Goal: Task Accomplishment & Management: Manage account settings

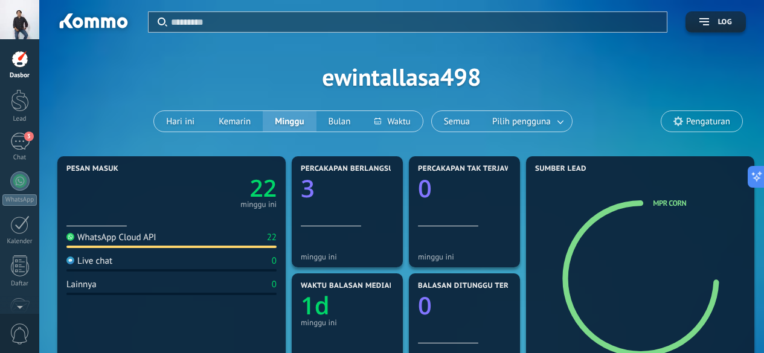
click at [16, 133] on div "3" at bounding box center [19, 142] width 19 height 18
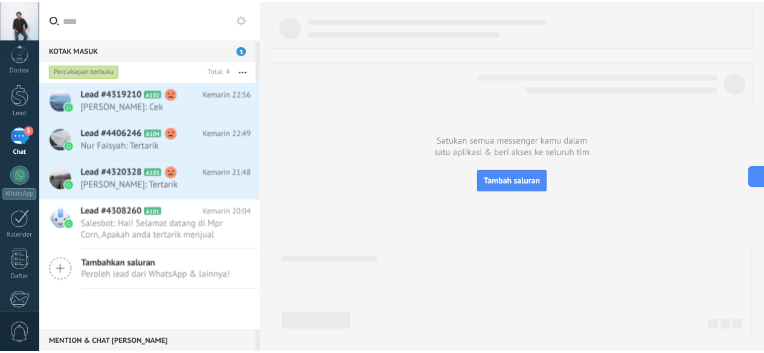
scroll to position [148, 0]
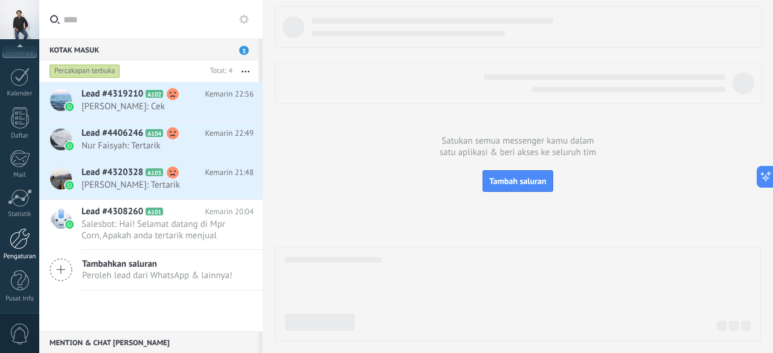
click at [22, 239] on div at bounding box center [20, 238] width 21 height 21
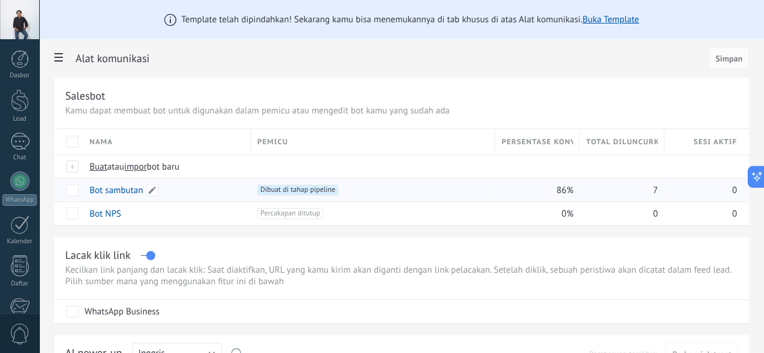
click at [143, 189] on link "Bot sambutan" at bounding box center [116, 190] width 54 height 11
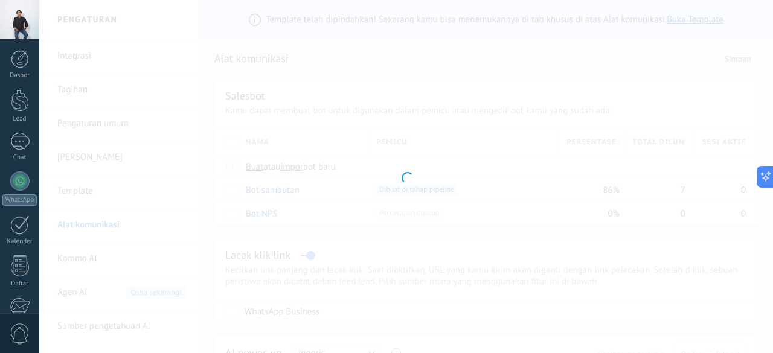
type input "**********"
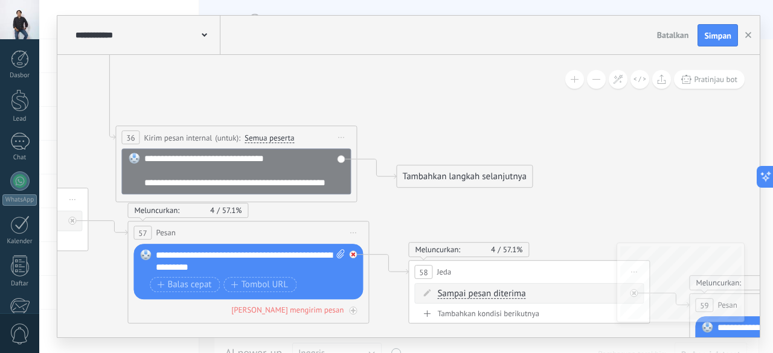
click at [353, 253] on icon at bounding box center [353, 255] width 4 height 4
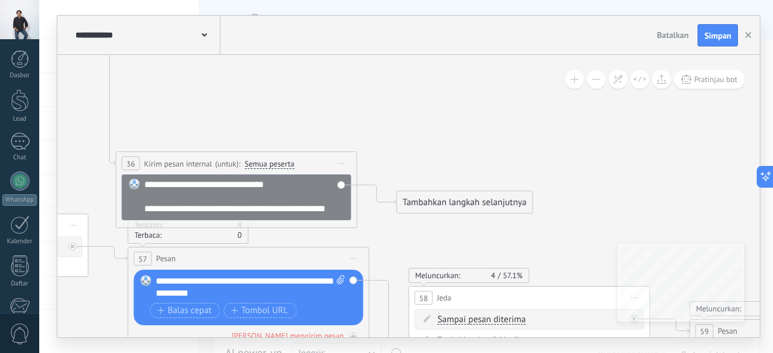
click at [342, 164] on span "Mulai pratinjau di sini Ganti nama Duplikat Hapus" at bounding box center [341, 164] width 19 height 18
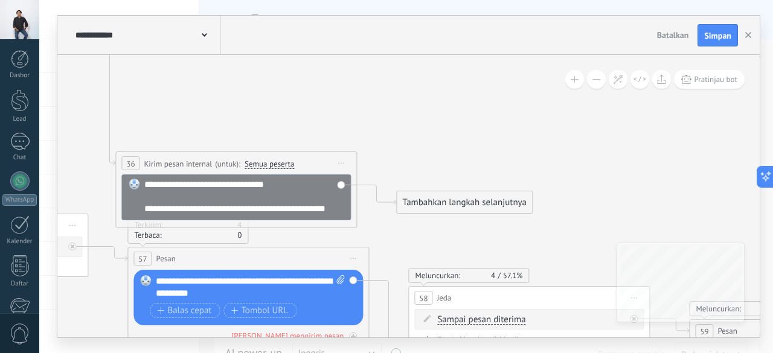
click at [421, 198] on div "Tambahkan langkah selanjutnya" at bounding box center [464, 203] width 135 height 20
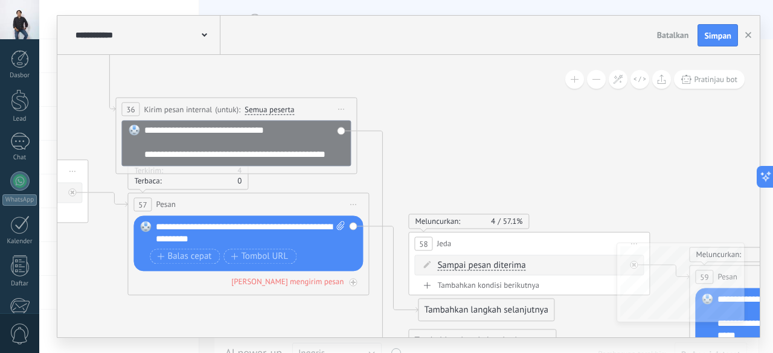
drag, startPoint x: 506, startPoint y: 313, endPoint x: 516, endPoint y: 312, distance: 10.4
click at [516, 312] on div "Tambahkan langkah selanjutnya" at bounding box center [486, 311] width 135 height 20
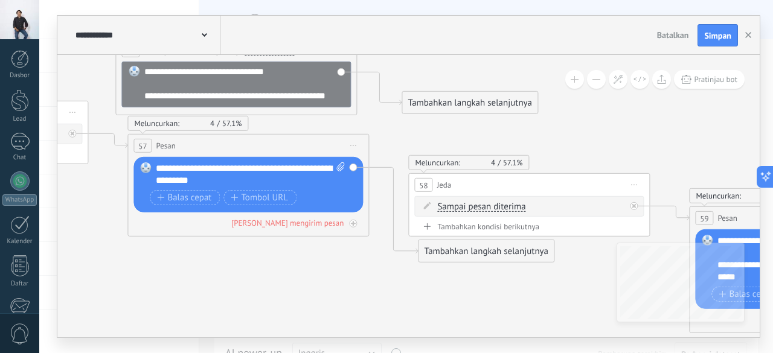
drag, startPoint x: 493, startPoint y: 279, endPoint x: 487, endPoint y: 100, distance: 178.9
click at [487, 100] on div "Tambahkan langkah selanjutnya" at bounding box center [469, 103] width 135 height 20
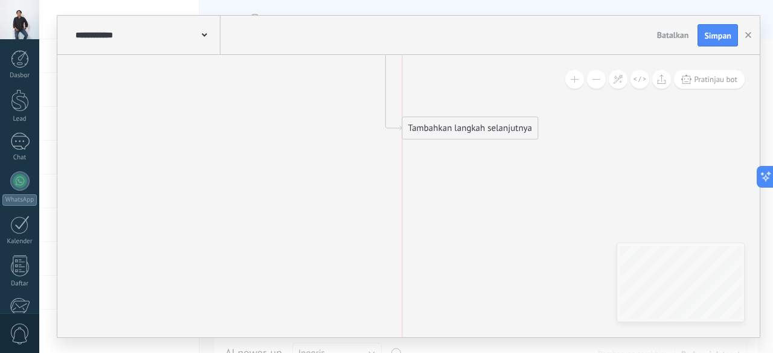
drag, startPoint x: 465, startPoint y: 295, endPoint x: 464, endPoint y: 124, distance: 171.5
click at [464, 124] on div "Tambahkan langkah selanjutnya" at bounding box center [469, 129] width 135 height 20
drag, startPoint x: 460, startPoint y: 295, endPoint x: 477, endPoint y: 101, distance: 195.2
click at [477, 101] on div "Tambahkan langkah selanjutnya" at bounding box center [486, 105] width 135 height 20
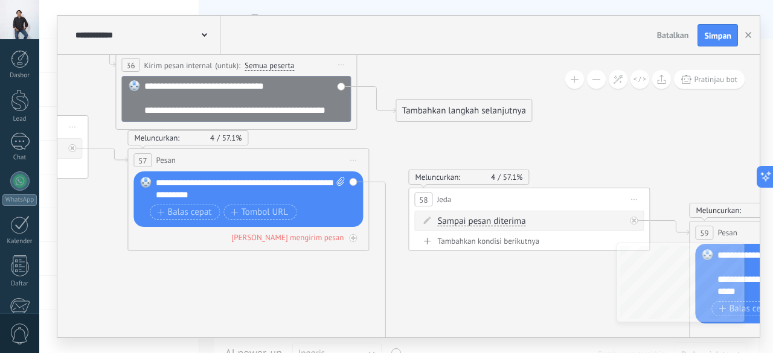
drag, startPoint x: 465, startPoint y: 271, endPoint x: 459, endPoint y: 114, distance: 157.1
click at [459, 114] on div "Tambahkan langkah selanjutnya" at bounding box center [463, 111] width 135 height 20
drag, startPoint x: 461, startPoint y: 268, endPoint x: 558, endPoint y: 132, distance: 166.7
click at [558, 132] on div "Tambahkan langkah selanjutnya" at bounding box center [560, 127] width 135 height 20
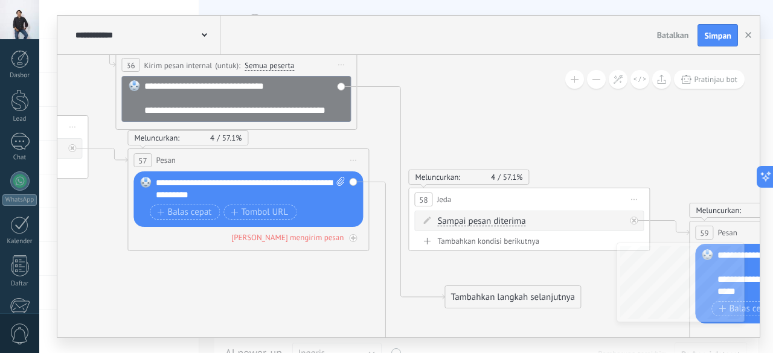
drag, startPoint x: 562, startPoint y: 266, endPoint x: 515, endPoint y: 297, distance: 56.0
click at [515, 297] on div "Tambahkan langkah selanjutnya" at bounding box center [512, 297] width 135 height 20
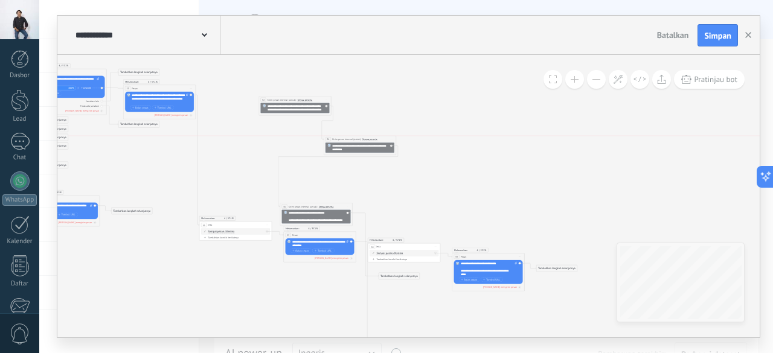
drag, startPoint x: 243, startPoint y: 142, endPoint x: 340, endPoint y: 139, distance: 97.3
click at [340, 139] on span "Kirim pesan internal" at bounding box center [342, 140] width 21 height 4
drag, startPoint x: 281, startPoint y: 99, endPoint x: 343, endPoint y: 100, distance: 61.6
click at [343, 100] on span "Kirim pesan internal" at bounding box center [339, 100] width 21 height 4
drag, startPoint x: 231, startPoint y: 228, endPoint x: 234, endPoint y: 109, distance: 118.4
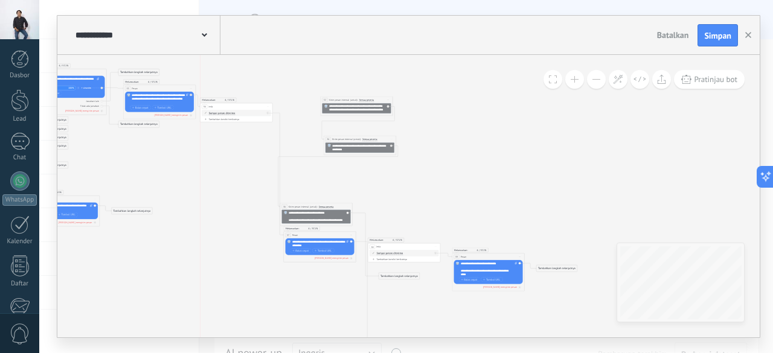
click at [234, 109] on div "56 Jeda **** Mulai pratinjau di sini Ganti nama Duplikat Hapus" at bounding box center [237, 106] width 72 height 7
drag, startPoint x: 334, startPoint y: 100, endPoint x: 447, endPoint y: 100, distance: 112.9
click at [447, 100] on span "Kirim pesan internal" at bounding box center [451, 100] width 21 height 4
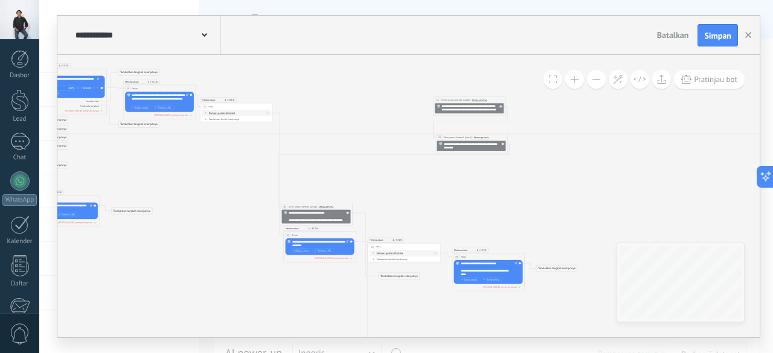
drag, startPoint x: 368, startPoint y: 140, endPoint x: 480, endPoint y: 139, distance: 111.1
click at [480, 139] on span "Semua peserta" at bounding box center [481, 137] width 15 height 3
click at [480, 139] on button "Semua peserta" at bounding box center [494, 138] width 45 height 7
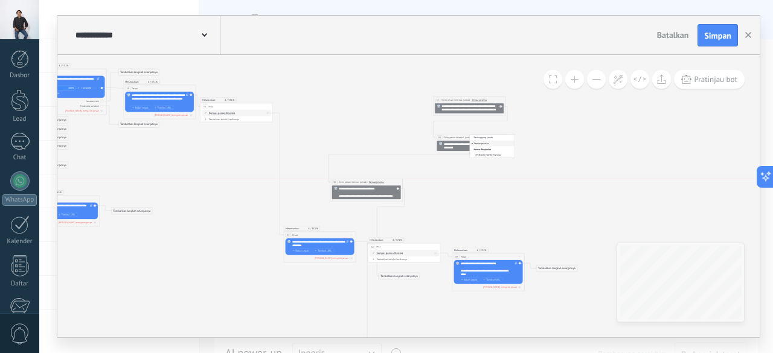
drag, startPoint x: 287, startPoint y: 206, endPoint x: 338, endPoint y: 184, distance: 54.9
click at [338, 184] on div "**********" at bounding box center [366, 182] width 72 height 7
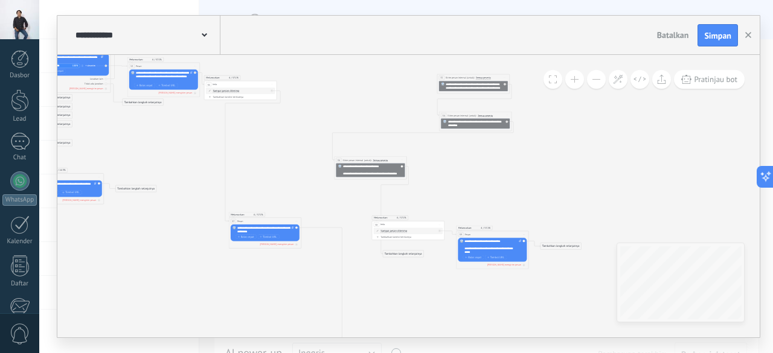
drag, startPoint x: 337, startPoint y: 215, endPoint x: 278, endPoint y: 223, distance: 59.8
click at [278, 223] on div "57 Pesan ***** (untuk): Semua kontak - saluran yang dipilih Semua kontak - salu…" at bounding box center [265, 221] width 72 height 7
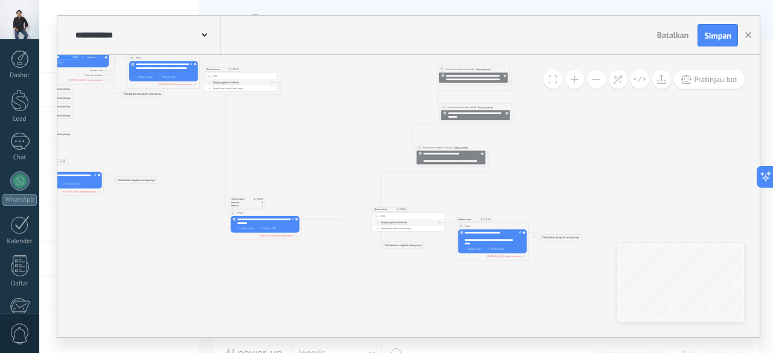
drag, startPoint x: 357, startPoint y: 151, endPoint x: 437, endPoint y: 147, distance: 80.4
click at [437, 147] on span "Kirim pesan internal" at bounding box center [433, 148] width 21 height 4
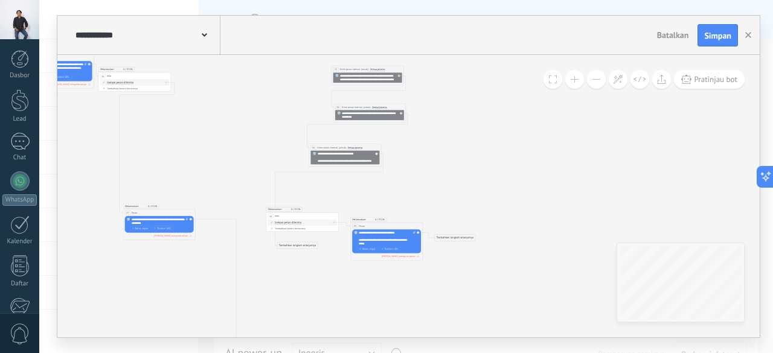
click at [400, 75] on div at bounding box center [400, 75] width 4 height 4
click at [0, 0] on icon at bounding box center [0, 0] width 0 height 0
click at [376, 153] on div "**********" at bounding box center [344, 158] width 69 height 14
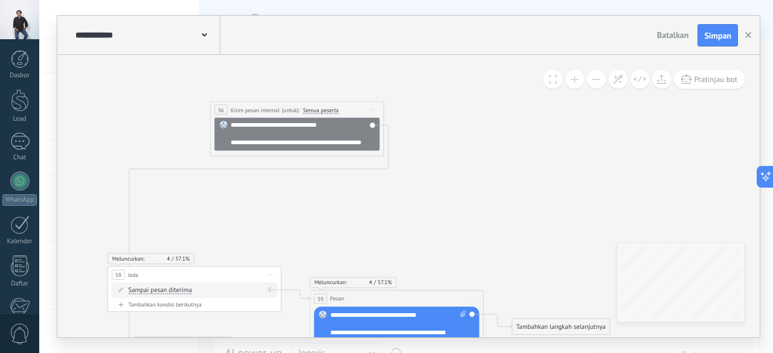
click at [371, 124] on div "**********" at bounding box center [296, 134] width 165 height 33
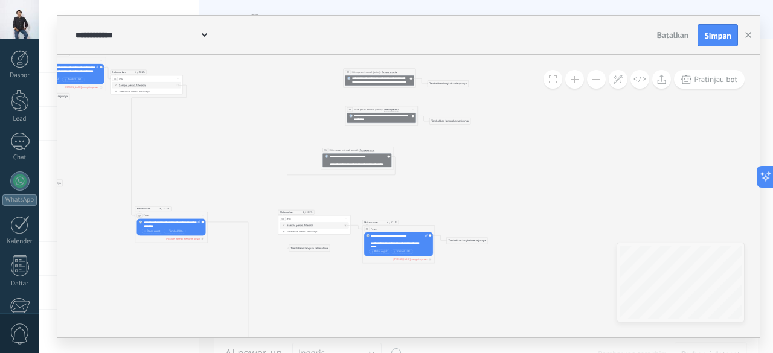
drag, startPoint x: 364, startPoint y: 72, endPoint x: 308, endPoint y: 99, distance: 62.1
click at [308, 99] on icon at bounding box center [86, 188] width 942 height 567
drag, startPoint x: 315, startPoint y: 220, endPoint x: 420, endPoint y: 195, distance: 108.0
click at [420, 195] on div "58 Jeda **** Mulai pratinjau di sini Ganti nama Duplikat Hapus" at bounding box center [420, 194] width 72 height 7
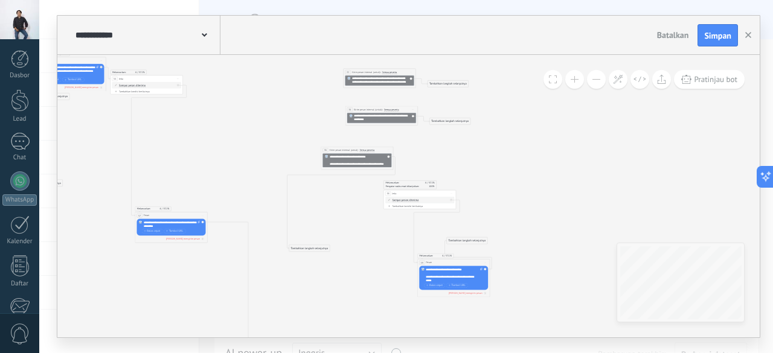
drag, startPoint x: 417, startPoint y: 229, endPoint x: 472, endPoint y: 263, distance: 65.4
click at [472, 263] on div "59 Pesan ***** (untuk): Semua kontak - saluran yang dipilih Semua kontak - salu…" at bounding box center [454, 263] width 72 height 7
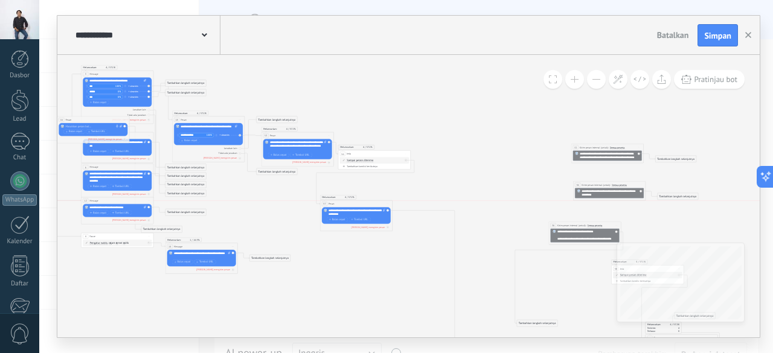
drag, startPoint x: 410, startPoint y: 292, endPoint x: 367, endPoint y: 206, distance: 96.4
click at [367, 206] on div "57 Pesan ***** (untuk): Semua kontak - saluran yang dipilih Semua kontak - salu…" at bounding box center [356, 204] width 72 height 7
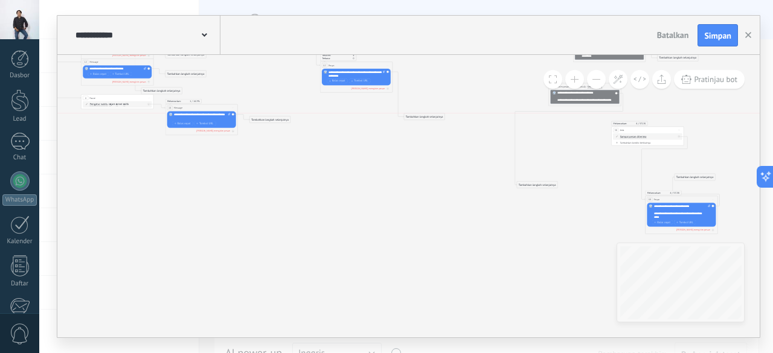
drag, startPoint x: 533, startPoint y: 314, endPoint x: 420, endPoint y: 115, distance: 228.3
click at [420, 115] on div "Tambahkan langkah selanjutnya" at bounding box center [424, 117] width 40 height 6
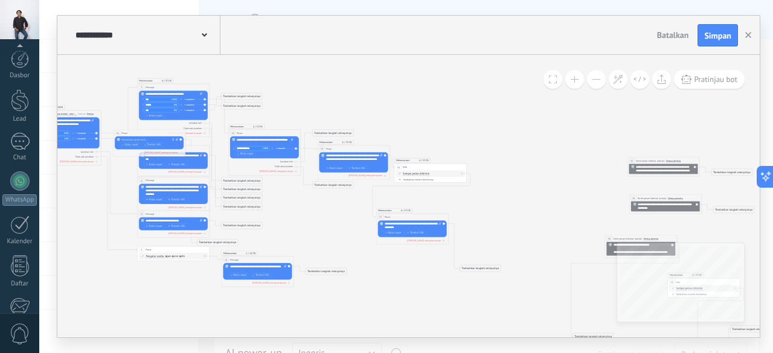
scroll to position [148, 0]
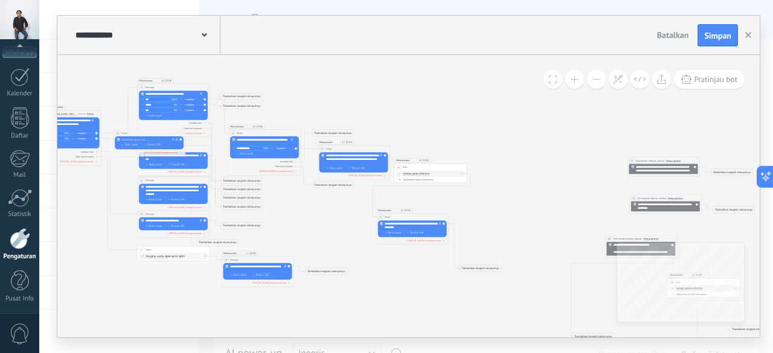
click at [278, 152] on div "Balas cepat Tombol URL" at bounding box center [264, 154] width 59 height 5
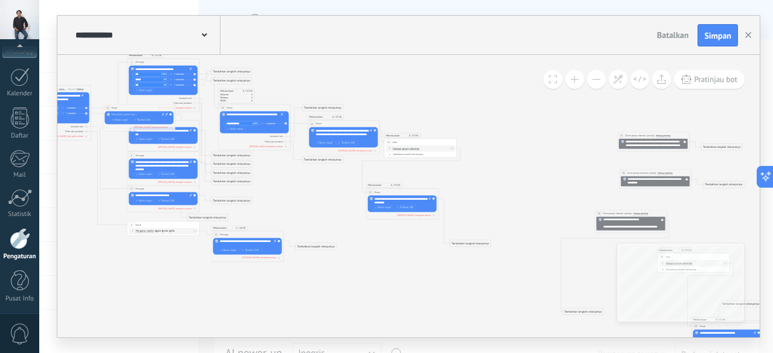
click at [470, 243] on div "Tambahkan langkah selanjutnya" at bounding box center [470, 244] width 40 height 6
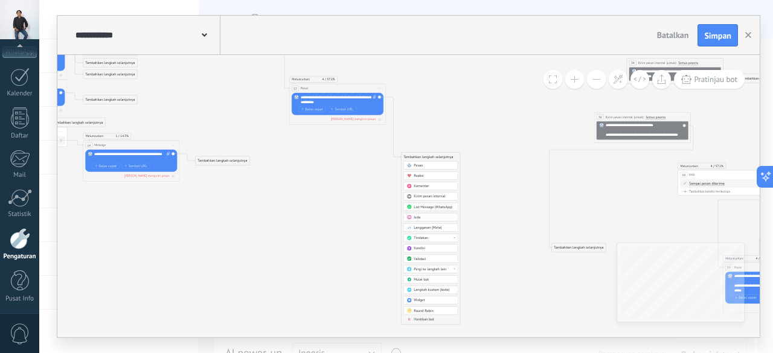
click at [424, 216] on div "Jeda" at bounding box center [434, 218] width 40 height 5
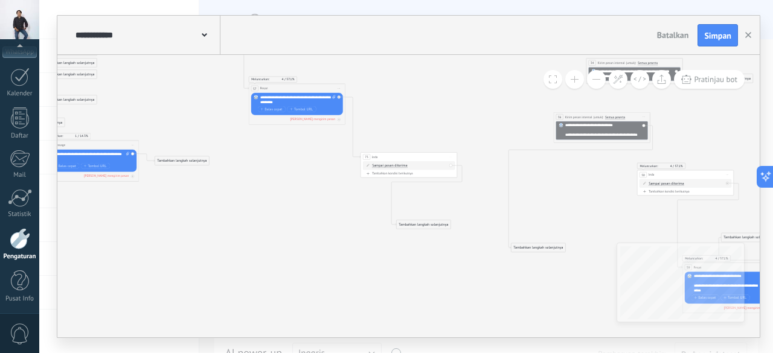
drag, startPoint x: 499, startPoint y: 170, endPoint x: 423, endPoint y: 224, distance: 93.2
click at [423, 224] on div "Tambahkan langkah selanjutnya" at bounding box center [424, 225] width 54 height 8
click at [432, 222] on div "Tambahkan langkah selanjutnya" at bounding box center [424, 224] width 54 height 8
click at [435, 231] on div "Pesan" at bounding box center [429, 233] width 40 height 5
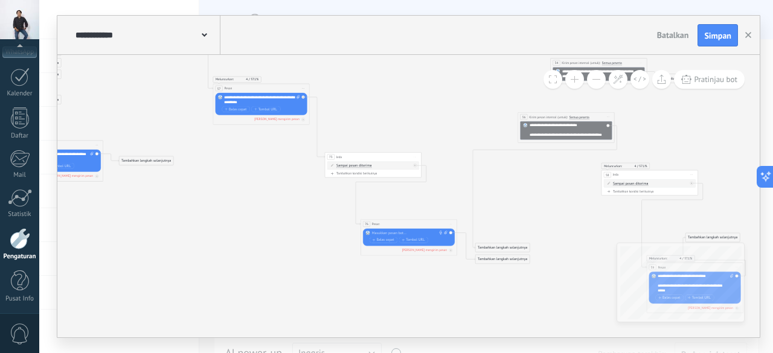
click at [550, 138] on div "**********" at bounding box center [570, 130] width 80 height 14
drag, startPoint x: 550, startPoint y: 138, endPoint x: 528, endPoint y: 124, distance: 25.6
click at [528, 124] on div "**********" at bounding box center [566, 130] width 92 height 18
copy div "**********"
click at [399, 232] on div at bounding box center [408, 233] width 72 height 5
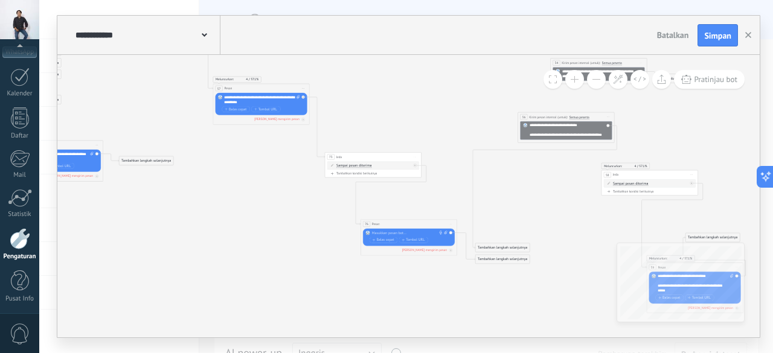
paste div
click at [347, 277] on icon at bounding box center [220, 112] width 1287 height 644
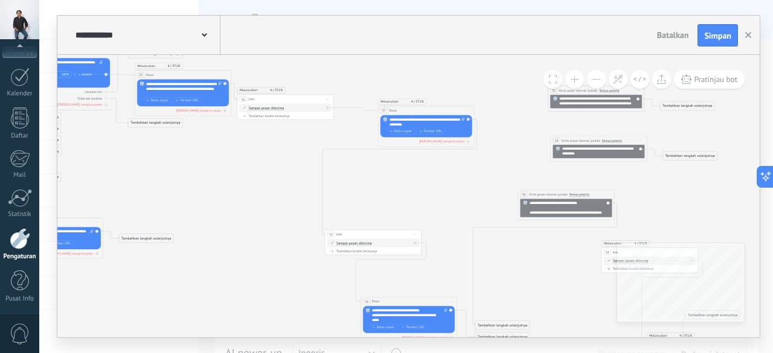
drag, startPoint x: 274, startPoint y: 162, endPoint x: 438, endPoint y: 107, distance: 174.0
click at [438, 107] on div "57 Pesan ***** (untuk): Semua kontak - saluran yang dipilih Semua kontak - salu…" at bounding box center [426, 110] width 96 height 9
drag, startPoint x: 389, startPoint y: 231, endPoint x: 400, endPoint y: 169, distance: 63.9
click at [400, 169] on div "73 Jeda **** Mulai pratinjau di sini Ganti nama Duplikat Hapus" at bounding box center [384, 170] width 96 height 9
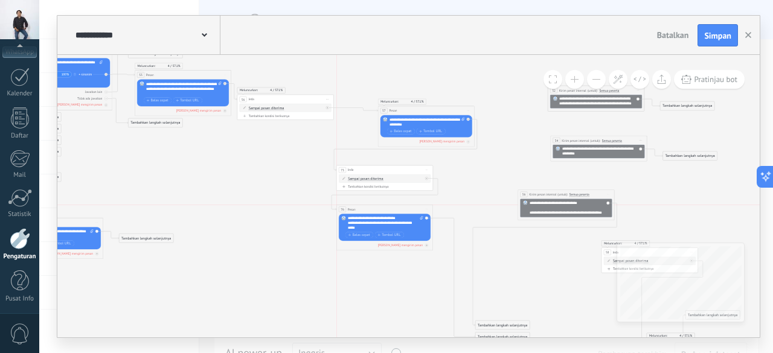
drag, startPoint x: 401, startPoint y: 300, endPoint x: 377, endPoint y: 207, distance: 95.5
click at [377, 207] on div "76 Pesan ***** (untuk): Semua kontak - saluran yang dipilih Semua kontak - salu…" at bounding box center [384, 209] width 96 height 9
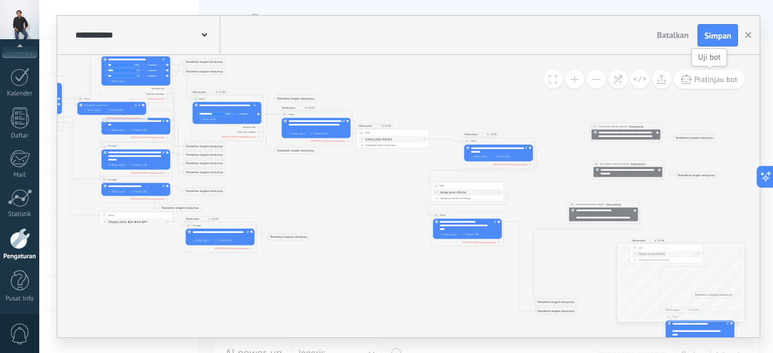
click at [717, 82] on span "Pratinjau bot" at bounding box center [716, 79] width 43 height 10
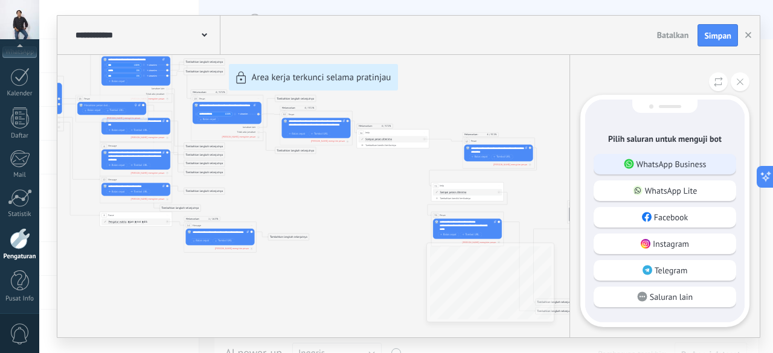
click at [669, 158] on div "WhatsApp Business" at bounding box center [665, 164] width 143 height 21
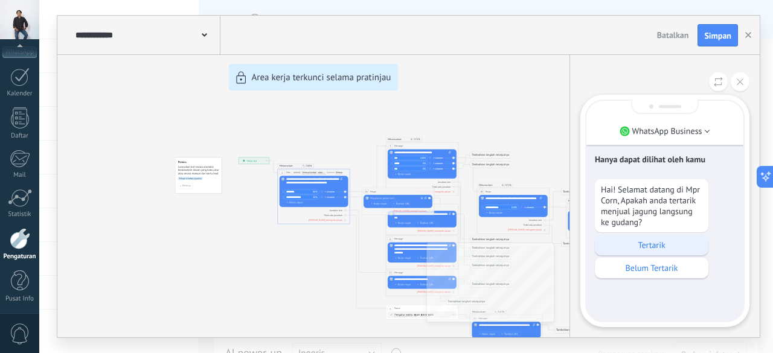
click at [649, 241] on p "Tertarik" at bounding box center [651, 245] width 101 height 11
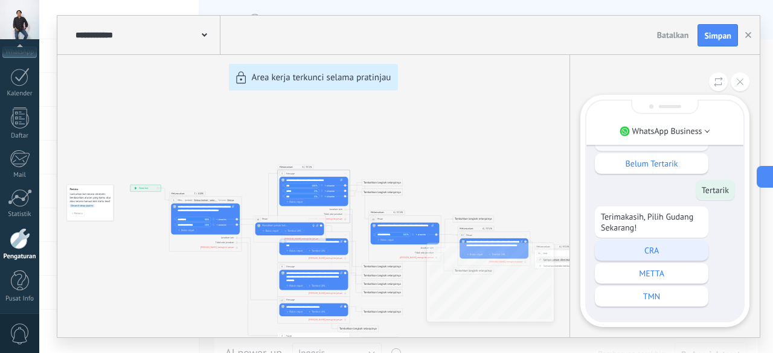
click at [670, 250] on p "CRA" at bounding box center [651, 250] width 101 height 11
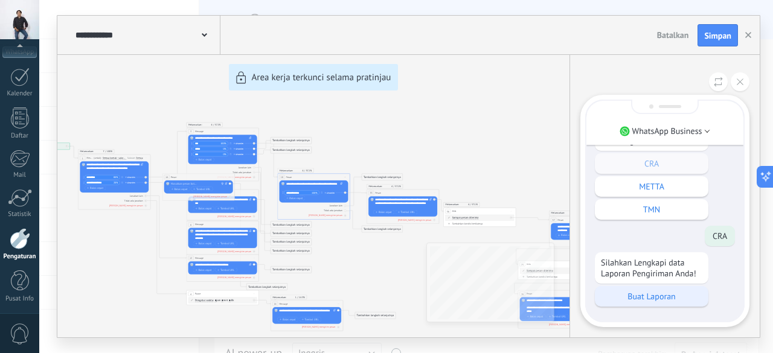
click at [655, 297] on p "Buat Laporan" at bounding box center [651, 296] width 101 height 11
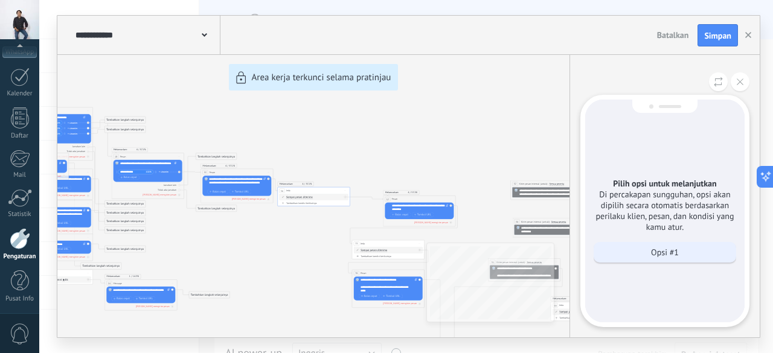
click at [673, 257] on p "Opsi #1" at bounding box center [665, 252] width 28 height 11
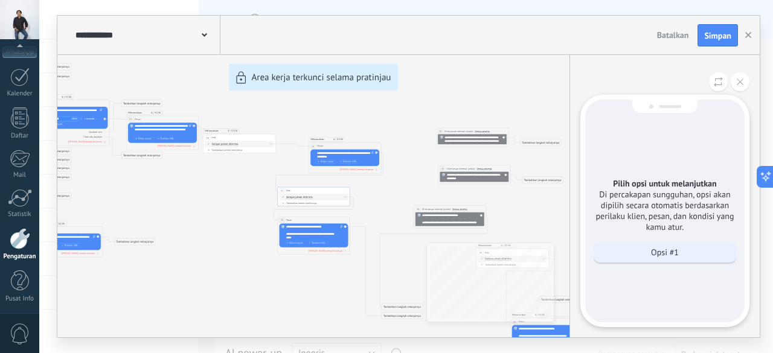
click at [672, 254] on p "Opsi #1" at bounding box center [665, 252] width 28 height 11
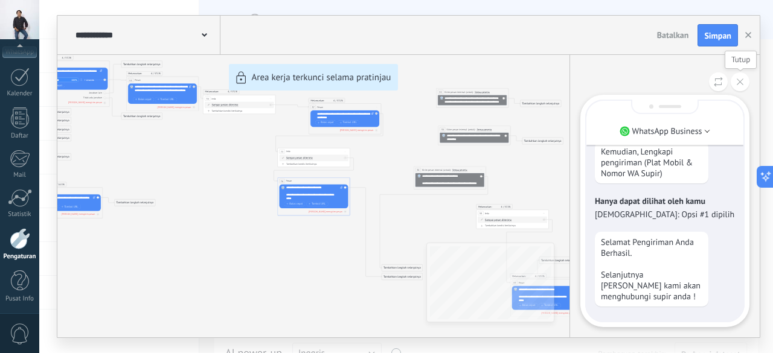
click at [740, 80] on icon at bounding box center [740, 82] width 7 height 7
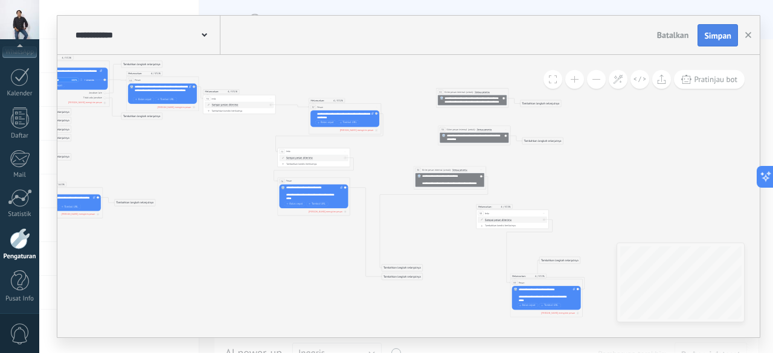
click at [714, 33] on span "Simpan" at bounding box center [717, 35] width 27 height 8
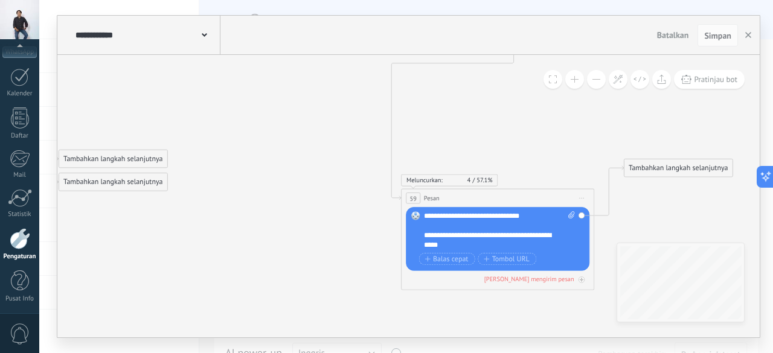
drag, startPoint x: 523, startPoint y: 139, endPoint x: 668, endPoint y: 169, distance: 147.9
click at [668, 169] on div "Tambahkan langkah selanjutnya" at bounding box center [678, 169] width 108 height 16
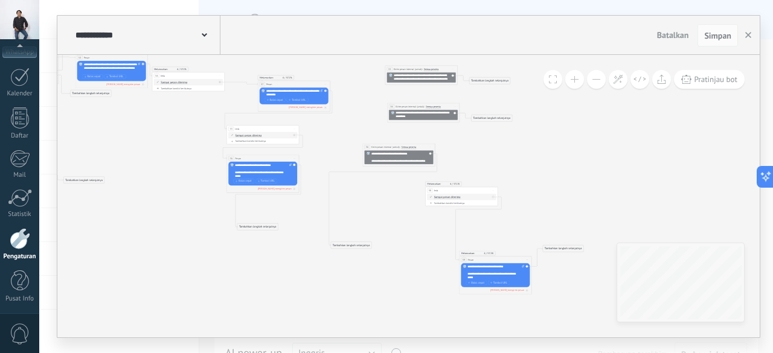
drag, startPoint x: 358, startPoint y: 252, endPoint x: 264, endPoint y: 225, distance: 97.5
click at [264, 225] on div "Tambahkan langkah selanjutnya" at bounding box center [257, 227] width 40 height 6
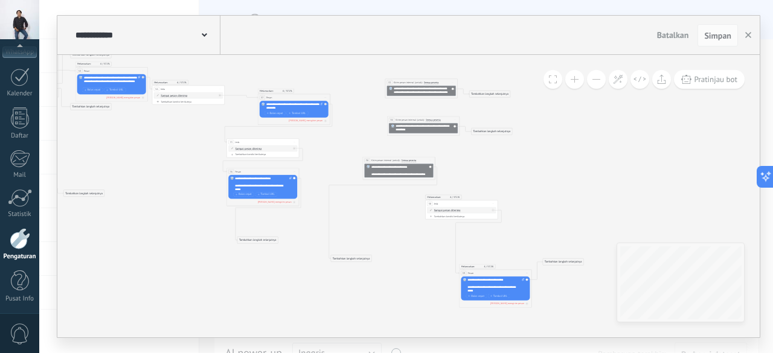
click at [252, 239] on div "Tambahkan langkah selanjutnya" at bounding box center [257, 240] width 40 height 6
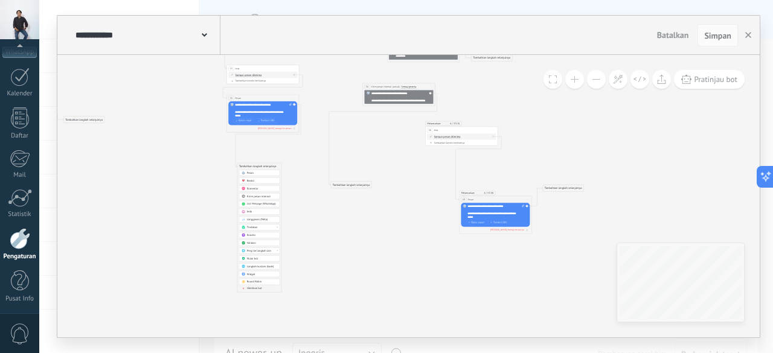
click at [256, 287] on span "Hentikan bot" at bounding box center [254, 289] width 15 height 4
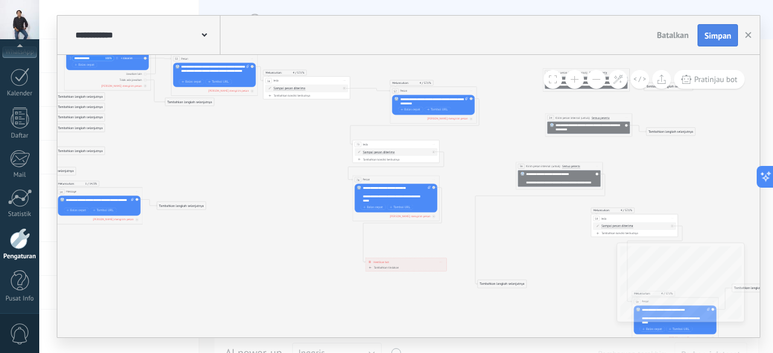
click at [713, 36] on span "Simpan" at bounding box center [717, 35] width 27 height 8
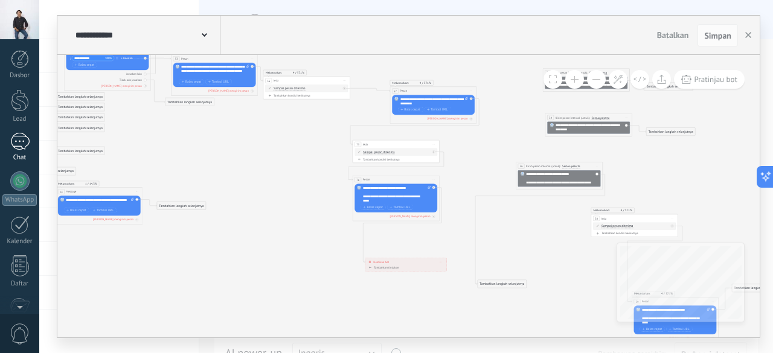
click at [21, 141] on div at bounding box center [19, 142] width 19 height 18
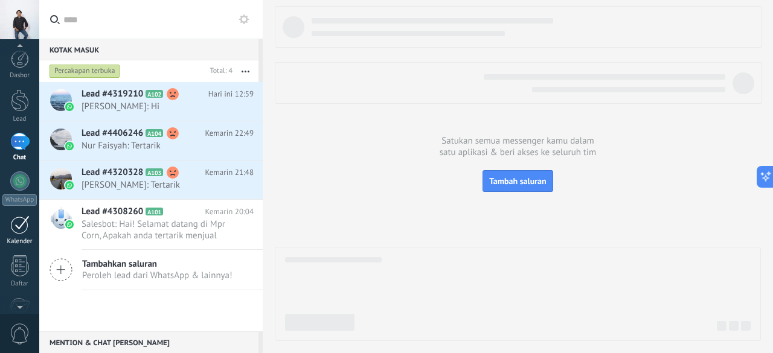
scroll to position [148, 0]
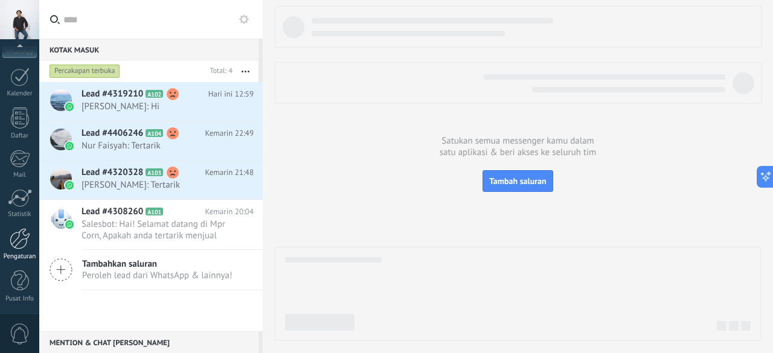
click at [15, 240] on div at bounding box center [20, 238] width 21 height 21
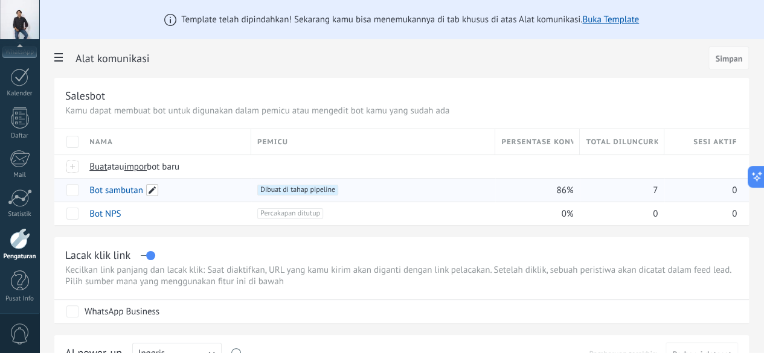
click at [158, 189] on span at bounding box center [152, 190] width 12 height 12
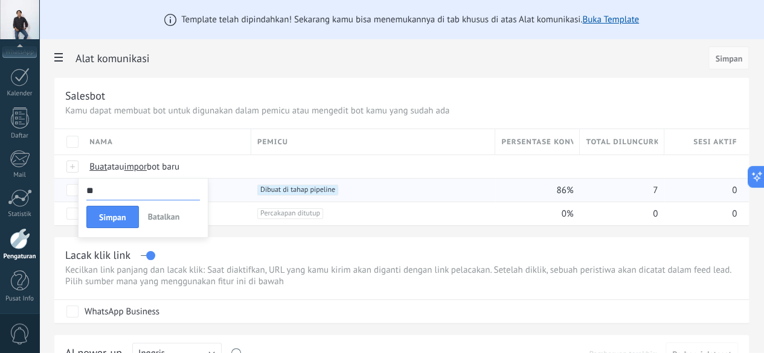
type input "*"
type input "*********"
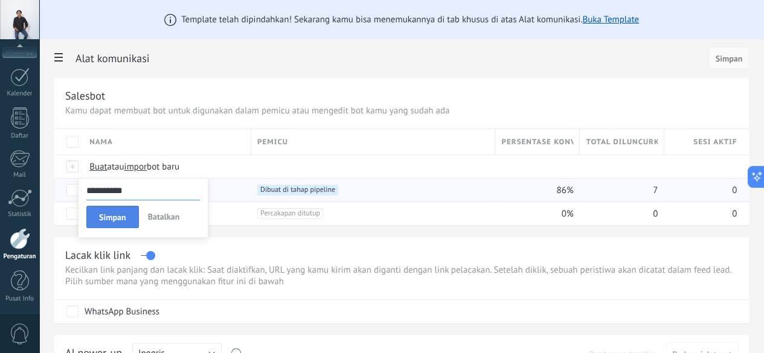
click at [126, 215] on span "Simpan" at bounding box center [112, 217] width 27 height 8
click at [125, 190] on link "Transaksi" at bounding box center [107, 190] width 36 height 11
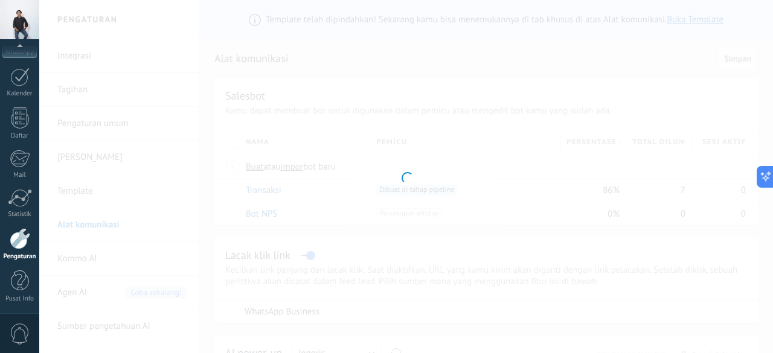
type input "*********"
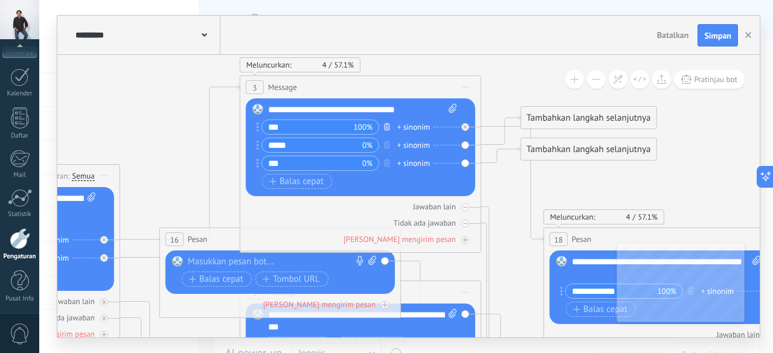
click at [386, 124] on icon "button" at bounding box center [387, 126] width 6 height 7
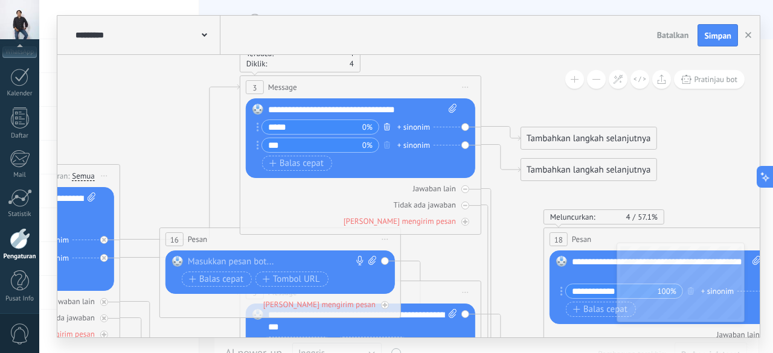
click at [386, 124] on icon "button" at bounding box center [387, 126] width 6 height 7
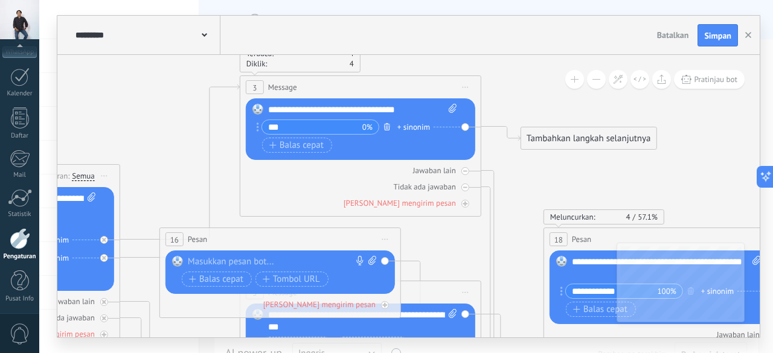
click at [386, 124] on icon "button" at bounding box center [387, 126] width 6 height 7
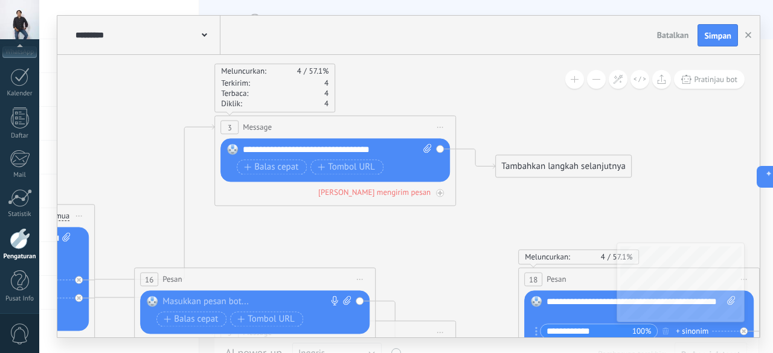
click at [268, 129] on span "Message" at bounding box center [257, 127] width 29 height 11
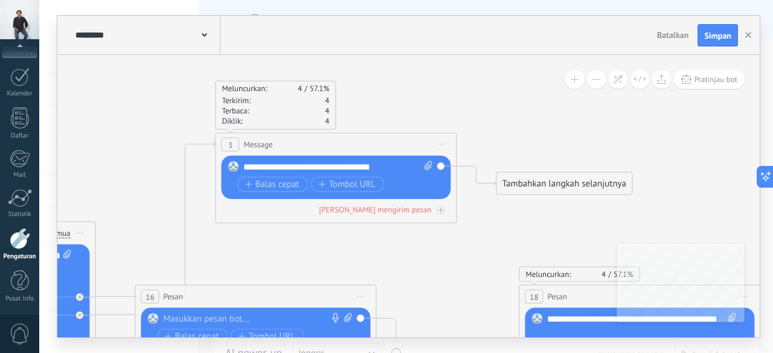
click at [235, 143] on div "3" at bounding box center [230, 145] width 18 height 14
click at [291, 181] on span "Balas cepat" at bounding box center [272, 185] width 54 height 10
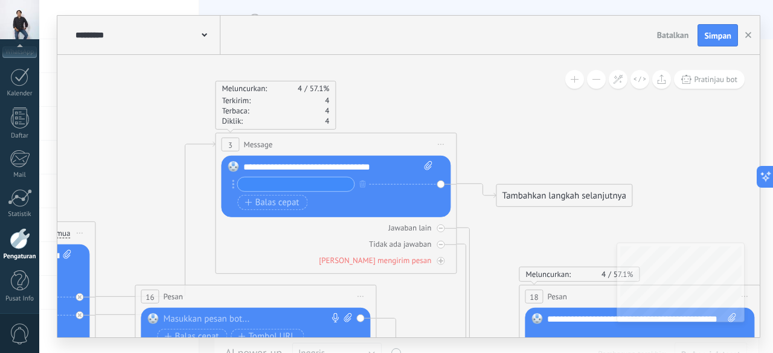
click at [233, 185] on icon at bounding box center [233, 184] width 2 height 9
click at [365, 186] on icon "button" at bounding box center [362, 184] width 6 height 7
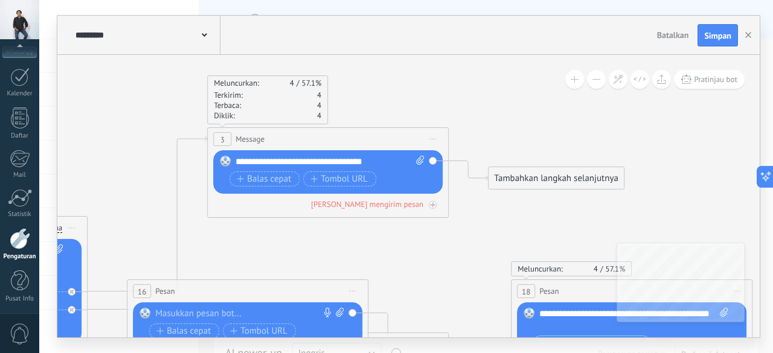
click at [432, 138] on span "Mulai pratinjau di sini Ganti nama Duplikat Hapus" at bounding box center [432, 139] width 19 height 18
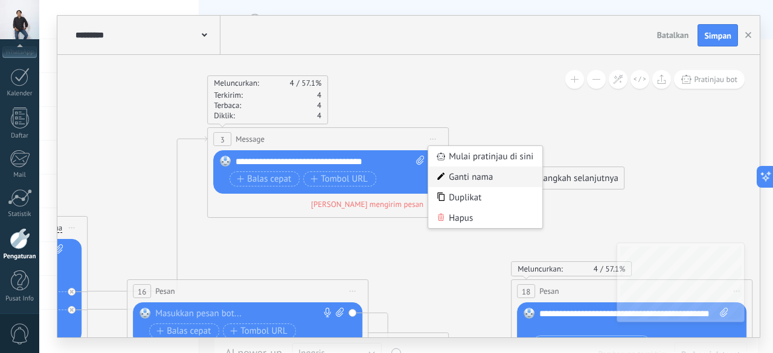
click at [467, 173] on div "Ganti nama" at bounding box center [485, 177] width 114 height 21
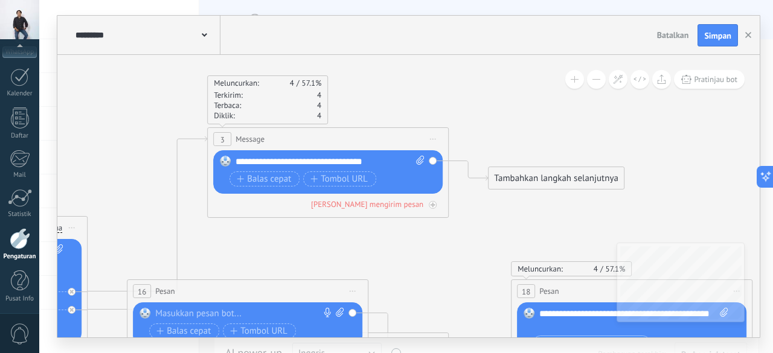
click at [436, 135] on span "Mulai pratinjau di sini Ganti nama Duplikat Hapus" at bounding box center [432, 139] width 19 height 18
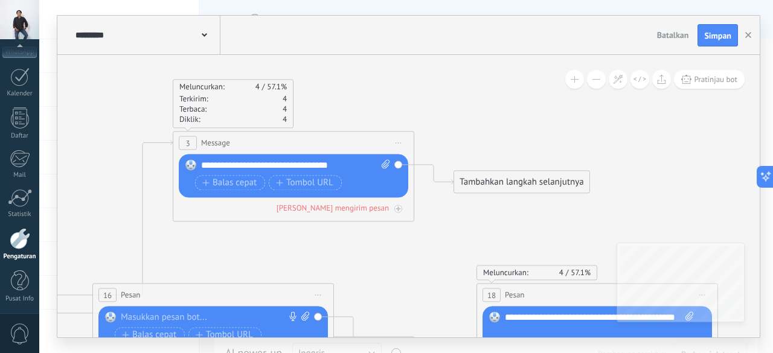
click at [395, 143] on span "Mulai pratinjau di sini Ganti nama Duplikat Hapus" at bounding box center [398, 144] width 19 height 18
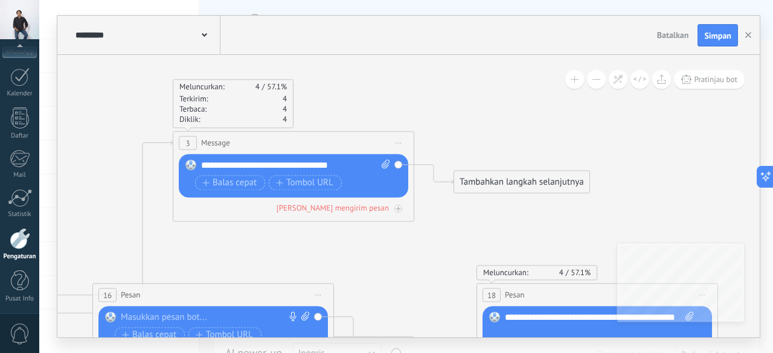
click at [399, 141] on span "Mulai pratinjau di sini Ganti nama Duplikat Hapus" at bounding box center [398, 144] width 19 height 18
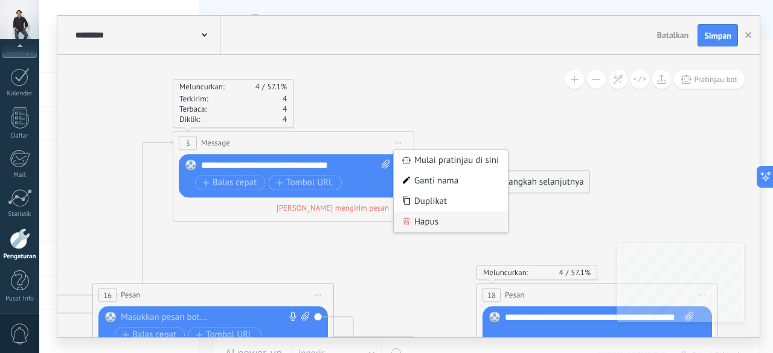
click at [436, 215] on div "Hapus" at bounding box center [451, 222] width 114 height 21
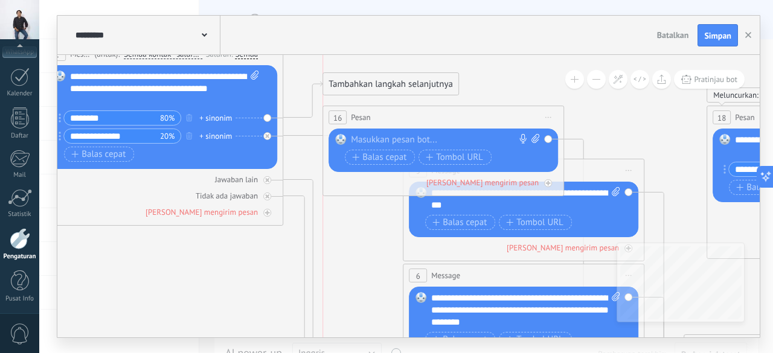
drag, startPoint x: 391, startPoint y: 208, endPoint x: 396, endPoint y: 79, distance: 129.3
click at [396, 79] on div "Tambahkan langkah selanjutnya" at bounding box center [390, 84] width 135 height 20
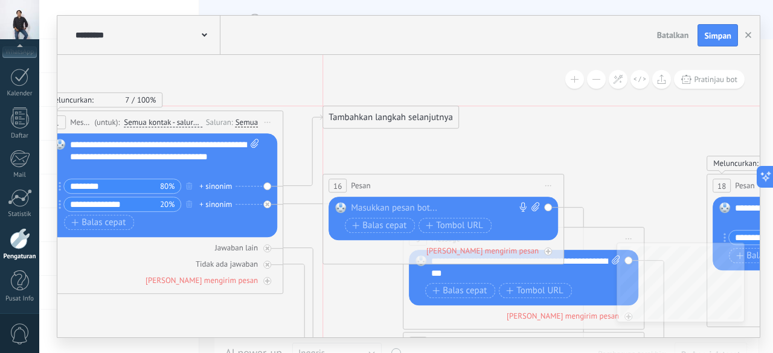
drag, startPoint x: 419, startPoint y: 152, endPoint x: 419, endPoint y: 113, distance: 38.7
click at [419, 113] on div "Tambahkan langkah selanjutnya" at bounding box center [390, 118] width 135 height 20
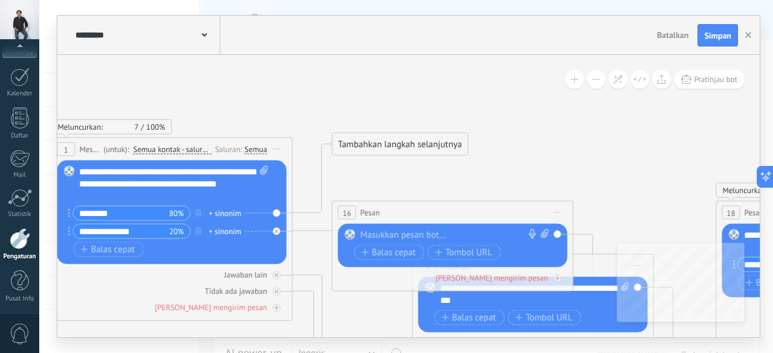
click at [406, 137] on div "Tambahkan langkah selanjutnya" at bounding box center [399, 145] width 135 height 20
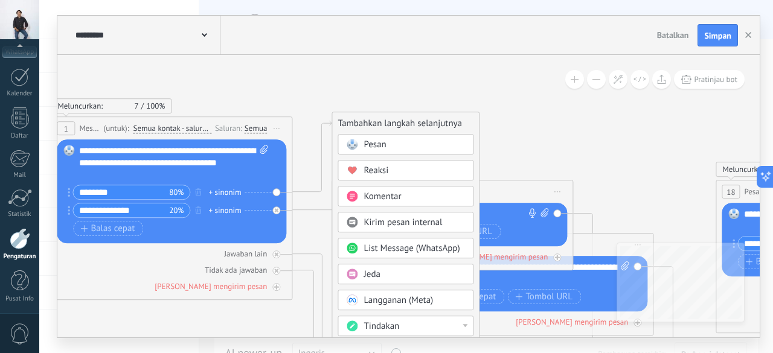
click at [416, 245] on span "List Message (WhatsApp)" at bounding box center [412, 248] width 96 height 11
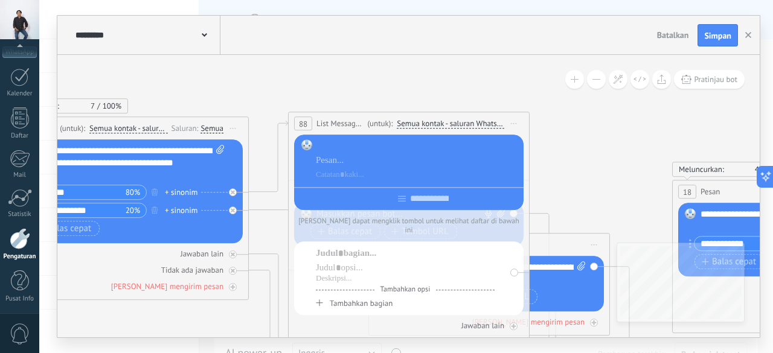
click at [341, 150] on div at bounding box center [418, 147] width 204 height 12
click at [400, 198] on div at bounding box center [409, 197] width 230 height 19
click at [379, 173] on div at bounding box center [418, 176] width 204 height 12
click at [345, 155] on div at bounding box center [418, 161] width 204 height 12
click at [363, 171] on div at bounding box center [418, 176] width 204 height 12
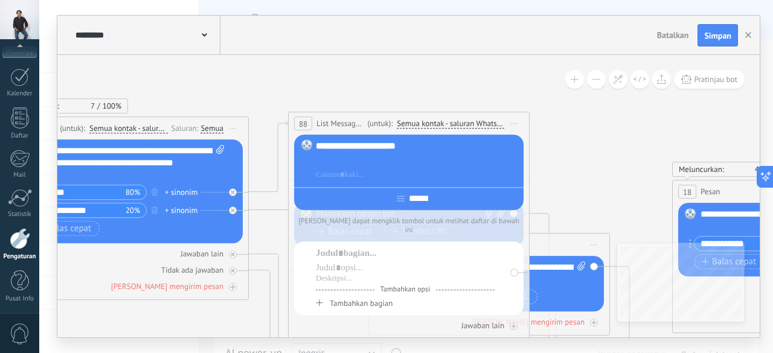
click at [347, 163] on div at bounding box center [418, 161] width 204 height 12
click at [367, 170] on div at bounding box center [418, 176] width 204 height 12
click at [355, 165] on div at bounding box center [418, 161] width 204 height 12
click at [397, 200] on icon at bounding box center [401, 199] width 8 height 6
click at [350, 165] on div at bounding box center [418, 161] width 204 height 12
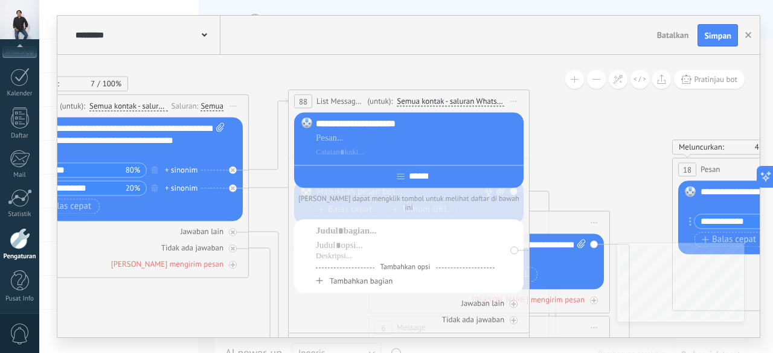
click at [387, 277] on span "Tambahkan bagian" at bounding box center [361, 282] width 63 height 10
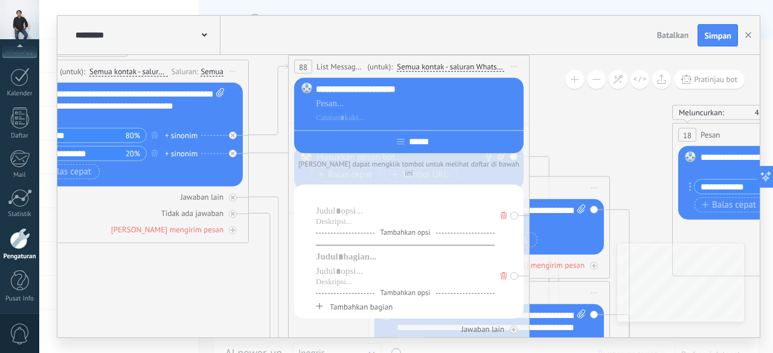
click at [347, 194] on div at bounding box center [405, 197] width 179 height 12
click at [347, 205] on div at bounding box center [405, 211] width 179 height 12
click at [345, 217] on div at bounding box center [405, 222] width 179 height 10
click at [339, 191] on div at bounding box center [405, 197] width 179 height 12
type input "****"
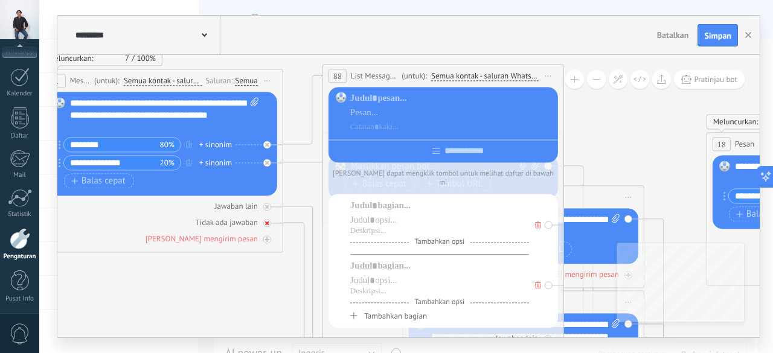
click at [267, 224] on icon at bounding box center [267, 224] width 4 height 4
click at [268, 208] on icon at bounding box center [267, 207] width 4 height 4
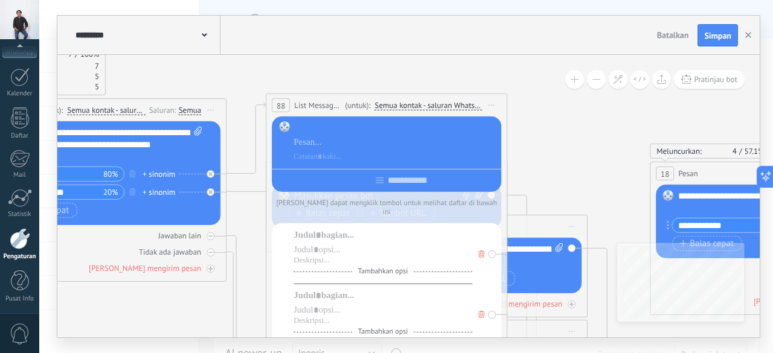
click at [317, 129] on div at bounding box center [396, 128] width 204 height 12
click at [339, 141] on div at bounding box center [396, 142] width 204 height 12
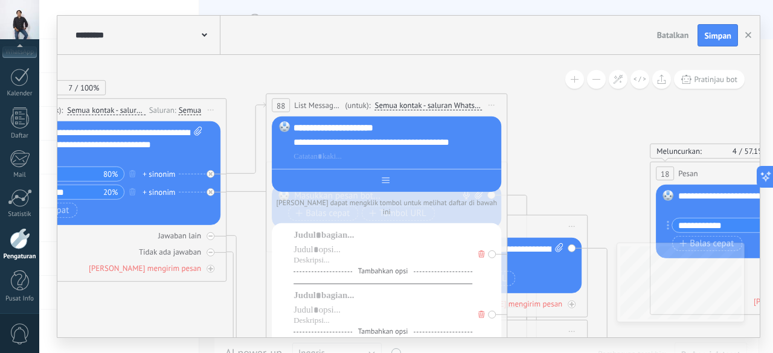
click at [390, 179] on input "text" at bounding box center [396, 181] width 13 height 10
type input "******"
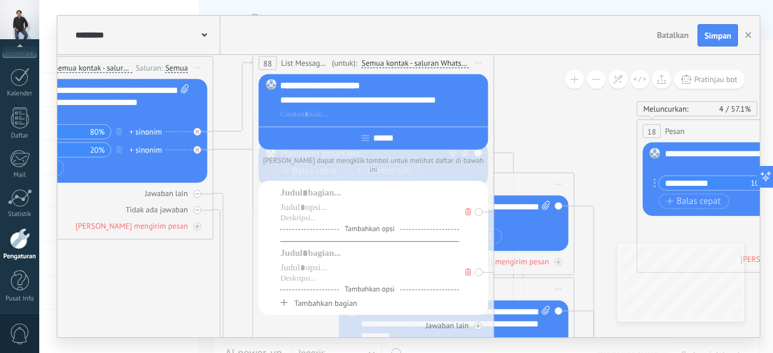
type input "******"
click at [328, 187] on div at bounding box center [369, 193] width 179 height 12
click at [361, 225] on span "Tambahkan opsi" at bounding box center [370, 229] width 62 height 9
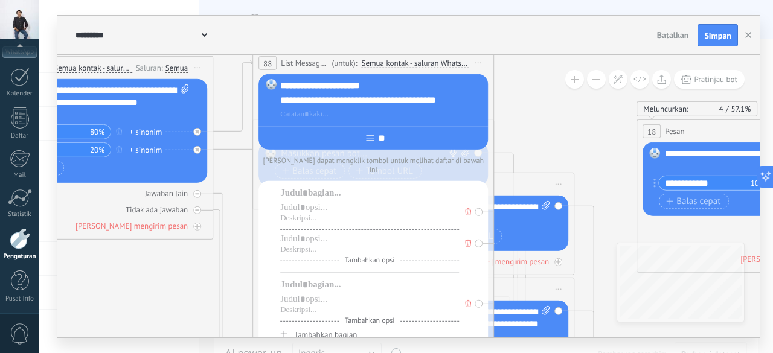
type input "*"
type input "******"
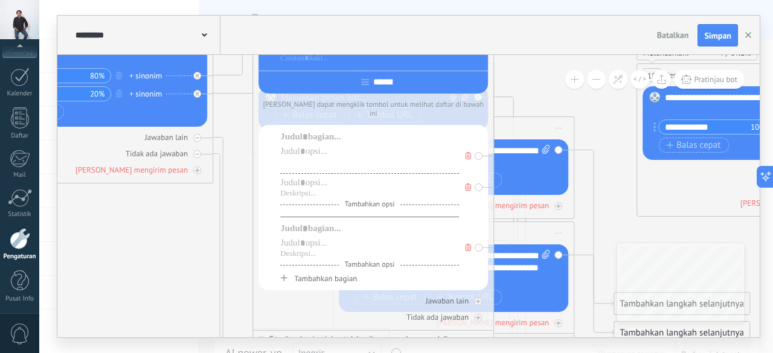
click at [335, 158] on div at bounding box center [369, 163] width 179 height 10
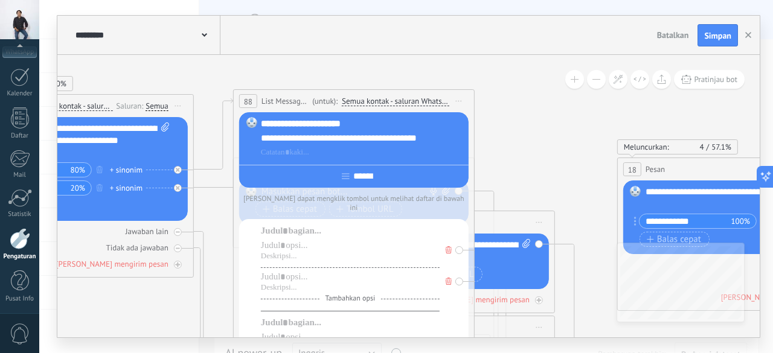
click at [467, 245] on div "Tambahkan opsi Tambahkan opsi Tambahkan bagian Tambahkan opsi Tambahkan bagian" at bounding box center [354, 301] width 230 height 165
click at [467, 242] on div "Tambahkan opsi Tambahkan opsi Tambahkan bagian Tambahkan opsi Tambahkan bagian" at bounding box center [354, 301] width 230 height 165
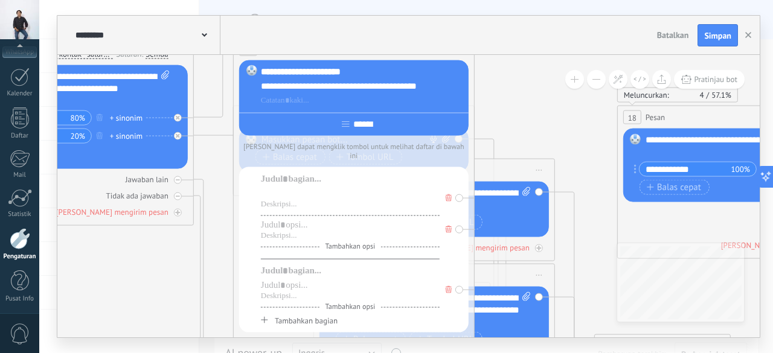
click at [290, 188] on div at bounding box center [350, 194] width 179 height 12
click at [297, 265] on div at bounding box center [350, 271] width 179 height 12
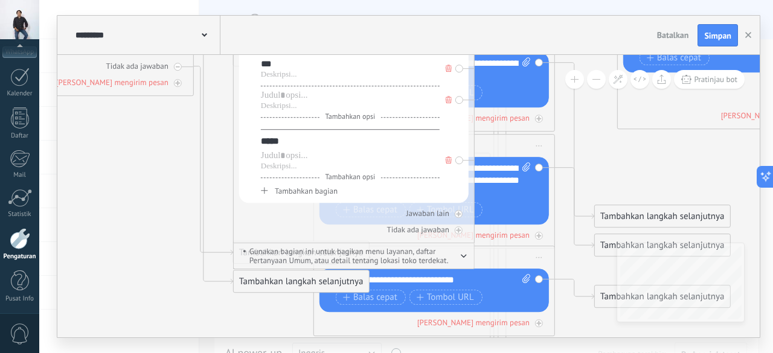
click at [463, 255] on icon "button" at bounding box center [464, 257] width 6 height 4
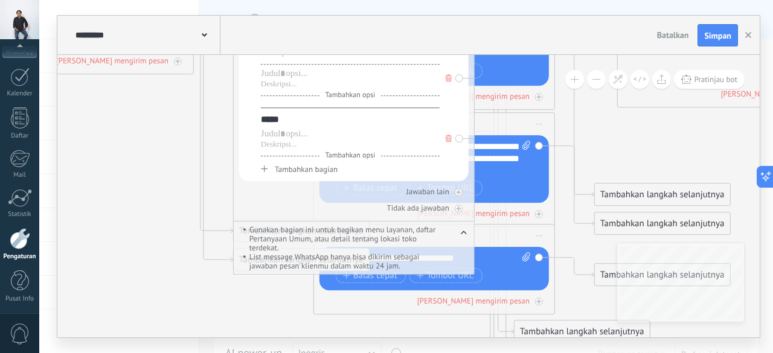
click at [463, 231] on icon "button" at bounding box center [464, 233] width 6 height 4
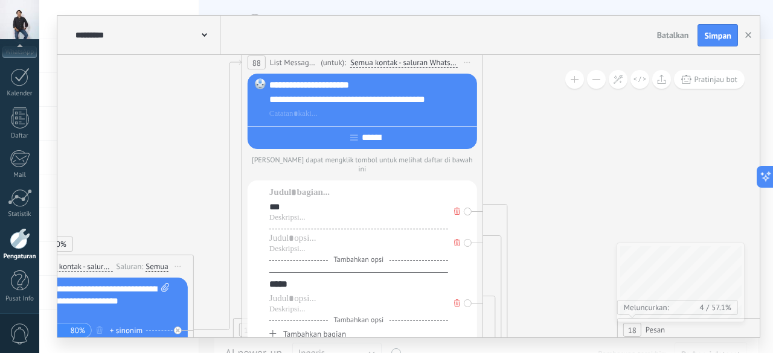
drag, startPoint x: 326, startPoint y: 254, endPoint x: 333, endPoint y: 56, distance: 197.7
click at [333, 56] on div "**********" at bounding box center [362, 62] width 240 height 22
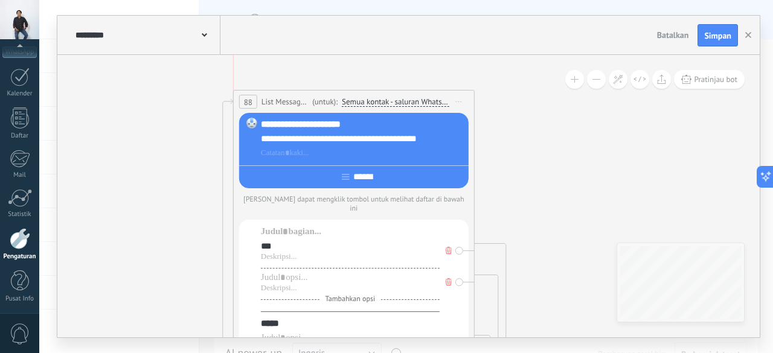
drag, startPoint x: 371, startPoint y: 283, endPoint x: 367, endPoint y: 92, distance: 190.3
click at [367, 92] on div "**********" at bounding box center [354, 102] width 240 height 22
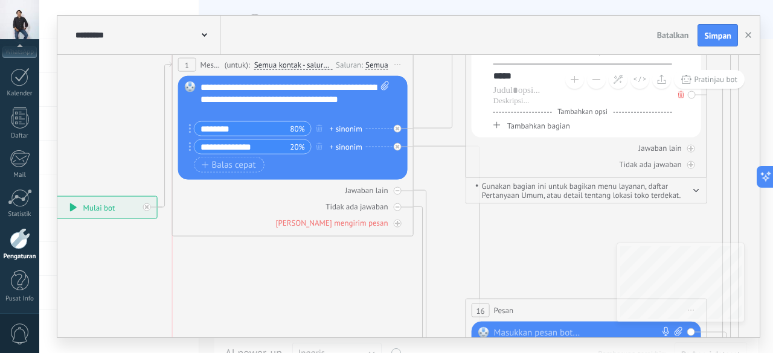
drag, startPoint x: 334, startPoint y: 239, endPoint x: 327, endPoint y: 57, distance: 181.9
click at [327, 57] on div "1 Message ******* (untuk): Semua kontak - saluran yang dipilih Semua kontak - s…" at bounding box center [293, 65] width 240 height 22
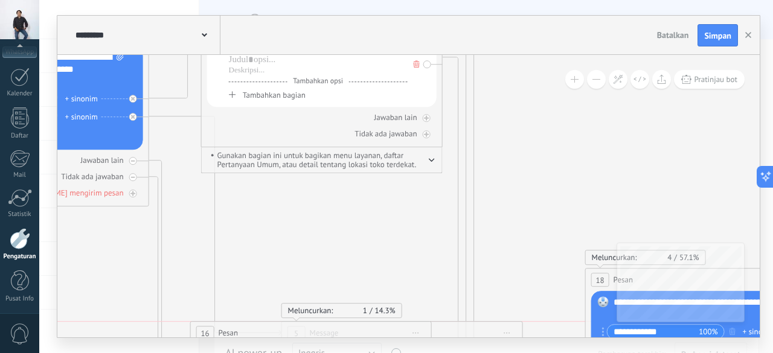
drag, startPoint x: 298, startPoint y: 277, endPoint x: 288, endPoint y: 327, distance: 51.2
click at [288, 327] on div "16 Pesan ***** (untuk): Semua kontak - saluran yang dipilih Semua kontak - salu…" at bounding box center [311, 334] width 240 height 22
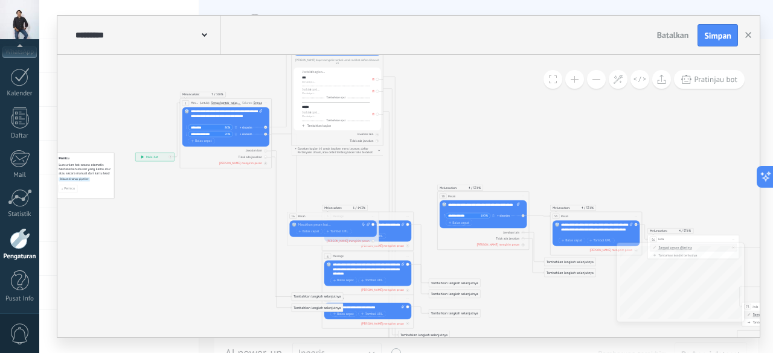
drag, startPoint x: 319, startPoint y: 214, endPoint x: 301, endPoint y: 193, distance: 27.8
click at [301, 193] on icon at bounding box center [632, 268] width 1222 height 728
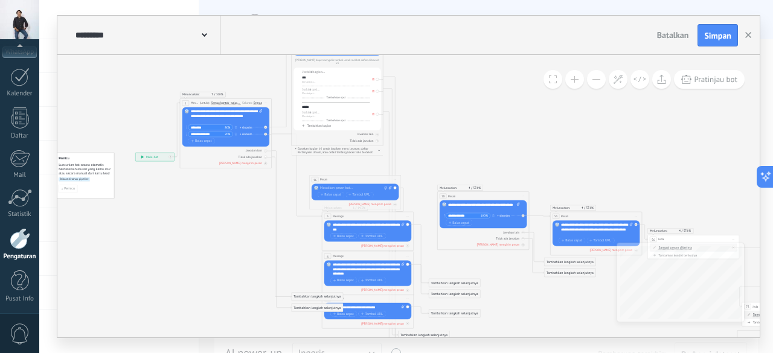
drag, startPoint x: 327, startPoint y: 216, endPoint x: 349, endPoint y: 179, distance: 42.3
click at [349, 179] on div "16 Pesan ***** (untuk): Semua kontak - saluran yang dipilih Semua kontak - salu…" at bounding box center [354, 180] width 91 height 8
click at [395, 180] on icon at bounding box center [395, 180] width 2 height 1
click at [411, 208] on div "Hapus" at bounding box center [414, 211] width 43 height 8
click at [372, 216] on div "5 Message ******* (untuk): Semua kontak - saluran yang dipilih Semua kontak - s…" at bounding box center [367, 217] width 91 height 8
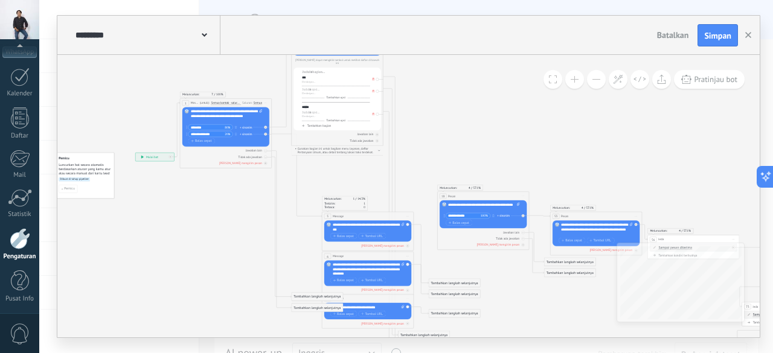
click at [408, 216] on icon at bounding box center [407, 216] width 2 height 1
click at [426, 249] on div "Hapus" at bounding box center [427, 247] width 43 height 8
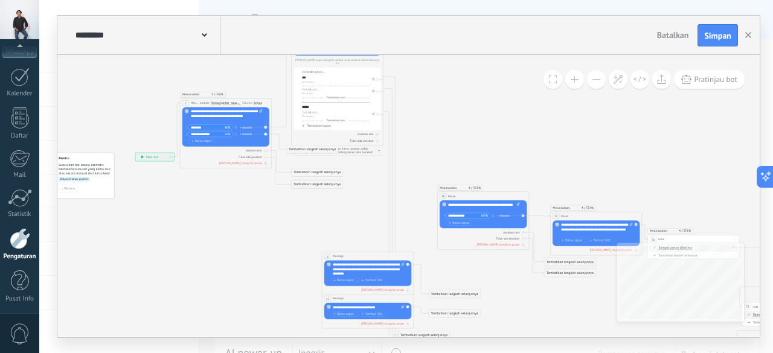
click at [386, 254] on div "6 Message ******* (untuk): Semua kontak - saluran yang dipilih Semua kontak - s…" at bounding box center [367, 256] width 91 height 8
drag, startPoint x: 387, startPoint y: 255, endPoint x: 364, endPoint y: 243, distance: 25.9
click at [364, 243] on icon at bounding box center [632, 268] width 1222 height 728
click at [408, 255] on span "Mulai pratinjau di sini Ganti nama Duplikat Hapus" at bounding box center [408, 257] width 7 height 7
click at [431, 284] on div "Hapus" at bounding box center [427, 287] width 43 height 8
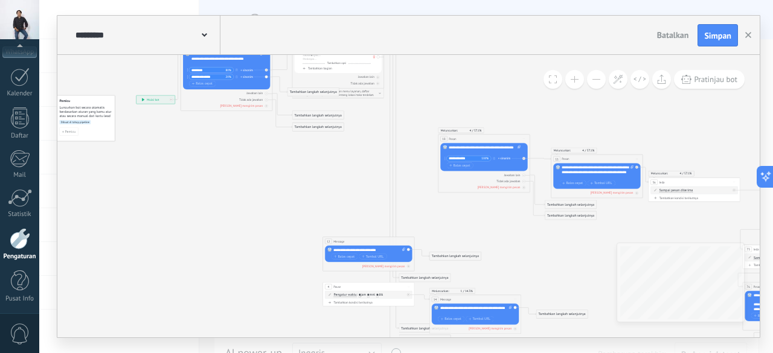
click at [408, 241] on span "Mulai pratinjau di sini Ganti nama Duplikat Hapus" at bounding box center [408, 242] width 7 height 7
click at [421, 268] on div "Hapus" at bounding box center [427, 272] width 43 height 8
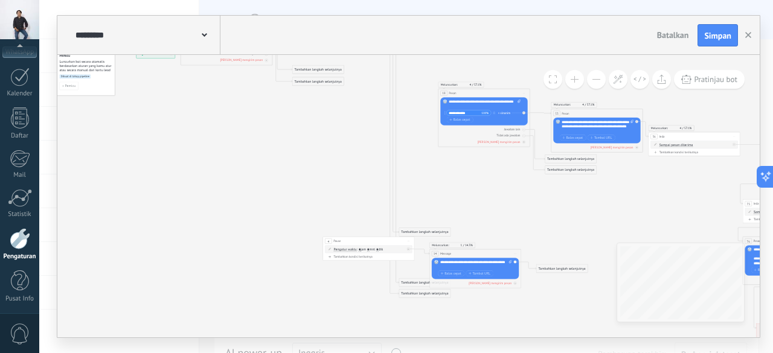
click at [386, 239] on div "4 Pause ***** Mulai pratinjau di sini Ganti nama Duplikat Hapus" at bounding box center [368, 241] width 91 height 8
click at [409, 240] on span "Mulai pratinjau di sini Ganti nama Duplikat Hapus" at bounding box center [408, 241] width 7 height 7
click at [425, 270] on div "Hapus" at bounding box center [427, 272] width 43 height 8
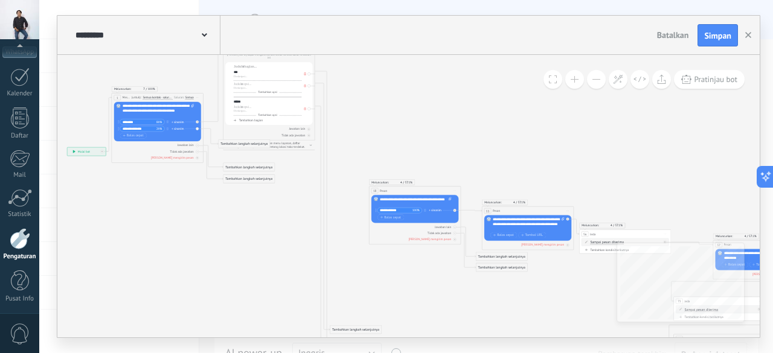
click at [455, 191] on icon at bounding box center [455, 191] width 2 height 1
click at [471, 221] on div "Hapus" at bounding box center [474, 221] width 43 height 8
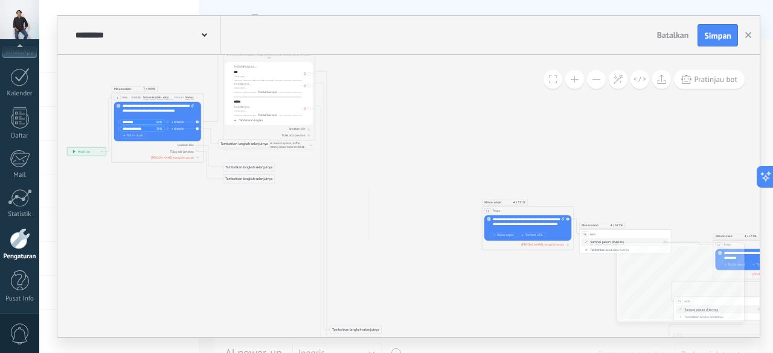
click at [568, 210] on span "Mulai pratinjau di sini Ganti nama Duplikat Hapus" at bounding box center [567, 211] width 7 height 7
click at [579, 237] on div "Hapus" at bounding box center [587, 241] width 43 height 8
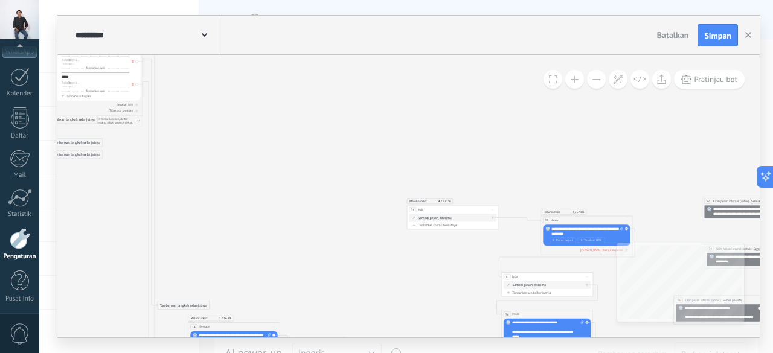
click at [377, 216] on icon at bounding box center [391, 238] width 1222 height 728
click at [494, 208] on span "Mulai pratinjau di sini Ganti nama Duplikat Hapus" at bounding box center [492, 210] width 7 height 7
click at [510, 240] on div "Hapus" at bounding box center [512, 240] width 43 height 8
click at [627, 218] on span "Mulai pratinjau di sini Ganti nama Duplikat Hapus" at bounding box center [626, 220] width 7 height 7
click at [636, 239] on div "Duplikat" at bounding box center [646, 243] width 43 height 8
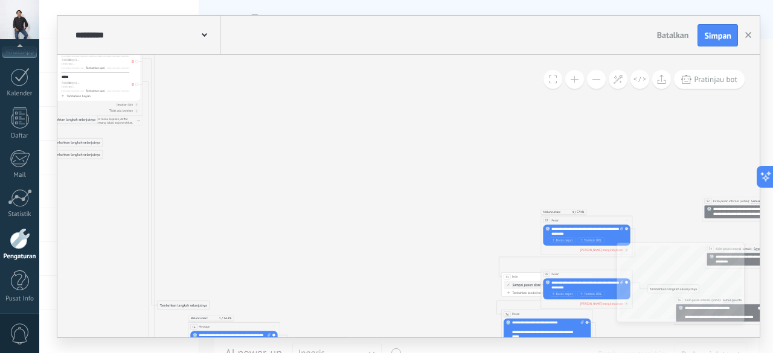
click at [624, 217] on span "Mulai pratinjau di sini Ganti nama Duplikat Hapus" at bounding box center [626, 220] width 7 height 7
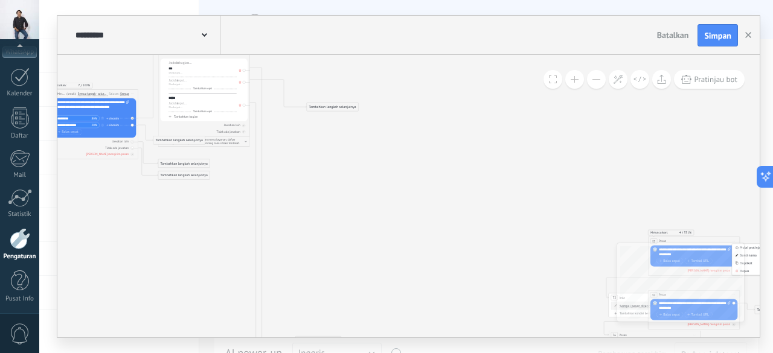
drag, startPoint x: 286, startPoint y: 324, endPoint x: 329, endPoint y: 106, distance: 222.7
click at [329, 106] on div "Tambahkan langkah selanjutnya" at bounding box center [332, 107] width 51 height 8
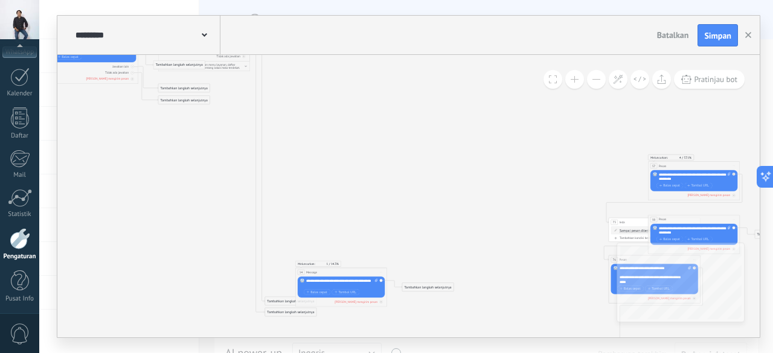
click at [380, 271] on span "Mulai pratinjau di sini Ganti nama Duplikat Hapus" at bounding box center [380, 272] width 7 height 7
click at [398, 303] on div "Hapus" at bounding box center [400, 303] width 43 height 8
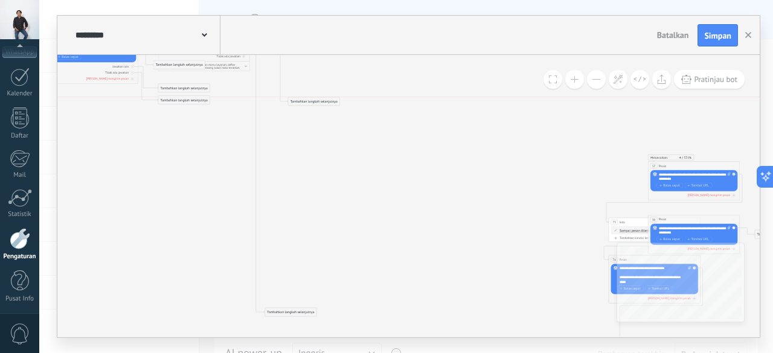
drag, startPoint x: 309, startPoint y: 298, endPoint x: 332, endPoint y: 99, distance: 200.7
click at [332, 99] on div "Tambahkan langkah selanjutnya" at bounding box center [313, 102] width 51 height 8
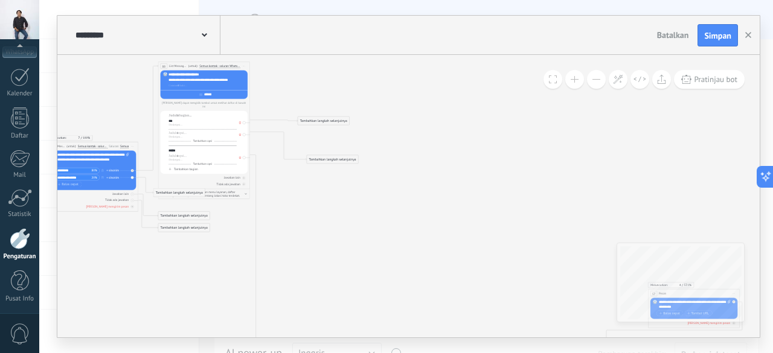
drag, startPoint x: 324, startPoint y: 229, endPoint x: 334, endPoint y: 121, distance: 108.5
click at [334, 121] on div "Tambahkan langkah selanjutnya" at bounding box center [323, 121] width 51 height 8
drag, startPoint x: 333, startPoint y: 161, endPoint x: 323, endPoint y: 138, distance: 25.9
click at [323, 138] on div "Tambahkan langkah selanjutnya" at bounding box center [320, 134] width 51 height 8
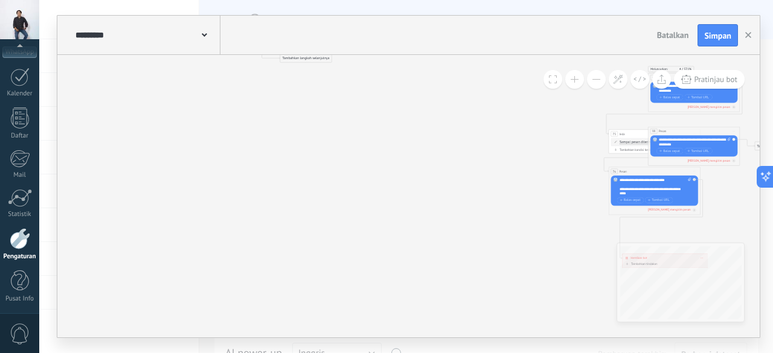
drag, startPoint x: 304, startPoint y: 225, endPoint x: 319, endPoint y: 60, distance: 165.0
click at [319, 60] on div "Tambahkan langkah selanjutnya" at bounding box center [305, 59] width 51 height 8
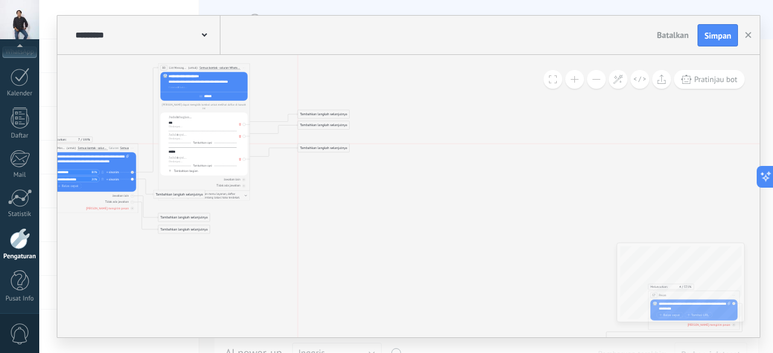
drag, startPoint x: 312, startPoint y: 276, endPoint x: 330, endPoint y: 149, distance: 128.1
click at [330, 149] on div "Tambahkan langkah selanjutnya" at bounding box center [323, 148] width 51 height 8
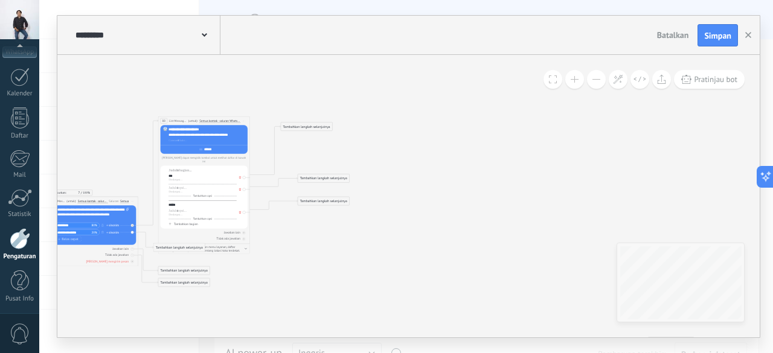
drag, startPoint x: 333, startPoint y: 166, endPoint x: 316, endPoint y: 126, distance: 43.9
click at [316, 126] on div "Tambahkan langkah selanjutnya" at bounding box center [306, 127] width 51 height 8
drag, startPoint x: 325, startPoint y: 178, endPoint x: 335, endPoint y: 150, distance: 28.8
click at [335, 150] on div "Tambahkan langkah selanjutnya" at bounding box center [332, 152] width 51 height 8
drag, startPoint x: 329, startPoint y: 199, endPoint x: 393, endPoint y: 177, distance: 67.0
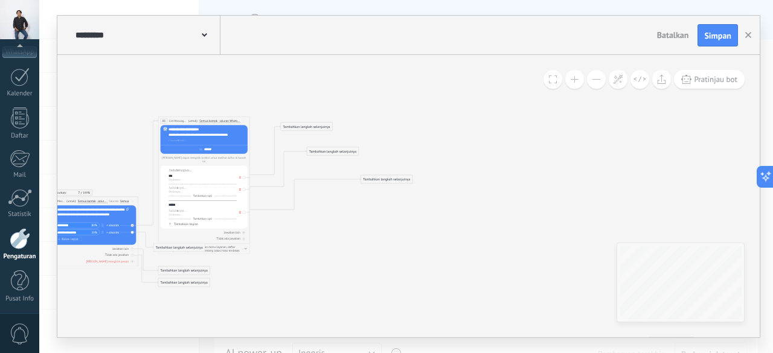
click at [393, 177] on div "Tambahkan langkah selanjutnya" at bounding box center [386, 180] width 51 height 8
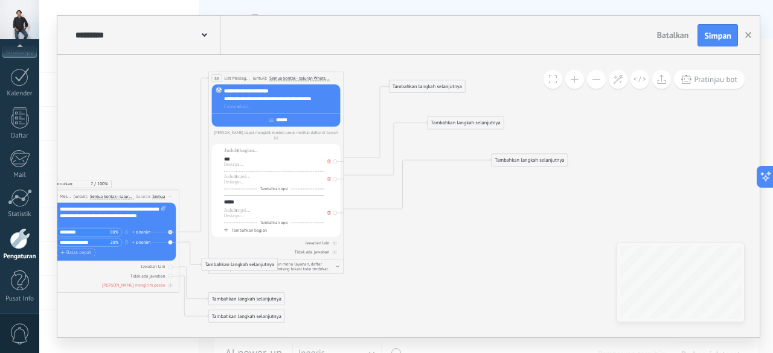
drag, startPoint x: 560, startPoint y: 165, endPoint x: 545, endPoint y: 161, distance: 15.7
click at [545, 161] on div "Tambahkan langkah selanjutnya" at bounding box center [529, 160] width 75 height 11
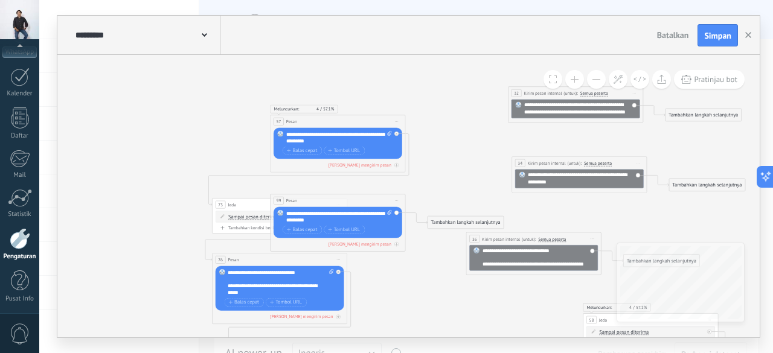
click at [397, 121] on icon at bounding box center [397, 121] width 4 height 1
click at [418, 162] on div "Hapus" at bounding box center [426, 165] width 64 height 11
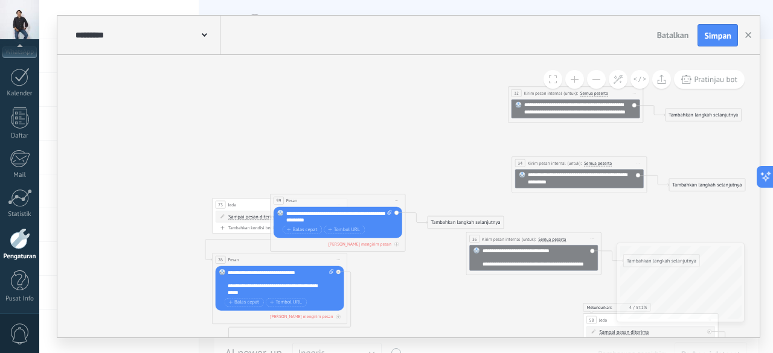
click at [397, 200] on span "Mulai pratinjau di sini Ganti nama Duplikat Hapus" at bounding box center [396, 201] width 11 height 10
click at [414, 247] on div "Hapus" at bounding box center [426, 244] width 64 height 11
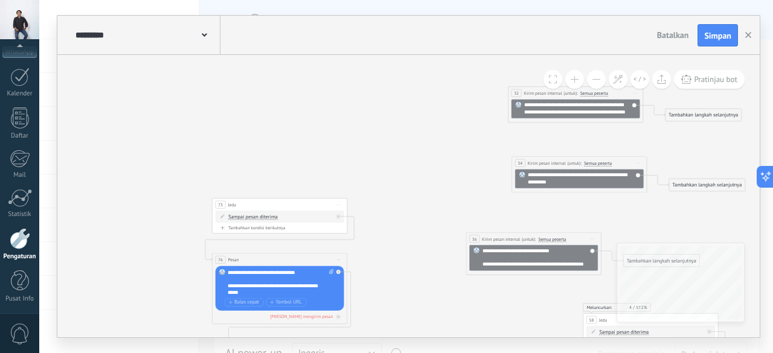
click at [339, 205] on icon at bounding box center [339, 205] width 4 height 1
click at [365, 246] on div "Hapus" at bounding box center [368, 248] width 64 height 11
click at [339, 257] on span "Mulai pratinjau di sini Ganti nama Duplikat Hapus" at bounding box center [338, 260] width 11 height 10
click at [367, 304] on div "Hapus" at bounding box center [368, 303] width 64 height 11
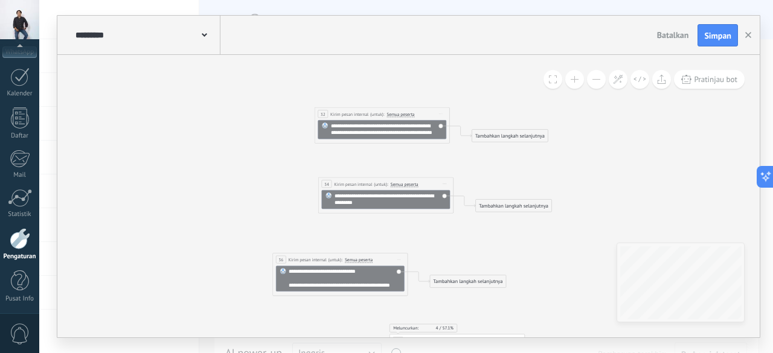
click at [442, 112] on span "Mulai pratinjau di sini Ganti nama Duplikat Hapus" at bounding box center [440, 114] width 11 height 10
click at [461, 155] on div "Hapus" at bounding box center [470, 158] width 64 height 11
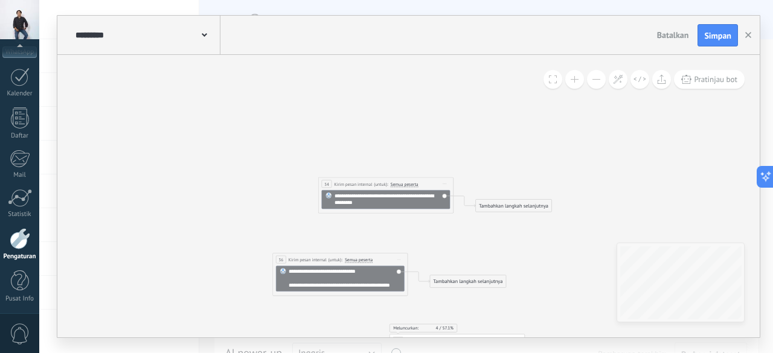
click at [446, 185] on span "Mulai pratinjau di sini Ganti nama Duplikat Hapus" at bounding box center [444, 184] width 11 height 10
click at [459, 223] on div "Hapus" at bounding box center [474, 228] width 64 height 11
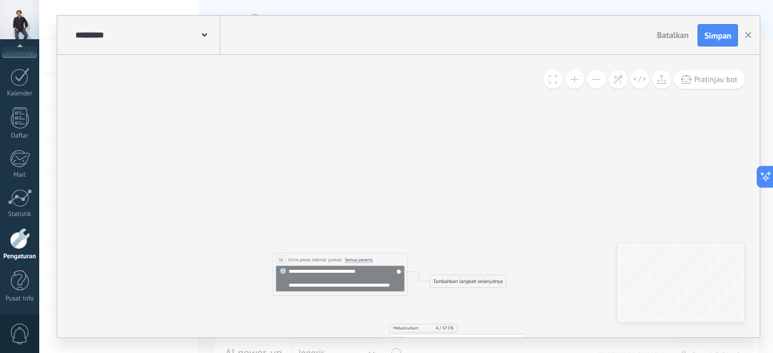
click at [400, 258] on span "Mulai pratinjau di sini Ganti nama Duplikat Hapus" at bounding box center [399, 260] width 11 height 10
click at [425, 304] on div "Hapus" at bounding box center [428, 303] width 64 height 11
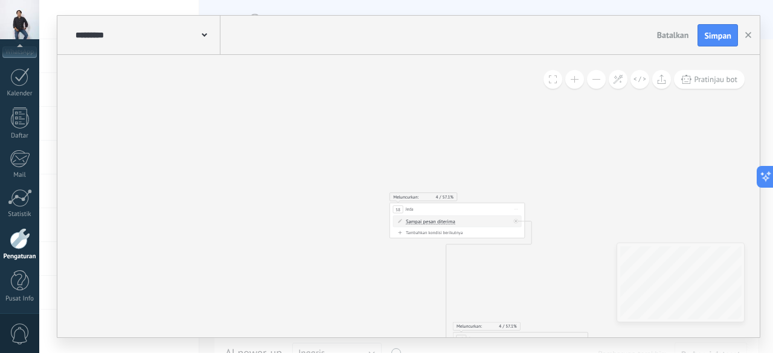
click at [516, 208] on span "Mulai pratinjau di sini Ganti nama Duplikat Hapus" at bounding box center [516, 210] width 11 height 10
click at [530, 254] on div "Hapus" at bounding box center [545, 253] width 64 height 11
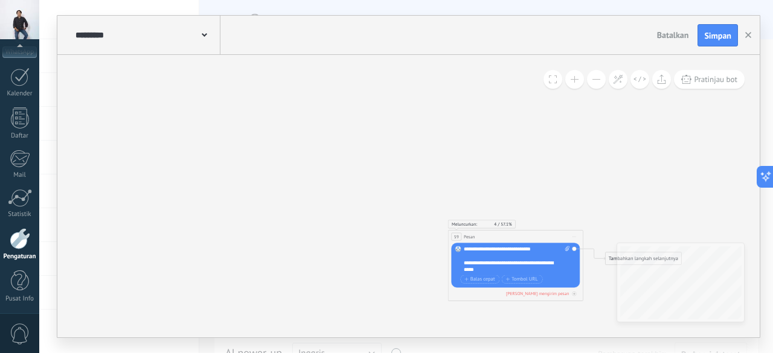
click at [577, 237] on span "Mulai pratinjau di sini Ganti nama Duplikat Hapus" at bounding box center [574, 237] width 11 height 10
click at [584, 275] on div "Hapus" at bounding box center [604, 280] width 64 height 11
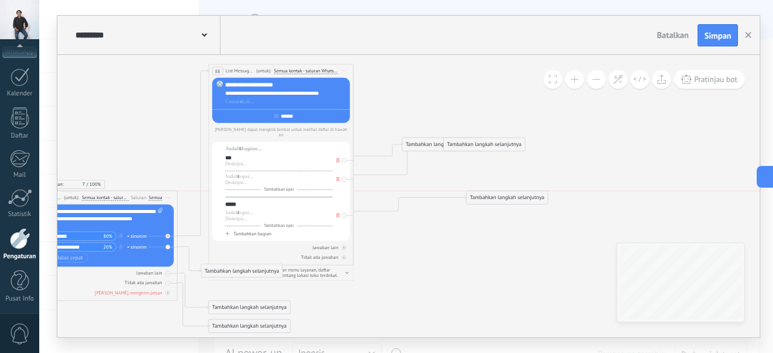
drag, startPoint x: 546, startPoint y: 193, endPoint x: 509, endPoint y: 190, distance: 36.9
click at [488, 144] on div "Tambahkan langkah selanjutnya" at bounding box center [484, 145] width 81 height 12
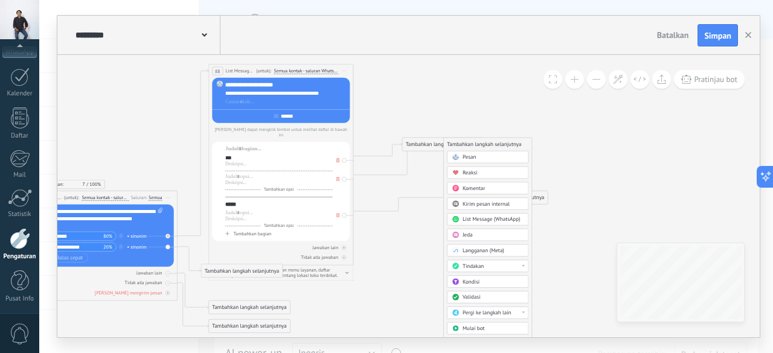
click at [489, 104] on icon at bounding box center [234, 199] width 906 height 632
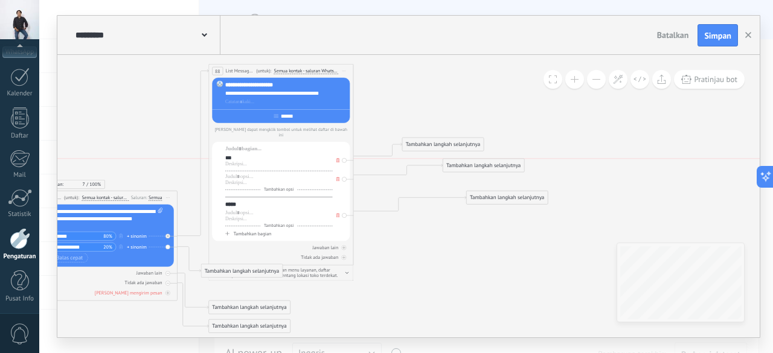
drag, startPoint x: 489, startPoint y: 144, endPoint x: 489, endPoint y: 165, distance: 21.7
click at [489, 165] on div "Tambahkan langkah selanjutnya" at bounding box center [483, 166] width 81 height 12
drag, startPoint x: 452, startPoint y: 142, endPoint x: 429, endPoint y: 66, distance: 78.9
click at [429, 66] on div "Tambahkan langkah selanjutnya" at bounding box center [419, 71] width 81 height 12
drag, startPoint x: 471, startPoint y: 164, endPoint x: 443, endPoint y: 94, distance: 75.4
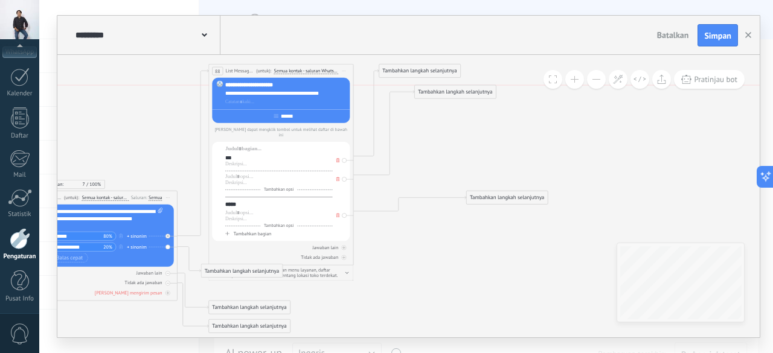
click at [443, 94] on div "Tambahkan langkah selanjutnya" at bounding box center [455, 92] width 81 height 12
drag, startPoint x: 511, startPoint y: 201, endPoint x: 526, endPoint y: 133, distance: 69.9
click at [526, 133] on div "Tambahkan langkah selanjutnya" at bounding box center [522, 130] width 81 height 12
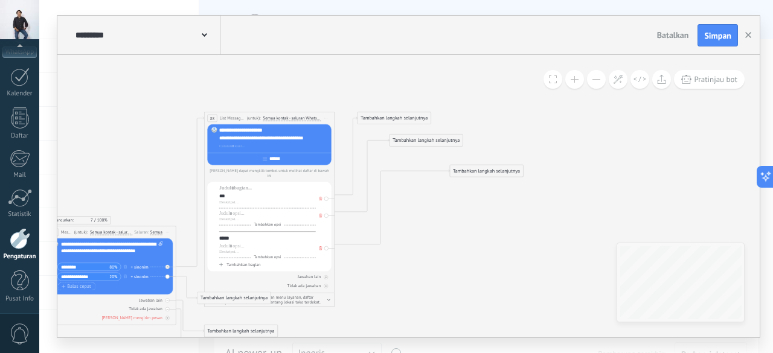
click at [389, 117] on div "Tambahkan langkah selanjutnya" at bounding box center [394, 118] width 73 height 11
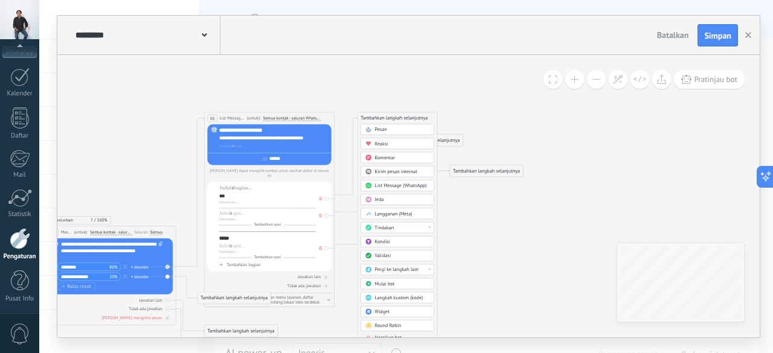
click at [390, 127] on div "Pesan" at bounding box center [401, 130] width 55 height 7
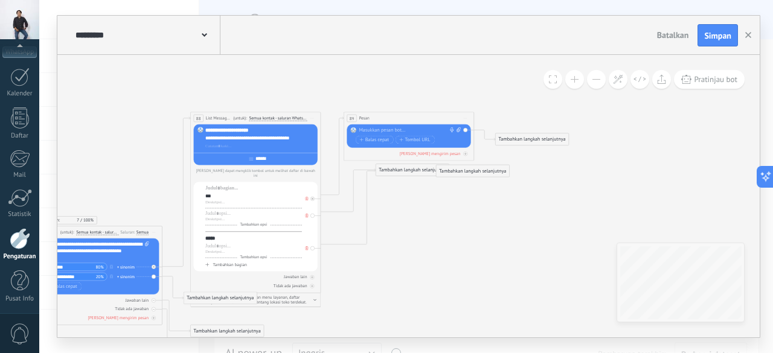
click at [408, 133] on div at bounding box center [407, 130] width 97 height 7
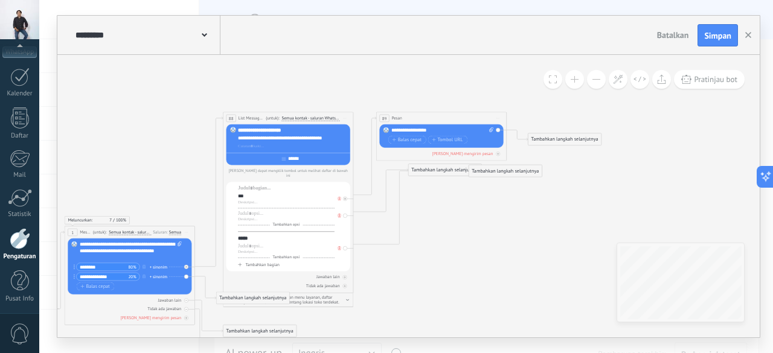
click at [414, 130] on div "**********" at bounding box center [442, 130] width 103 height 7
click at [434, 130] on div "**********" at bounding box center [442, 130] width 103 height 7
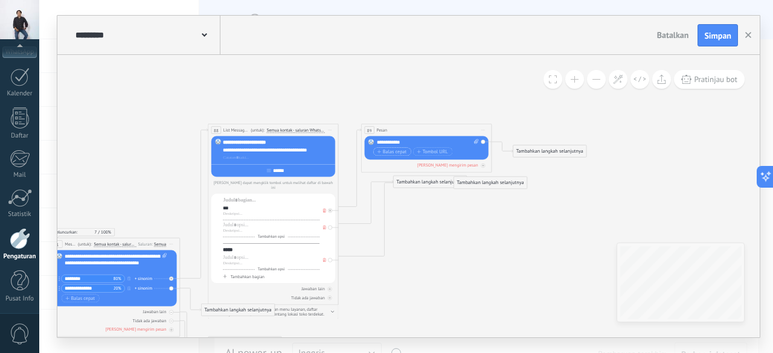
click at [399, 152] on span "Balas cepat" at bounding box center [392, 151] width 30 height 5
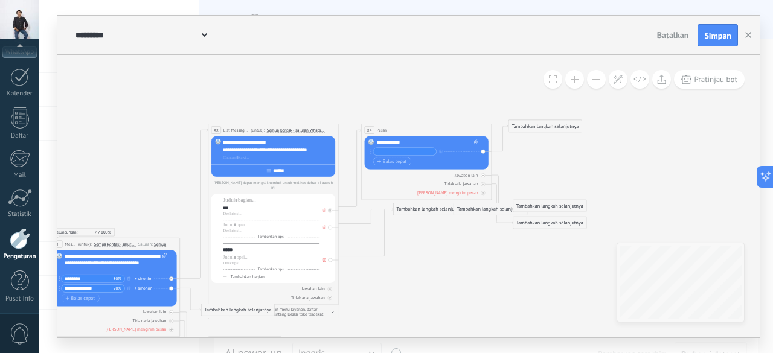
drag, startPoint x: 534, startPoint y: 154, endPoint x: 530, endPoint y: 123, distance: 31.7
click at [530, 123] on div "Tambahkan langkah selanjutnya" at bounding box center [545, 126] width 73 height 11
drag, startPoint x: 539, startPoint y: 205, endPoint x: 550, endPoint y: 155, distance: 51.3
click at [550, 155] on div "Tambahkan langkah selanjutnya" at bounding box center [560, 156] width 73 height 11
drag, startPoint x: 559, startPoint y: 227, endPoint x: 556, endPoint y: 188, distance: 38.8
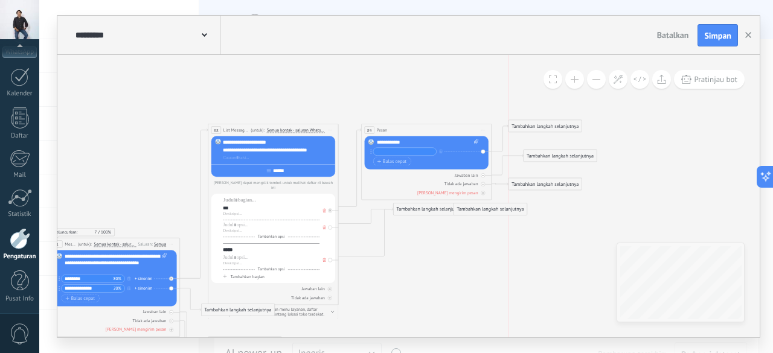
click at [556, 188] on div "Tambahkan langkah selanjutnya" at bounding box center [545, 184] width 73 height 11
click at [388, 150] on input "text" at bounding box center [404, 151] width 63 height 7
type input "**"
click at [394, 162] on span "Balas cepat" at bounding box center [392, 161] width 30 height 5
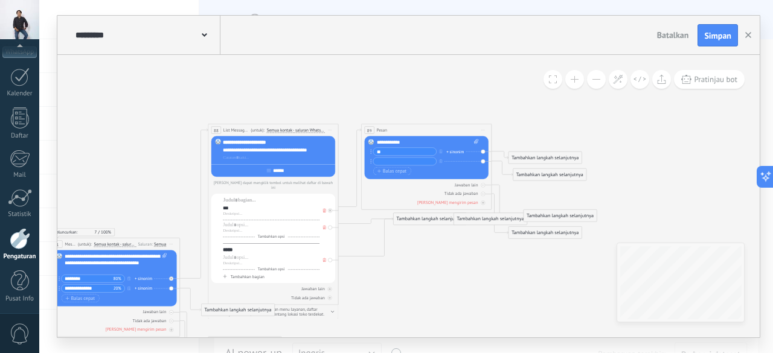
type input "*"
drag, startPoint x: 539, startPoint y: 154, endPoint x: 536, endPoint y: 133, distance: 20.7
click at [536, 133] on div "Tambahkan langkah selanjutnya" at bounding box center [545, 136] width 73 height 11
drag, startPoint x: 538, startPoint y: 176, endPoint x: 537, endPoint y: 182, distance: 6.1
click at [537, 182] on div "Tambahkan langkah selanjutnya" at bounding box center [549, 181] width 73 height 11
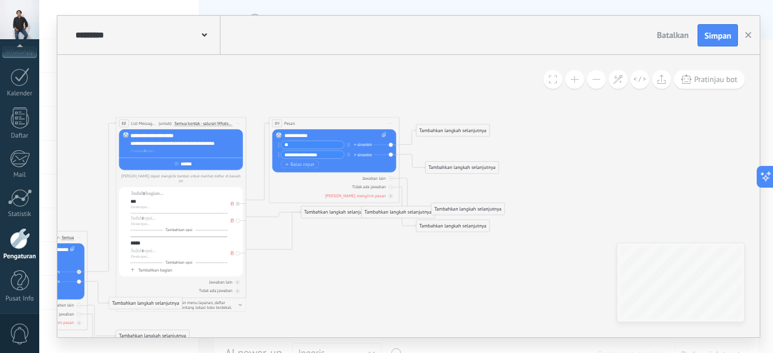
drag, startPoint x: 464, startPoint y: 173, endPoint x: 469, endPoint y: 167, distance: 7.7
click at [469, 167] on div "Tambahkan langkah selanjutnya" at bounding box center [462, 167] width 73 height 11
drag, startPoint x: 230, startPoint y: 136, endPoint x: 216, endPoint y: 135, distance: 13.4
click at [216, 135] on div "**********" at bounding box center [185, 136] width 111 height 7
click at [238, 123] on icon at bounding box center [237, 123] width 3 height 1
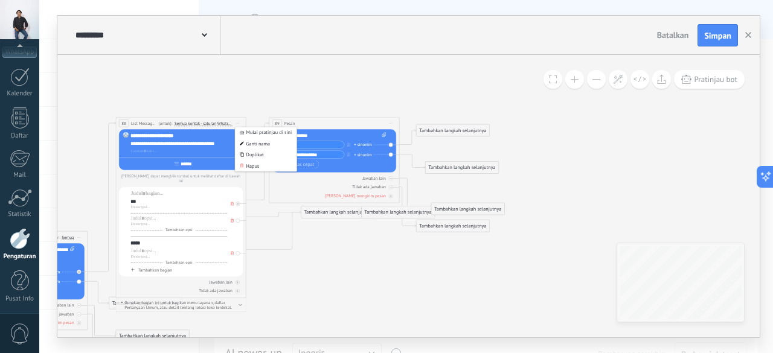
click at [425, 72] on icon at bounding box center [180, 238] width 899 height 568
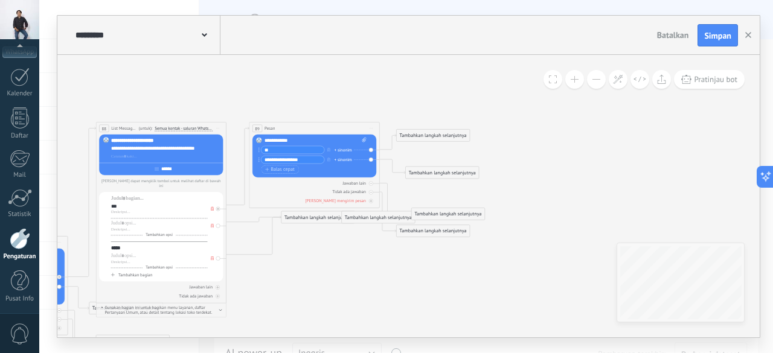
click at [281, 159] on input "**********" at bounding box center [293, 159] width 63 height 7
click at [275, 159] on input "**********" at bounding box center [293, 159] width 63 height 7
type input "**********"
drag, startPoint x: 436, startPoint y: 153, endPoint x: 433, endPoint y: 136, distance: 16.6
click at [433, 136] on div "Tambahkan langkah selanjutnya" at bounding box center [433, 139] width 73 height 11
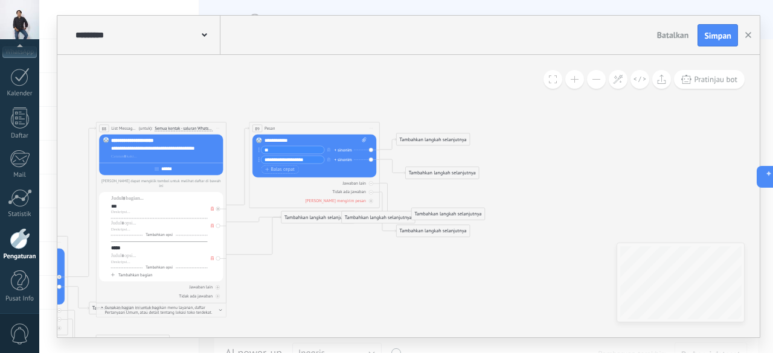
click at [433, 136] on div "Tambahkan langkah selanjutnya" at bounding box center [433, 140] width 73 height 11
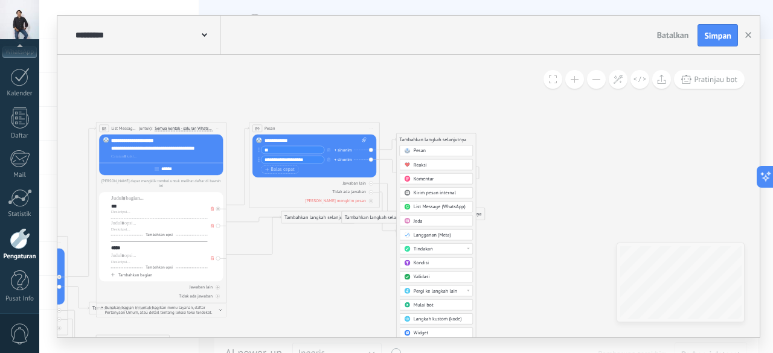
click at [438, 146] on div "Pesan" at bounding box center [437, 151] width 74 height 11
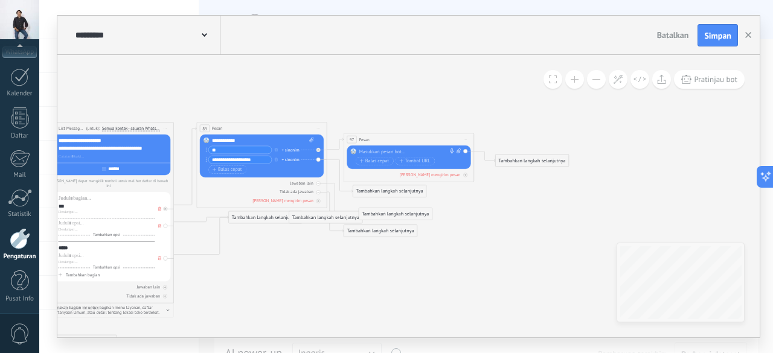
click at [387, 150] on div at bounding box center [407, 152] width 97 height 7
click at [378, 159] on span "Balas cepat" at bounding box center [374, 161] width 30 height 5
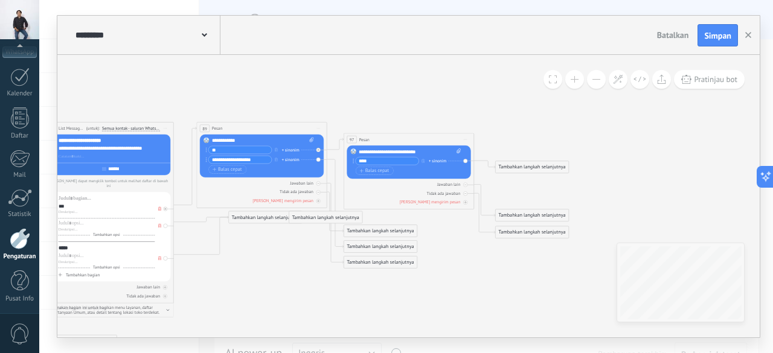
type input "****"
drag, startPoint x: 519, startPoint y: 165, endPoint x: 521, endPoint y: 139, distance: 26.0
click at [521, 139] on div "Tambahkan langkah selanjutnya" at bounding box center [532, 140] width 73 height 11
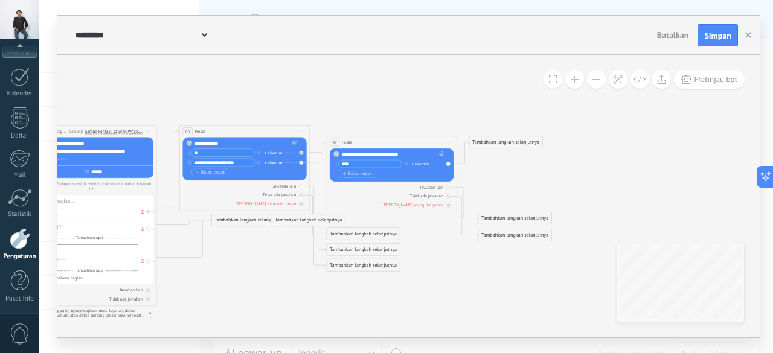
drag, startPoint x: 515, startPoint y: 140, endPoint x: 507, endPoint y: 142, distance: 8.6
click at [507, 142] on div "Tambahkan langkah selanjutnya" at bounding box center [505, 142] width 73 height 11
click at [501, 142] on div "Tambahkan langkah selanjutnya" at bounding box center [506, 142] width 73 height 11
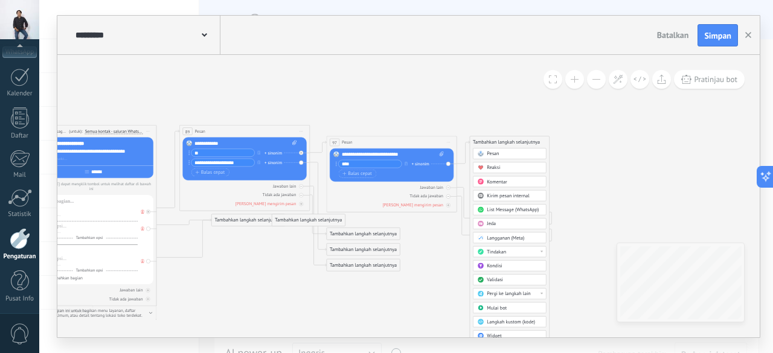
click at [506, 151] on div "Pesan" at bounding box center [514, 154] width 55 height 7
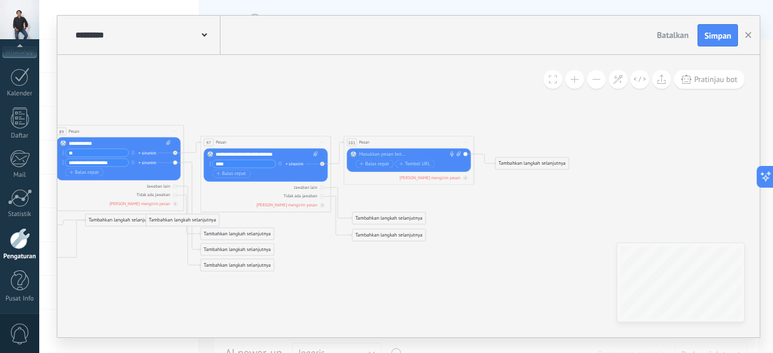
click at [384, 150] on div "Gantikan Hapus Convert to voice message Seret gambar ke sini untuk melampirkann…" at bounding box center [409, 161] width 124 height 24
click at [396, 153] on div at bounding box center [407, 155] width 97 height 7
click at [382, 155] on div "**********" at bounding box center [410, 158] width 103 height 13
click at [425, 155] on div "**********" at bounding box center [410, 158] width 103 height 13
click at [425, 155] on div "**********" at bounding box center [410, 155] width 103 height 7
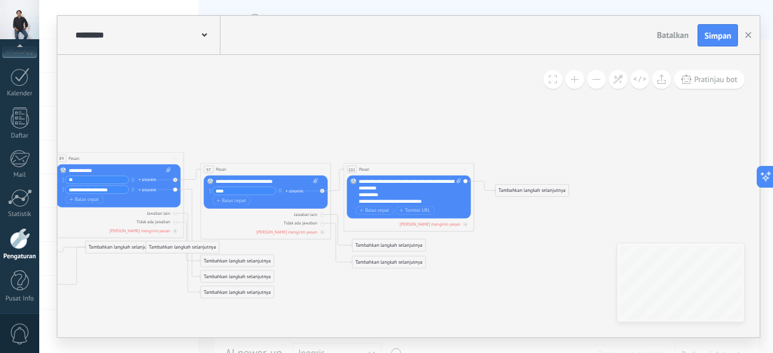
click at [409, 189] on div "**********" at bounding box center [410, 192] width 103 height 26
click at [378, 208] on span "Balas cepat" at bounding box center [374, 210] width 30 height 5
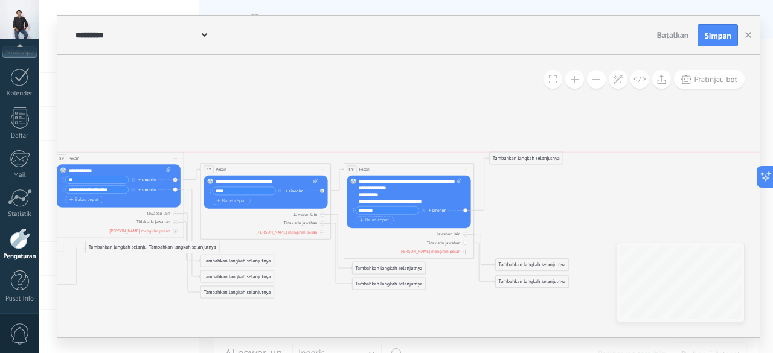
drag, startPoint x: 541, startPoint y: 216, endPoint x: 535, endPoint y: 156, distance: 59.4
click at [535, 156] on div "Tambahkan langkah selanjutnya" at bounding box center [526, 158] width 73 height 11
drag, startPoint x: 535, startPoint y: 262, endPoint x: 551, endPoint y: 218, distance: 46.4
click at [551, 218] on div "Tambahkan langkah selanjutnya" at bounding box center [548, 221] width 73 height 11
drag, startPoint x: 551, startPoint y: 218, endPoint x: 536, endPoint y: 216, distance: 15.8
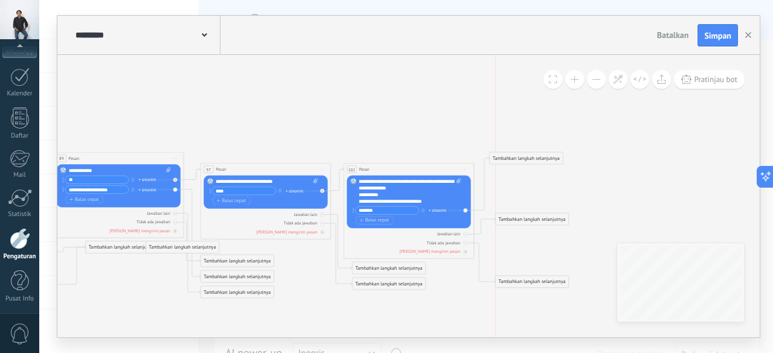
click at [536, 216] on div "Tambahkan langkah selanjutnya" at bounding box center [532, 219] width 73 height 11
drag, startPoint x: 535, startPoint y: 277, endPoint x: 536, endPoint y: 241, distance: 35.7
click at [536, 242] on div "Tambahkan langkah selanjutnya Pesan Pesan Pesan Reaksi Komentar Kirim pesan int…" at bounding box center [532, 248] width 74 height 13
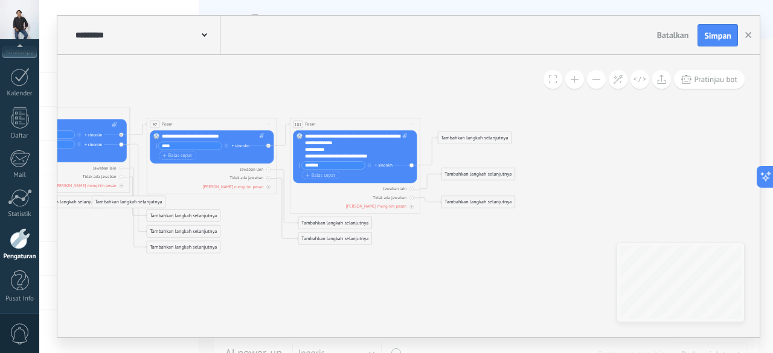
drag, startPoint x: 463, startPoint y: 113, endPoint x: 465, endPoint y: 138, distance: 25.5
click at [465, 138] on div "Tambahkan langkah selanjutnya" at bounding box center [474, 138] width 73 height 11
drag, startPoint x: 476, startPoint y: 136, endPoint x: 468, endPoint y: 136, distance: 7.9
click at [468, 136] on div "Tambahkan langkah selanjutnya" at bounding box center [464, 138] width 73 height 11
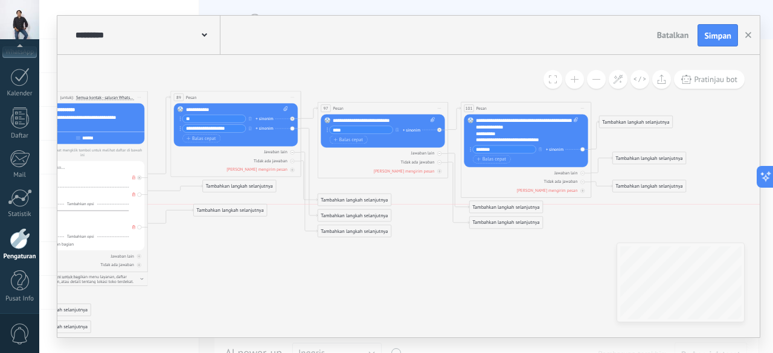
drag, startPoint x: 285, startPoint y: 184, endPoint x: 215, endPoint y: 213, distance: 75.8
click at [215, 213] on div "Tambahkan langkah selanjutnya" at bounding box center [230, 210] width 73 height 11
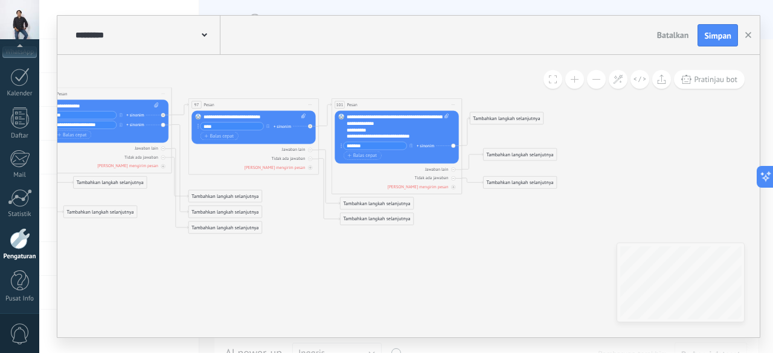
click at [515, 116] on div "Tambahkan langkah selanjutnya" at bounding box center [506, 119] width 73 height 11
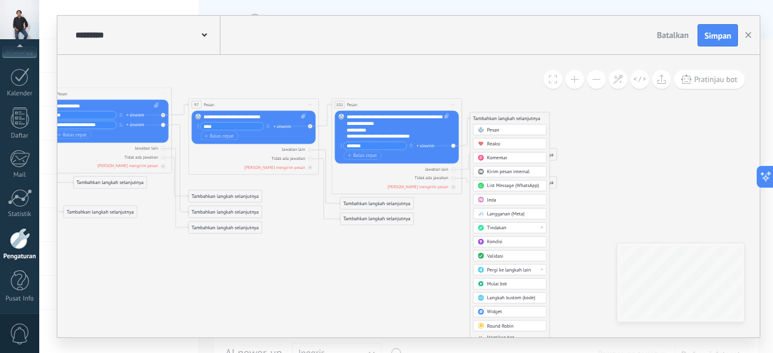
click at [498, 198] on div "Jeda" at bounding box center [514, 200] width 55 height 7
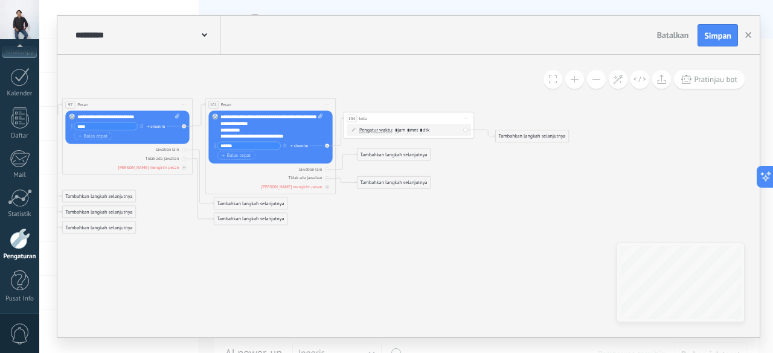
type input "******"
click at [455, 161] on icon at bounding box center [35, 203] width 1317 height 556
click at [466, 117] on span "Mulai pratinjau di sini Ganti nama Duplikat Hapus" at bounding box center [465, 119] width 10 height 10
click at [460, 239] on icon at bounding box center [35, 203] width 1317 height 556
click at [468, 117] on span "Mulai pratinjau di sini Ganti nama Duplikat Hapus" at bounding box center [465, 119] width 10 height 10
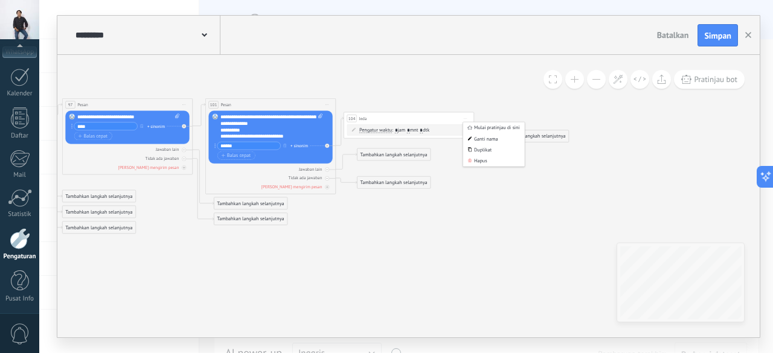
click at [470, 206] on icon at bounding box center [35, 203] width 1317 height 556
click at [469, 118] on span "Mulai pratinjau di sini Ganti nama Duplikat Hapus" at bounding box center [465, 119] width 10 height 10
click at [486, 222] on icon at bounding box center [35, 203] width 1317 height 556
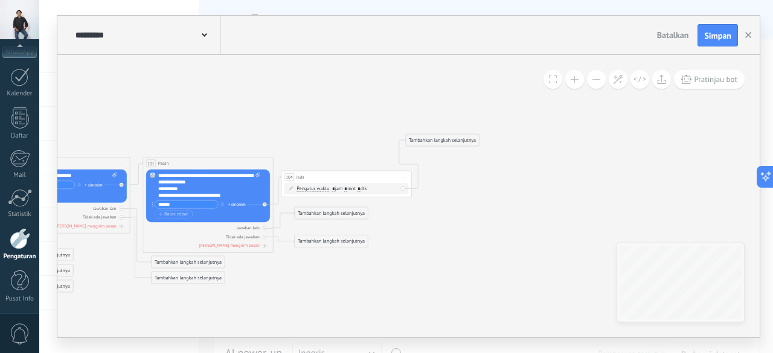
drag, startPoint x: 463, startPoint y: 190, endPoint x: 436, endPoint y: 136, distance: 60.5
click at [436, 136] on div "Tambahkan langkah selanjutnya" at bounding box center [442, 140] width 73 height 11
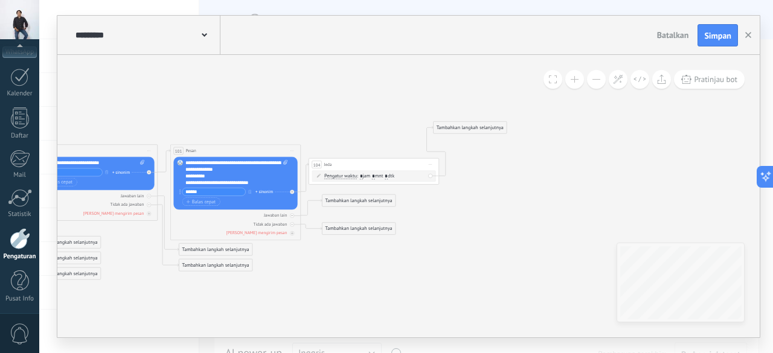
click at [482, 126] on div "Tambahkan langkah selanjutnya" at bounding box center [470, 128] width 73 height 11
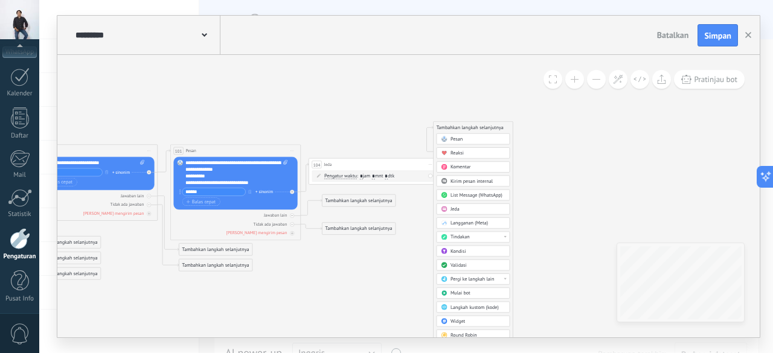
click at [478, 135] on div "Pesan" at bounding box center [474, 138] width 74 height 11
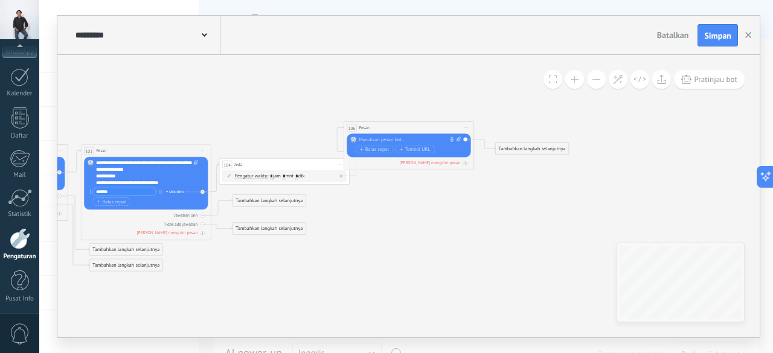
click at [384, 138] on div at bounding box center [407, 140] width 97 height 7
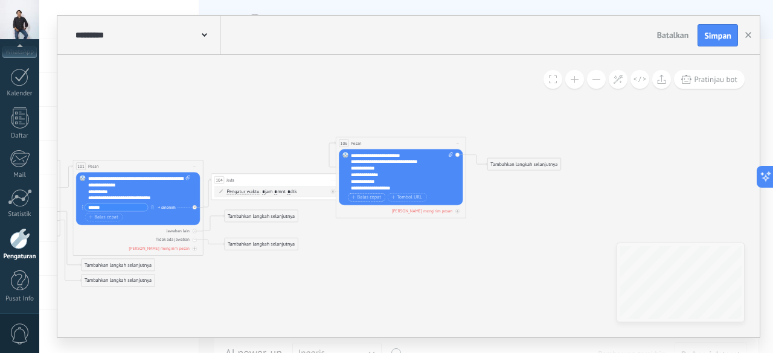
click at [367, 198] on span "Balas cepat" at bounding box center [367, 197] width 30 height 5
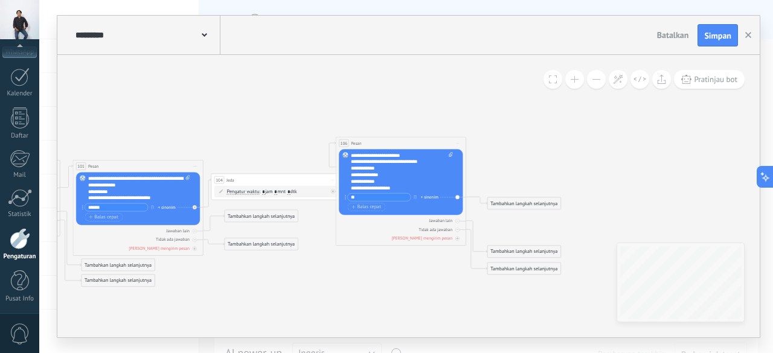
type input "*"
click at [414, 196] on icon "button" at bounding box center [415, 197] width 3 height 4
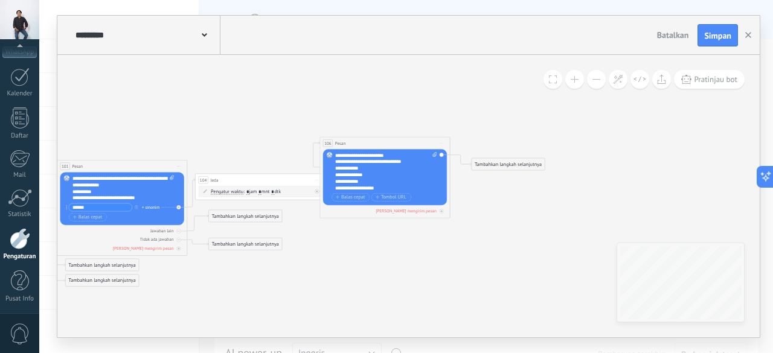
click at [494, 164] on div "Tambahkan langkah selanjutnya" at bounding box center [508, 164] width 73 height 11
click at [506, 243] on div "Jeda" at bounding box center [516, 246] width 55 height 7
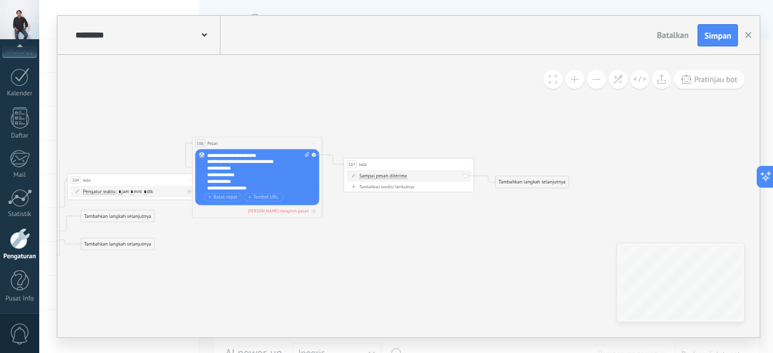
click at [509, 180] on div "Tambahkan langkah selanjutnya" at bounding box center [532, 182] width 73 height 11
click at [535, 190] on div "Pesan" at bounding box center [536, 193] width 74 height 11
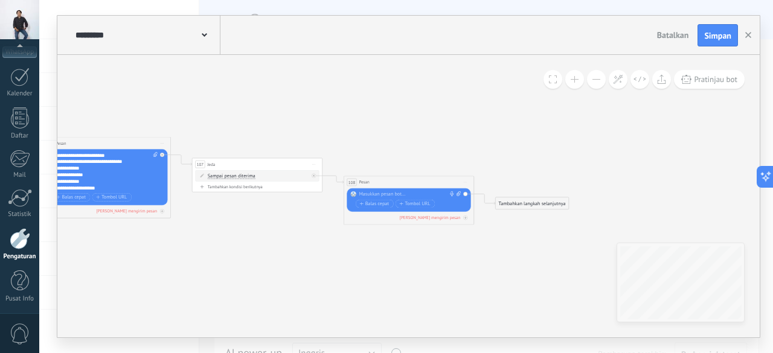
click at [389, 188] on div "Gantikan Hapus Convert to voice message Seret gambar ke sini untuk melampirkann…" at bounding box center [409, 200] width 124 height 24
click at [379, 194] on div at bounding box center [407, 194] width 97 height 7
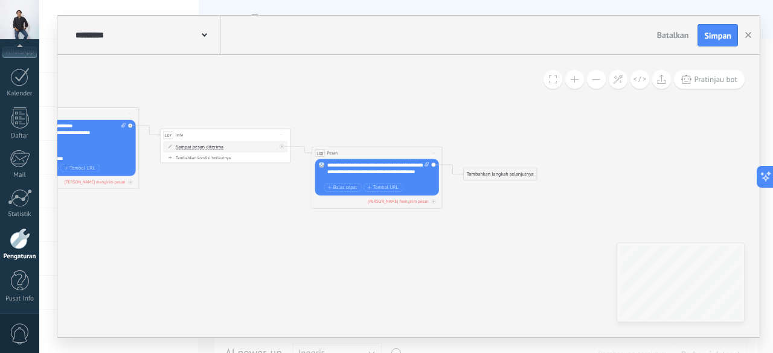
click at [435, 153] on icon at bounding box center [433, 153] width 3 height 1
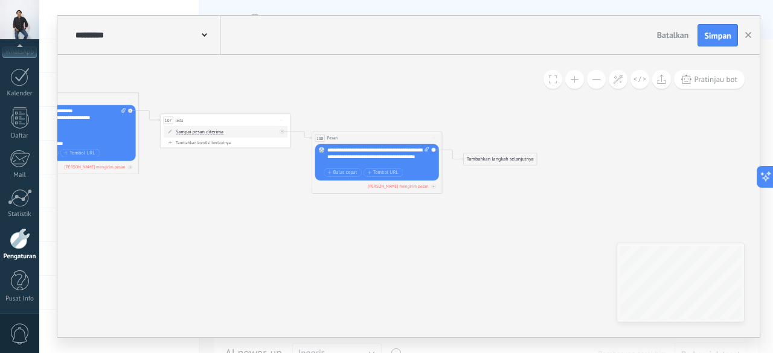
click at [340, 137] on div "108 [GEOGRAPHIC_DATA] ***** (untuk): Semua kontak - saluran yang dipilih Semua …" at bounding box center [377, 138] width 130 height 12
click at [327, 138] on span "Pesan" at bounding box center [332, 138] width 11 height 6
click at [481, 159] on div "Tambahkan langkah selanjutnya" at bounding box center [500, 159] width 73 height 11
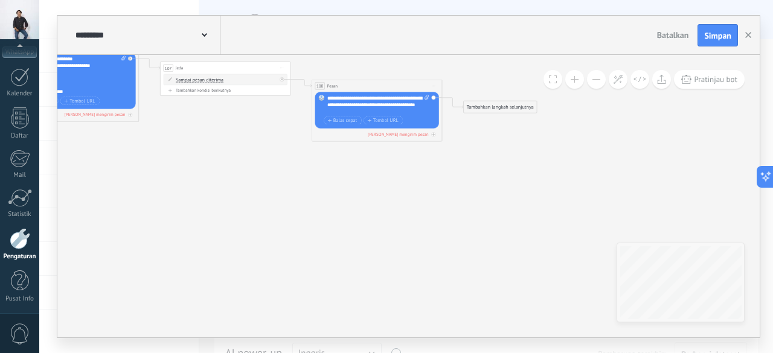
click at [435, 97] on div "Gantikan Hapus Convert to voice message Seret gambar ke sini untuk melampirkann…" at bounding box center [377, 110] width 124 height 36
click at [432, 84] on span "Mulai pratinjau di sini Ganti nama Duplikat Hapus" at bounding box center [434, 87] width 10 height 10
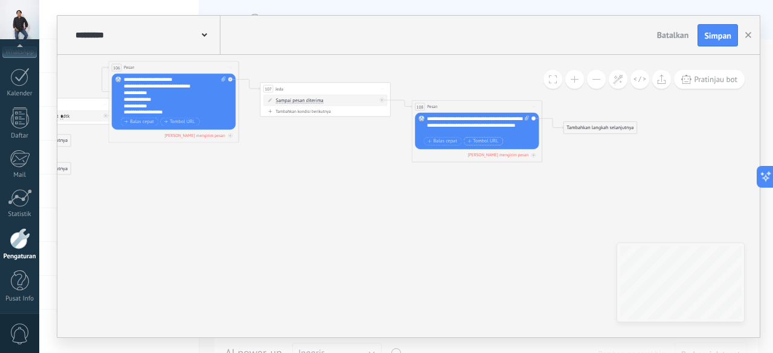
click at [484, 142] on span "Tombol URL" at bounding box center [482, 141] width 31 height 5
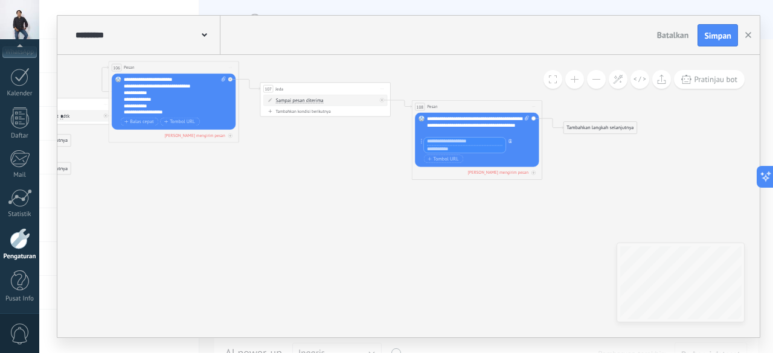
click at [511, 142] on icon "button" at bounding box center [510, 142] width 3 height 4
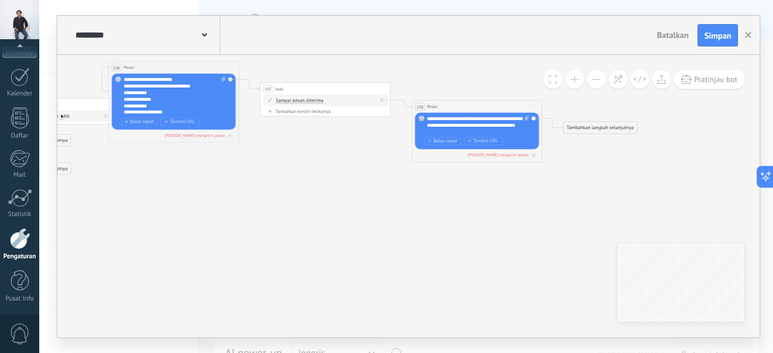
click at [530, 118] on div "Gantikan Hapus Convert to voice message Seret gambar ke sini untuk melampirkann…" at bounding box center [477, 131] width 124 height 36
click at [533, 118] on div "Gantikan Hapus Convert to voice message Seret gambar ke sini untuk melampirkann…" at bounding box center [477, 131] width 124 height 36
click at [531, 154] on div at bounding box center [533, 155] width 4 height 4
click at [232, 138] on icon at bounding box center [230, 136] width 3 height 3
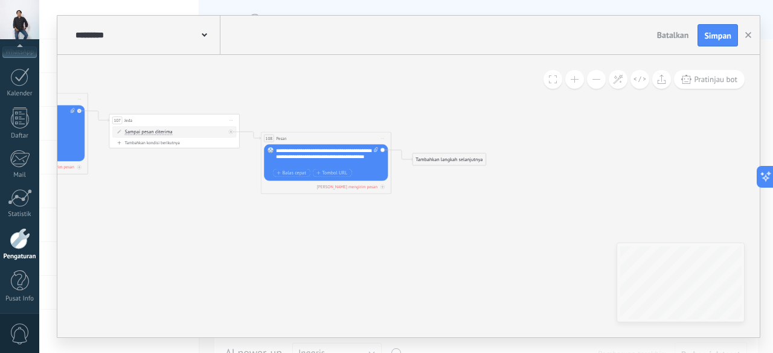
click at [420, 164] on div "Tambahkan langkah selanjutnya" at bounding box center [449, 160] width 73 height 11
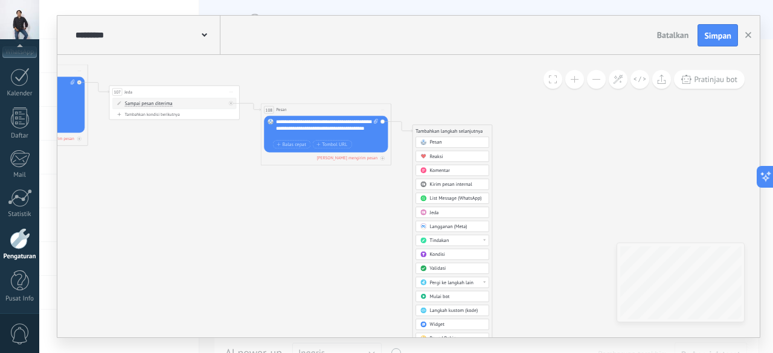
click at [459, 238] on div "Tindakan" at bounding box center [457, 241] width 55 height 7
click at [430, 134] on div "Tambahkan langkah selanjutnya" at bounding box center [449, 131] width 73 height 11
click at [479, 280] on div "Pergi ke langkah lain" at bounding box center [457, 283] width 55 height 7
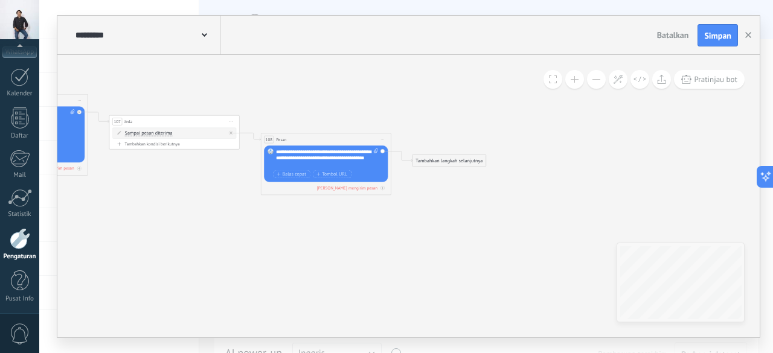
click at [173, 144] on div "Tambahkan kondisi berikutnya" at bounding box center [174, 143] width 124 height 5
click at [232, 146] on div "Pengatur waktu Pengatur waktu Kecuali selama jam kerja Sampai video dibuka Samp…" at bounding box center [174, 146] width 124 height 11
click at [222, 147] on div "Hapus" at bounding box center [223, 148] width 7 height 10
click at [238, 160] on div "Hapus" at bounding box center [234, 156] width 29 height 11
click at [382, 140] on icon at bounding box center [382, 140] width 3 height 1
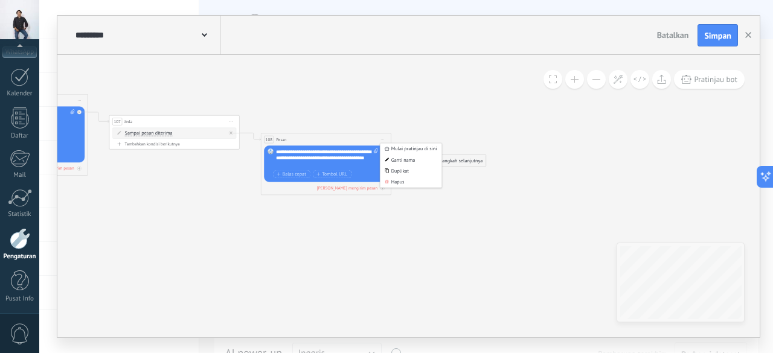
click at [287, 137] on div "108 [GEOGRAPHIC_DATA] ***** (untuk): Semua kontak - saluran yang dipilih Semua …" at bounding box center [326, 140] width 130 height 12
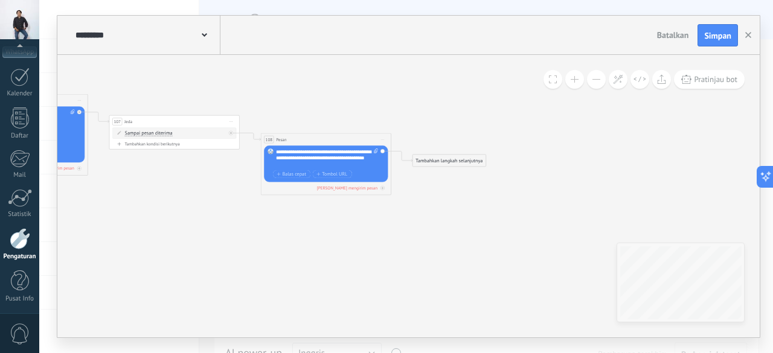
click at [287, 137] on div "108 [GEOGRAPHIC_DATA] ***** (untuk): Semua kontak - saluran yang dipilih Semua …" at bounding box center [326, 140] width 130 height 12
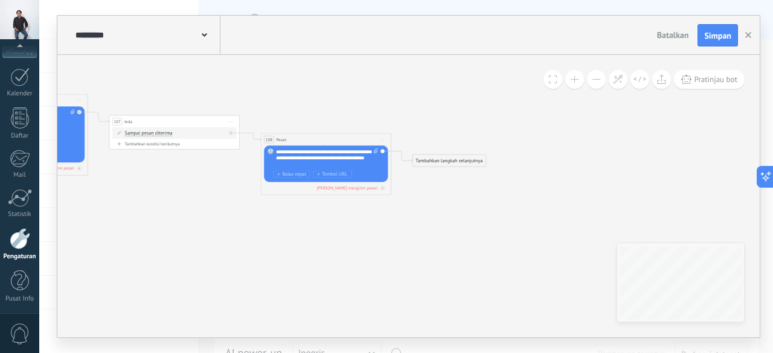
click at [287, 137] on div "108 [GEOGRAPHIC_DATA] ***** (untuk): Semua kontak - saluran yang dipilih Semua …" at bounding box center [326, 140] width 130 height 12
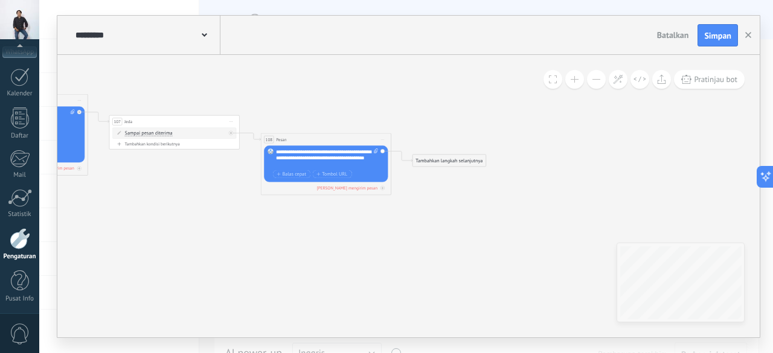
click at [287, 137] on div "108 [GEOGRAPHIC_DATA] ***** (untuk): Semua kontak - saluran yang dipilih Semua …" at bounding box center [326, 140] width 130 height 12
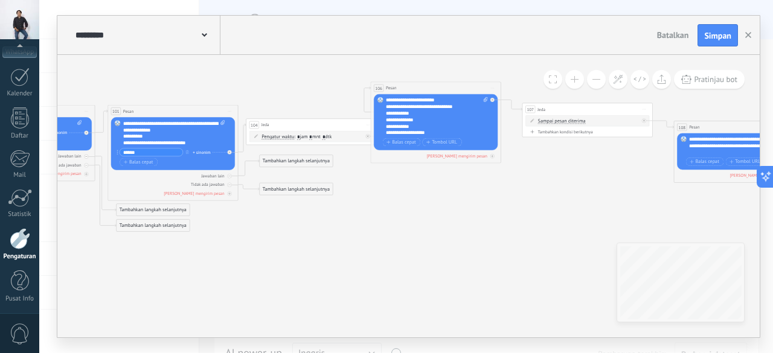
click at [151, 153] on input "******" at bounding box center [151, 152] width 63 height 7
type input "*"
click at [188, 153] on icon "button" at bounding box center [186, 152] width 3 height 4
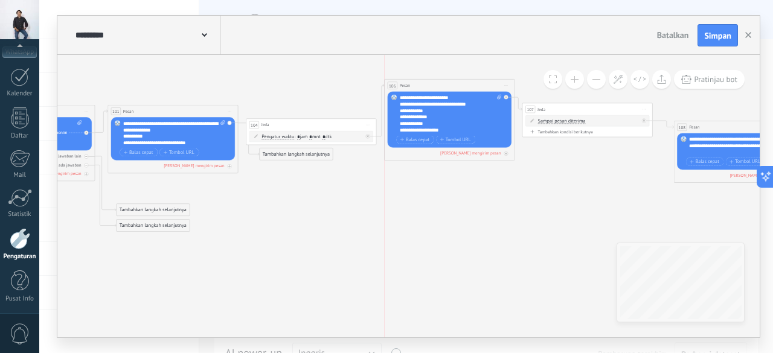
drag, startPoint x: 409, startPoint y: 89, endPoint x: 422, endPoint y: 86, distance: 12.3
click at [422, 86] on div "106 [GEOGRAPHIC_DATA] ***** (untuk): Semua kontak - saluran yang dipilih Semua …" at bounding box center [450, 86] width 130 height 12
click at [278, 153] on div "Tambahkan langkah selanjutnya" at bounding box center [296, 154] width 73 height 11
click at [387, 196] on icon at bounding box center [151, 201] width 1745 height 571
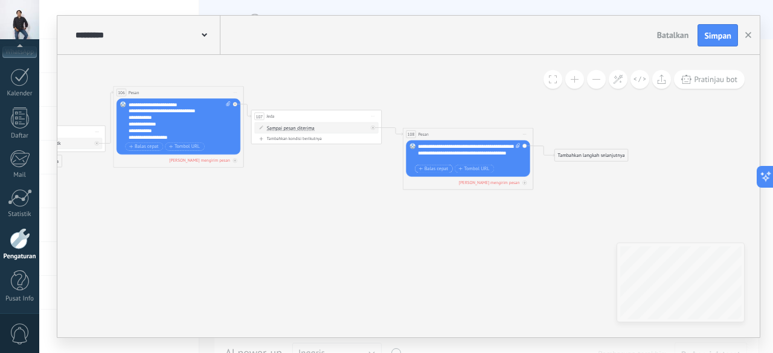
click at [432, 169] on span "Balas cepat" at bounding box center [434, 169] width 30 height 5
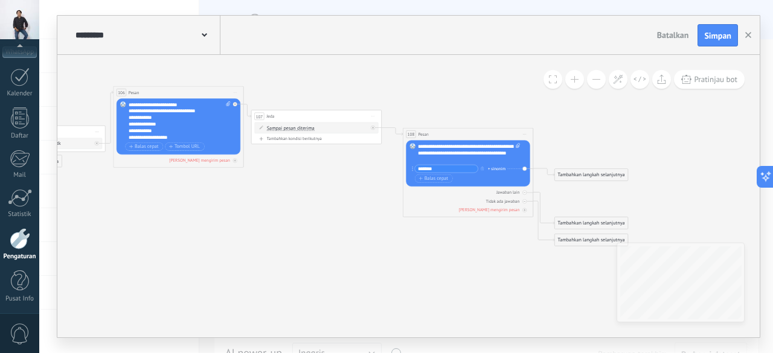
type input "*******"
drag, startPoint x: 575, startPoint y: 173, endPoint x: 567, endPoint y: 145, distance: 29.6
click at [567, 145] on div "Tambahkan langkah selanjutnya" at bounding box center [583, 146] width 73 height 11
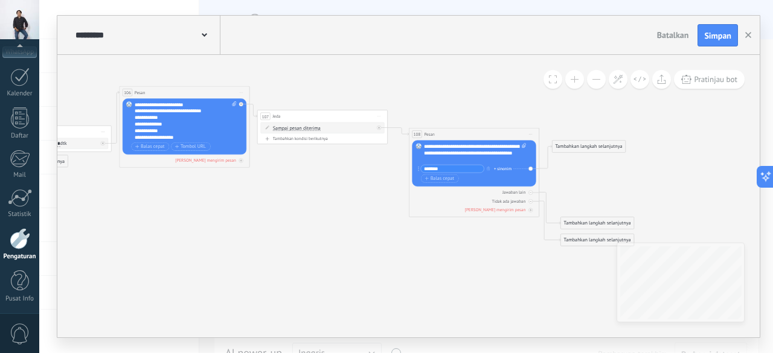
click at [267, 127] on icon at bounding box center [267, 128] width 4 height 4
click at [267, 126] on icon at bounding box center [267, 128] width 4 height 4
click at [341, 124] on div "Sampai pesan diterima Sampai pesan diterima Pengatur waktu Kecuali selama jam k…" at bounding box center [322, 128] width 124 height 11
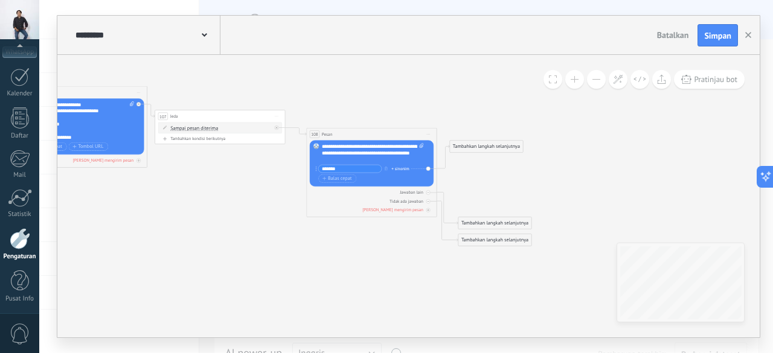
click at [476, 144] on div "Tambahkan langkah selanjutnya" at bounding box center [486, 146] width 73 height 11
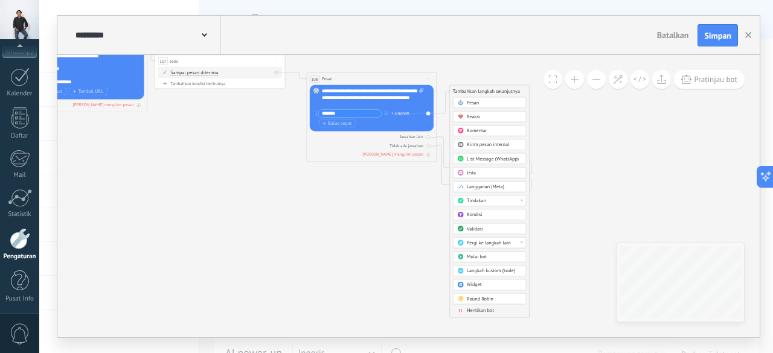
click at [496, 241] on span "Pergi ke langkah lain" at bounding box center [488, 243] width 43 height 6
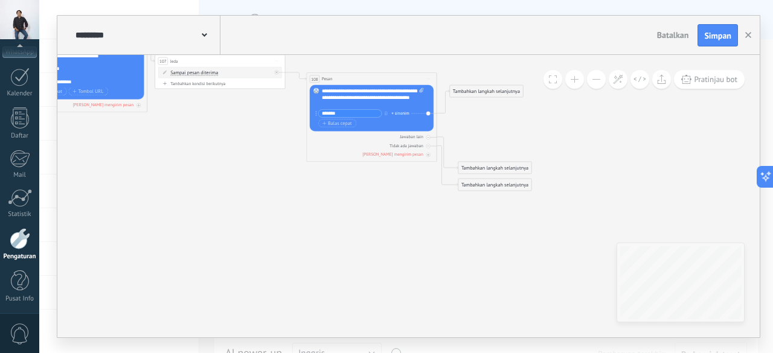
click at [476, 91] on div "Tambahkan langkah selanjutnya" at bounding box center [486, 91] width 73 height 11
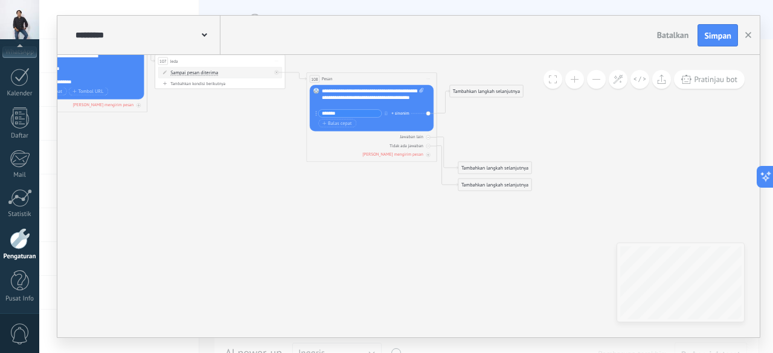
click at [428, 81] on span "Mulai pratinjau di sini Ganti nama Duplikat Hapus" at bounding box center [428, 79] width 10 height 10
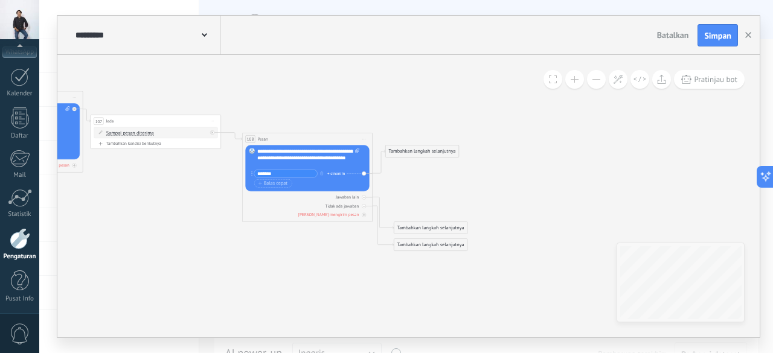
click at [421, 150] on div "Tambahkan langkah selanjutnya" at bounding box center [422, 151] width 73 height 11
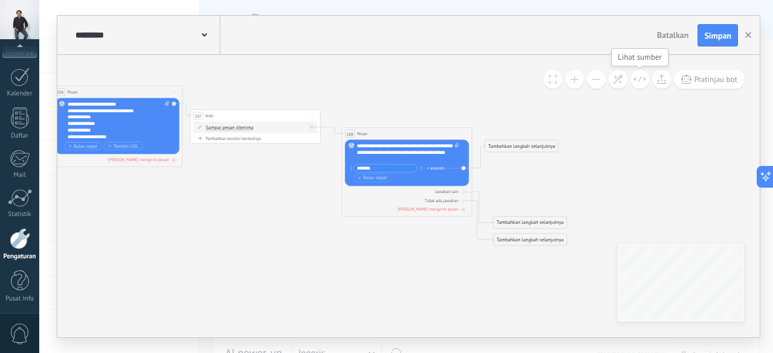
click at [634, 77] on icon at bounding box center [640, 79] width 13 height 7
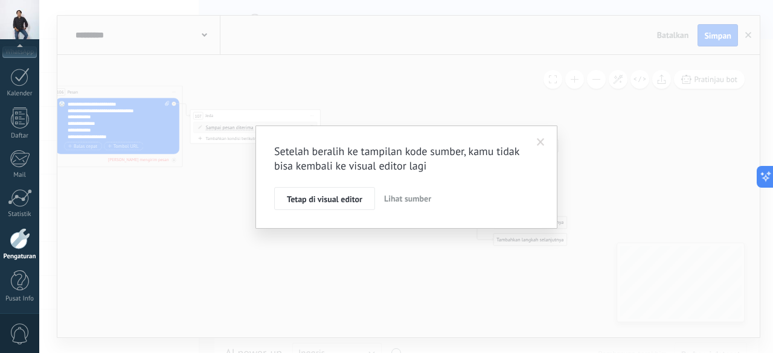
click at [541, 141] on span at bounding box center [541, 142] width 8 height 8
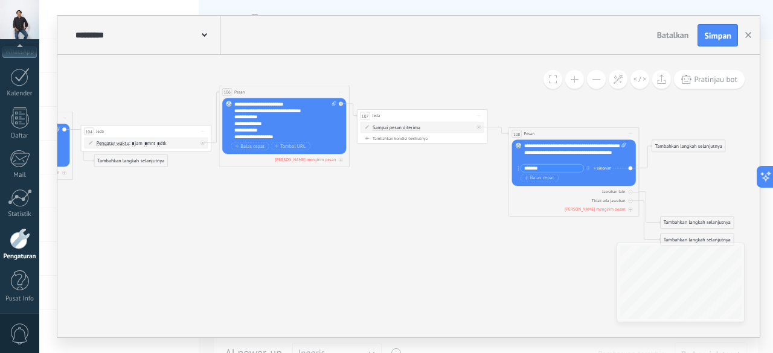
click at [207, 32] on span at bounding box center [204, 33] width 5 height 11
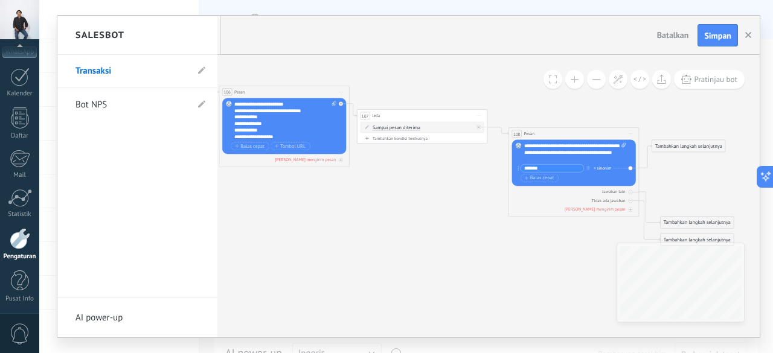
click at [338, 189] on div at bounding box center [408, 177] width 702 height 322
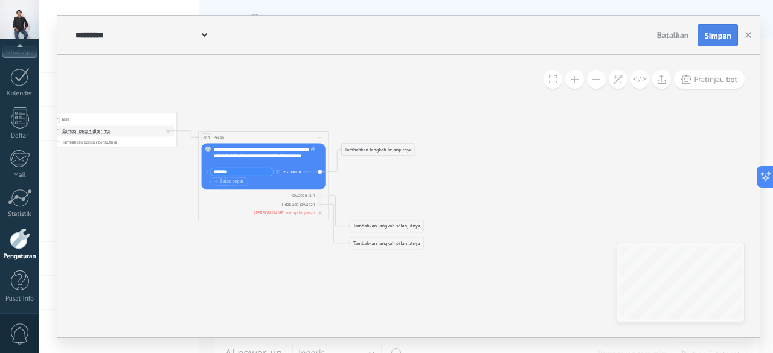
click at [715, 34] on span "Simpan" at bounding box center [717, 35] width 27 height 8
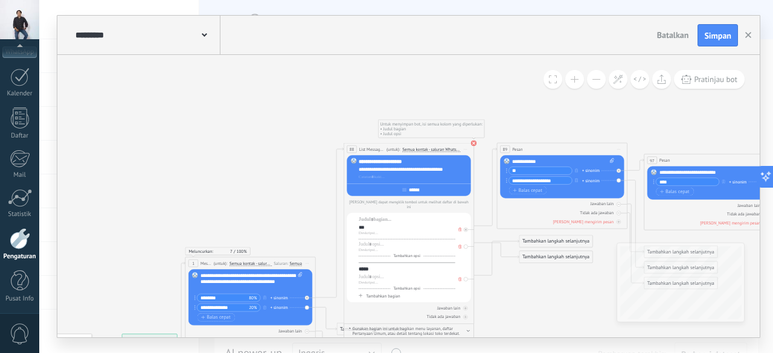
click at [474, 141] on use at bounding box center [474, 144] width 6 height 6
click at [724, 31] on span "Simpan" at bounding box center [717, 35] width 27 height 8
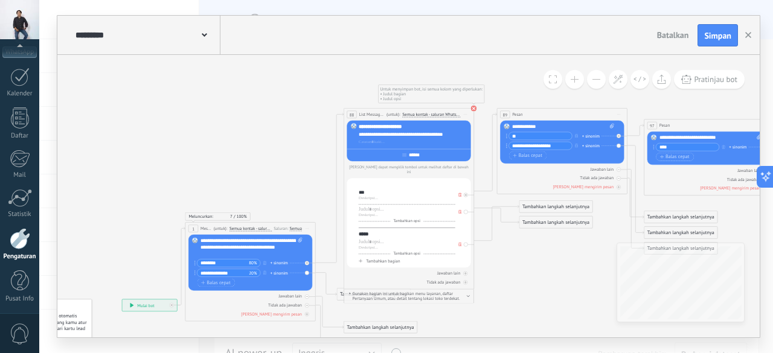
click at [382, 182] on div at bounding box center [407, 185] width 97 height 7
click at [385, 196] on div at bounding box center [407, 198] width 97 height 5
click at [377, 183] on div at bounding box center [407, 185] width 97 height 7
click at [387, 196] on div at bounding box center [407, 198] width 97 height 5
click at [376, 182] on div at bounding box center [407, 185] width 97 height 7
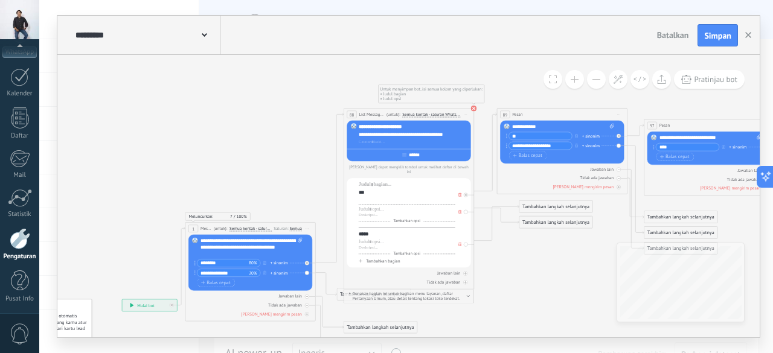
click at [382, 196] on div at bounding box center [407, 198] width 97 height 5
click at [374, 184] on div at bounding box center [407, 185] width 97 height 7
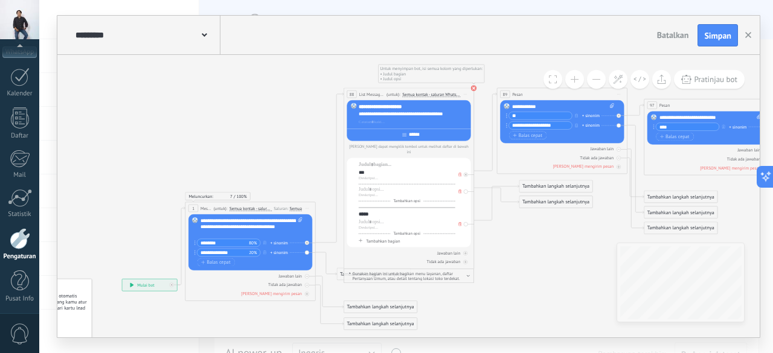
click at [408, 136] on input "******" at bounding box center [413, 134] width 15 height 5
click at [420, 135] on input "******" at bounding box center [413, 134] width 15 height 5
click at [406, 135] on input "******" at bounding box center [413, 134] width 15 height 5
type input "**********"
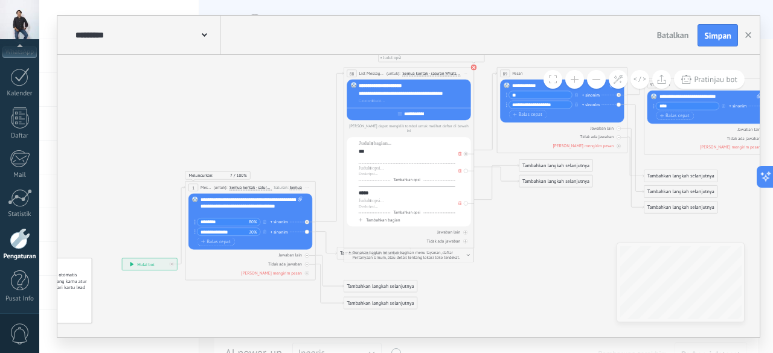
click at [387, 155] on div at bounding box center [407, 157] width 97 height 5
click at [388, 141] on div at bounding box center [407, 144] width 97 height 7
click at [373, 155] on div at bounding box center [407, 157] width 97 height 5
click at [462, 169] on span at bounding box center [460, 170] width 7 height 7
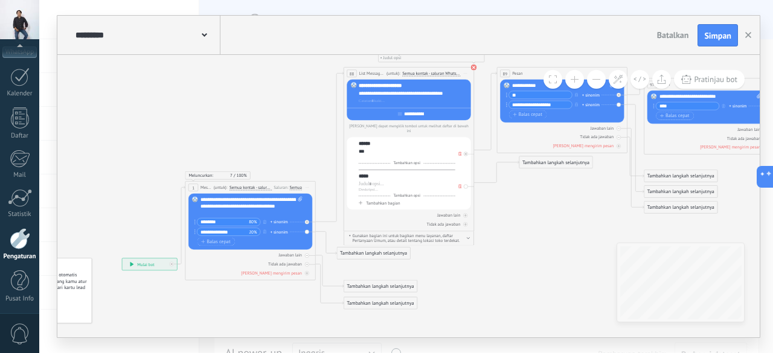
click at [384, 155] on div at bounding box center [407, 157] width 97 height 5
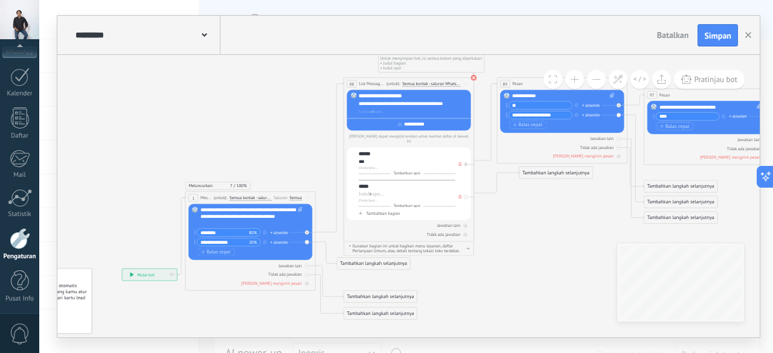
click at [366, 174] on div "Tambahkan opsi" at bounding box center [407, 175] width 97 height 2
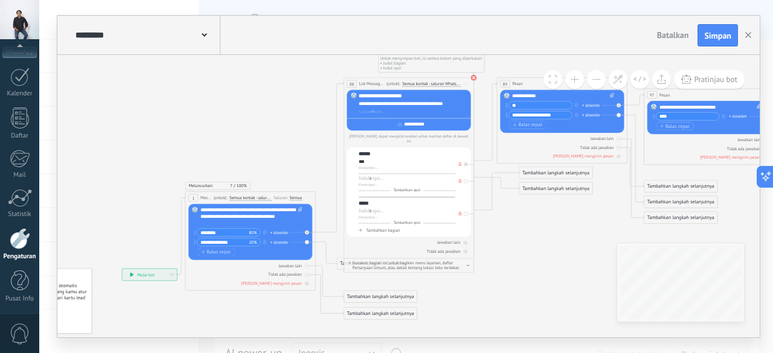
click at [459, 179] on icon at bounding box center [459, 181] width 3 height 4
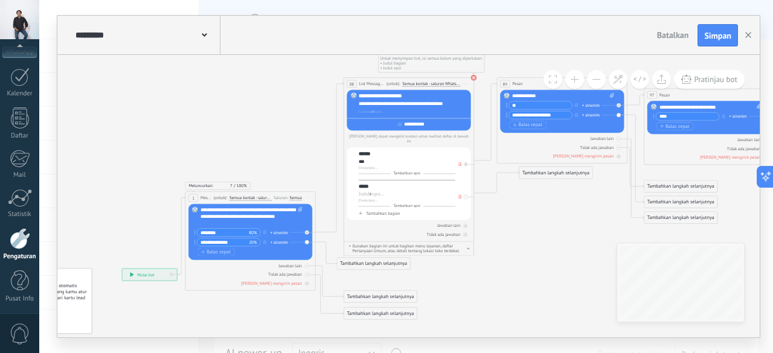
click at [373, 160] on div "***" at bounding box center [407, 162] width 97 height 7
click at [370, 165] on div at bounding box center [407, 167] width 97 height 5
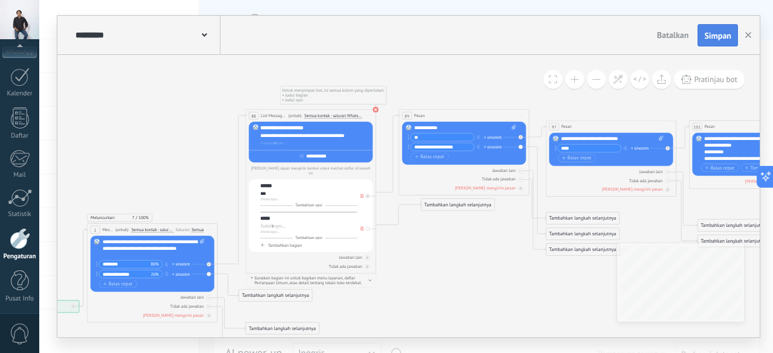
click at [714, 38] on span "Simpan" at bounding box center [717, 35] width 27 height 8
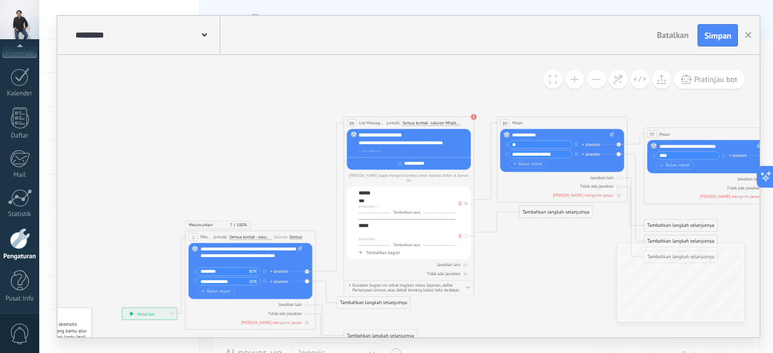
click at [382, 231] on div at bounding box center [407, 234] width 97 height 7
click at [408, 231] on div "*****" at bounding box center [407, 234] width 97 height 7
click at [386, 237] on div at bounding box center [407, 239] width 97 height 5
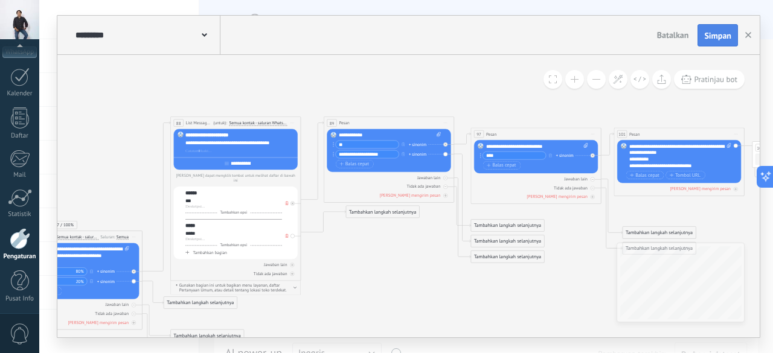
click at [723, 27] on button "Simpan" at bounding box center [718, 35] width 40 height 23
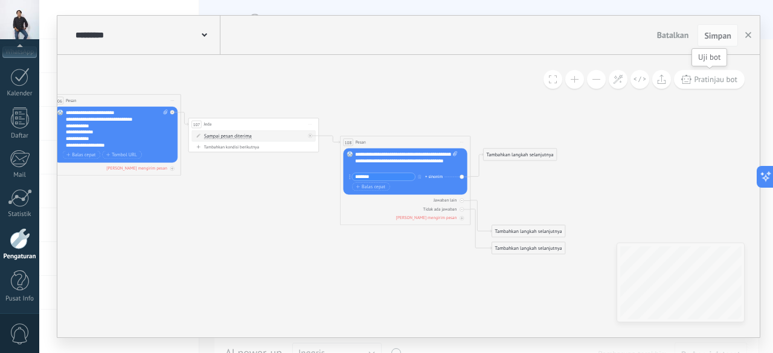
click at [701, 80] on span "Pratinjau bot" at bounding box center [716, 79] width 43 height 10
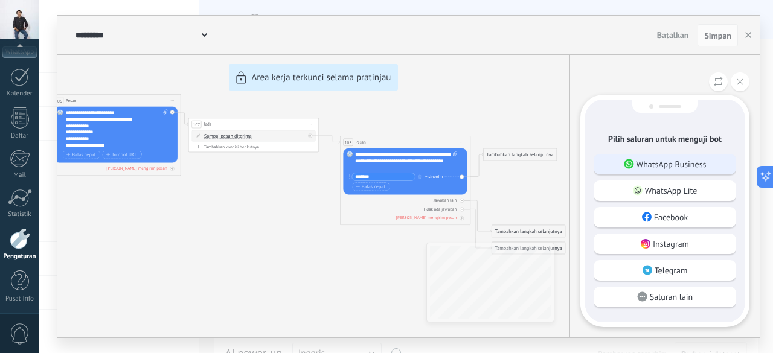
click at [663, 170] on p "WhatsApp Business" at bounding box center [672, 164] width 70 height 11
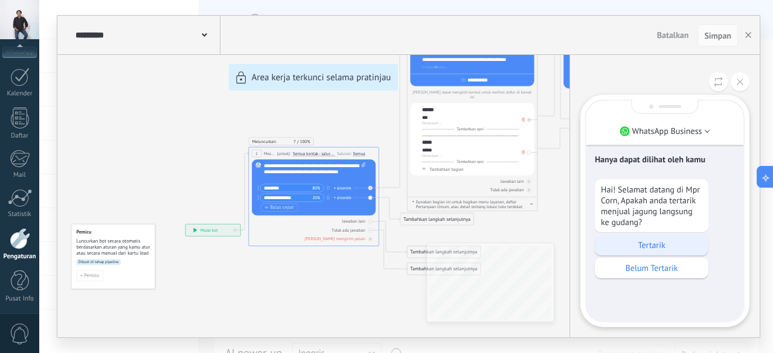
click at [672, 243] on p "Tertarik" at bounding box center [651, 245] width 101 height 11
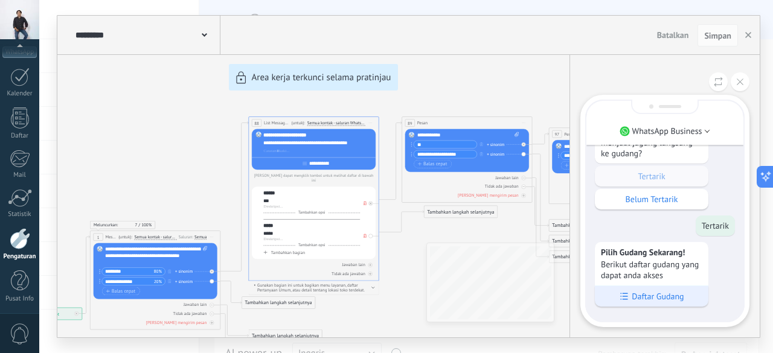
click at [670, 291] on div "Daftar Gudang" at bounding box center [652, 296] width 114 height 21
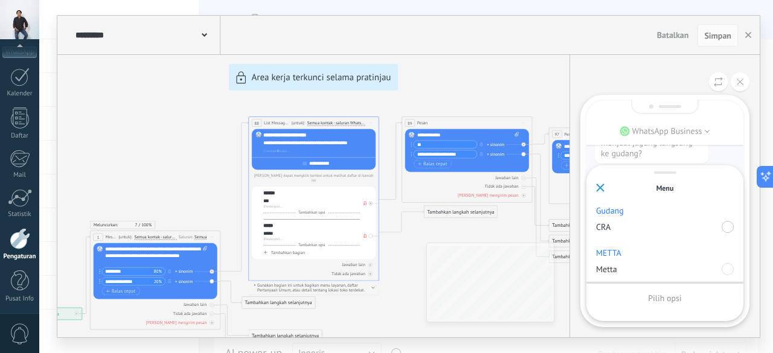
click at [728, 226] on div at bounding box center [728, 227] width 12 height 12
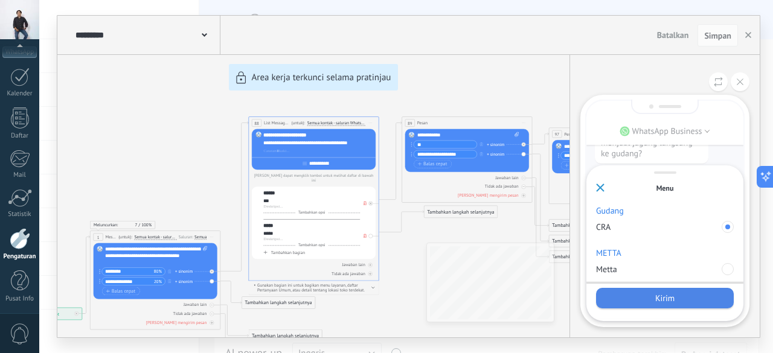
click at [684, 295] on div "Kirim" at bounding box center [665, 298] width 138 height 21
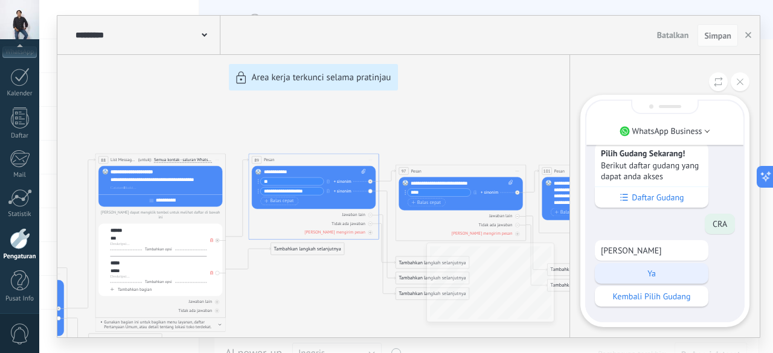
click at [664, 272] on p "Ya" at bounding box center [651, 273] width 101 height 11
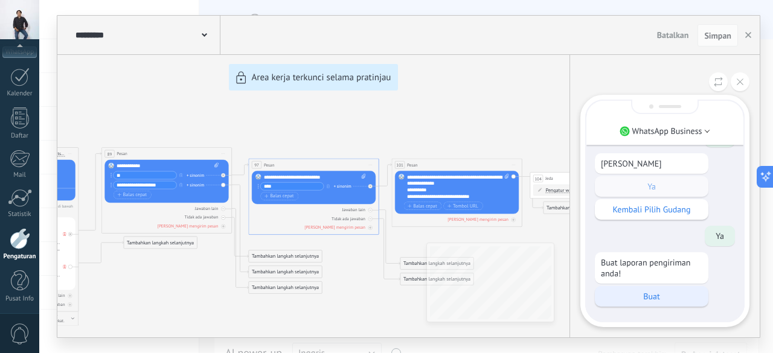
click at [667, 298] on p "Buat" at bounding box center [651, 296] width 101 height 11
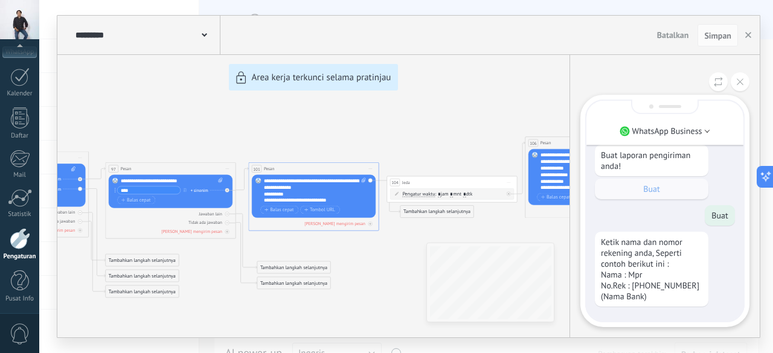
click at [704, 294] on div "Ketik nama dan nomor rekening anda, Seperti contoh berikut ini : Nama : Mpr No.…" at bounding box center [652, 269] width 114 height 75
click at [739, 83] on icon at bounding box center [740, 82] width 7 height 7
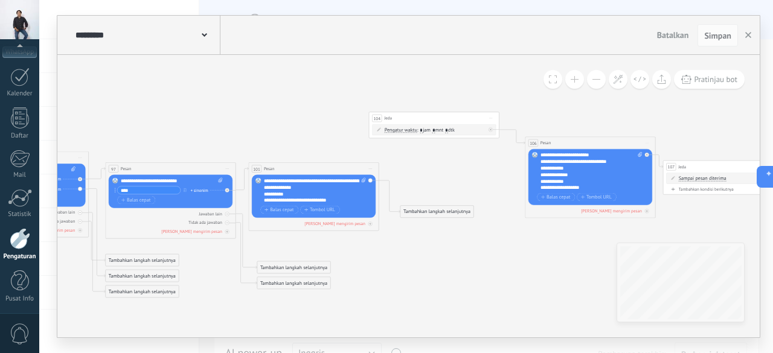
drag, startPoint x: 473, startPoint y: 179, endPoint x: 455, endPoint y: 116, distance: 65.8
click at [455, 116] on div "104 Jeda **** Mulai pratinjau di sini Ganti nama Duplikat Hapus" at bounding box center [434, 118] width 130 height 12
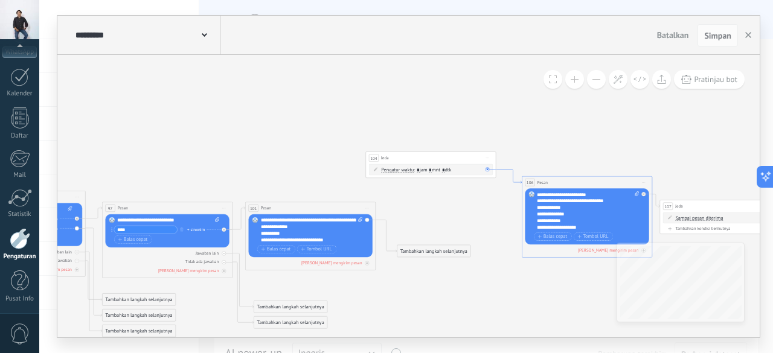
drag, startPoint x: 507, startPoint y: 130, endPoint x: 503, endPoint y: 162, distance: 32.2
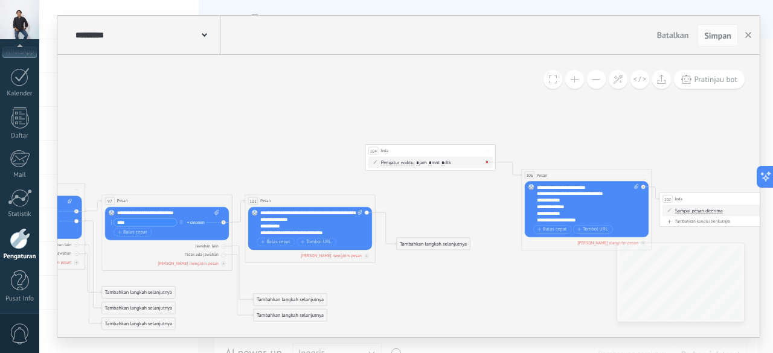
click at [487, 162] on icon at bounding box center [487, 162] width 2 height 2
click at [488, 151] on icon at bounding box center [487, 151] width 3 height 1
click at [517, 193] on div "Hapus" at bounding box center [515, 193] width 62 height 11
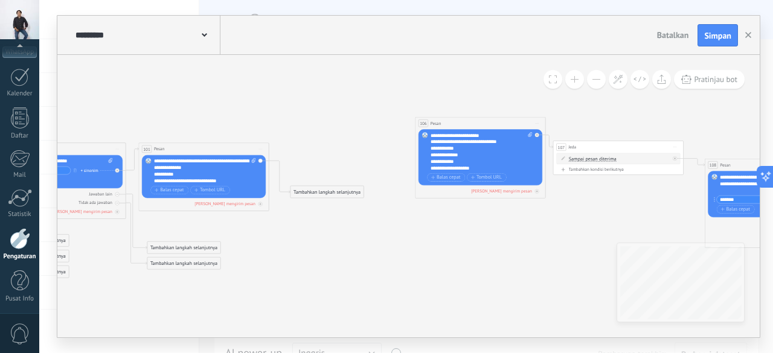
click at [319, 191] on div "Tambahkan langkah selanjutnya" at bounding box center [327, 192] width 73 height 11
click at [344, 201] on div "Pesan" at bounding box center [334, 204] width 55 height 7
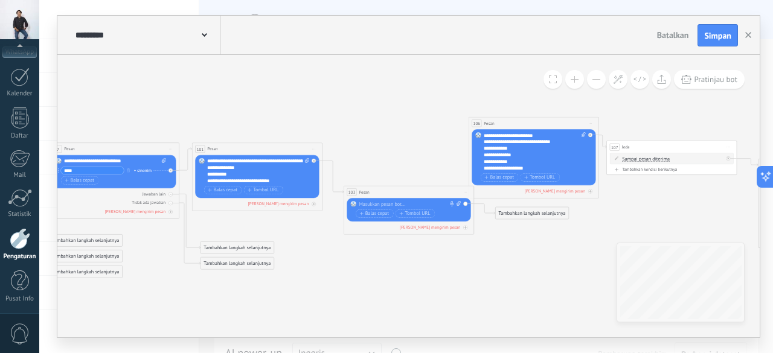
click at [466, 191] on span "Mulai pratinjau di sini Ganti nama Duplikat Hapus" at bounding box center [465, 193] width 10 height 10
click at [489, 232] on div "Hapus" at bounding box center [494, 235] width 62 height 11
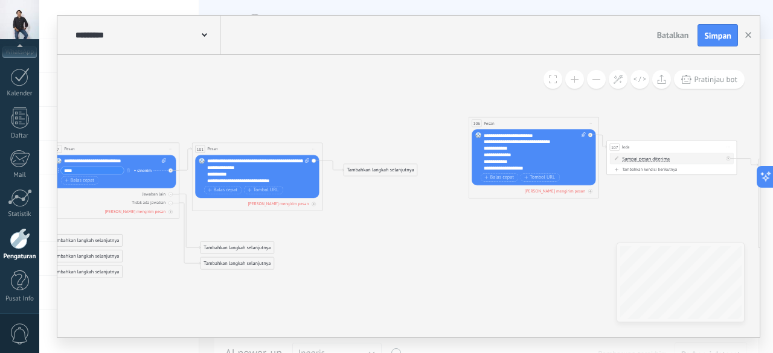
click at [359, 169] on div "Tambahkan langkah selanjutnya" at bounding box center [380, 170] width 73 height 11
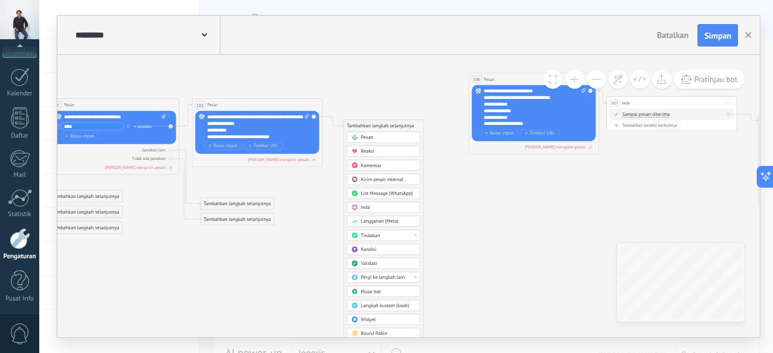
click at [376, 207] on div "Jeda" at bounding box center [388, 208] width 55 height 7
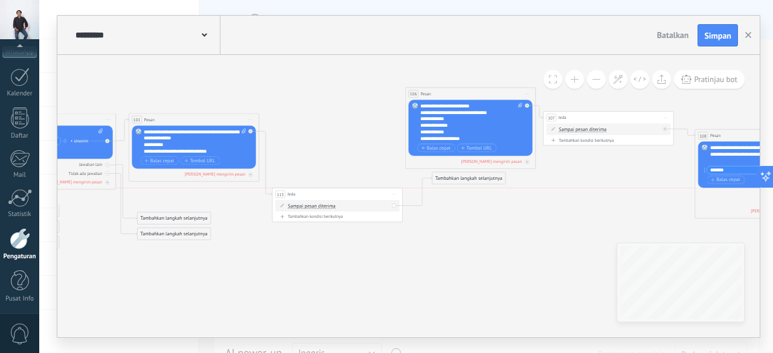
drag, startPoint x: 377, startPoint y: 140, endPoint x: 369, endPoint y: 190, distance: 51.3
click at [369, 190] on div "113 Jeda **** Mulai pratinjau di sini Ganti nama Duplikat Hapus" at bounding box center [337, 194] width 130 height 12
drag, startPoint x: 453, startPoint y: 177, endPoint x: 437, endPoint y: 177, distance: 15.7
click at [437, 177] on div "Tambahkan langkah selanjutnya" at bounding box center [452, 181] width 73 height 11
click at [463, 135] on div "**********" at bounding box center [471, 122] width 103 height 39
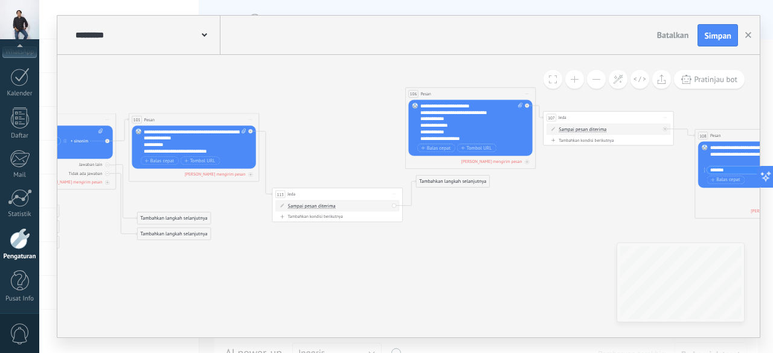
click at [463, 135] on div "**********" at bounding box center [471, 122] width 103 height 39
click at [466, 139] on div "**********" at bounding box center [471, 122] width 103 height 39
drag, startPoint x: 466, startPoint y: 139, endPoint x: 419, endPoint y: 108, distance: 56.3
click at [419, 108] on div "Gantikan Hapus Convert to voice message Seret gambar ke sini untuk melampirkann…" at bounding box center [470, 128] width 124 height 56
copy div "**********"
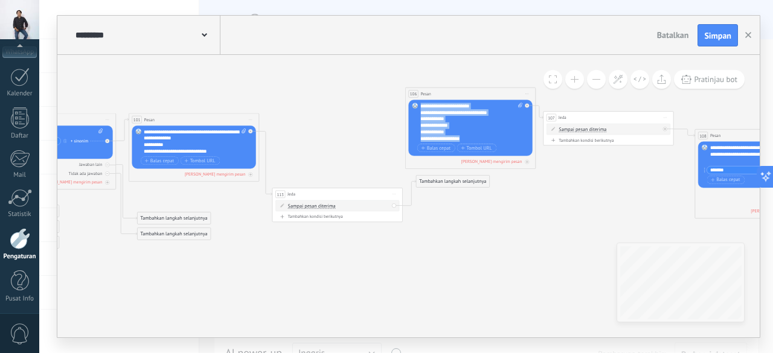
click at [447, 179] on div "Tambahkan langkah selanjutnya" at bounding box center [452, 181] width 73 height 11
click at [454, 194] on div "Pesan" at bounding box center [460, 193] width 55 height 7
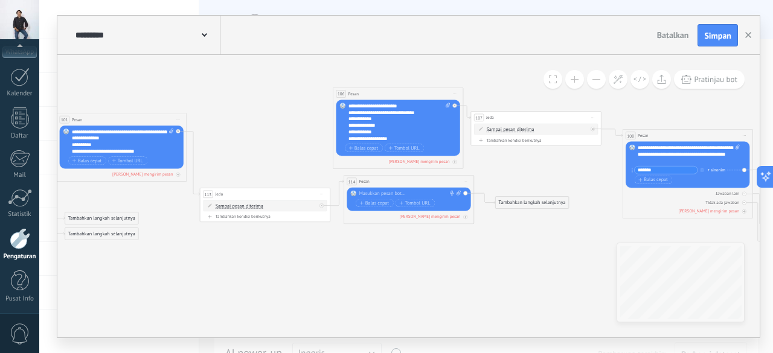
click at [401, 193] on div at bounding box center [407, 194] width 97 height 7
paste div
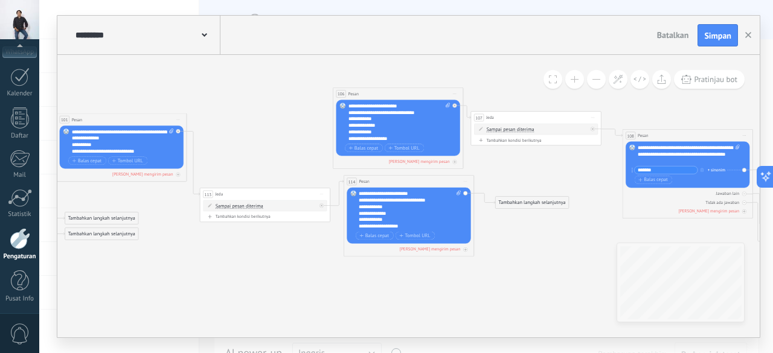
click at [454, 92] on span "Mulai pratinjau di sini Ganti nama Duplikat Hapus" at bounding box center [455, 94] width 10 height 10
click at [476, 133] on div "Hapus" at bounding box center [483, 136] width 62 height 11
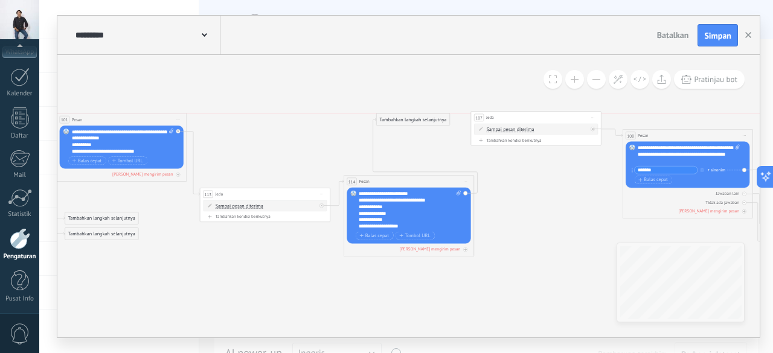
drag, startPoint x: 525, startPoint y: 197, endPoint x: 407, endPoint y: 117, distance: 143.4
click at [407, 117] on div "Tambahkan langkah selanjutnya" at bounding box center [413, 120] width 73 height 11
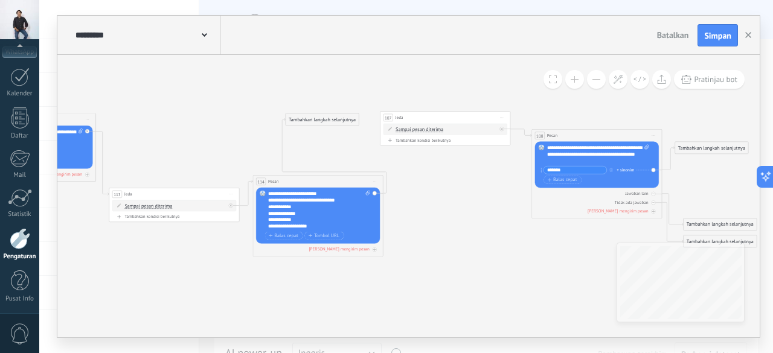
click at [320, 124] on div "Tambahkan langkah selanjutnya" at bounding box center [322, 120] width 73 height 11
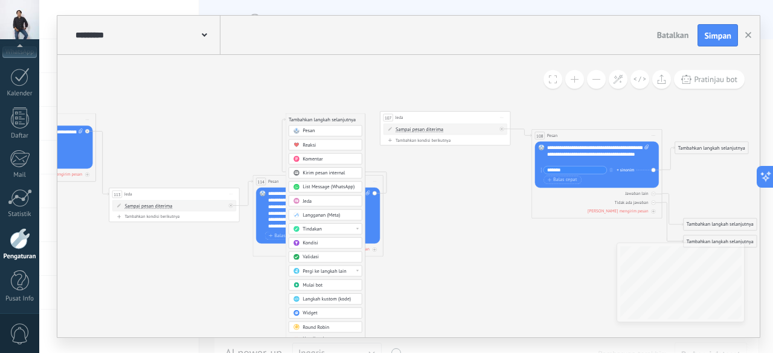
click at [312, 198] on div "Jeda" at bounding box center [330, 201] width 55 height 7
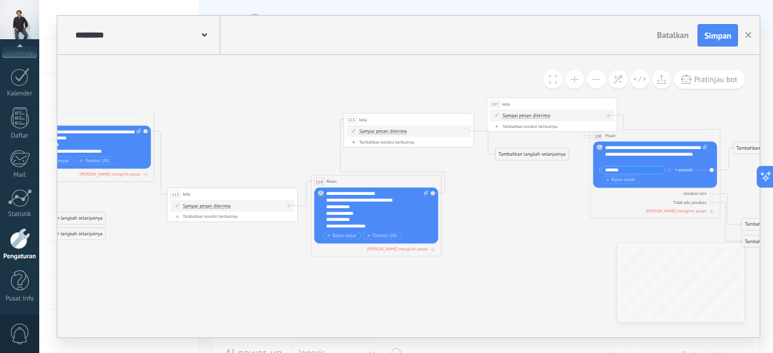
drag, startPoint x: 519, startPoint y: 119, endPoint x: 568, endPoint y: 105, distance: 50.9
click at [568, 105] on div "107 Jeda **** Mulai pratinjau di sini Ganti nama Duplikat Hapus" at bounding box center [552, 104] width 130 height 12
drag, startPoint x: 226, startPoint y: 191, endPoint x: 225, endPoint y: 114, distance: 77.3
click at [225, 114] on div "113 Jeda **** Mulai pratinjau di sini Ganti nama Duplikat Hapus" at bounding box center [231, 115] width 130 height 12
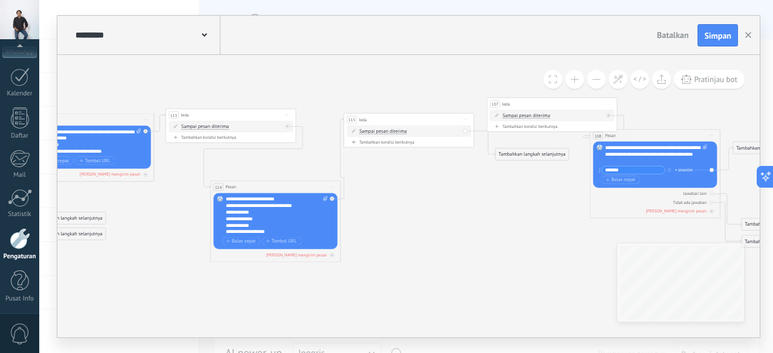
drag, startPoint x: 350, startPoint y: 181, endPoint x: 249, endPoint y: 187, distance: 101.0
click at [249, 187] on div "114 Pesan ***** (untuk): Semua kontak - saluran yang dipilih Semua kontak - sal…" at bounding box center [276, 187] width 130 height 12
drag, startPoint x: 400, startPoint y: 118, endPoint x: 419, endPoint y: 214, distance: 97.8
click at [419, 214] on div "115 Jeda **** Mulai pratinjau di sini Ganti nama Duplikat Hapus" at bounding box center [428, 218] width 130 height 12
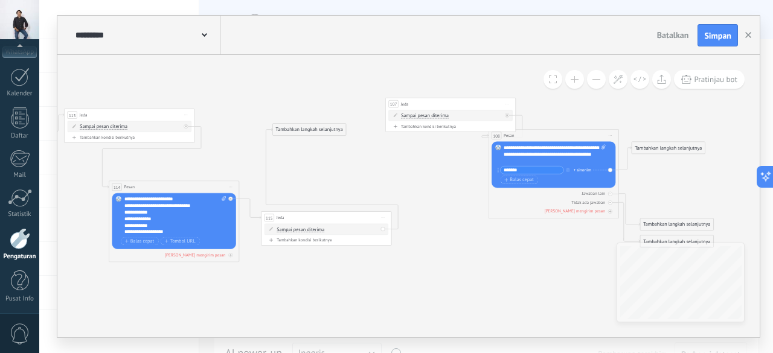
drag, startPoint x: 438, startPoint y: 155, endPoint x: 318, endPoint y: 130, distance: 123.3
click at [318, 130] on div "Tambahkan langkah selanjutnya" at bounding box center [309, 129] width 73 height 11
click at [509, 104] on icon at bounding box center [507, 104] width 3 height 1
click at [532, 147] on div "Hapus" at bounding box center [536, 146] width 62 height 11
click at [309, 129] on div "Tambahkan langkah selanjutnya" at bounding box center [309, 129] width 73 height 11
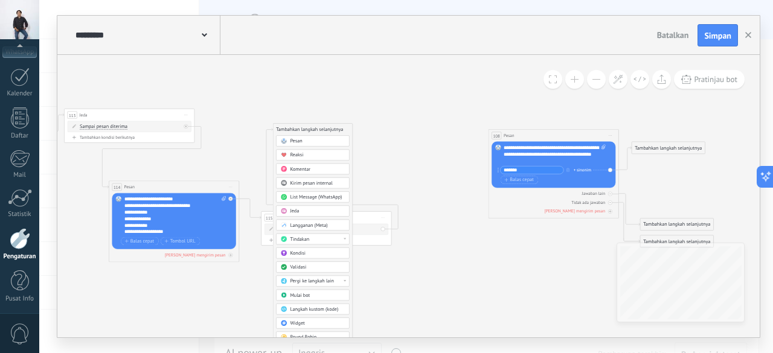
click at [309, 137] on div "Pesan" at bounding box center [313, 141] width 74 height 11
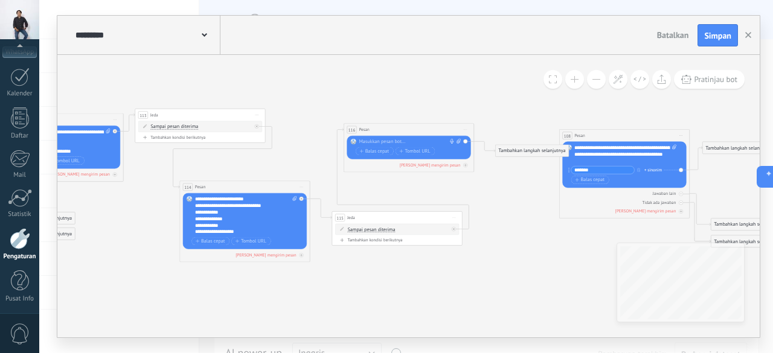
click at [629, 158] on div "**********" at bounding box center [625, 154] width 103 height 19
drag, startPoint x: 629, startPoint y: 158, endPoint x: 575, endPoint y: 149, distance: 55.1
click at [575, 149] on div "**********" at bounding box center [625, 154] width 103 height 19
click at [373, 140] on div at bounding box center [407, 142] width 97 height 7
paste div
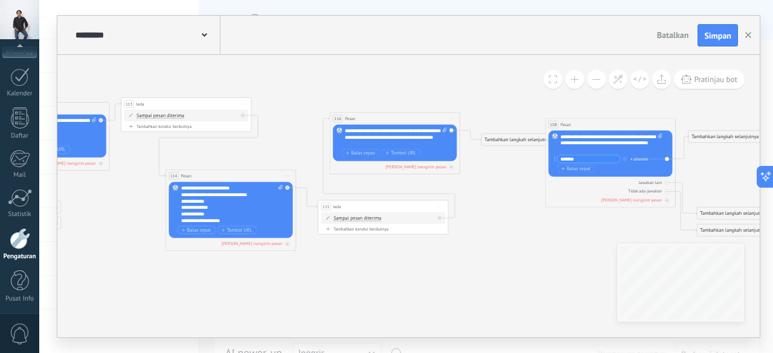
click at [666, 124] on icon at bounding box center [667, 124] width 3 height 1
click at [682, 162] on div "Hapus" at bounding box center [695, 167] width 62 height 11
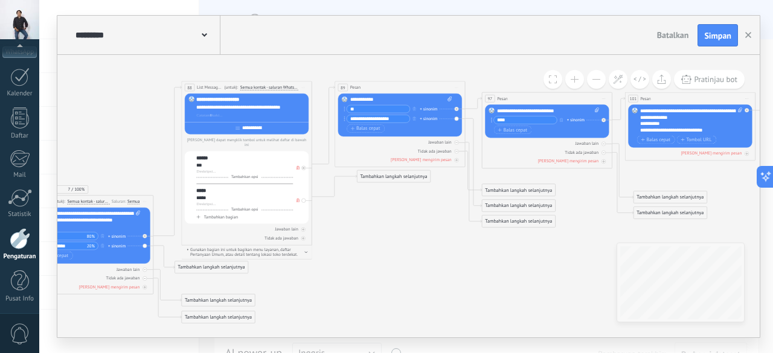
click at [216, 187] on div "*****" at bounding box center [244, 190] width 97 height 7
click at [515, 249] on icon at bounding box center [668, 196] width 1745 height 556
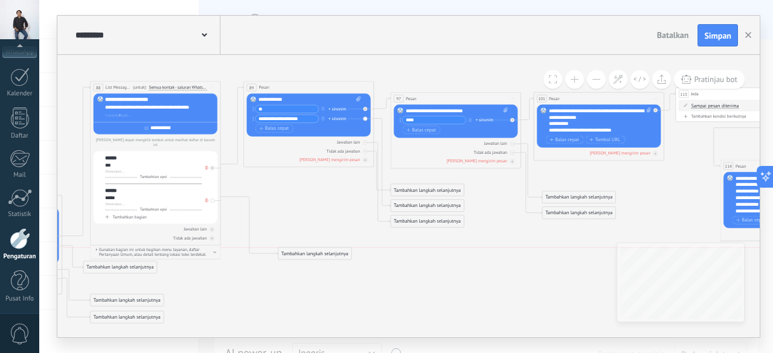
drag, startPoint x: 295, startPoint y: 178, endPoint x: 307, endPoint y: 258, distance: 81.3
click at [307, 258] on div "Tambahkan langkah selanjutnya" at bounding box center [314, 254] width 73 height 11
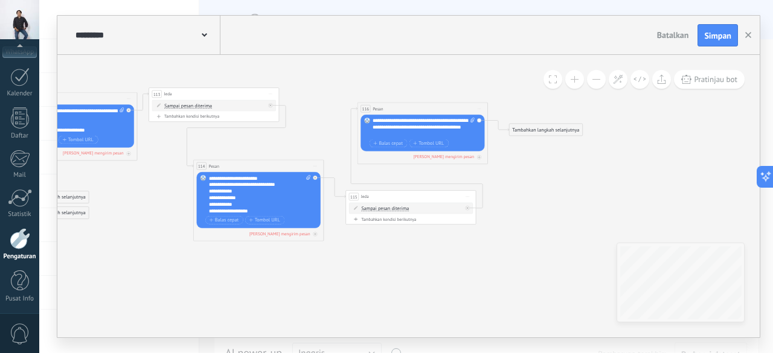
click at [529, 133] on div "Tambahkan langkah selanjutnya" at bounding box center [545, 130] width 73 height 11
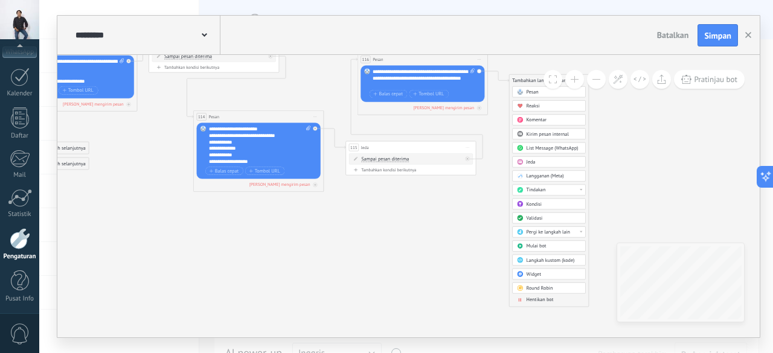
click at [564, 188] on div "Tindakan" at bounding box center [554, 190] width 55 height 7
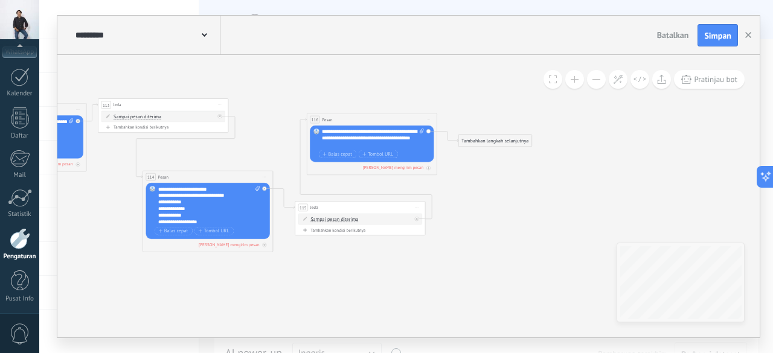
click at [480, 141] on div "Tambahkan langkah selanjutnya" at bounding box center [494, 141] width 73 height 11
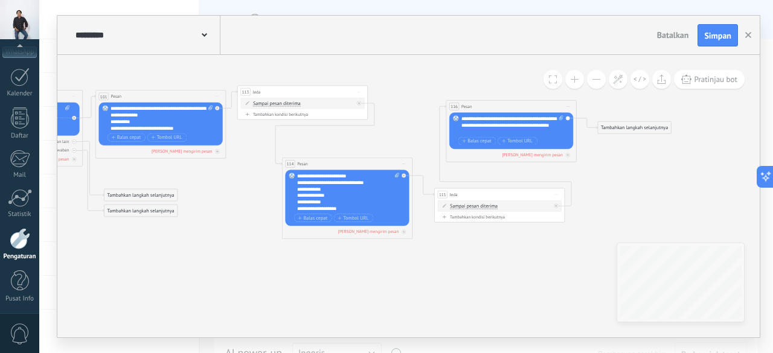
click at [463, 106] on span "Pesan" at bounding box center [466, 107] width 11 height 6
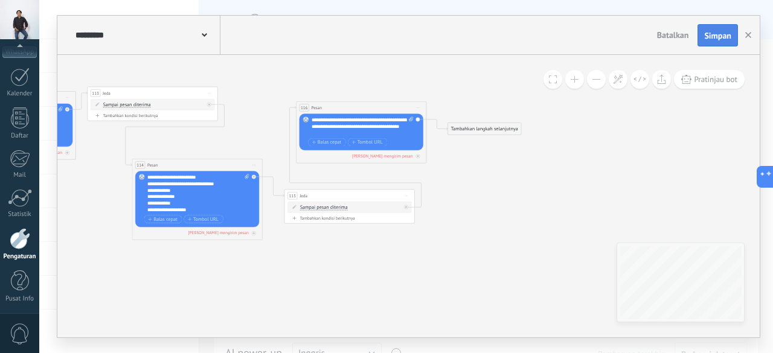
click at [713, 32] on span "Simpan" at bounding box center [717, 35] width 27 height 8
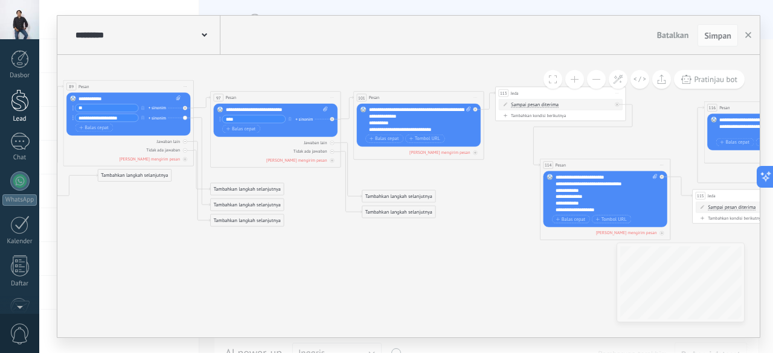
click at [16, 104] on div at bounding box center [20, 100] width 18 height 22
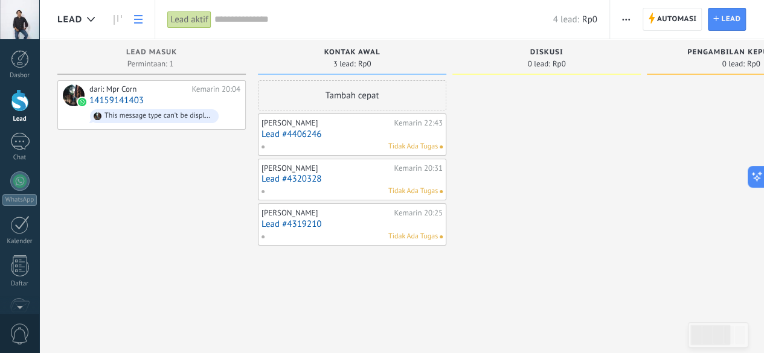
click at [141, 23] on use at bounding box center [138, 19] width 8 height 8
click at [140, 18] on icon at bounding box center [138, 19] width 8 height 8
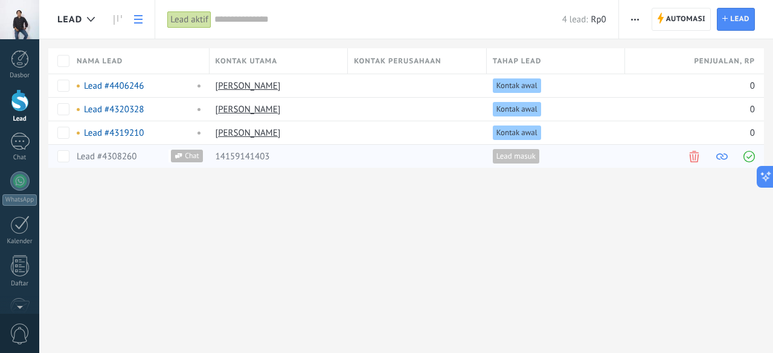
click at [749, 154] on span at bounding box center [748, 156] width 11 height 11
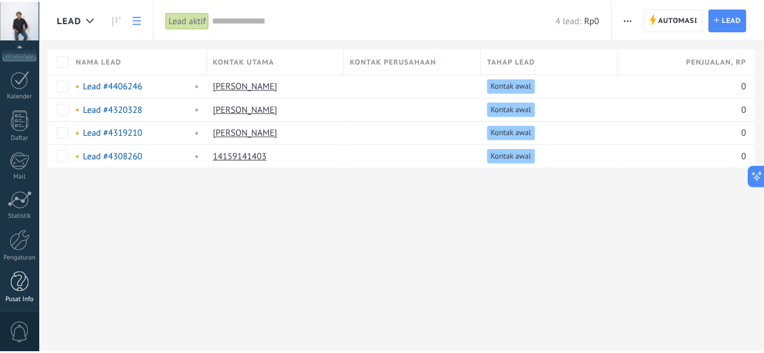
scroll to position [148, 0]
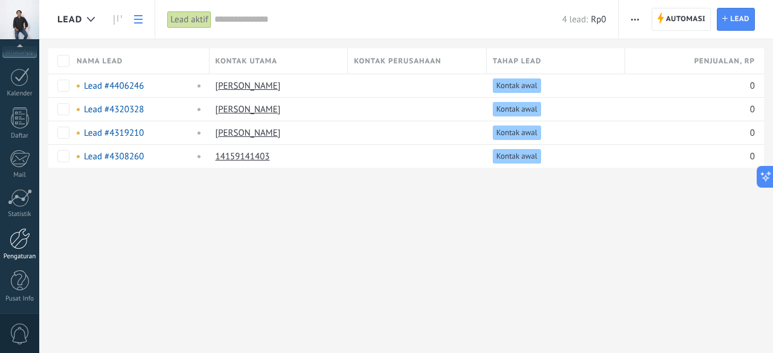
click at [21, 249] on link "Pengaturan" at bounding box center [19, 244] width 39 height 33
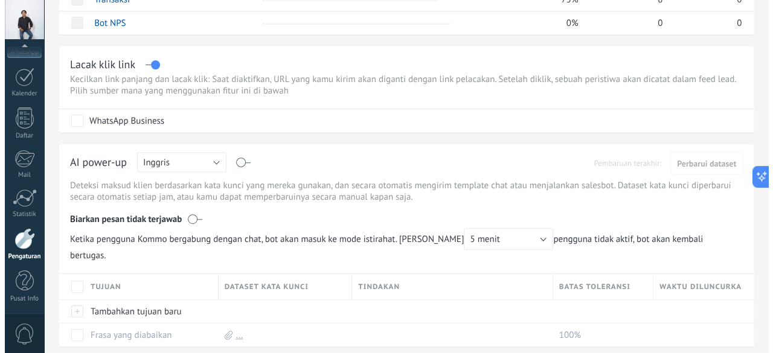
scroll to position [193, 0]
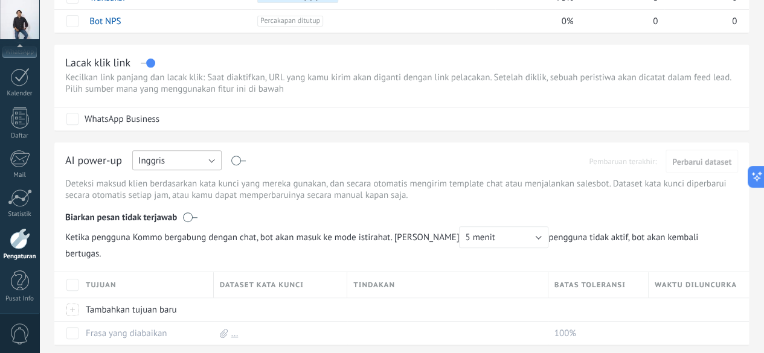
click at [222, 160] on button "Inggris" at bounding box center [176, 160] width 89 height 20
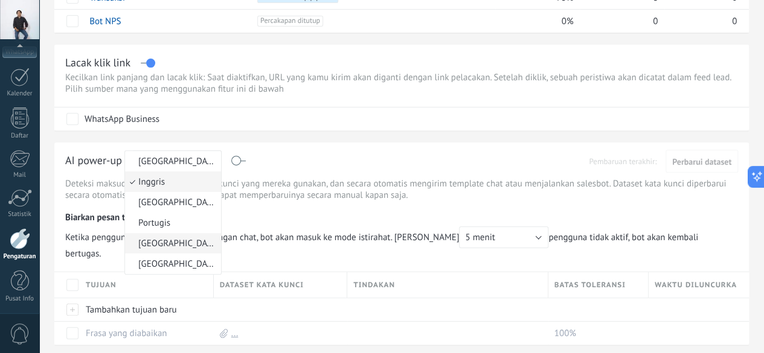
click at [217, 240] on span "[GEOGRAPHIC_DATA]" at bounding box center [171, 243] width 92 height 11
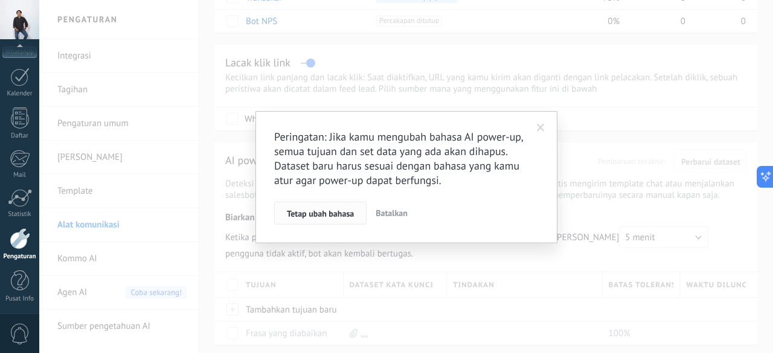
click at [331, 216] on span "Tetap ubah bahasa" at bounding box center [320, 214] width 67 height 8
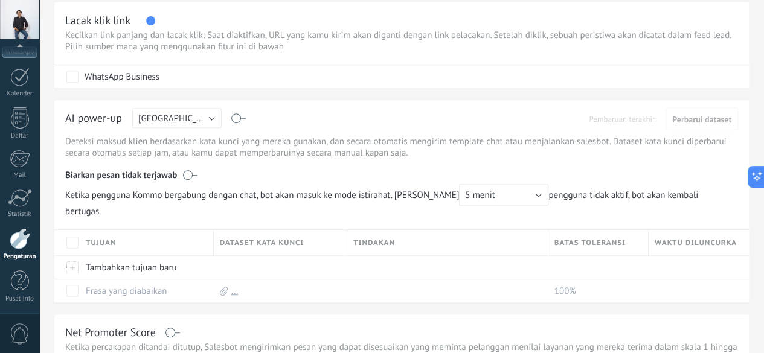
scroll to position [217, 0]
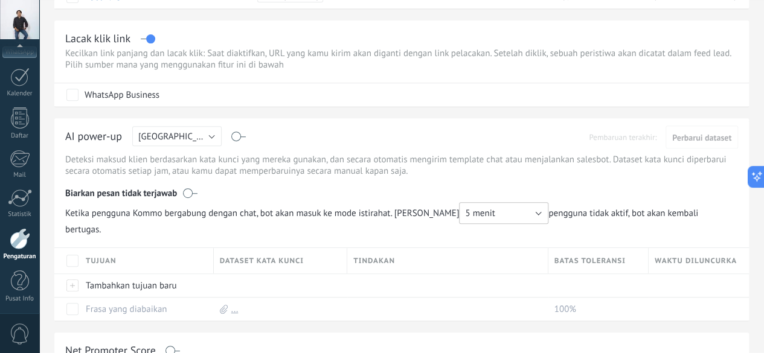
click at [548, 210] on button "5 menit" at bounding box center [503, 213] width 89 height 22
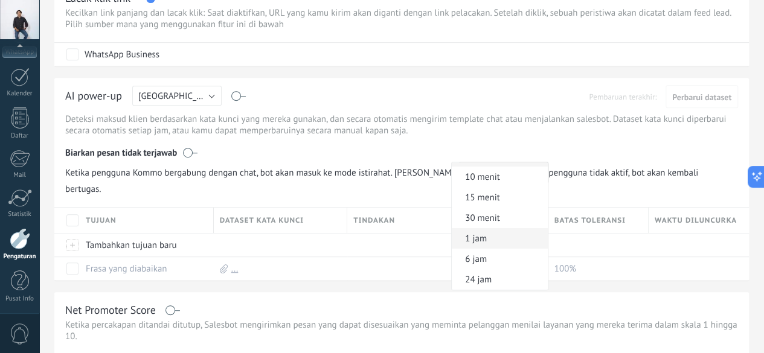
scroll to position [0, 0]
click at [544, 171] on span "5 menit" at bounding box center [498, 172] width 92 height 11
click at [515, 194] on span "Ketika pengguna Kommo bergabung dengan chat, bot akan masuk ke mode istirahat. …" at bounding box center [401, 178] width 673 height 33
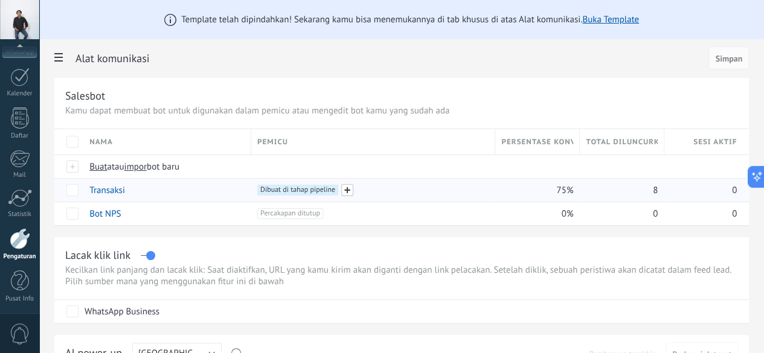
click at [353, 190] on span at bounding box center [347, 190] width 12 height 12
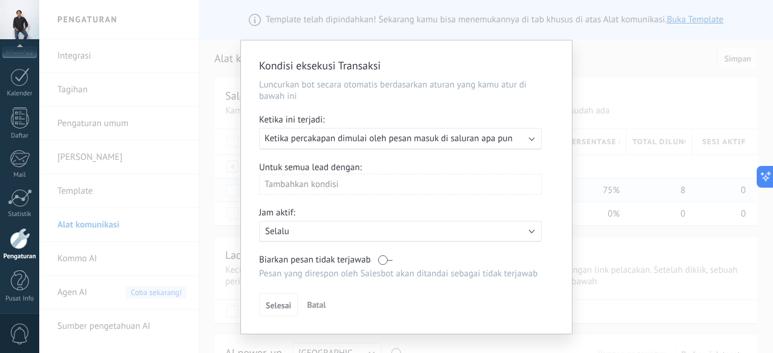
click at [487, 140] on span "Ketika percakapan dimulai oleh pesan masuk di saluran apa pun" at bounding box center [389, 138] width 248 height 11
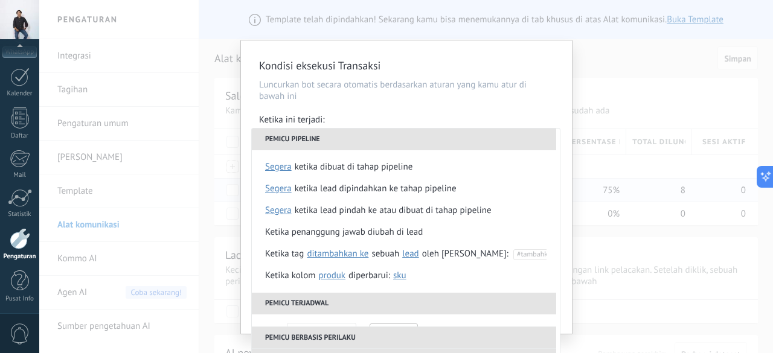
click at [698, 293] on div "**********" at bounding box center [406, 176] width 734 height 353
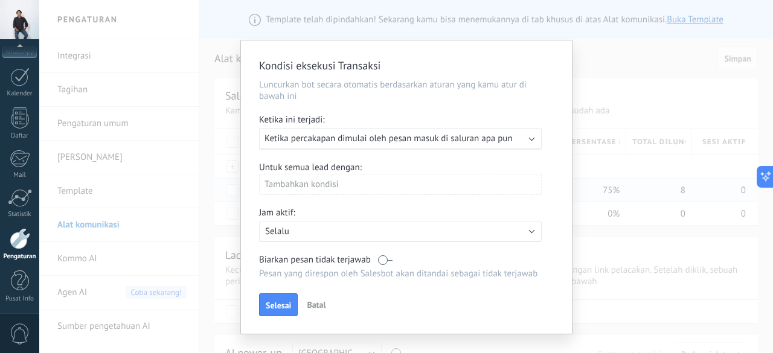
click at [321, 306] on span "Batal" at bounding box center [316, 305] width 19 height 11
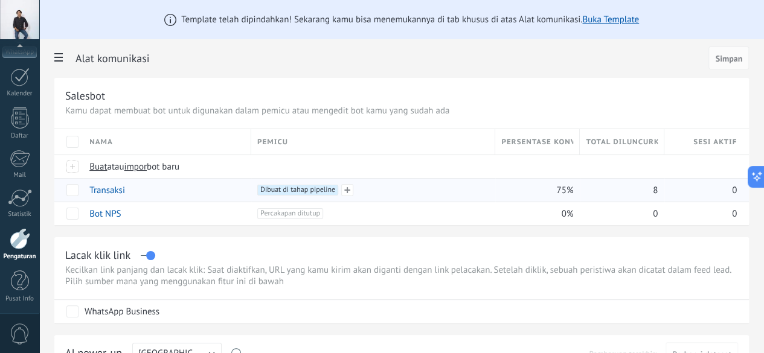
click at [338, 187] on span "Dibuat di tahap pipeline +0" at bounding box center [297, 190] width 81 height 11
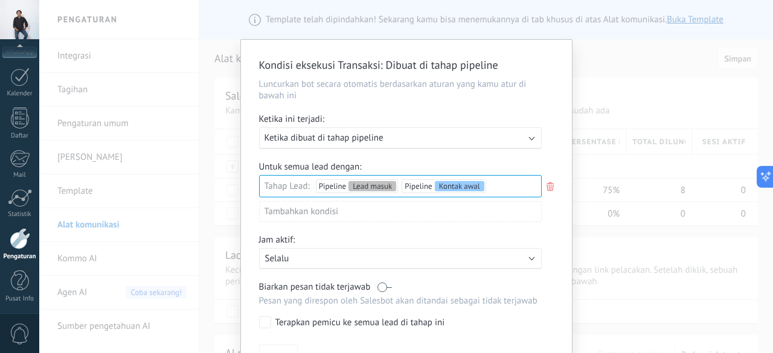
click at [0, 0] on div "Lead masuk Kontak awal Diskusi Pengambilan keputusan Diskusi kontrak Penjualan …" at bounding box center [0, 0] width 0 height 0
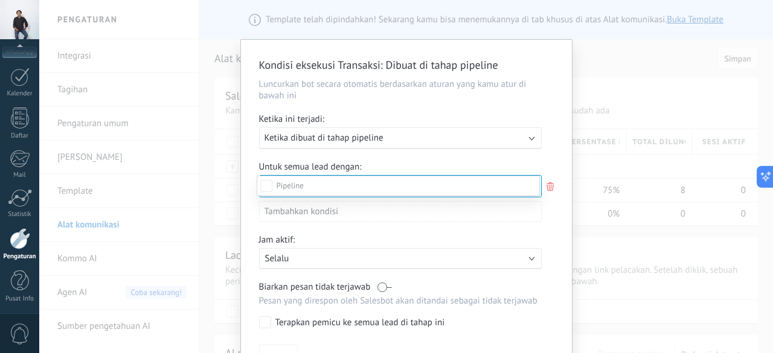
click at [0, 0] on label "Penjualan berhasil" at bounding box center [0, 0] width 0 height 0
click at [554, 233] on div at bounding box center [406, 176] width 734 height 353
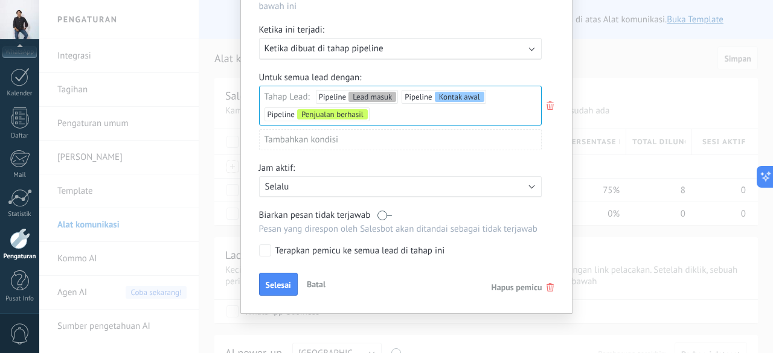
scroll to position [89, 0]
click at [273, 278] on button "Selesai" at bounding box center [278, 284] width 39 height 23
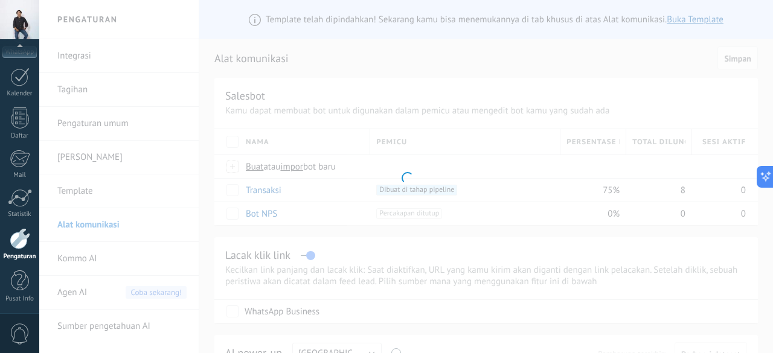
scroll to position [0, 0]
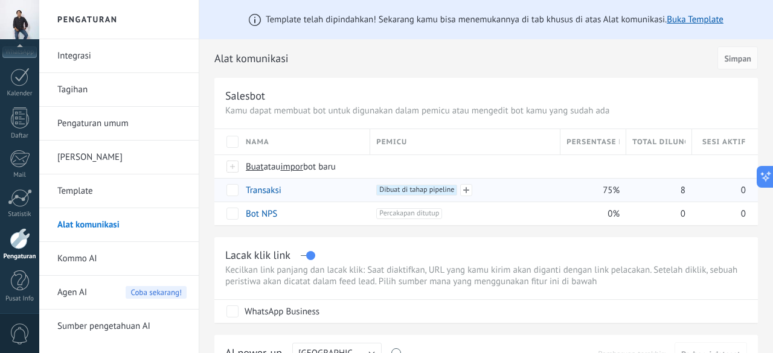
click at [422, 190] on span "Dibuat di tahap pipeline +0" at bounding box center [416, 190] width 81 height 11
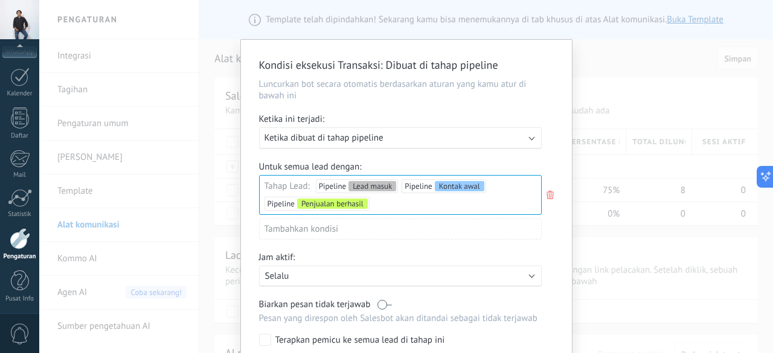
scroll to position [89, 0]
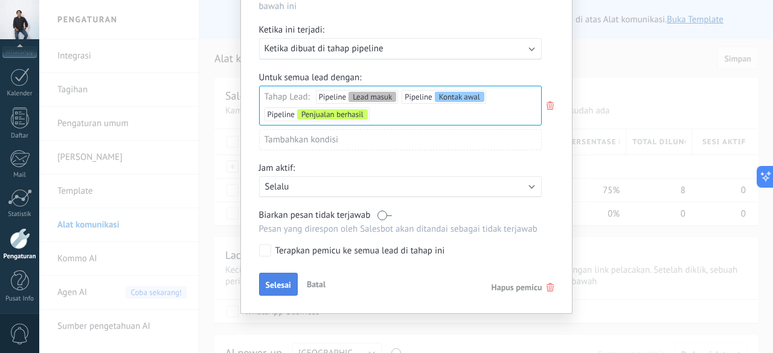
click at [277, 284] on span "Selesai" at bounding box center [278, 285] width 25 height 8
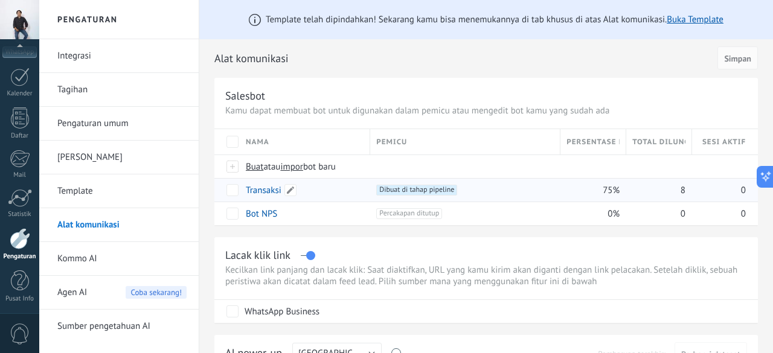
click at [268, 188] on link "Transaksi" at bounding box center [264, 190] width 36 height 11
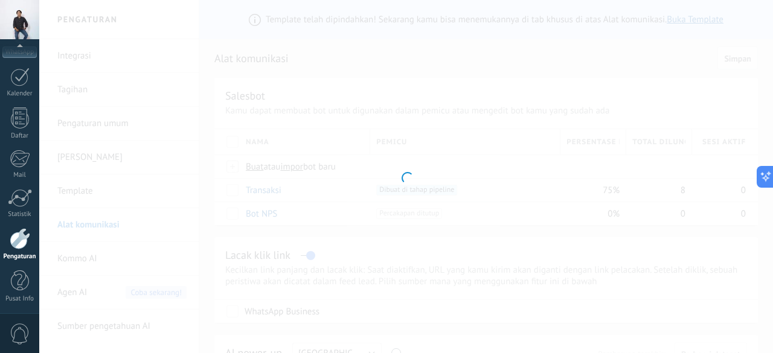
type input "*********"
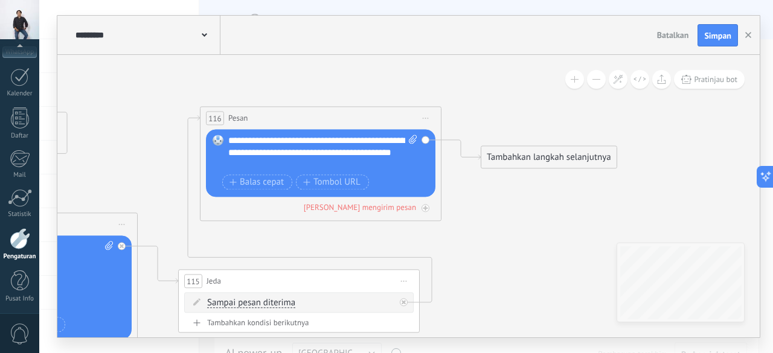
click at [245, 118] on span "Pesan" at bounding box center [237, 118] width 19 height 11
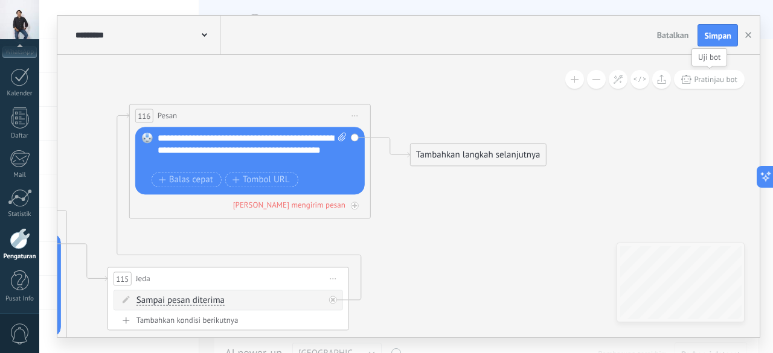
click at [715, 79] on span "Pratinjau bot" at bounding box center [716, 79] width 43 height 10
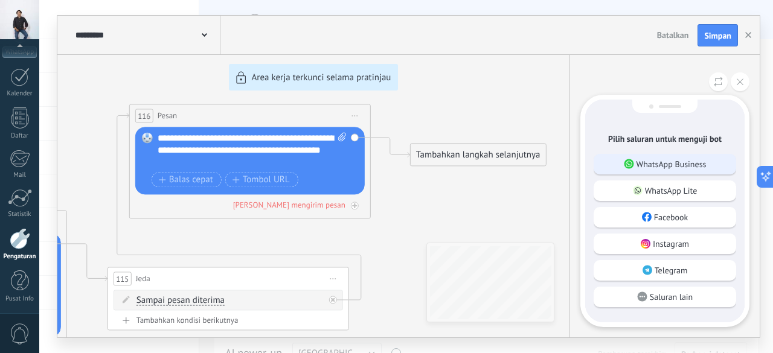
click at [653, 160] on p "WhatsApp Business" at bounding box center [672, 164] width 70 height 11
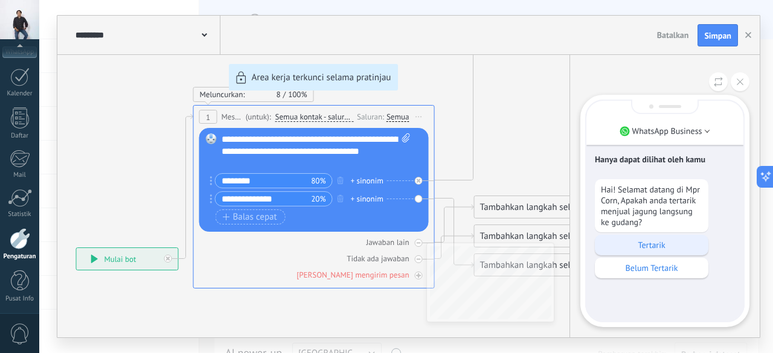
click at [669, 240] on p "Tertarik" at bounding box center [651, 245] width 101 height 11
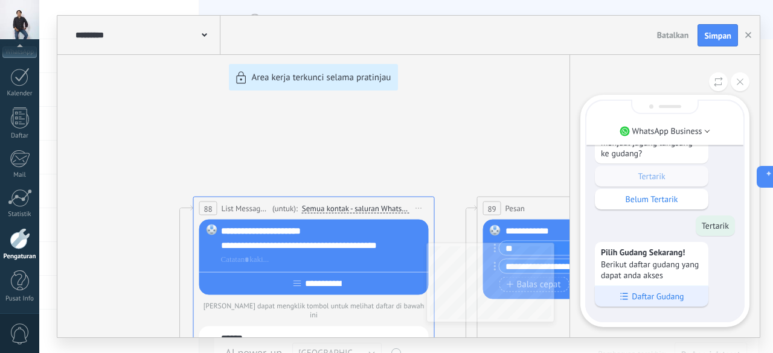
click at [663, 292] on p "Daftar Gudang" at bounding box center [658, 296] width 52 height 11
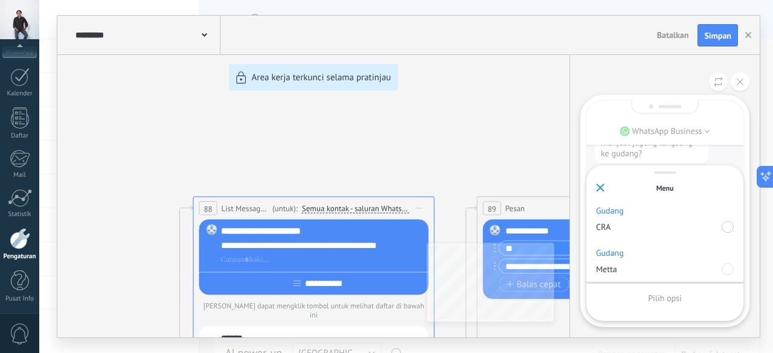
click at [731, 226] on div at bounding box center [728, 227] width 12 height 12
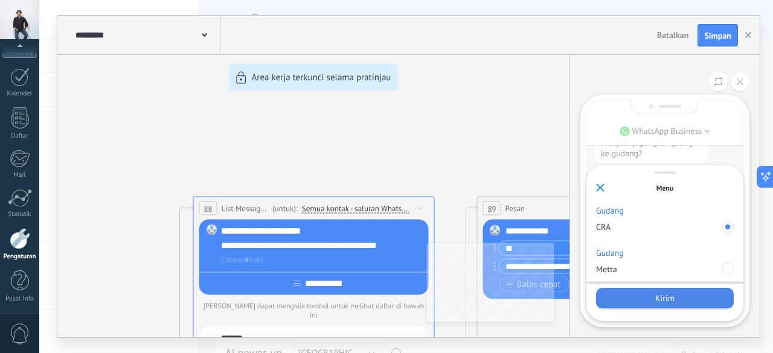
click at [677, 293] on div "Kirim" at bounding box center [665, 298] width 138 height 21
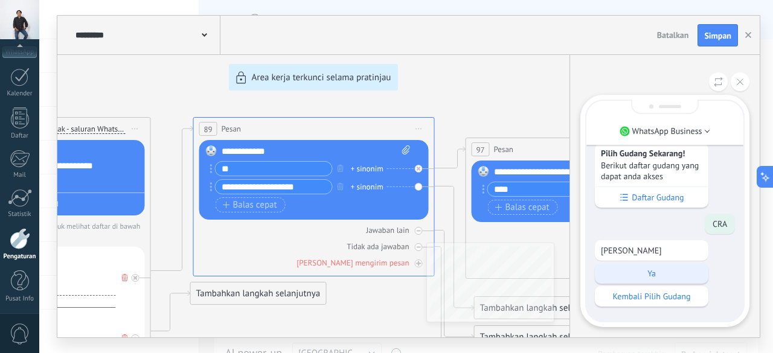
click at [664, 273] on p "Ya" at bounding box center [651, 273] width 101 height 11
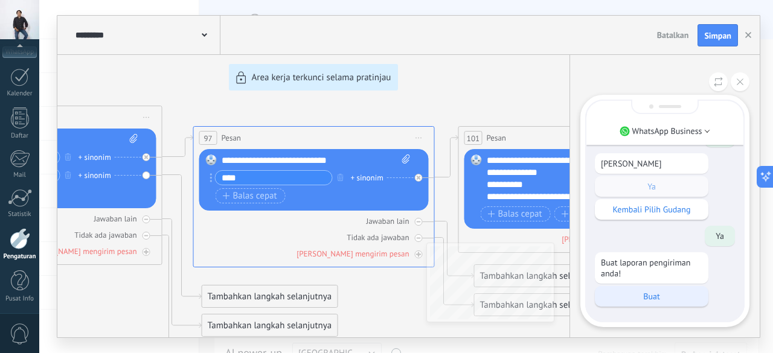
click at [658, 295] on p "Buat" at bounding box center [651, 296] width 101 height 11
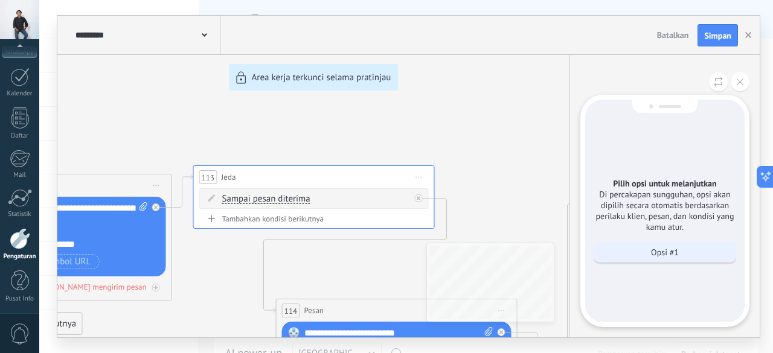
click at [650, 258] on div "Opsi #1" at bounding box center [665, 252] width 143 height 21
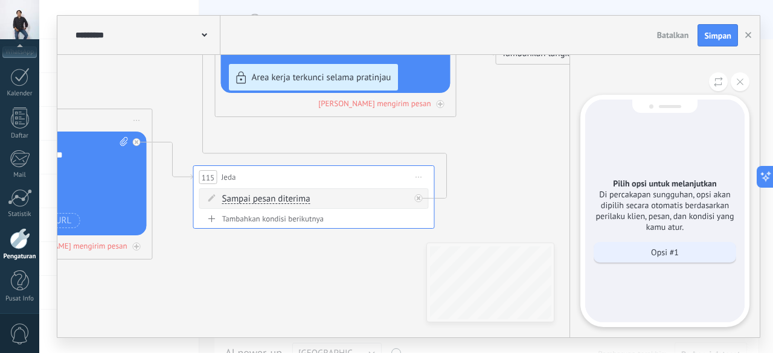
click at [676, 257] on p "Opsi #1" at bounding box center [665, 252] width 28 height 11
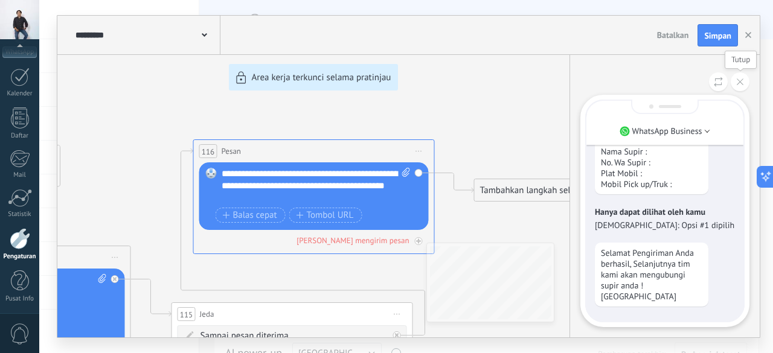
click at [743, 79] on button at bounding box center [740, 81] width 19 height 19
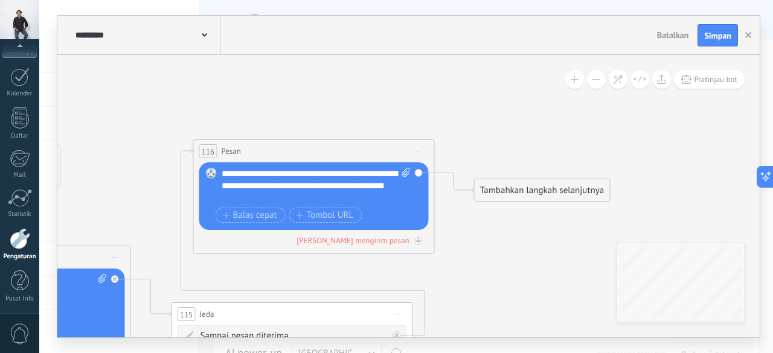
click at [227, 150] on span "Pesan" at bounding box center [231, 151] width 19 height 11
click at [539, 198] on div "Tambahkan langkah selanjutnya" at bounding box center [542, 191] width 135 height 20
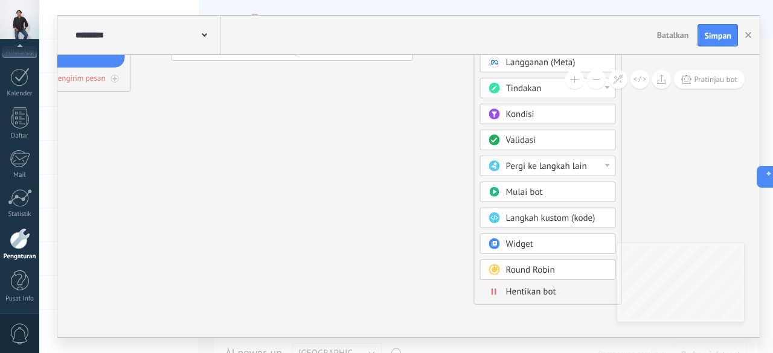
click at [528, 286] on span "Hentikan bot" at bounding box center [531, 291] width 50 height 11
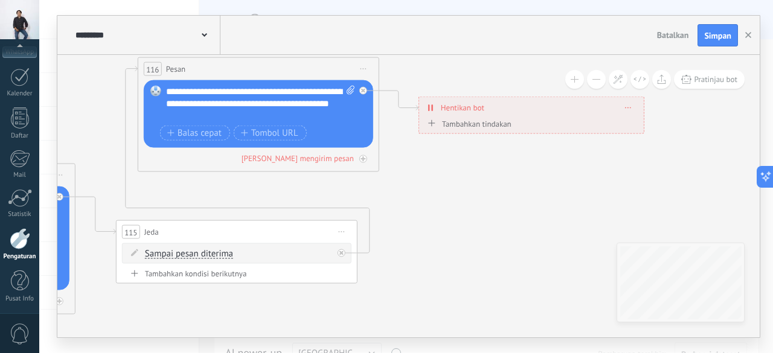
click at [479, 110] on span "Hentikan bot" at bounding box center [462, 107] width 43 height 11
click at [629, 106] on span at bounding box center [628, 107] width 5 height 7
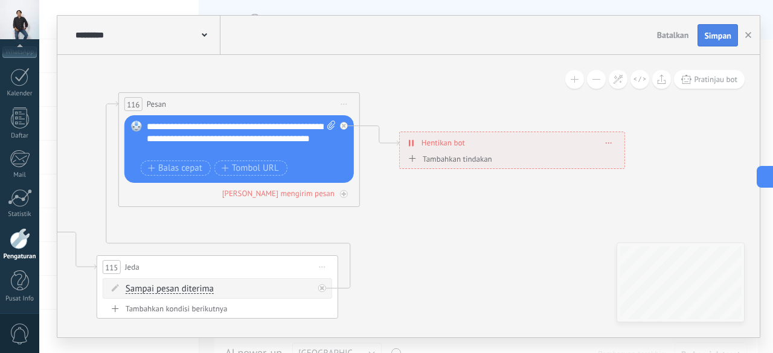
click at [710, 35] on span "Simpan" at bounding box center [717, 35] width 27 height 8
click at [608, 140] on span at bounding box center [608, 143] width 5 height 7
click at [635, 154] on div "Hapus" at bounding box center [632, 160] width 54 height 21
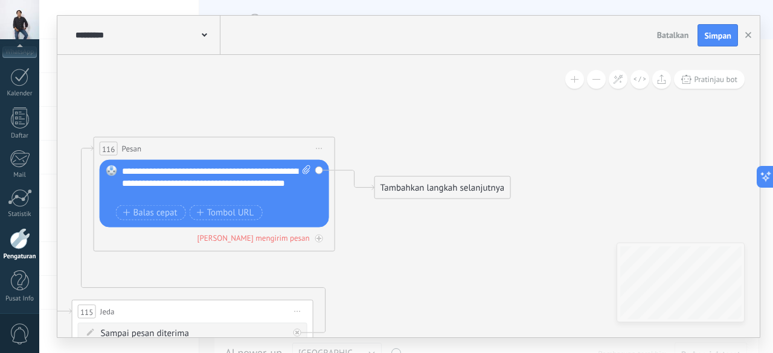
click at [423, 191] on div "Tambahkan langkah selanjutnya" at bounding box center [442, 188] width 135 height 20
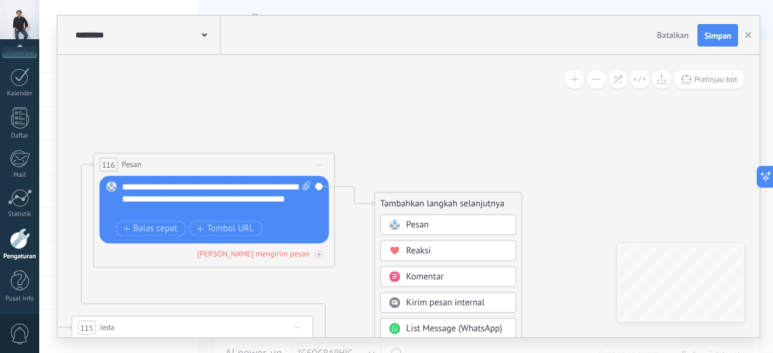
click at [133, 159] on span "Pesan" at bounding box center [131, 164] width 19 height 11
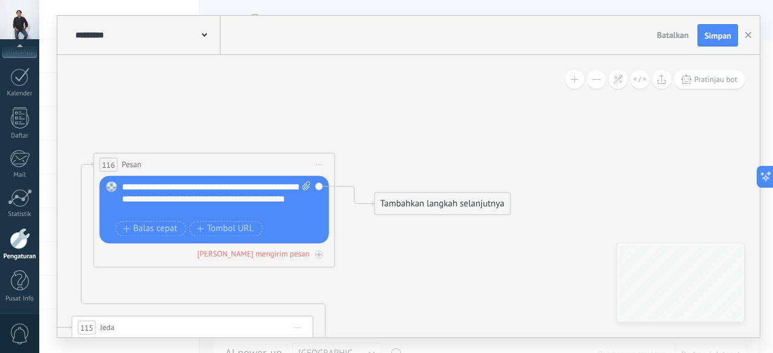
click at [318, 161] on span "Mulai pratinjau di sini Ganti nama Duplikat Hapus" at bounding box center [319, 165] width 19 height 18
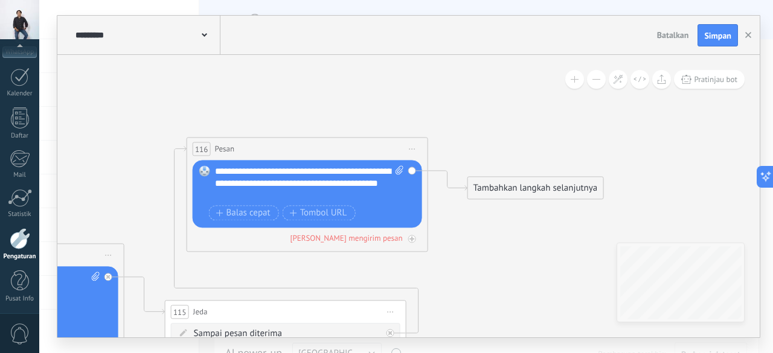
click at [413, 151] on span "Mulai pratinjau di sini Ganti nama Duplikat Hapus" at bounding box center [412, 150] width 19 height 18
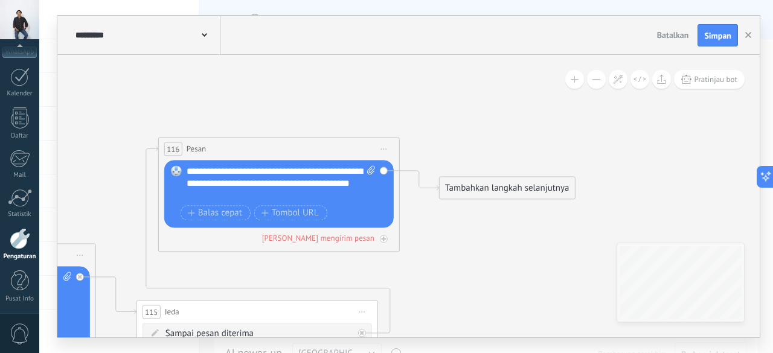
click at [491, 180] on div "Tambahkan langkah selanjutnya" at bounding box center [507, 189] width 135 height 20
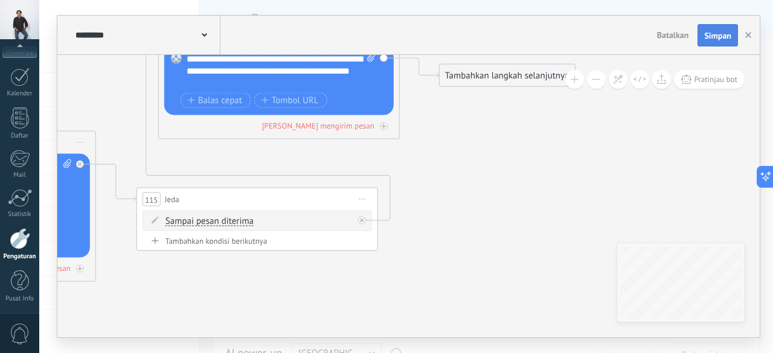
click at [718, 28] on button "Simpan" at bounding box center [718, 35] width 40 height 23
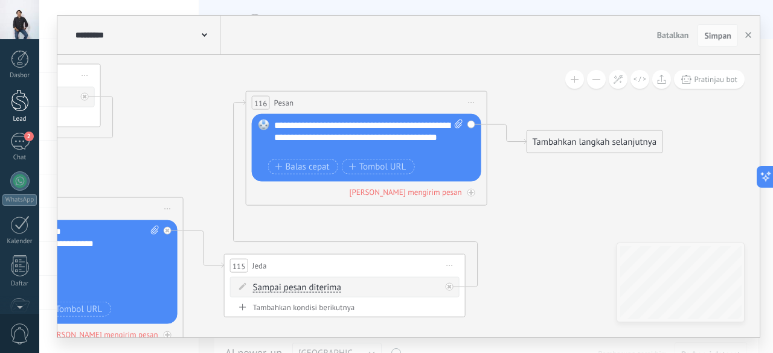
click at [14, 107] on div at bounding box center [20, 100] width 18 height 22
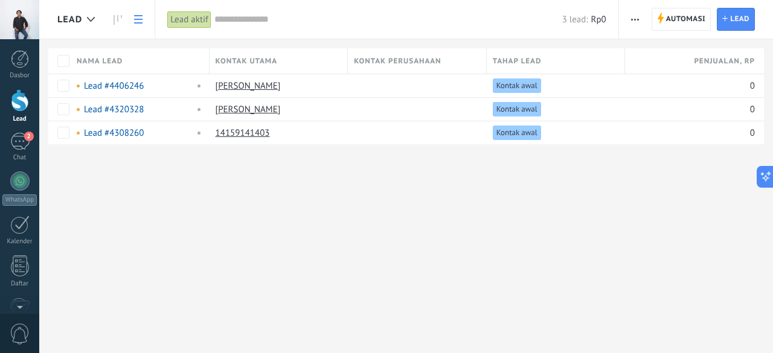
click at [639, 19] on icon "button" at bounding box center [635, 20] width 8 height 2
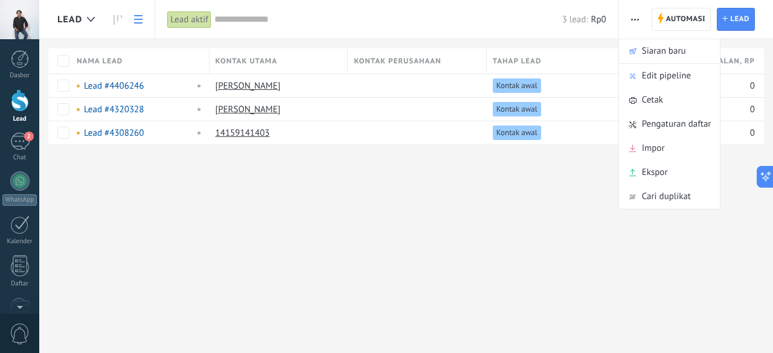
click at [549, 206] on div "Lead Automasi Siaran baru Edit pipeline Cetak Pengaturan daftar Impor Ekspor Ca…" at bounding box center [406, 176] width 734 height 353
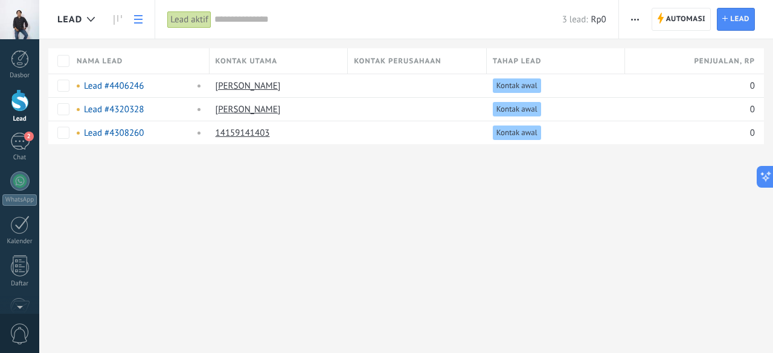
click at [704, 56] on span "Penjualan , Rp" at bounding box center [724, 61] width 61 height 11
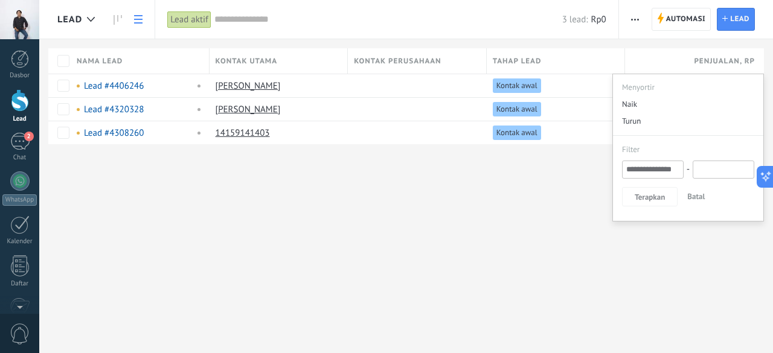
click at [550, 209] on div "Lead Automasi Siaran baru Edit pipeline Cetak Pengaturan daftar Impor Ekspor Ca…" at bounding box center [406, 176] width 734 height 353
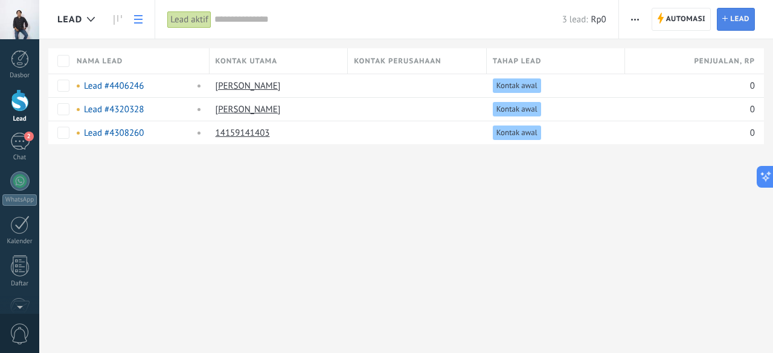
click at [733, 14] on span "Lead" at bounding box center [739, 19] width 19 height 22
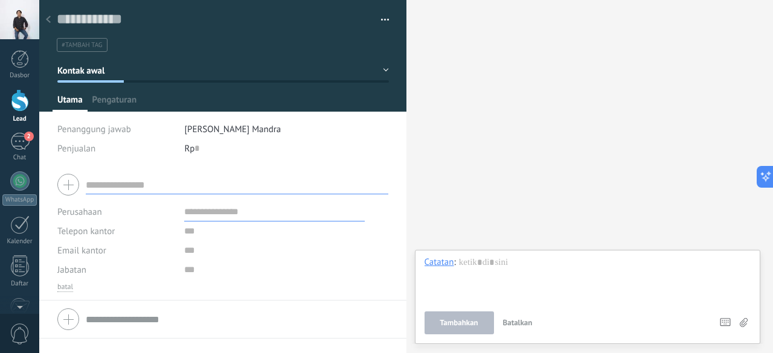
click at [48, 20] on icon at bounding box center [48, 19] width 5 height 7
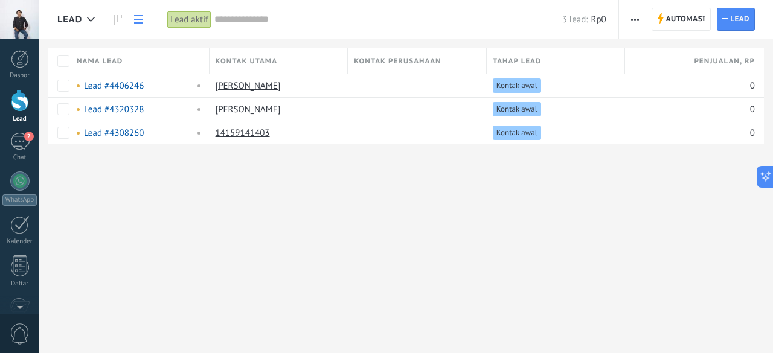
click at [637, 16] on span "button" at bounding box center [635, 19] width 8 height 23
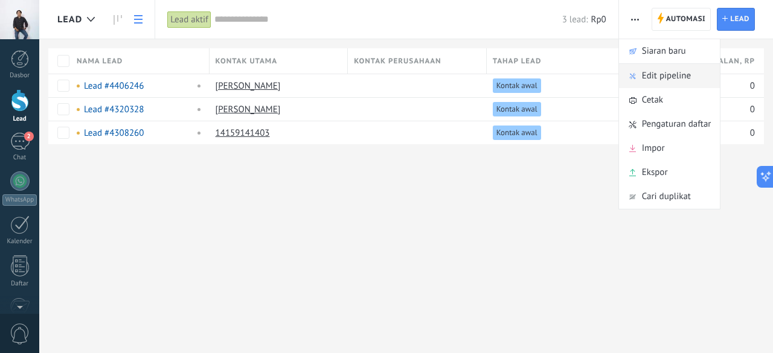
click at [672, 72] on span "Edit pipeline" at bounding box center [666, 76] width 49 height 24
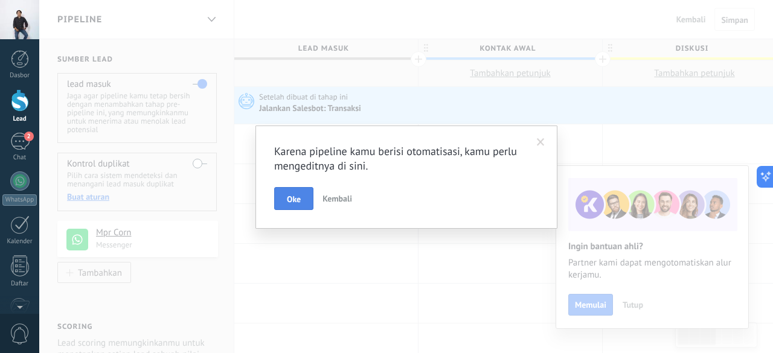
click at [298, 191] on button "Oke" at bounding box center [293, 198] width 39 height 23
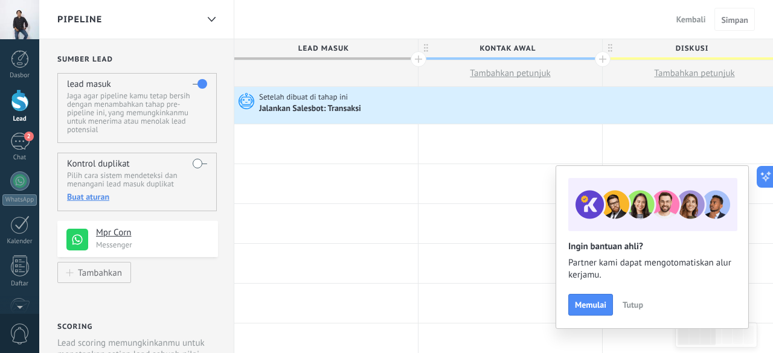
click at [629, 304] on span "Tutup" at bounding box center [633, 305] width 21 height 8
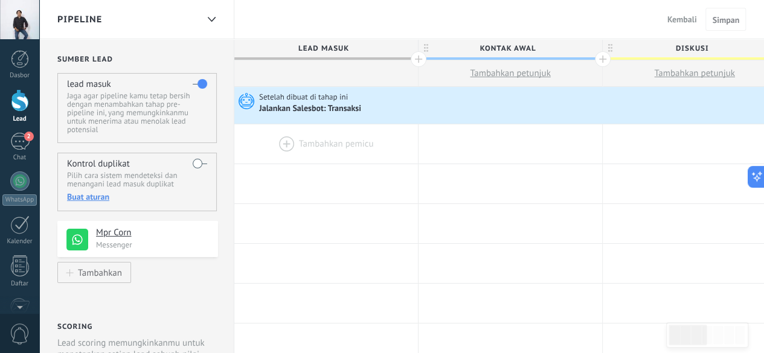
click at [308, 138] on div at bounding box center [326, 143] width 184 height 39
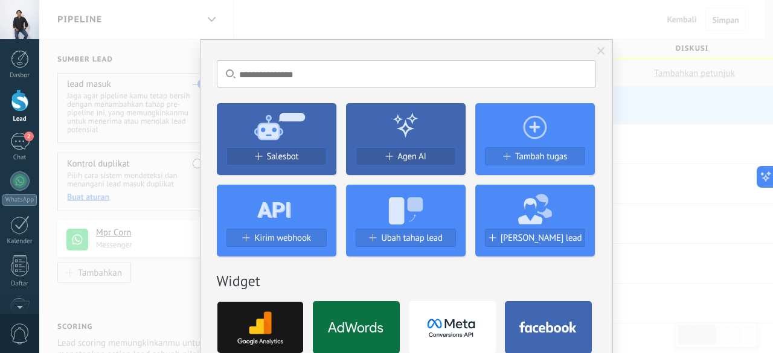
click at [599, 47] on span at bounding box center [601, 51] width 8 height 8
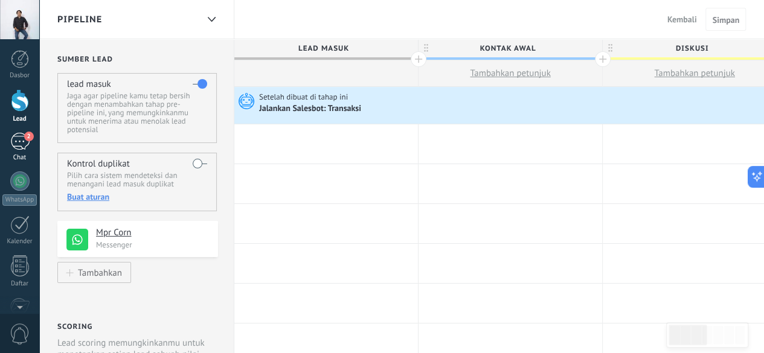
click at [21, 140] on div "2" at bounding box center [19, 142] width 19 height 18
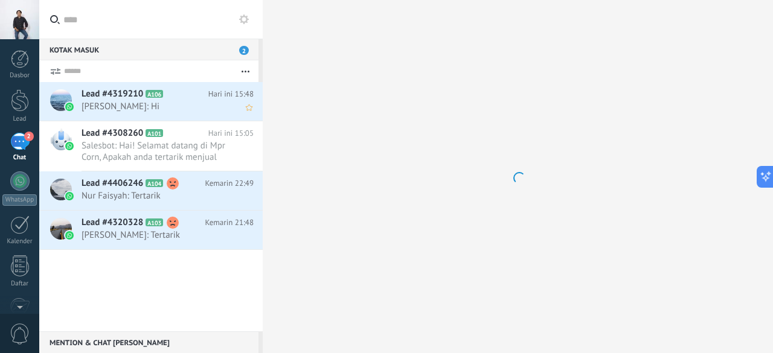
click at [193, 107] on span "Erwin: Hi" at bounding box center [156, 106] width 149 height 11
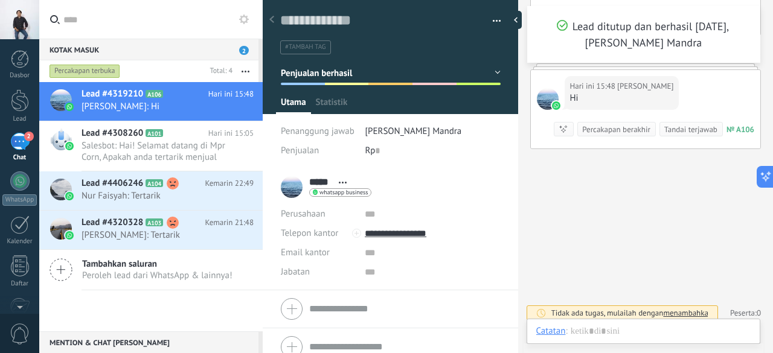
scroll to position [2451, 0]
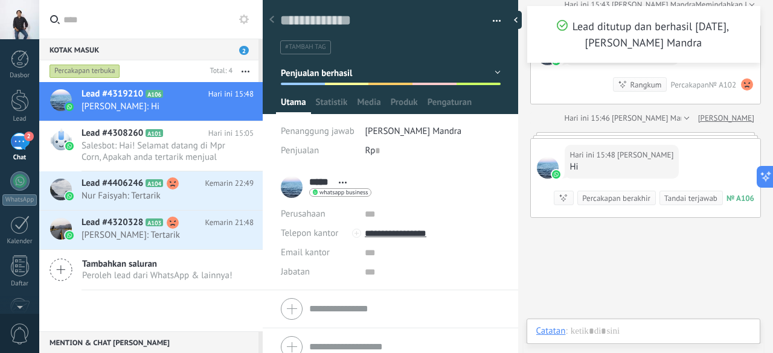
click at [689, 115] on div at bounding box center [685, 118] width 8 height 12
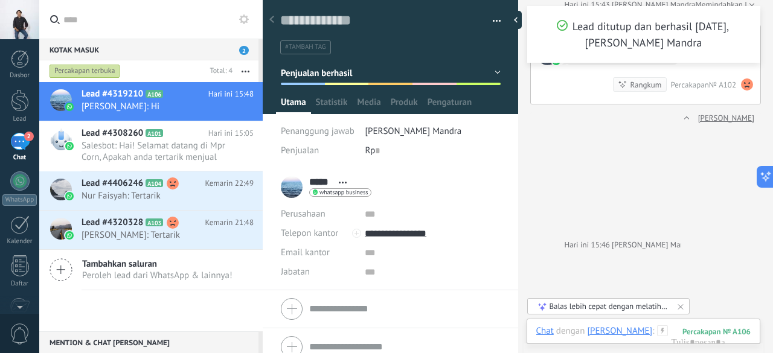
click at [696, 125] on div "Percakapan A102 tertutup" at bounding box center [698, 245] width 5 height 266
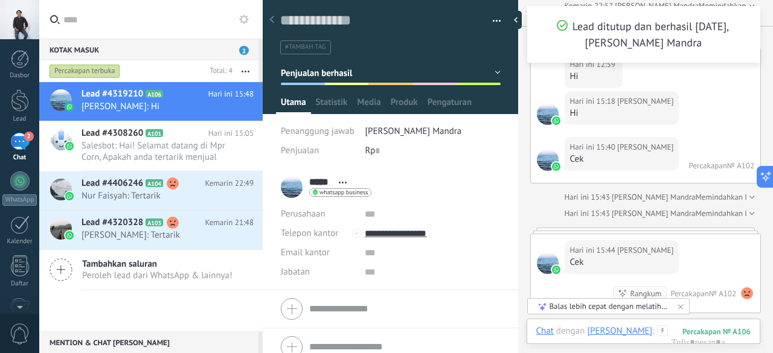
scroll to position [2214, 0]
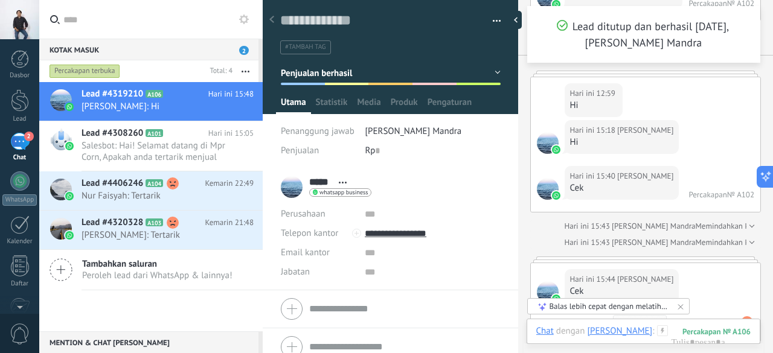
click at [757, 220] on div "Diskusi" at bounding box center [773, 226] width 33 height 12
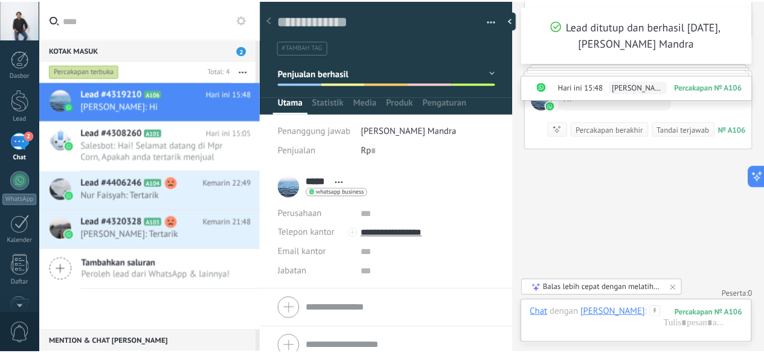
scroll to position [12, 0]
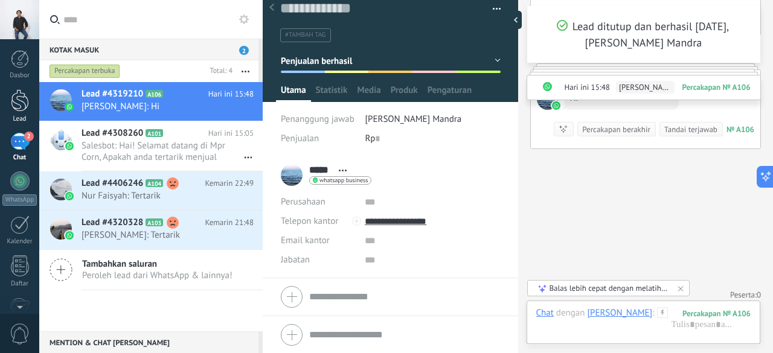
click at [22, 102] on div at bounding box center [20, 100] width 18 height 22
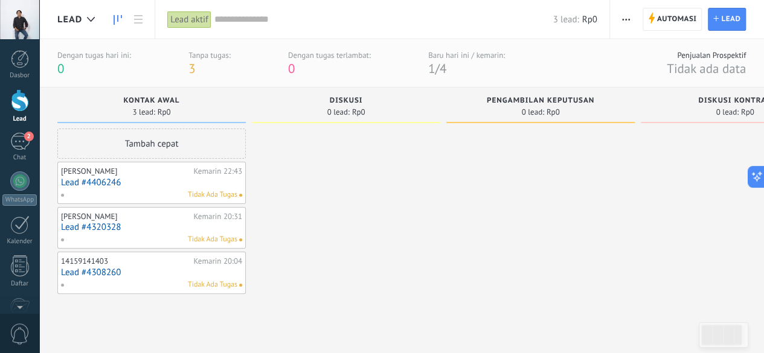
click at [309, 183] on div at bounding box center [346, 227] width 188 height 196
drag, startPoint x: 332, startPoint y: 187, endPoint x: 333, endPoint y: 152, distance: 35.1
click at [333, 152] on div at bounding box center [346, 227] width 188 height 196
click at [627, 19] on use "button" at bounding box center [626, 20] width 8 height 2
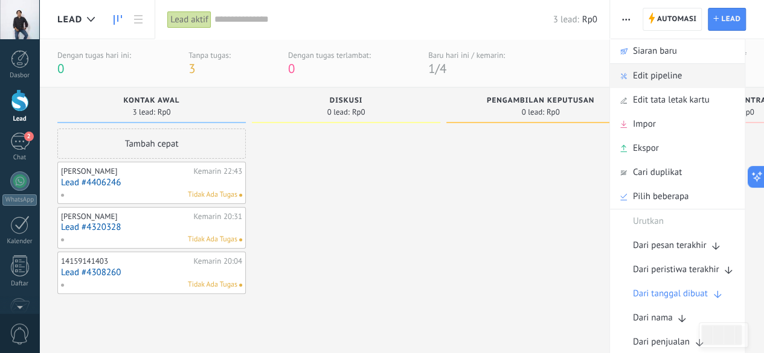
click at [666, 75] on span "Edit pipeline" at bounding box center [657, 76] width 49 height 24
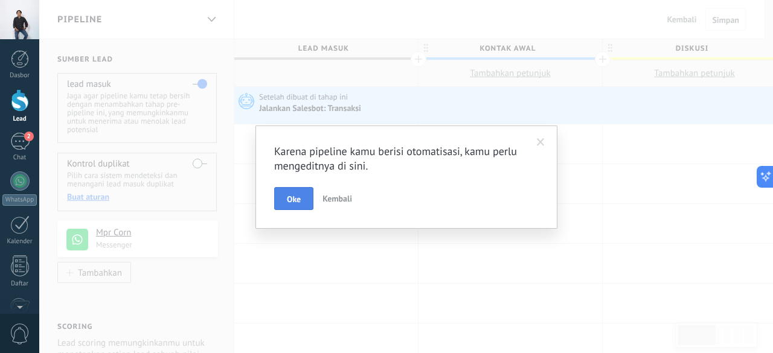
click at [294, 201] on span "Oke" at bounding box center [294, 199] width 14 height 8
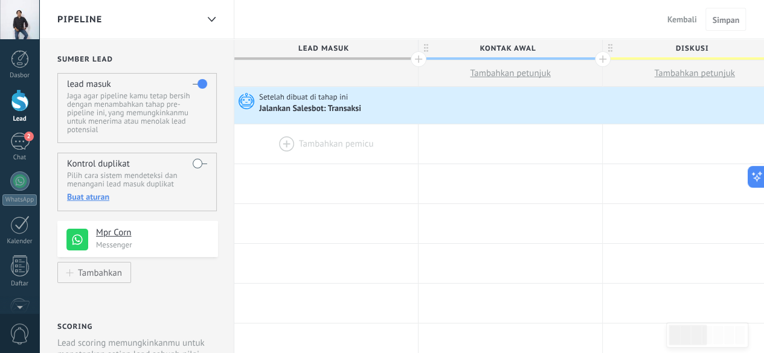
click at [312, 146] on div at bounding box center [326, 143] width 184 height 39
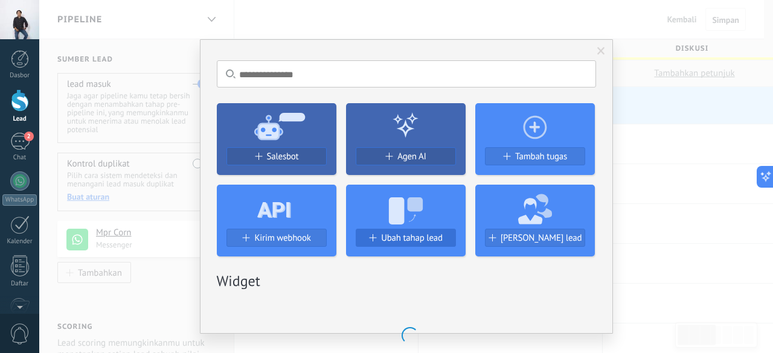
click at [413, 235] on span "Ubah tahap lead" at bounding box center [412, 238] width 62 height 10
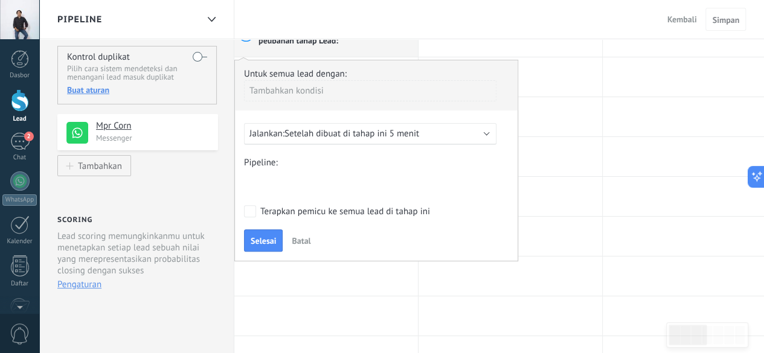
scroll to position [49, 0]
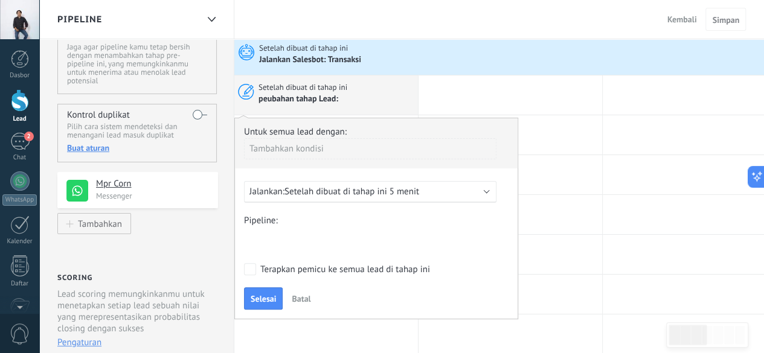
click at [0, 0] on div "Kontak awal Diskusi Pengambilan keputusan Diskusi kontrak Penjualan berhasil Pe…" at bounding box center [0, 0] width 0 height 0
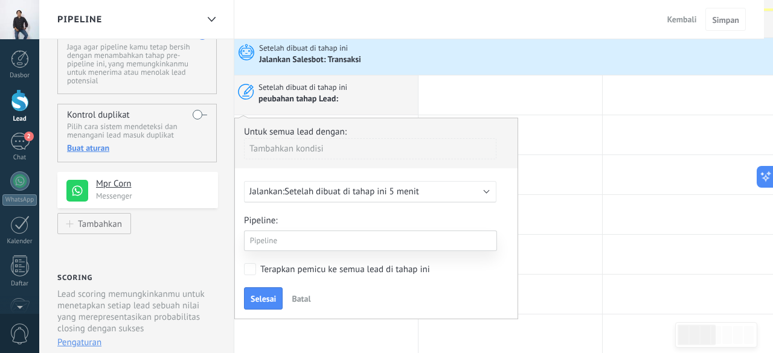
click at [577, 240] on div at bounding box center [406, 176] width 734 height 353
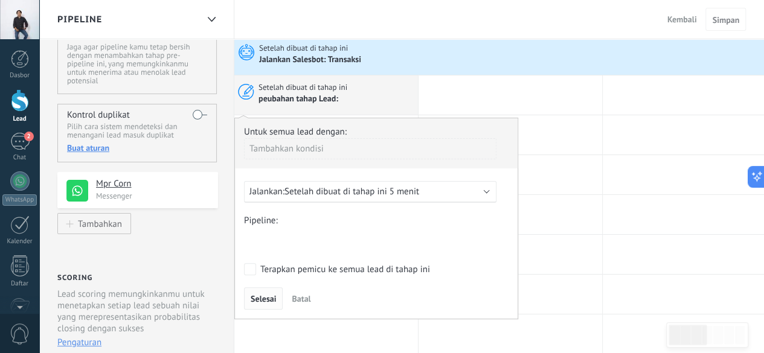
click at [260, 297] on span "Selesai" at bounding box center [263, 299] width 25 height 8
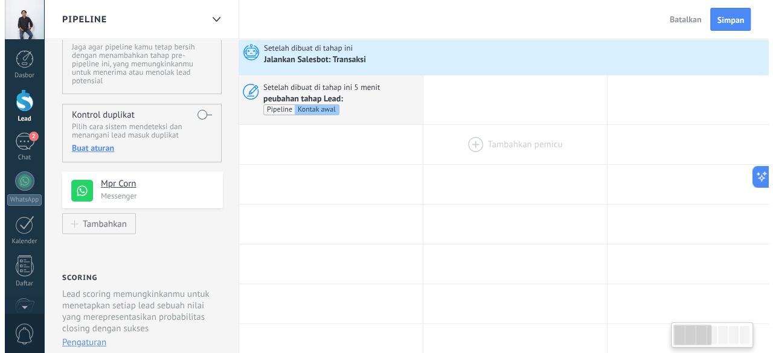
scroll to position [0, 0]
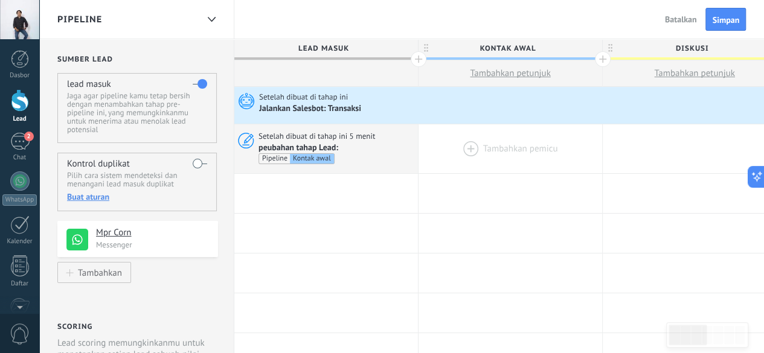
click at [507, 146] on div at bounding box center [511, 148] width 184 height 49
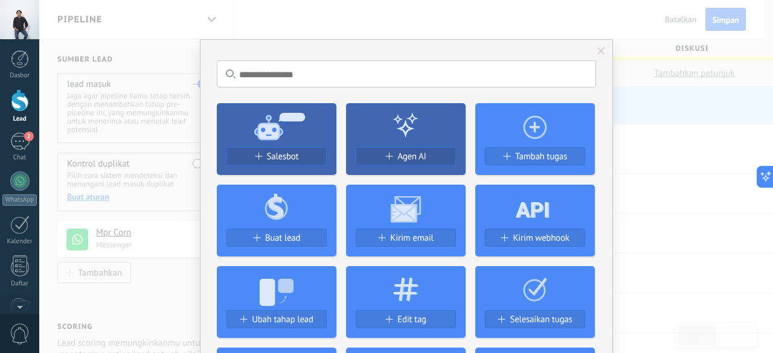
click at [669, 205] on div "Tidak ada hasil. Salesbot Agen AI Tambah tugas Buat lead Kirim email Kirim webh…" at bounding box center [406, 176] width 734 height 353
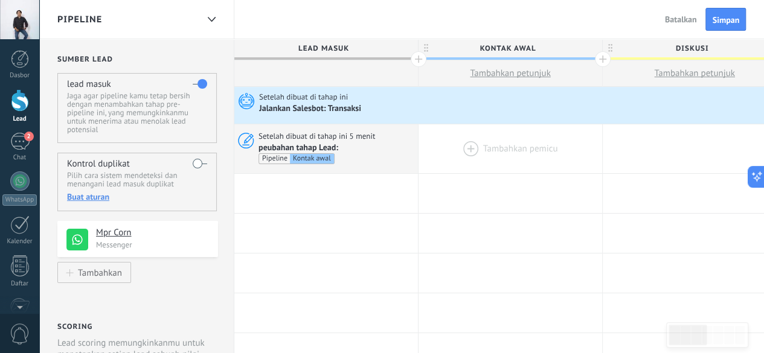
click at [511, 139] on div at bounding box center [511, 148] width 184 height 49
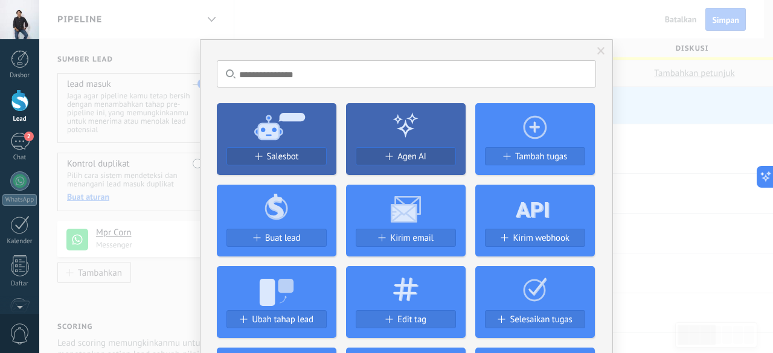
click at [669, 170] on div "Tidak ada hasil. Salesbot Agen AI Tambah tugas Buat lead Kirim email Kirim webh…" at bounding box center [406, 176] width 734 height 353
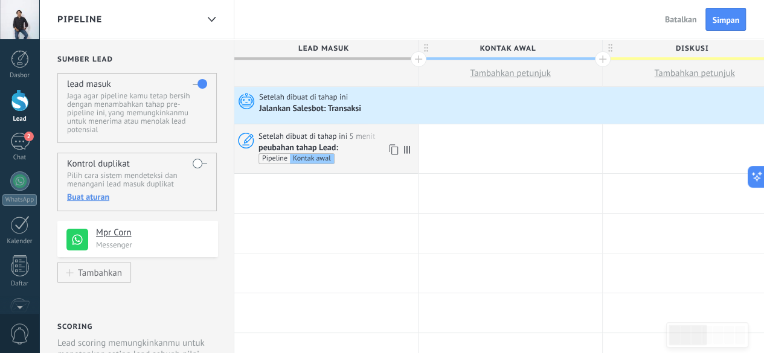
click at [327, 159] on div "Kontak awal" at bounding box center [312, 159] width 44 height 10
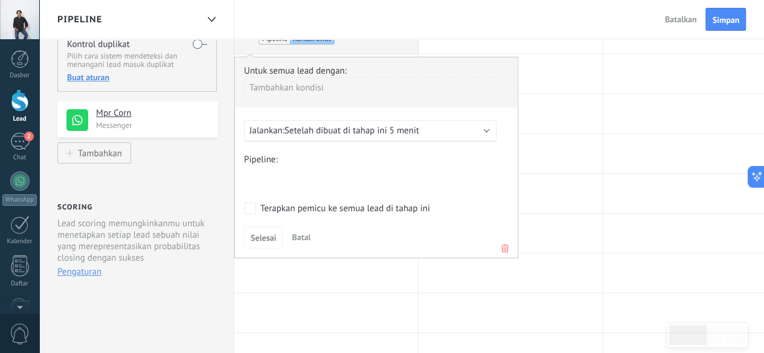
scroll to position [125, 0]
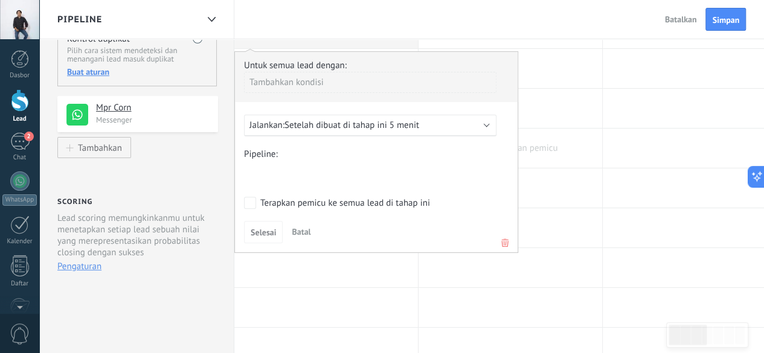
click at [586, 153] on div at bounding box center [511, 148] width 184 height 39
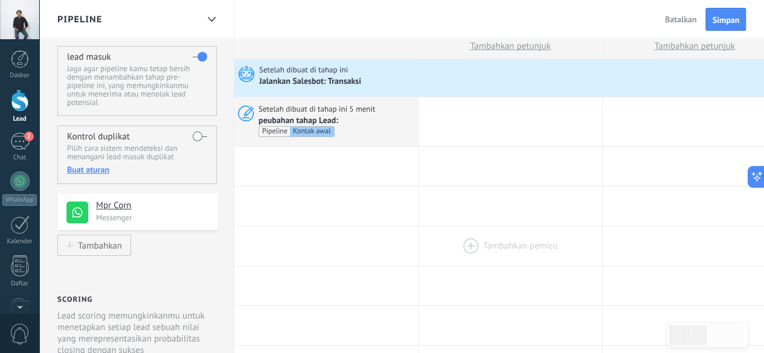
scroll to position [0, 0]
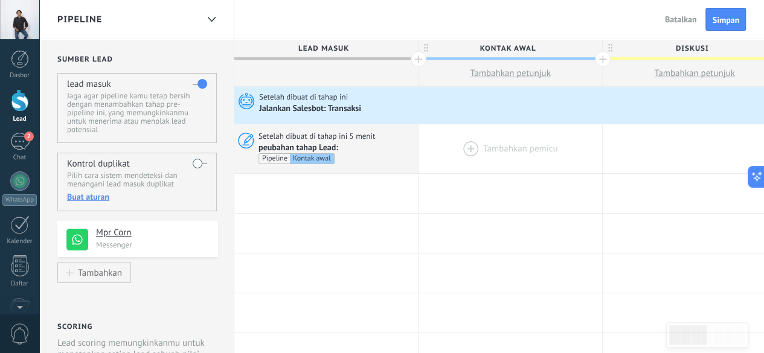
click at [530, 148] on div at bounding box center [511, 148] width 184 height 49
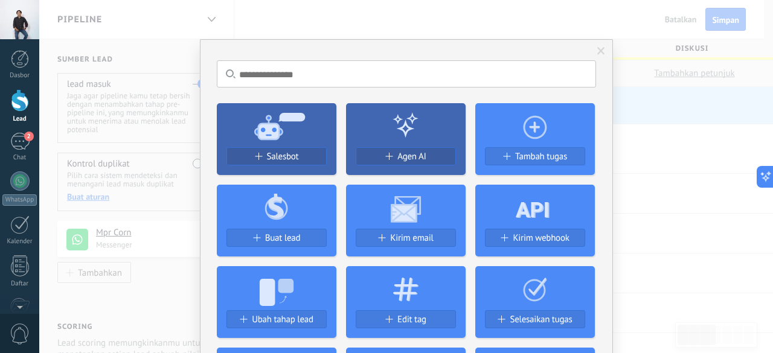
click at [279, 291] on use at bounding box center [276, 292] width 34 height 27
click at [277, 317] on span "Ubah tahap lead" at bounding box center [283, 320] width 62 height 10
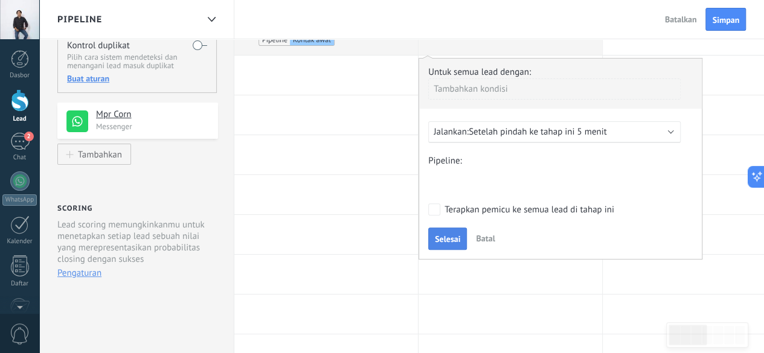
click at [449, 243] on span "Selesai" at bounding box center [447, 239] width 25 height 8
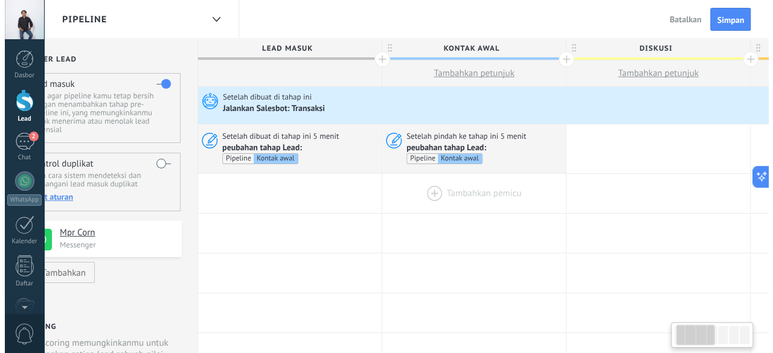
scroll to position [0, 175]
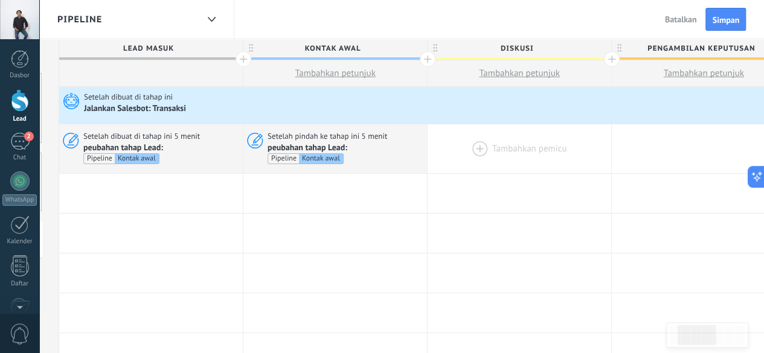
click at [535, 146] on div at bounding box center [520, 148] width 184 height 49
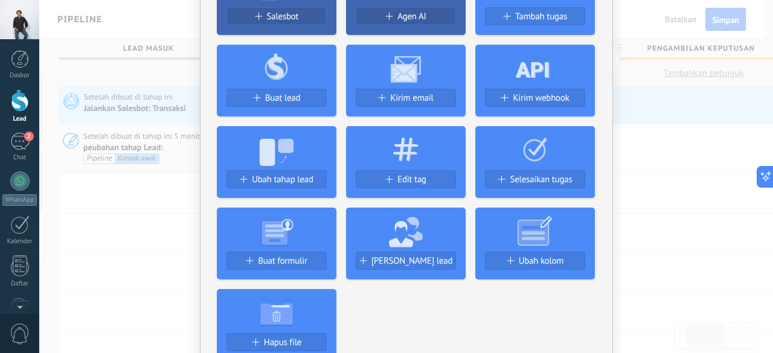
scroll to position [136, 0]
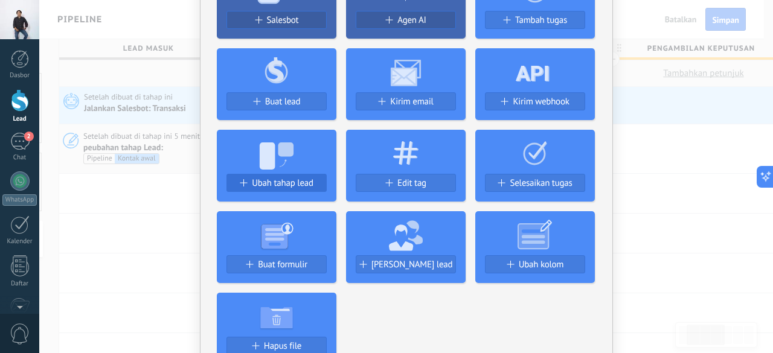
click at [290, 183] on span "Ubah tahap lead" at bounding box center [283, 183] width 62 height 10
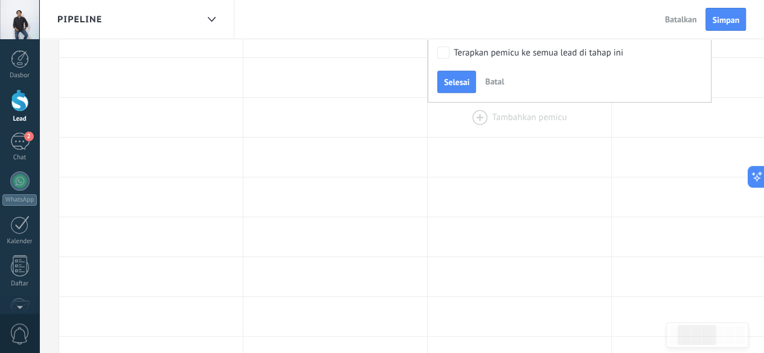
scroll to position [163, 0]
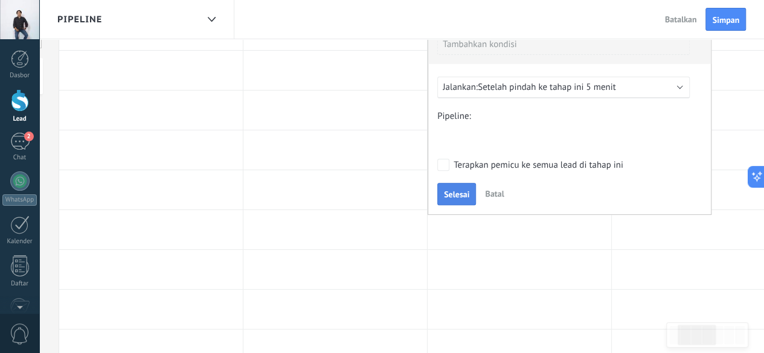
click at [455, 186] on button "Selesai" at bounding box center [456, 194] width 39 height 23
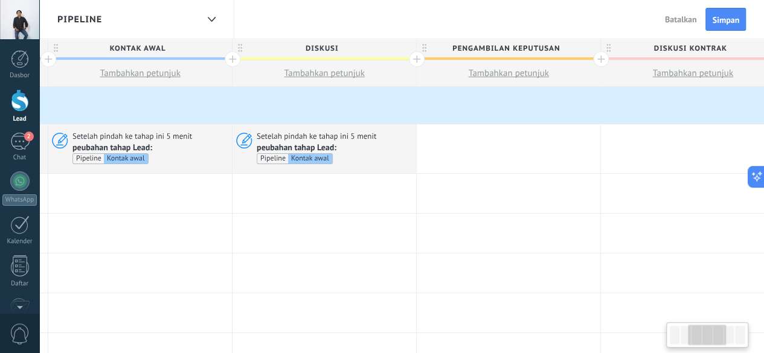
scroll to position [0, 371]
click at [522, 145] on div at bounding box center [508, 148] width 184 height 49
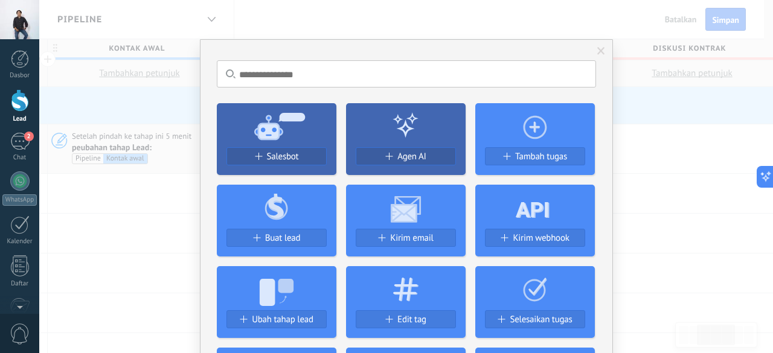
click at [685, 201] on div "Tidak ada hasil. Salesbot Agen AI Tambah tugas Buat lead Kirim email Kirim webh…" at bounding box center [406, 176] width 734 height 353
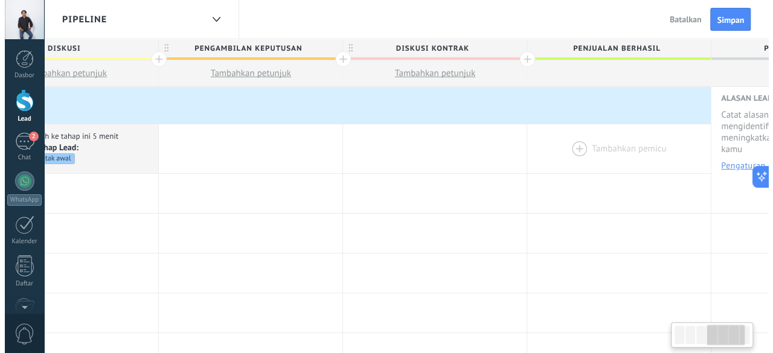
scroll to position [0, 759]
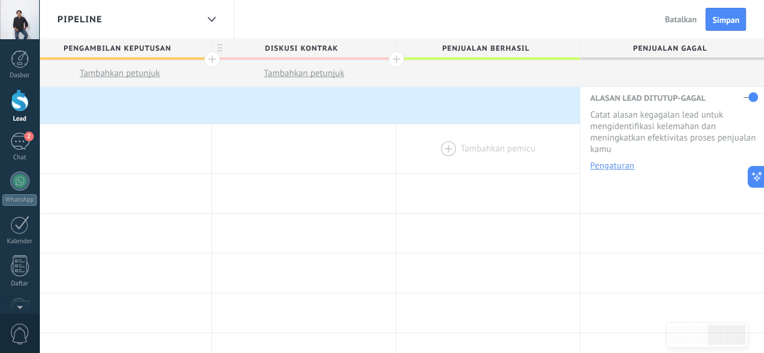
click at [504, 149] on div at bounding box center [488, 148] width 184 height 49
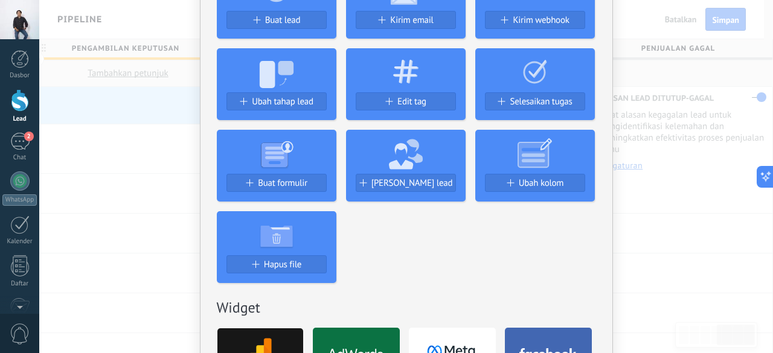
scroll to position [223, 0]
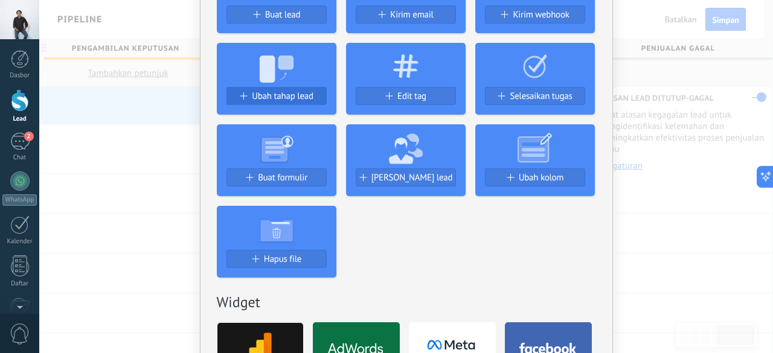
click at [288, 90] on button "Ubah tahap lead" at bounding box center [276, 96] width 100 height 18
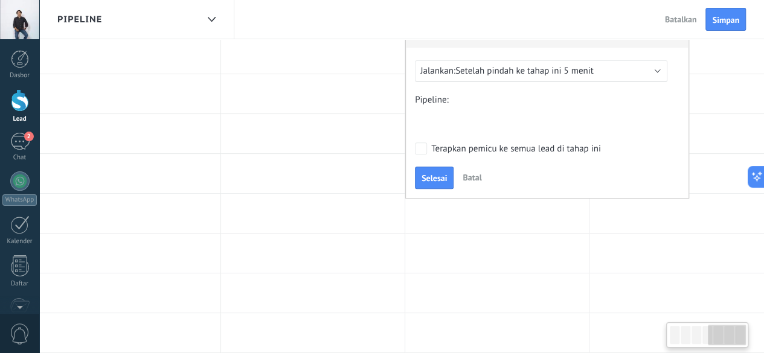
scroll to position [182, 0]
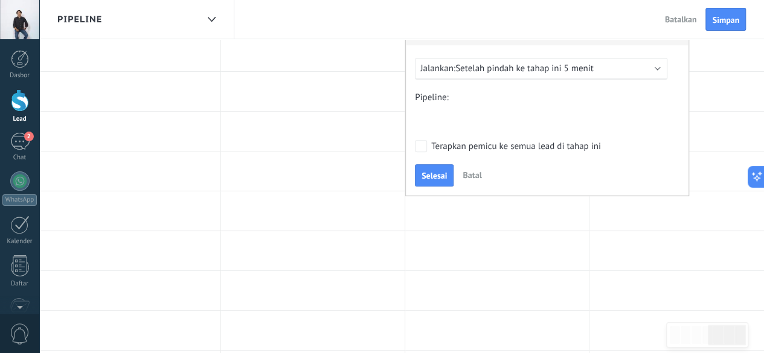
click at [0, 0] on div "Kontak awal Diskusi Pengambilan keputusan Diskusi kontrak Penjualan berhasil Pe…" at bounding box center [0, 0] width 0 height 0
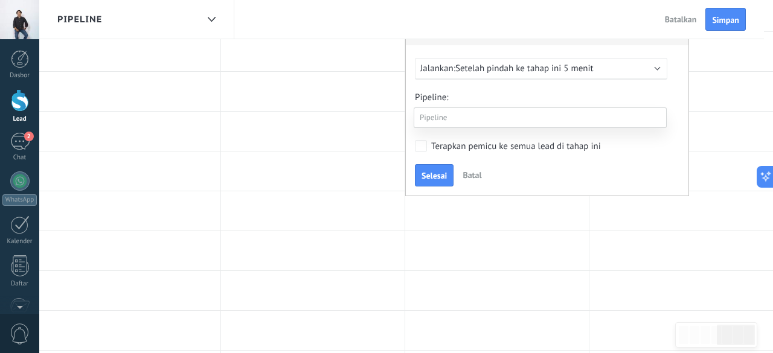
click at [0, 0] on label "Penjualan berhasil" at bounding box center [0, 0] width 0 height 0
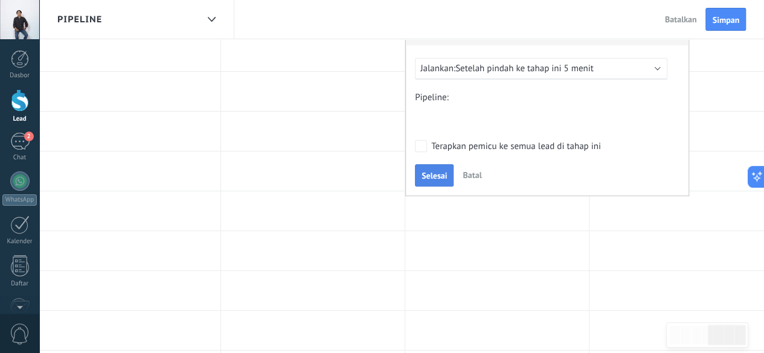
click at [430, 180] on span "Selesai" at bounding box center [434, 176] width 25 height 8
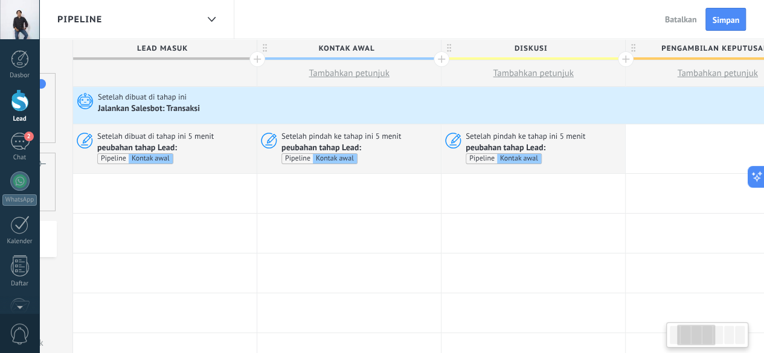
scroll to position [0, 0]
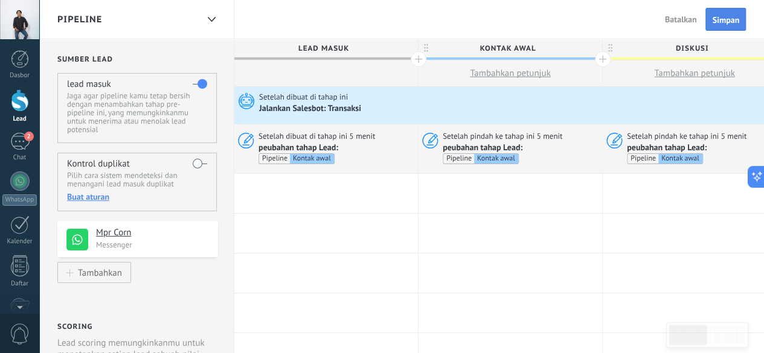
click at [731, 19] on span "Simpan" at bounding box center [725, 20] width 27 height 8
click at [209, 16] on div at bounding box center [211, 20] width 21 height 24
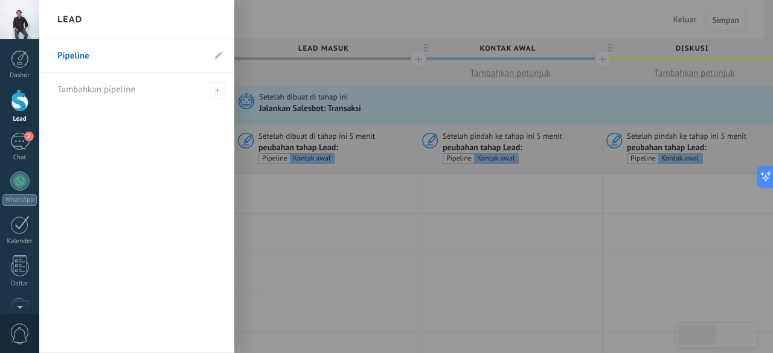
click at [417, 228] on div at bounding box center [425, 176] width 773 height 353
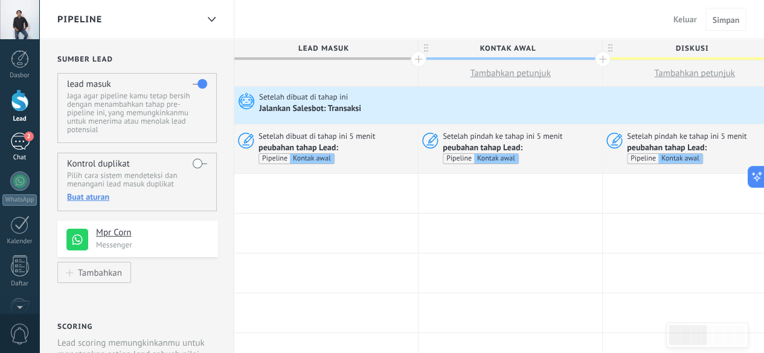
click at [24, 137] on span "2" at bounding box center [29, 137] width 10 height 10
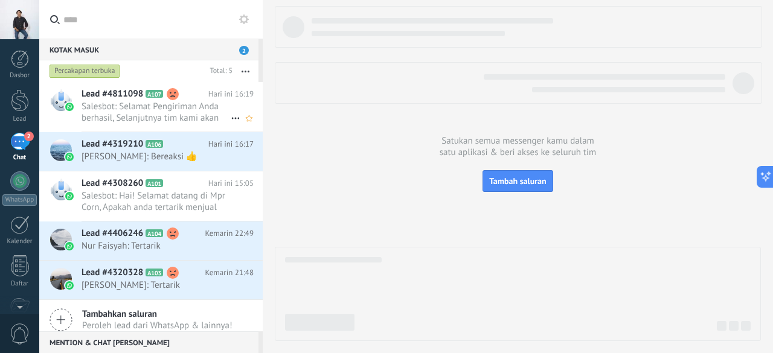
click at [149, 100] on h2 "Lead #4811098 A107" at bounding box center [145, 94] width 127 height 12
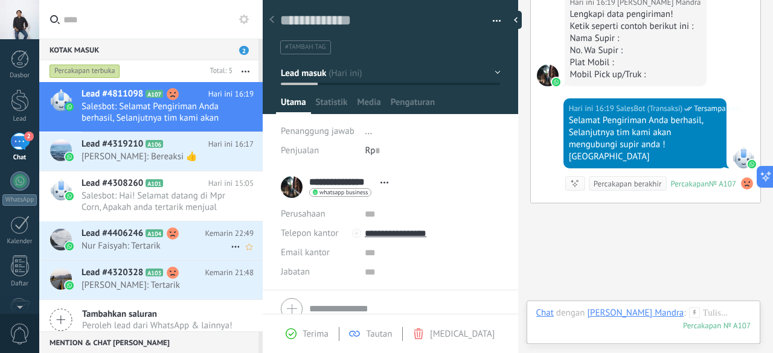
click at [173, 244] on span "Nur Faisyah: Tertarik" at bounding box center [156, 245] width 149 height 11
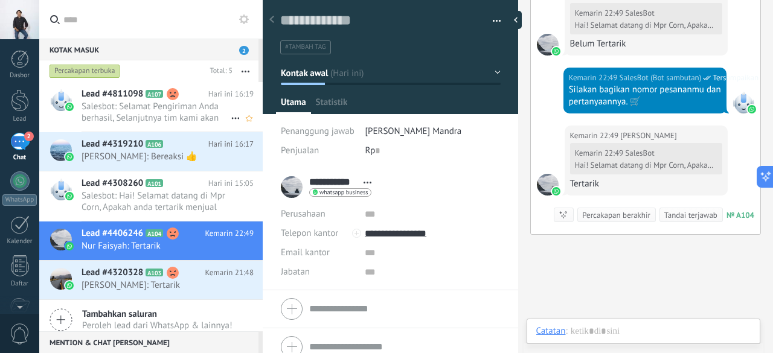
scroll to position [18, 0]
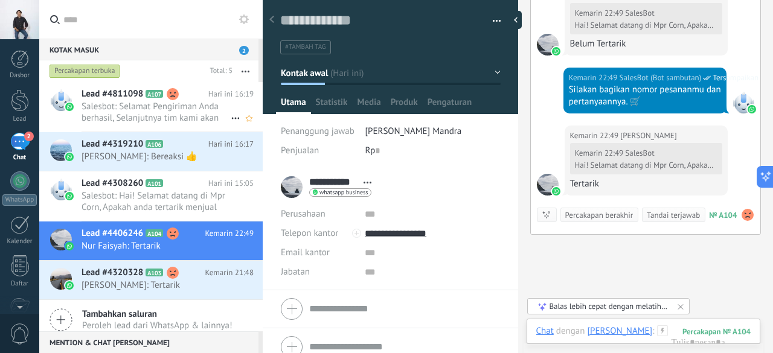
click at [151, 107] on span "Salesbot: Selamat Pengiriman Anda berhasil, Selanjutnya tim kami akan mengubung…" at bounding box center [156, 112] width 149 height 23
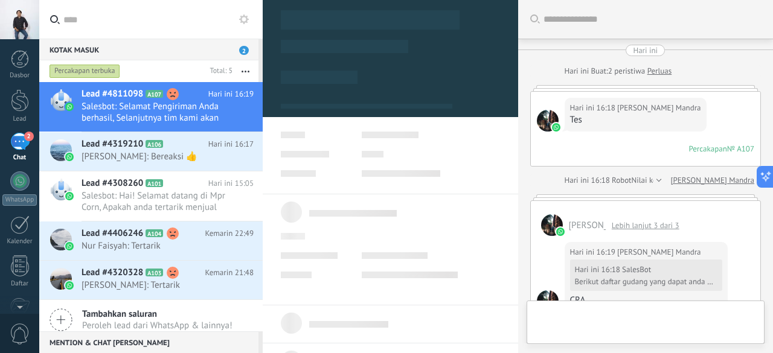
scroll to position [883, 0]
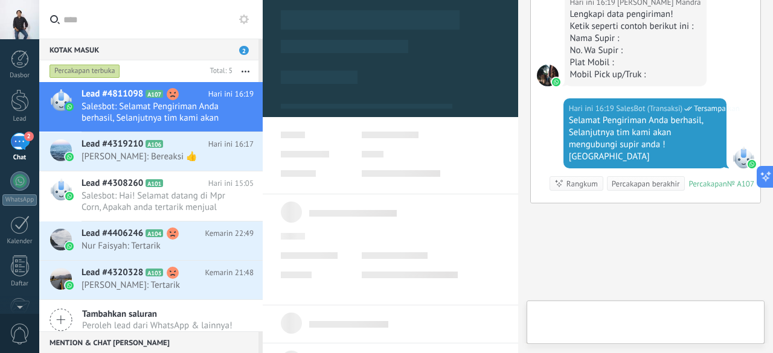
type textarea "**********"
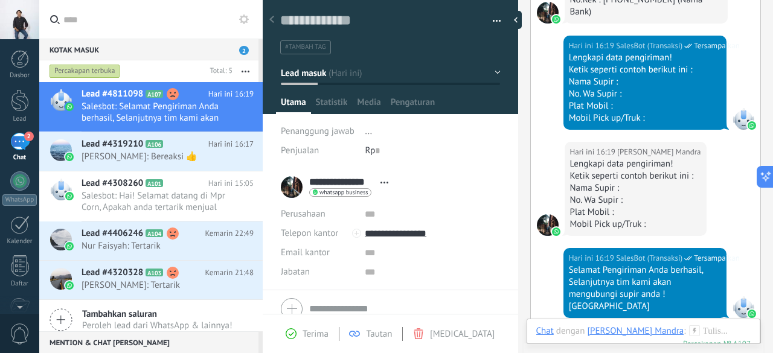
scroll to position [722, 0]
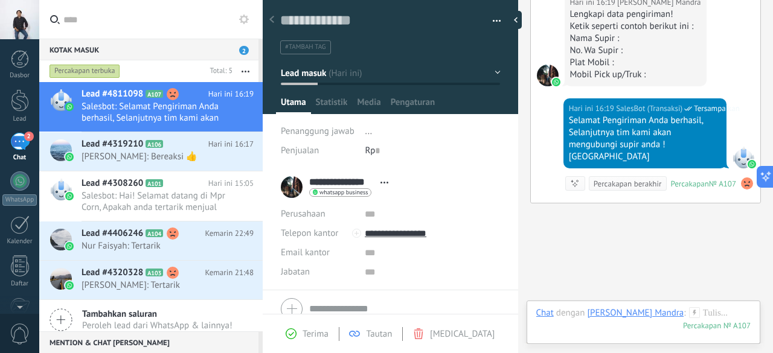
scroll to position [934, 0]
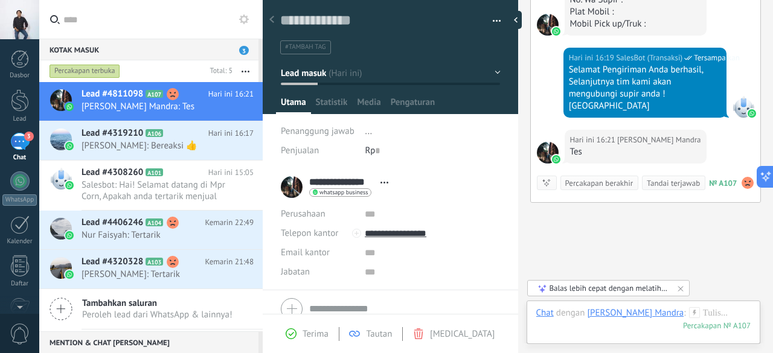
click at [633, 291] on div "Balas lebih cepat dengan melatih asisten AI menggunakan data dari sumber inform…" at bounding box center [610, 288] width 120 height 10
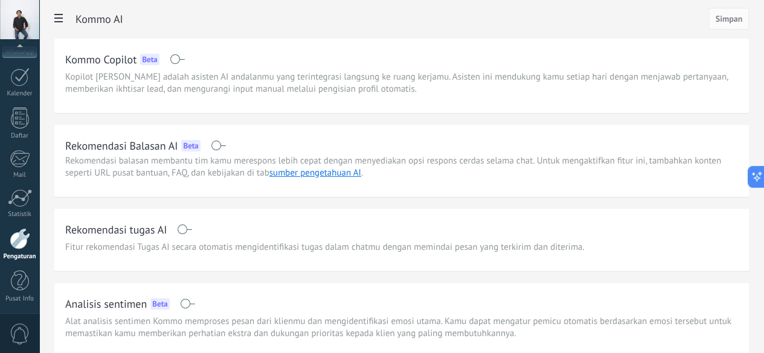
click at [226, 146] on span at bounding box center [218, 146] width 15 height 10
click at [719, 16] on span "Simpan" at bounding box center [728, 18] width 27 height 8
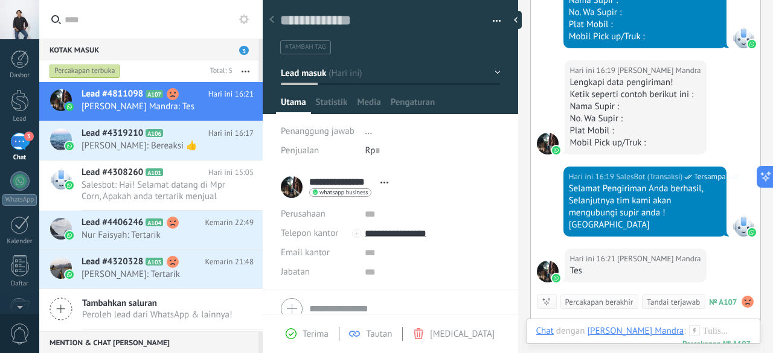
scroll to position [732, 0]
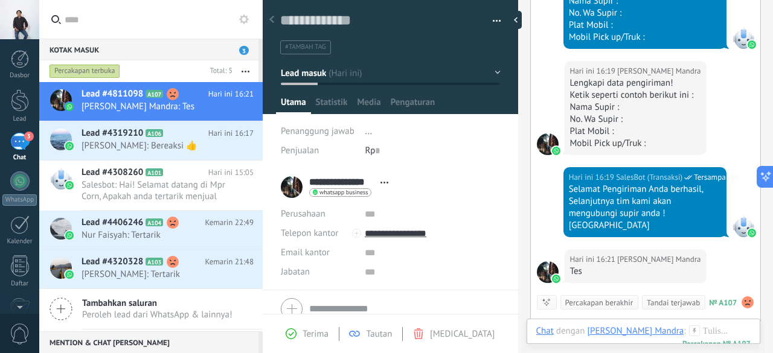
click at [713, 172] on span "Tersampaikan" at bounding box center [717, 178] width 46 height 12
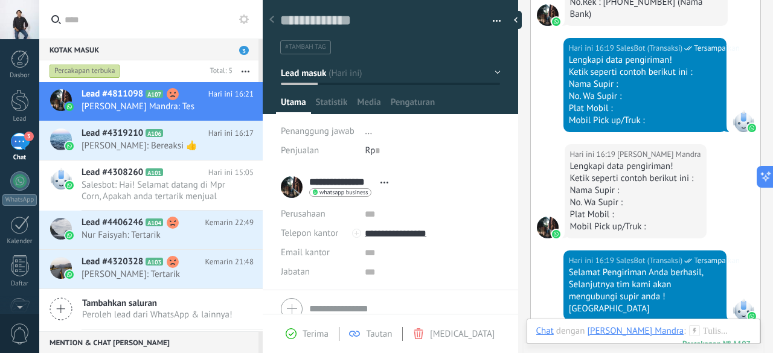
click at [650, 255] on span "SalesBot (Transaksi)" at bounding box center [649, 261] width 66 height 12
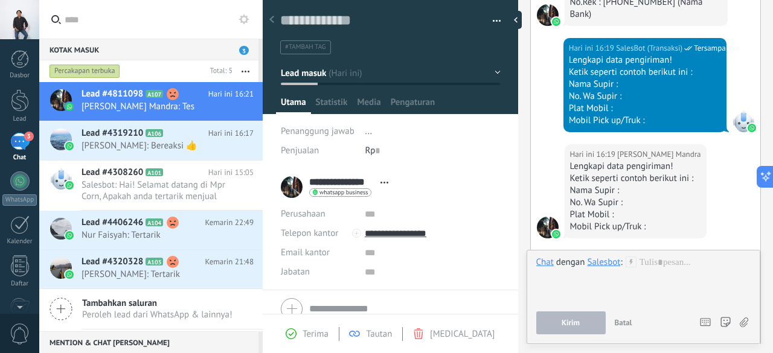
click at [699, 171] on div "Hari ini 16:19 [PERSON_NAME] Mandra Lengkapi data pengiriman! Ketik seperti con…" at bounding box center [646, 197] width 230 height 106
click at [622, 323] on span "Batal" at bounding box center [624, 323] width 18 height 10
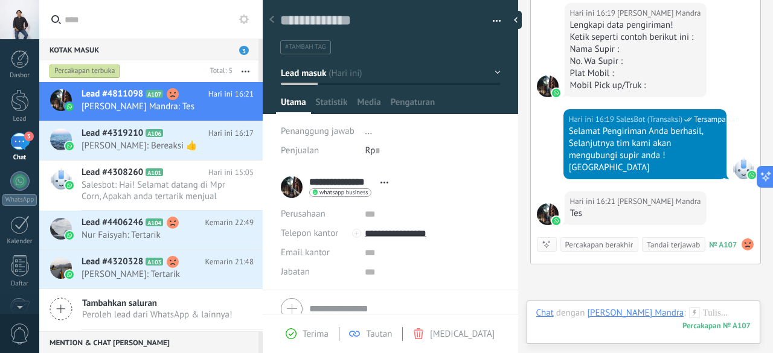
scroll to position [852, 0]
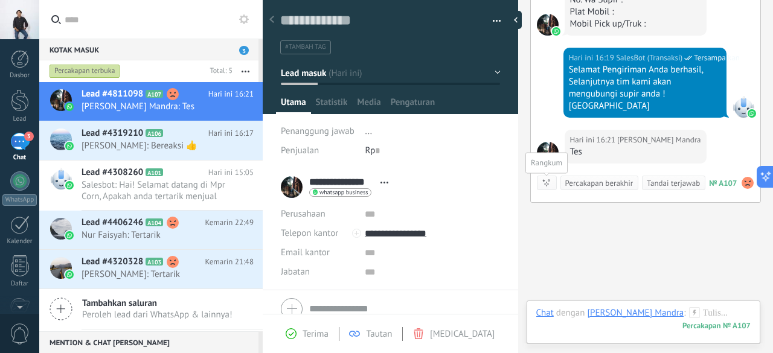
click at [550, 178] on icon at bounding box center [547, 183] width 10 height 10
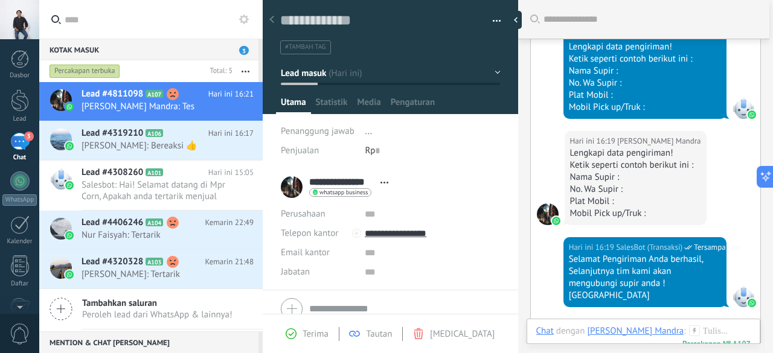
scroll to position [661, 0]
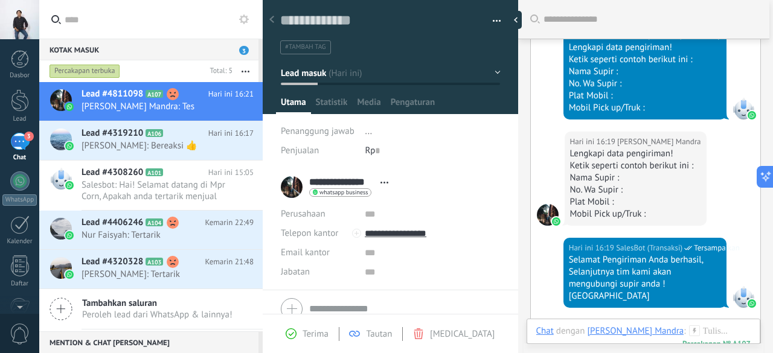
click at [710, 242] on span "Tersampaikan" at bounding box center [717, 248] width 46 height 12
drag, startPoint x: 654, startPoint y: 197, endPoint x: 704, endPoint y: 145, distance: 72.2
click at [704, 145] on div "Hari ini 16:19 [PERSON_NAME] Mandra Lengkapi data pengiriman! Ketik seperti con…" at bounding box center [646, 185] width 230 height 106
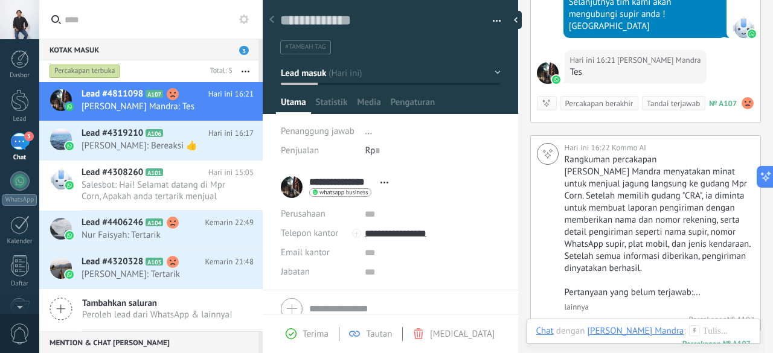
scroll to position [1059, 0]
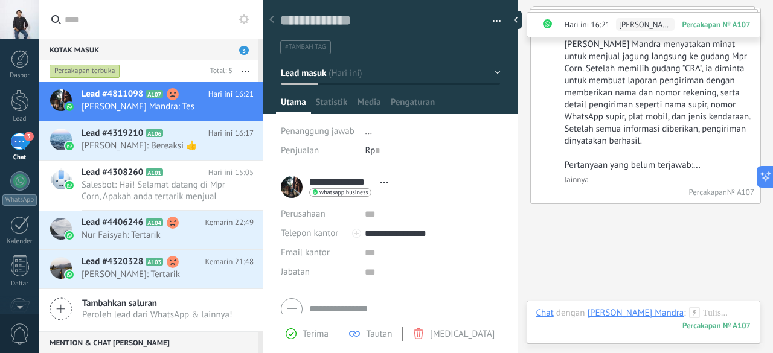
click at [689, 345] on span "menambahkannya" at bounding box center [693, 350] width 61 height 10
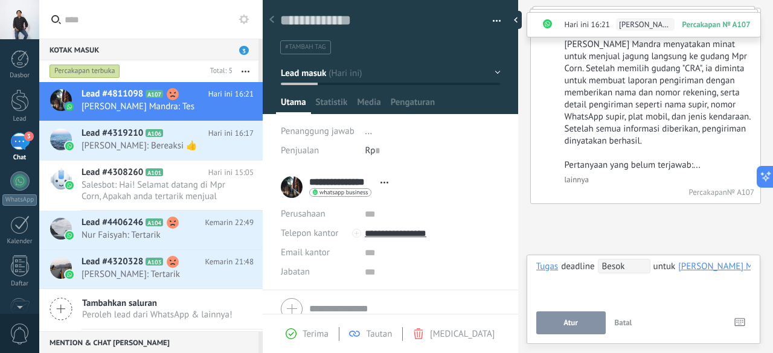
scroll to position [0, 37]
click at [739, 267] on span "Follow-up" at bounding box center [760, 266] width 42 height 11
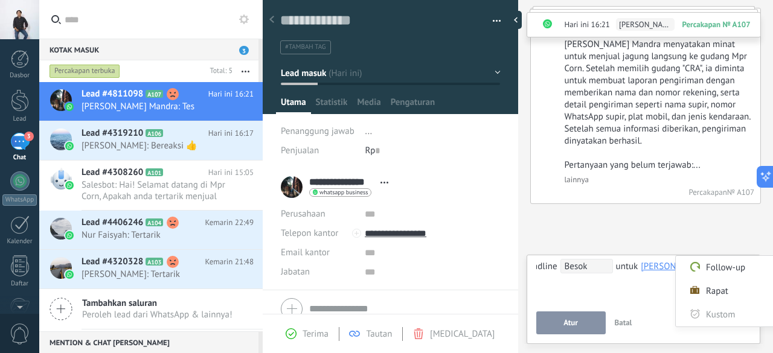
click at [661, 264] on div at bounding box center [386, 176] width 773 height 353
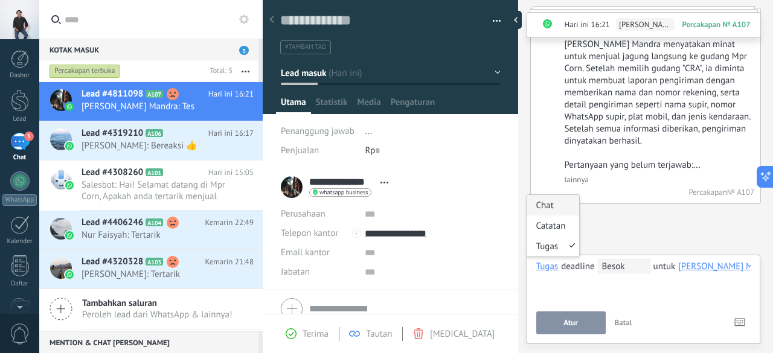
click at [557, 204] on div "Chat" at bounding box center [553, 205] width 52 height 21
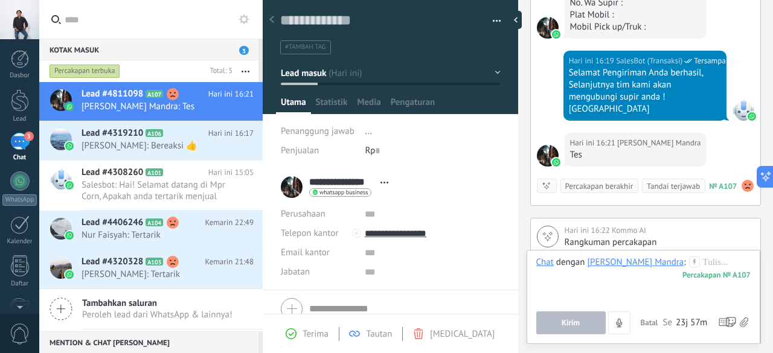
scroll to position [848, 0]
click at [608, 181] on div "Percakapan berakhir" at bounding box center [599, 186] width 68 height 11
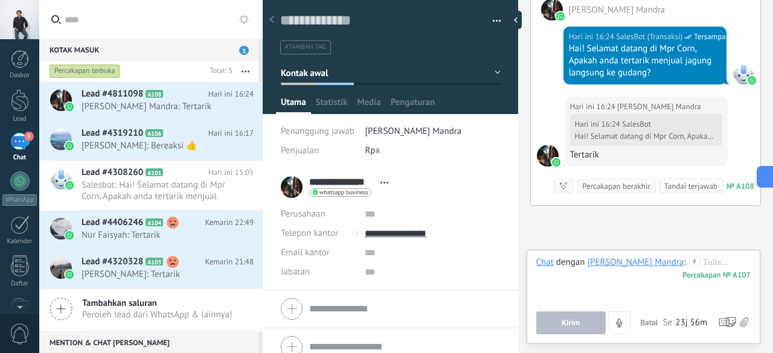
scroll to position [1430, 0]
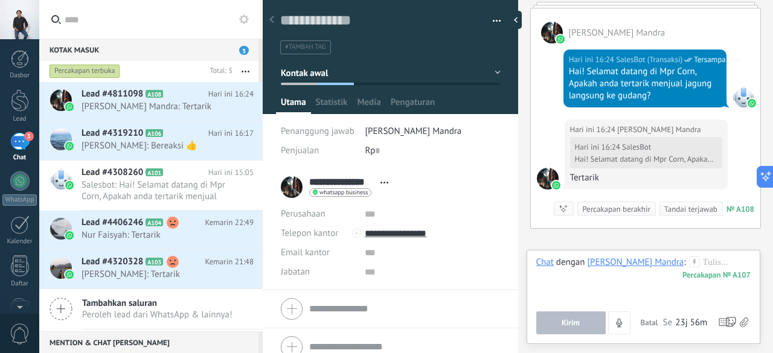
scroll to position [1472, 0]
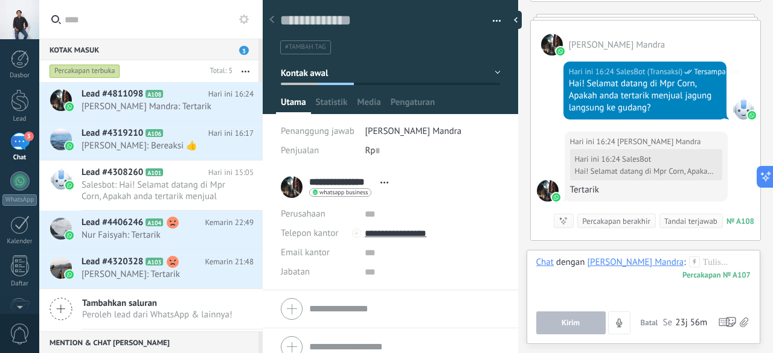
scroll to position [1464, 0]
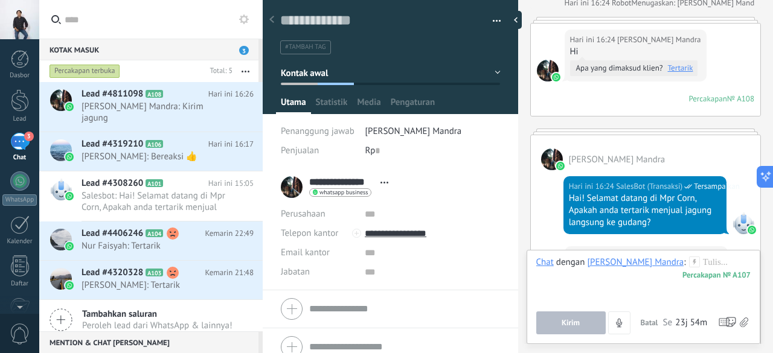
scroll to position [1509, 0]
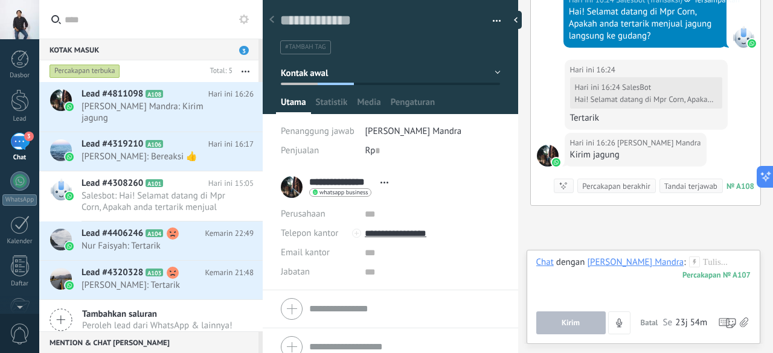
click at [652, 321] on span "Batal" at bounding box center [650, 323] width 18 height 10
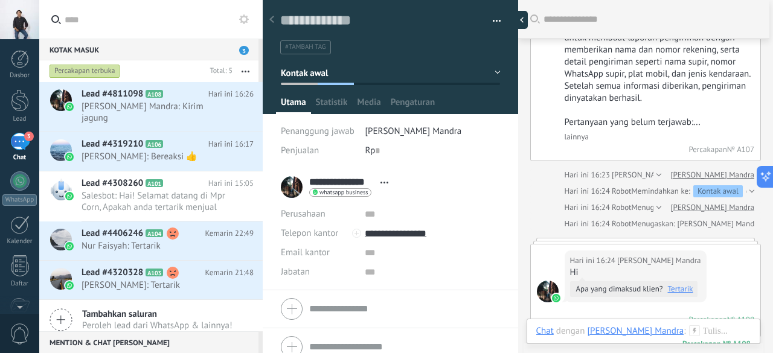
scroll to position [1101, 0]
click at [525, 19] on div at bounding box center [519, 20] width 18 height 18
type textarea "**********"
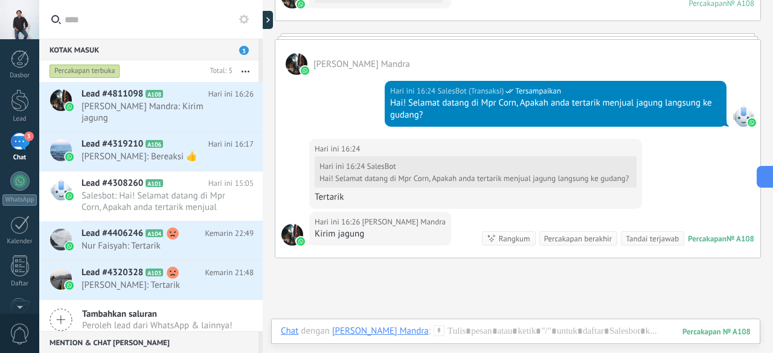
scroll to position [1213, 0]
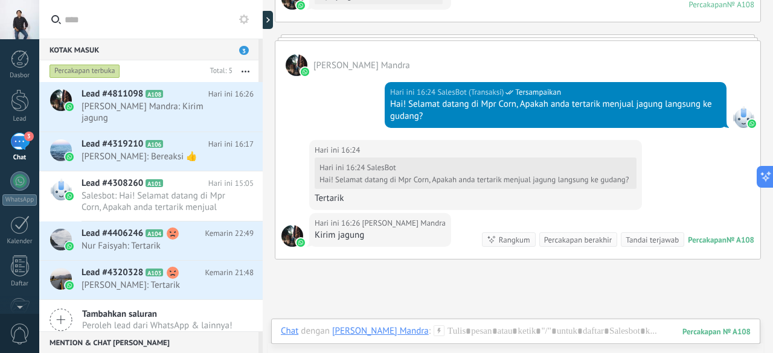
click at [565, 235] on div "Percakapan berakhir" at bounding box center [578, 239] width 68 height 11
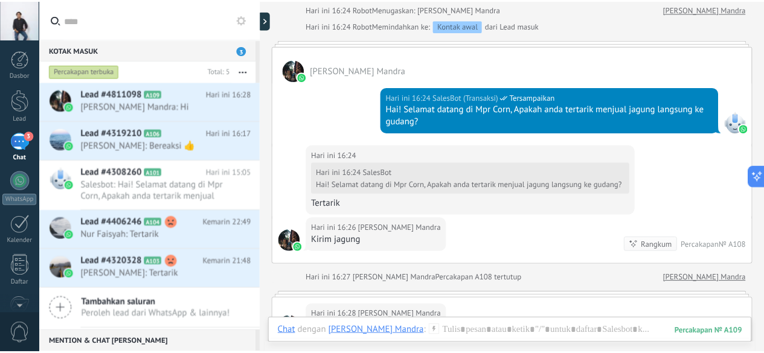
scroll to position [1318, 0]
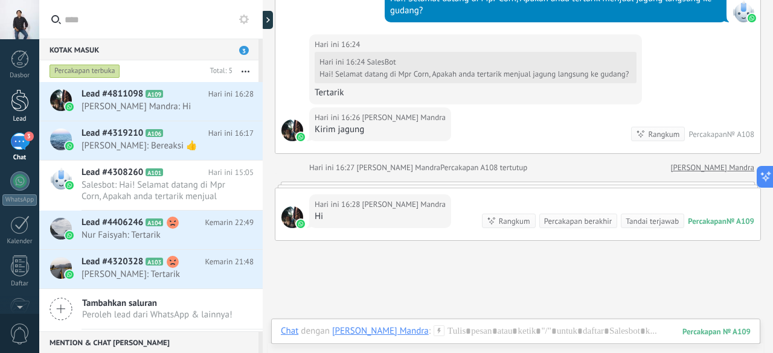
click at [24, 92] on div at bounding box center [20, 100] width 18 height 22
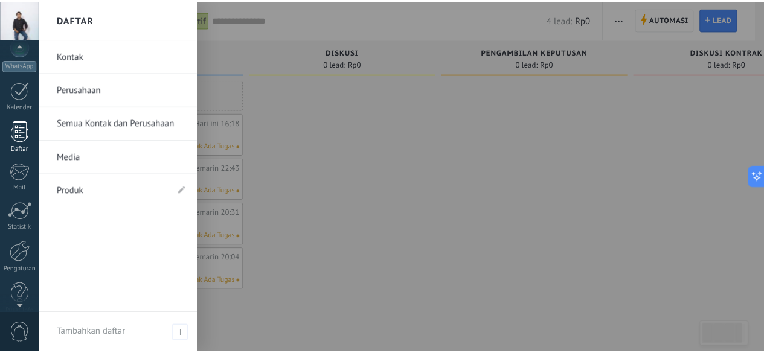
scroll to position [136, 0]
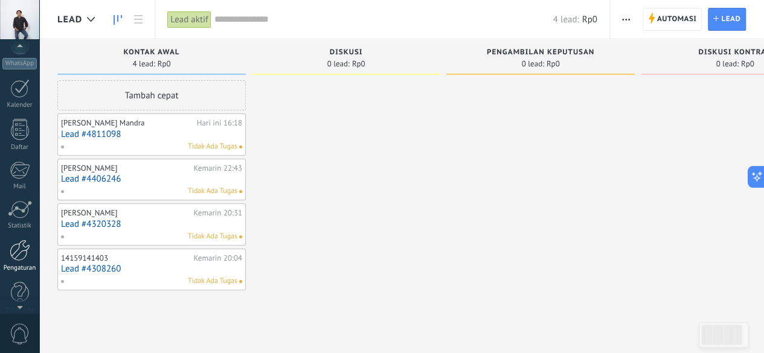
click at [22, 258] on div at bounding box center [20, 250] width 21 height 21
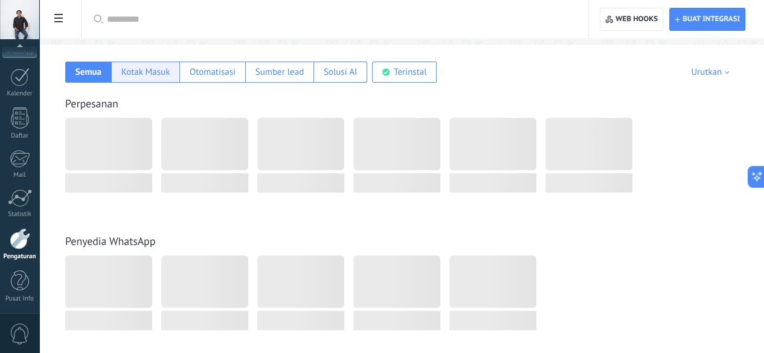
scroll to position [192, 0]
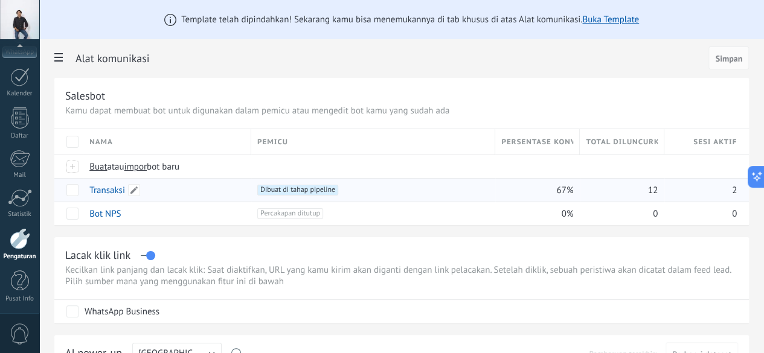
click at [125, 187] on link "Transaksi" at bounding box center [107, 190] width 36 height 11
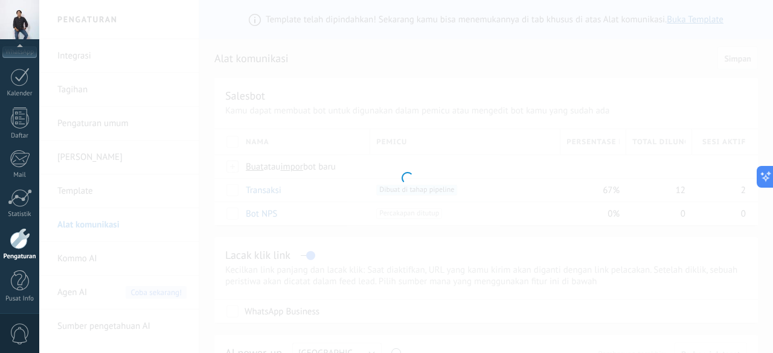
type input "*********"
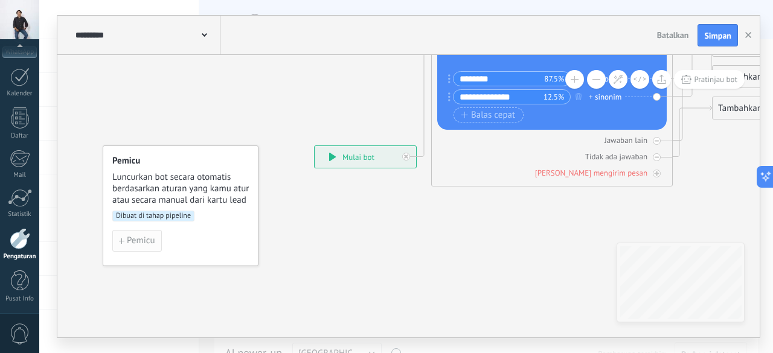
click at [127, 240] on span "Pemicu" at bounding box center [141, 241] width 28 height 8
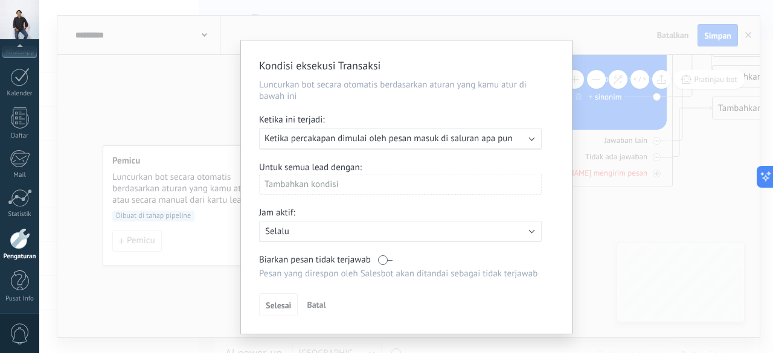
click at [316, 301] on span "Batal" at bounding box center [316, 305] width 19 height 11
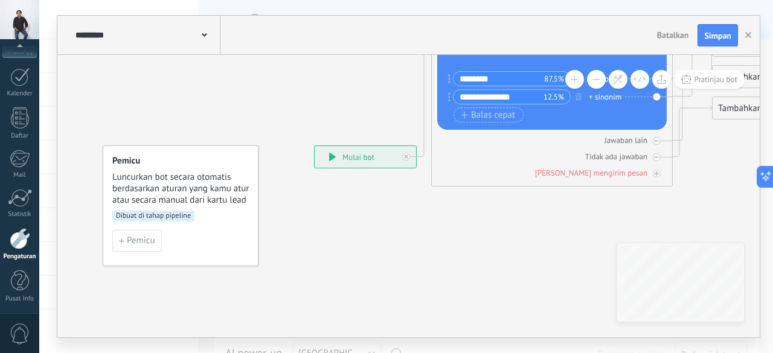
click at [156, 216] on span "Dibuat di tahap pipeline" at bounding box center [153, 216] width 82 height 11
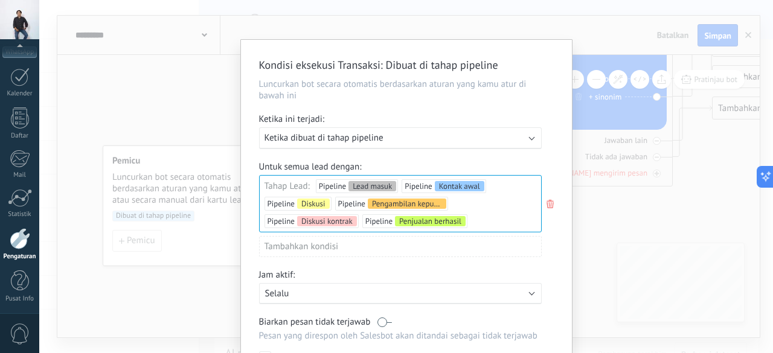
click at [0, 0] on div "Lead masuk Kontak awal Diskusi Pengambilan keputusan Diskusi kontrak Penjualan …" at bounding box center [0, 0] width 0 height 0
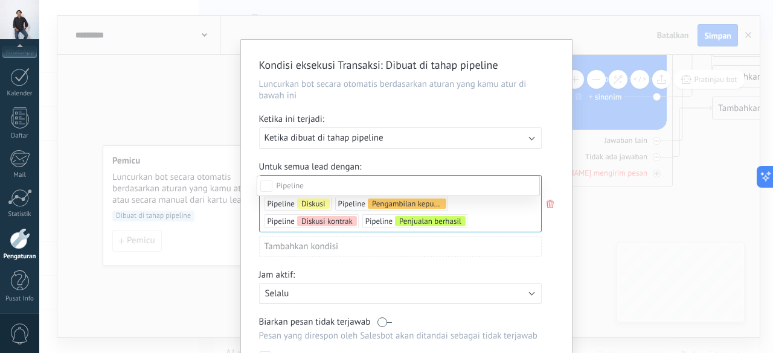
click at [0, 0] on div "Diskusi" at bounding box center [0, 0] width 0 height 0
click at [0, 0] on div "Pengambilan keputusan" at bounding box center [0, 0] width 0 height 0
click at [0, 0] on div "Diskusi kontrak" at bounding box center [0, 0] width 0 height 0
click at [445, 140] on div at bounding box center [406, 176] width 734 height 353
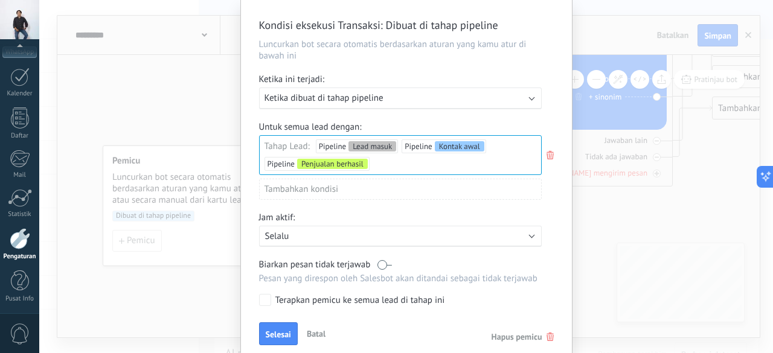
scroll to position [40, 0]
click at [530, 96] on b at bounding box center [531, 97] width 6 height 6
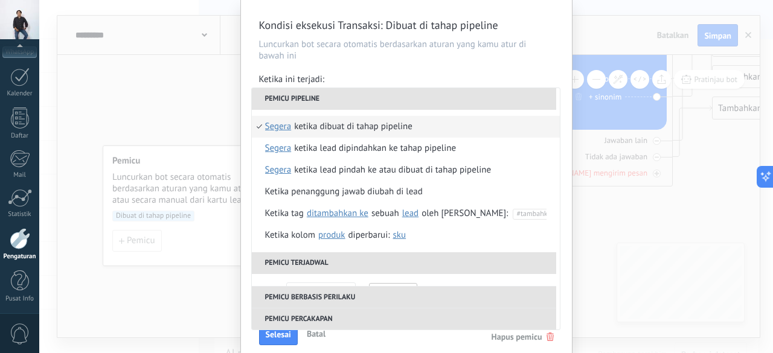
click at [602, 208] on div "**********" at bounding box center [406, 176] width 734 height 353
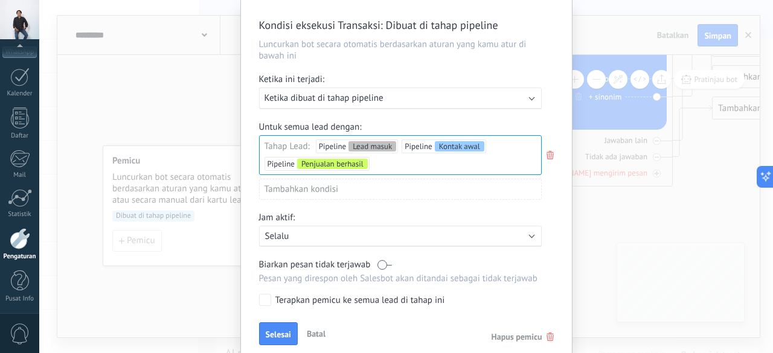
scroll to position [89, 0]
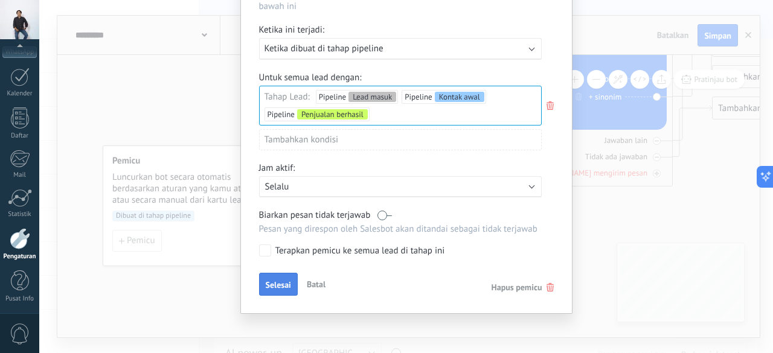
click at [277, 284] on span "Selesai" at bounding box center [278, 285] width 25 height 8
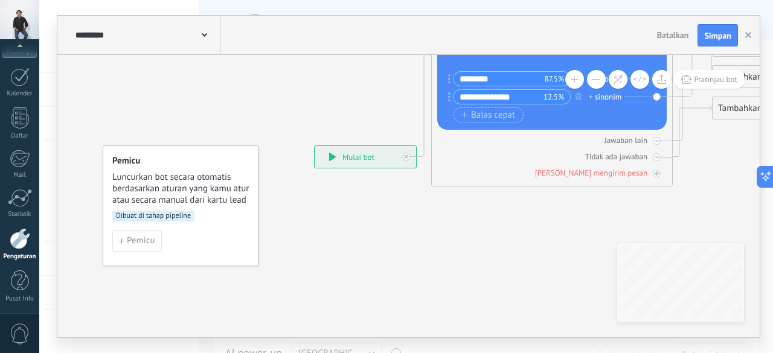
scroll to position [0, 0]
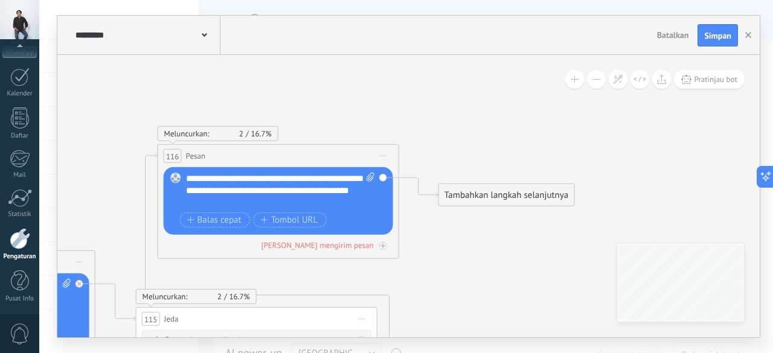
click at [455, 191] on div "Tambahkan langkah selanjutnya" at bounding box center [506, 195] width 135 height 20
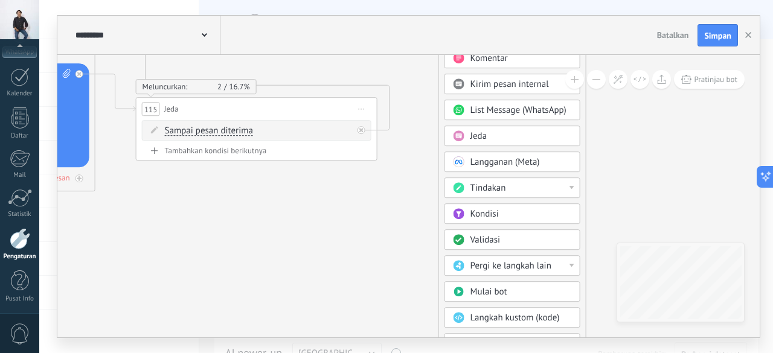
click at [493, 235] on span "Validasi" at bounding box center [485, 240] width 30 height 11
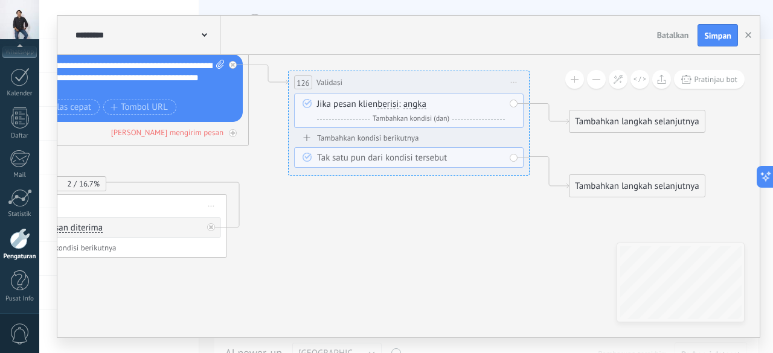
click at [517, 79] on span "Mulai pratinjau di sini Ganti nama Duplikat Hapus" at bounding box center [513, 83] width 19 height 18
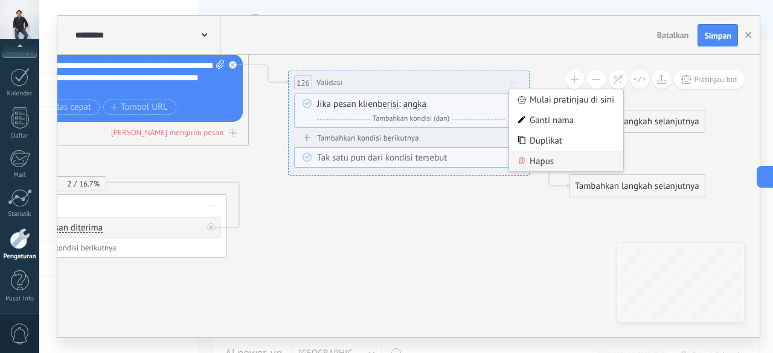
click at [552, 153] on div "Hapus" at bounding box center [566, 161] width 114 height 21
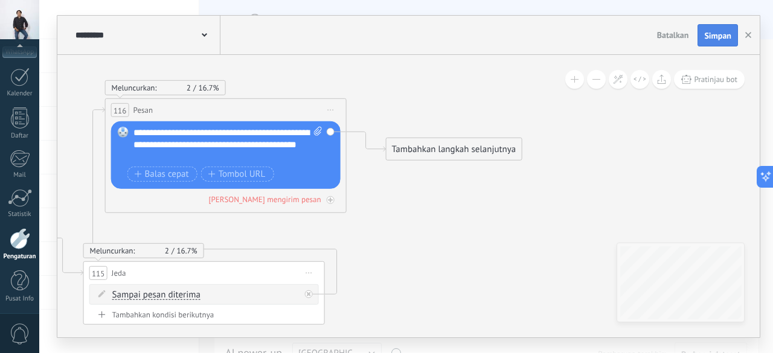
click at [724, 34] on span "Simpan" at bounding box center [717, 35] width 27 height 8
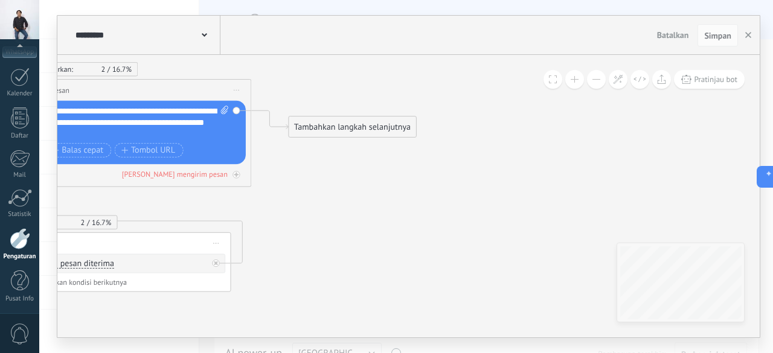
click at [339, 123] on div "Tambahkan langkah selanjutnya" at bounding box center [352, 127] width 127 height 19
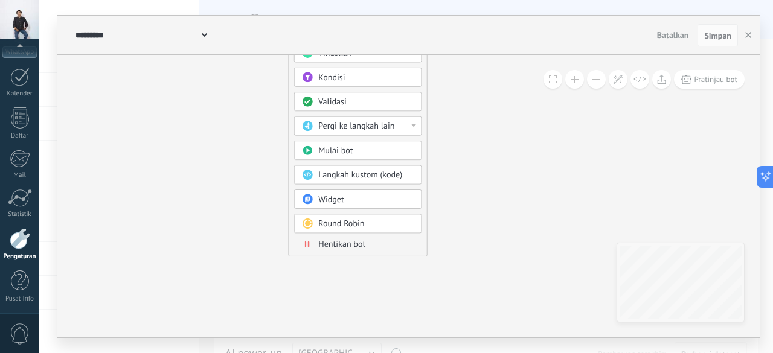
click at [348, 239] on span "Hentikan bot" at bounding box center [341, 244] width 47 height 11
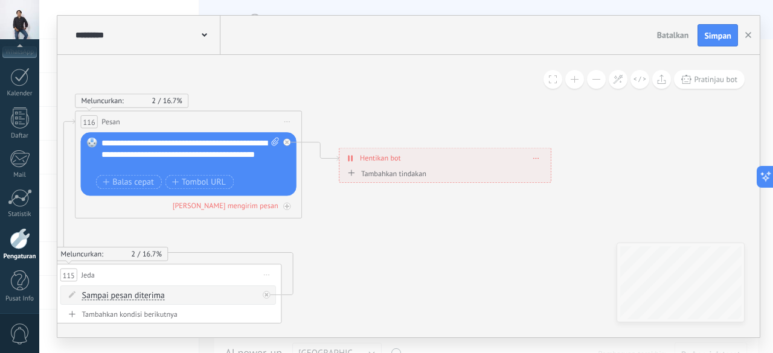
click at [188, 117] on div "116 Pesan ***** (untuk): Semua kontak - saluran yang dipilih Semua kontak - sal…" at bounding box center [188, 122] width 226 height 21
click at [289, 119] on span "Mulai pratinjau di sini Ganti nama Duplikat Hapus" at bounding box center [287, 122] width 18 height 16
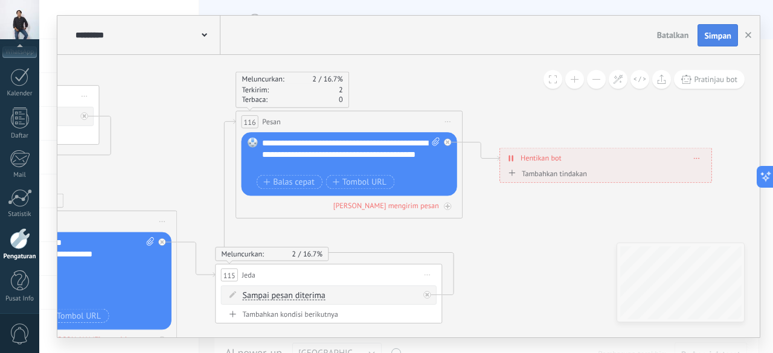
click at [728, 33] on span "Simpan" at bounding box center [717, 35] width 27 height 8
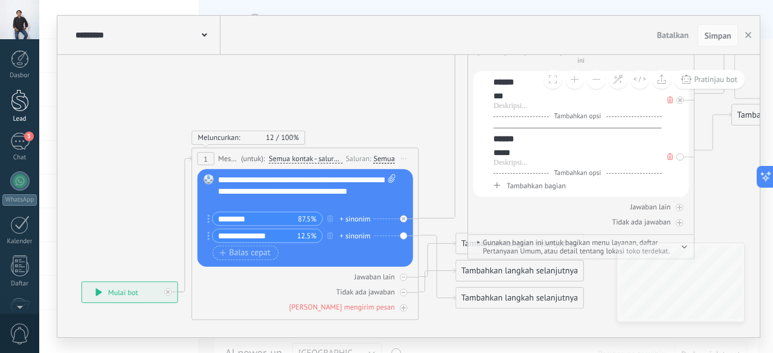
click at [23, 110] on div at bounding box center [20, 100] width 18 height 22
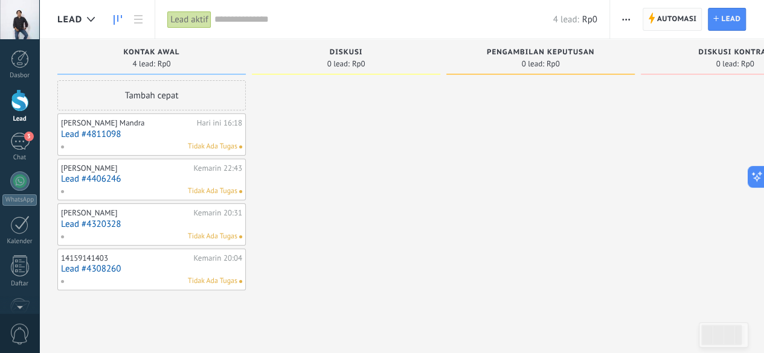
click at [668, 20] on span "Automasi" at bounding box center [677, 19] width 40 height 22
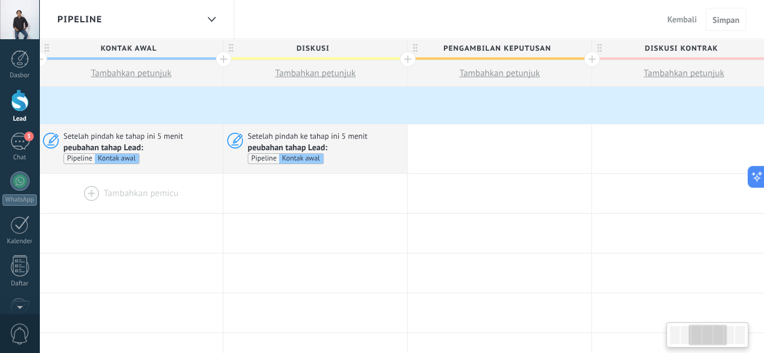
scroll to position [0, 380]
drag, startPoint x: 322, startPoint y: 140, endPoint x: 275, endPoint y: 144, distance: 47.4
click at [275, 144] on span "peubahan tahap Lead:" at bounding box center [287, 147] width 80 height 11
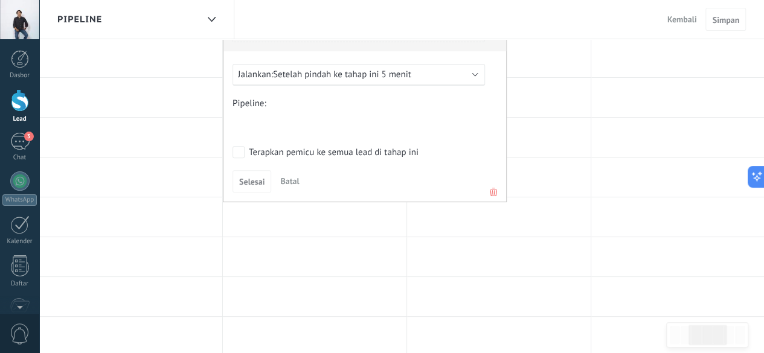
scroll to position [156, 0]
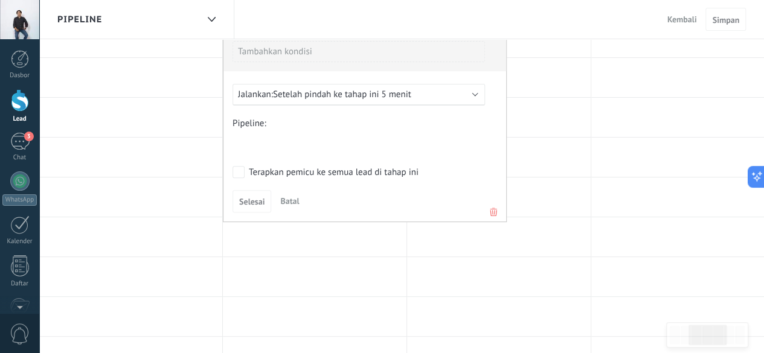
click at [489, 216] on icon at bounding box center [493, 212] width 13 height 14
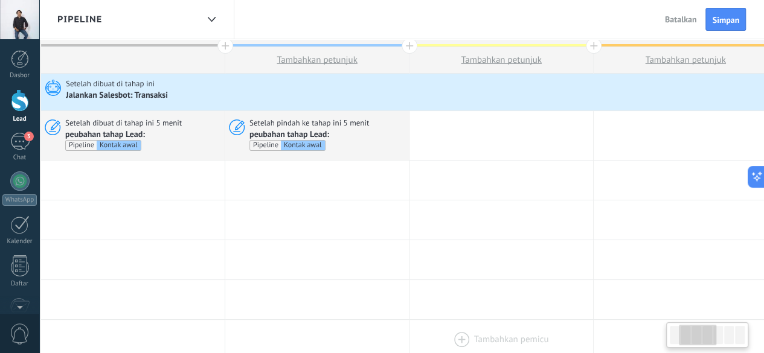
scroll to position [0, 0]
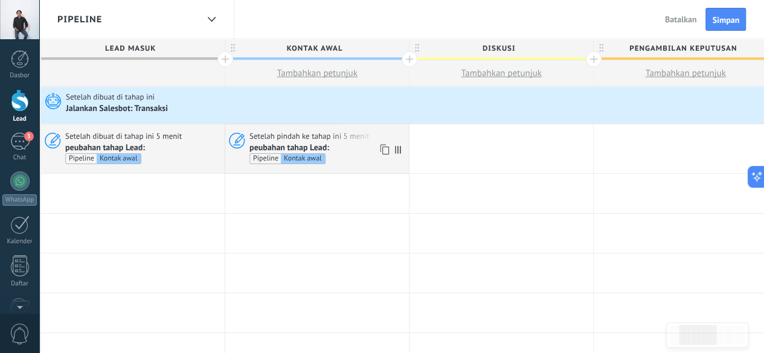
click at [360, 148] on span "peubahan tahap Lead: Pipeline Kontak awal" at bounding box center [327, 154] width 156 height 22
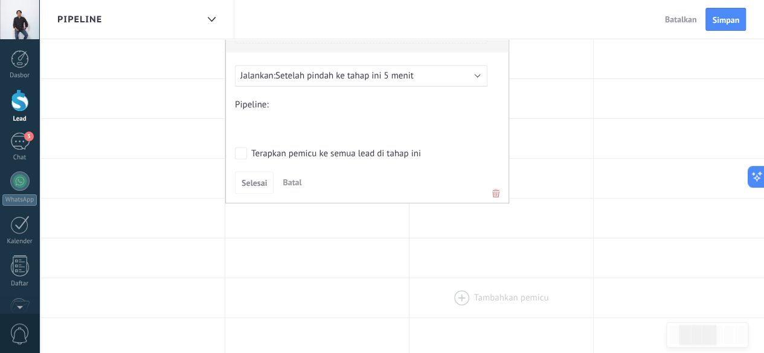
scroll to position [172, 0]
click at [495, 196] on icon at bounding box center [495, 195] width 13 height 14
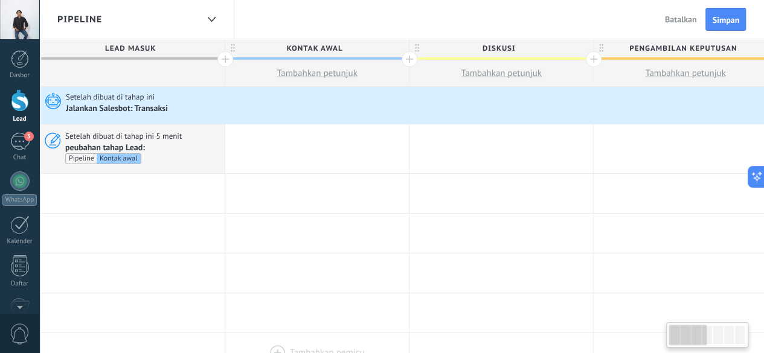
scroll to position [0, 0]
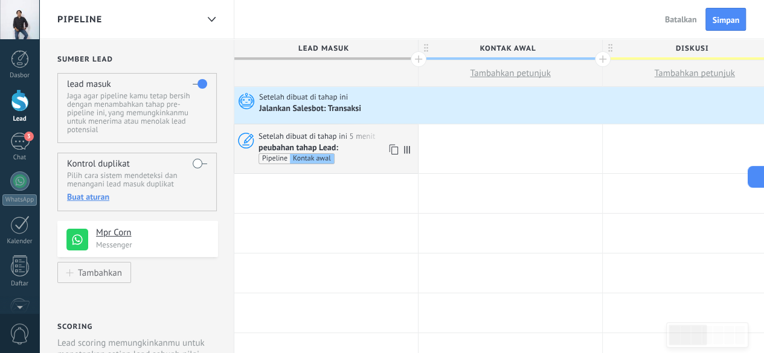
click at [357, 147] on span "peubahan tahap Lead: Pipeline Kontak awal" at bounding box center [336, 154] width 156 height 22
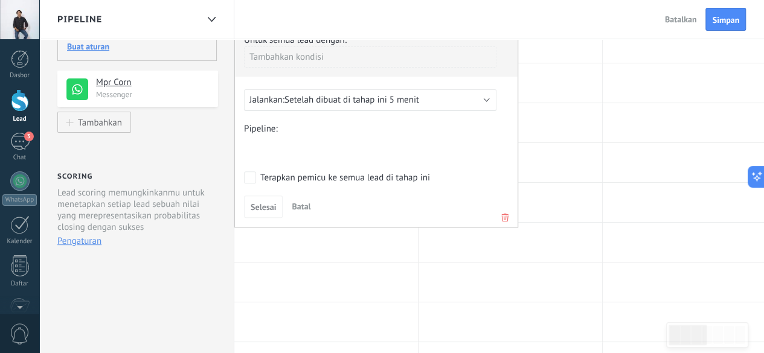
scroll to position [124, 0]
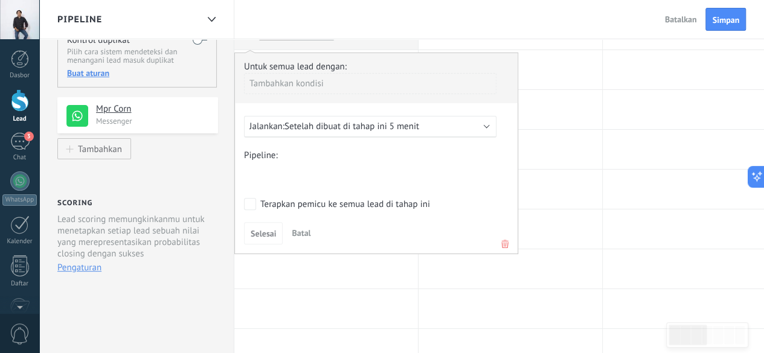
click at [506, 244] on use at bounding box center [504, 244] width 7 height 8
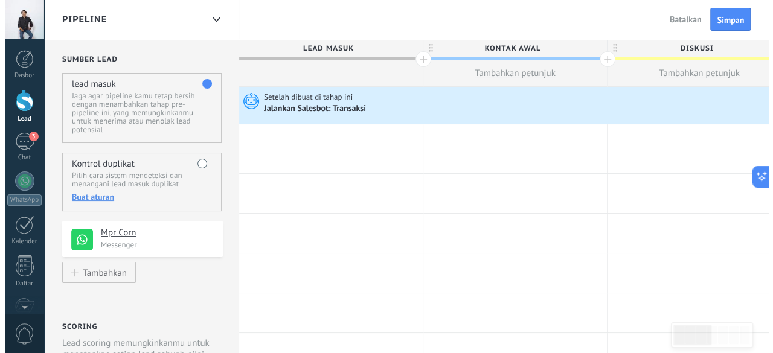
scroll to position [1, 0]
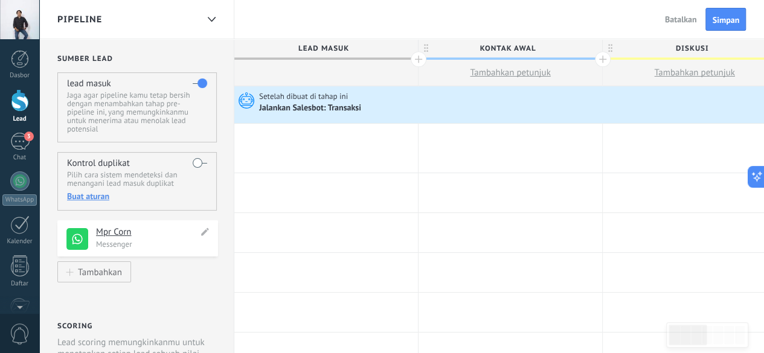
click at [157, 236] on h4 "Mpr Corn" at bounding box center [147, 232] width 102 height 12
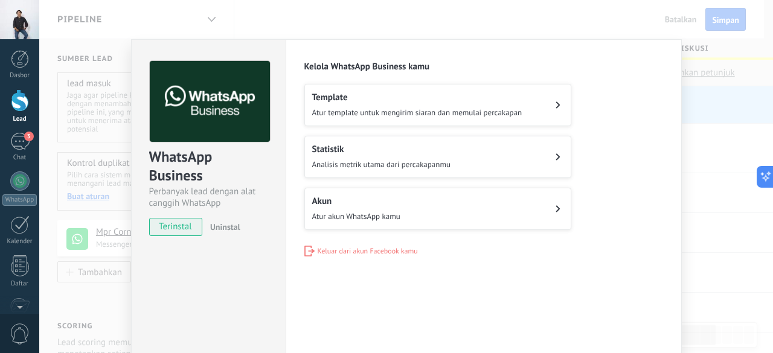
click at [493, 206] on button "Akun Atur akun WhatsApp kamu" at bounding box center [437, 209] width 267 height 42
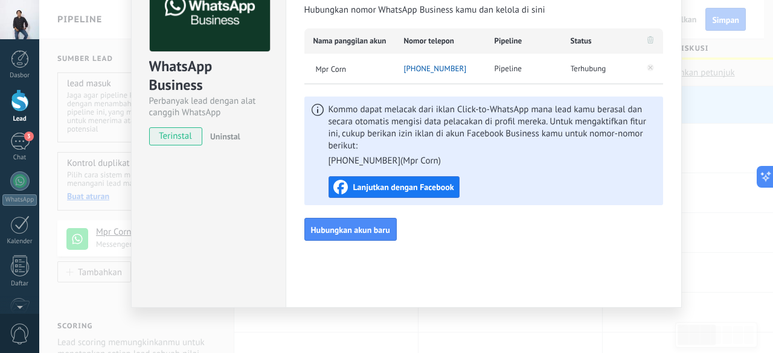
scroll to position [0, 0]
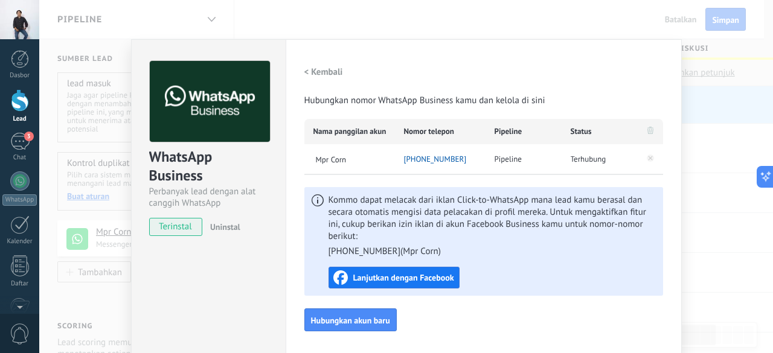
click at [309, 73] on h2 "< Kembali" at bounding box center [323, 71] width 39 height 11
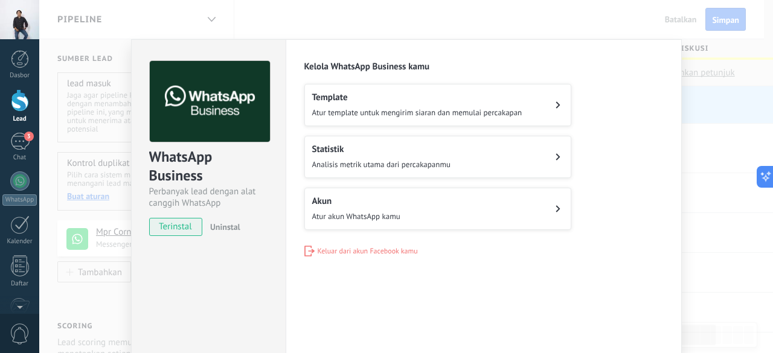
click at [426, 95] on h2 "Template" at bounding box center [417, 97] width 210 height 11
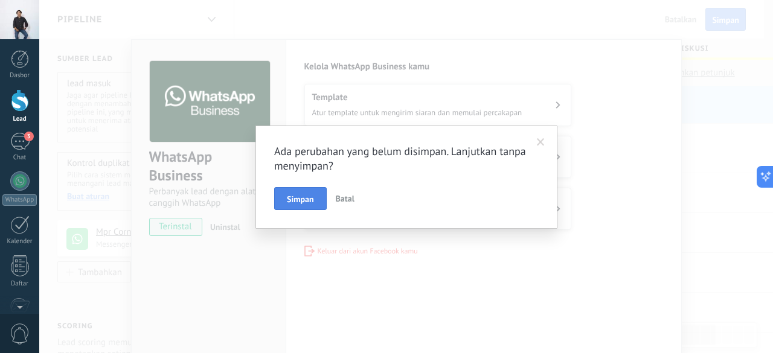
click at [300, 196] on span "Simpan" at bounding box center [300, 199] width 27 height 8
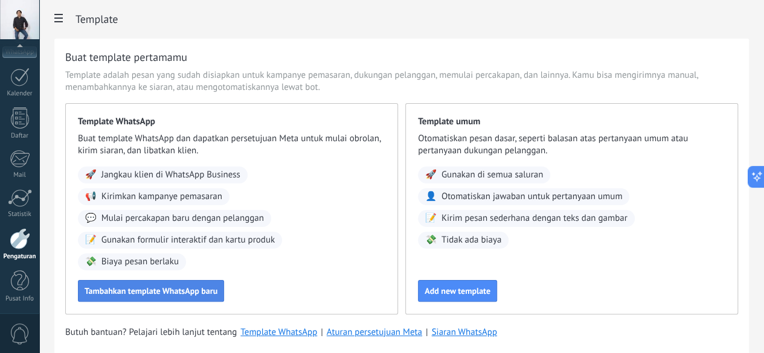
click at [217, 290] on span "Tambahkan template WhatsApp baru" at bounding box center [151, 291] width 133 height 8
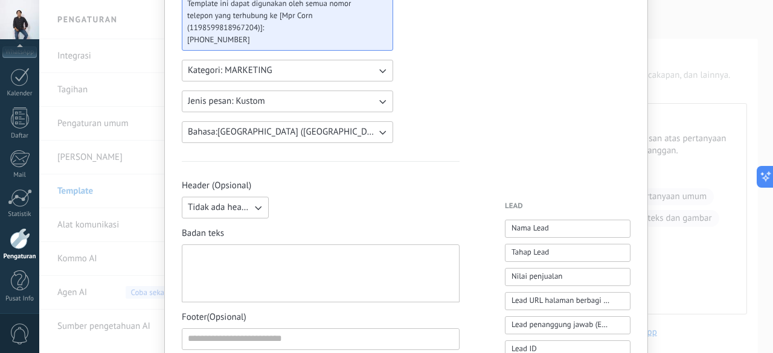
scroll to position [155, 0]
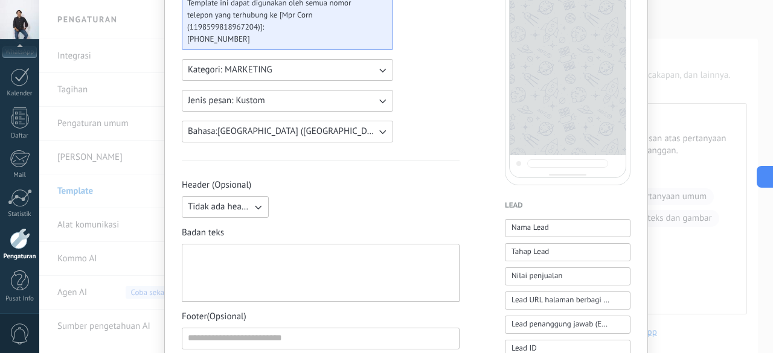
click at [252, 205] on icon "button" at bounding box center [258, 207] width 12 height 12
click at [330, 200] on div "Tidak ada header Tidak ada header Teks Gambar atau file" at bounding box center [321, 207] width 278 height 22
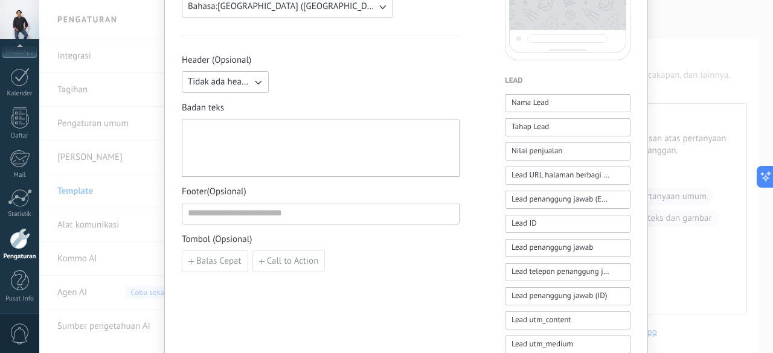
scroll to position [279, 0]
click at [209, 262] on span "Balas Cepat" at bounding box center [218, 262] width 45 height 8
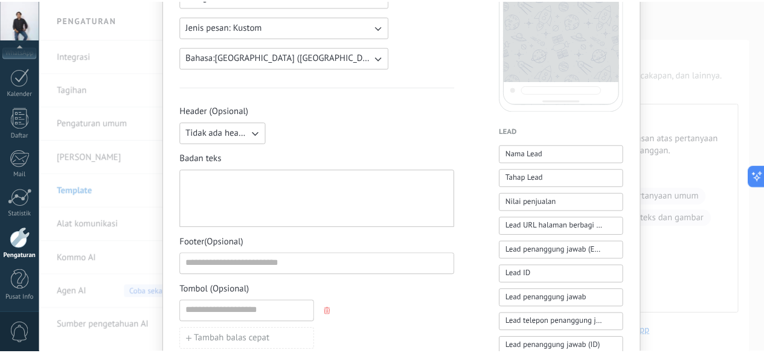
scroll to position [0, 0]
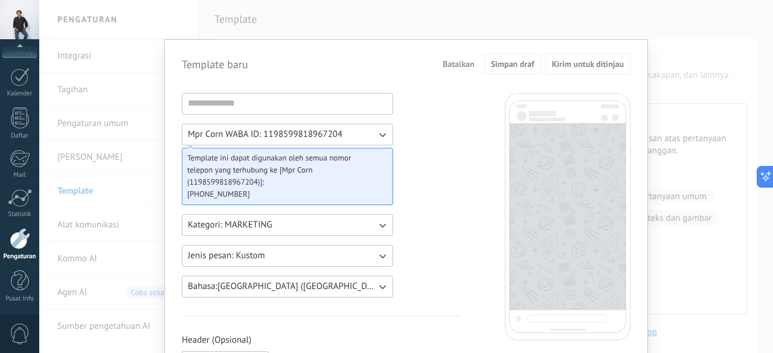
click at [470, 66] on span "Batalkan" at bounding box center [459, 64] width 32 height 8
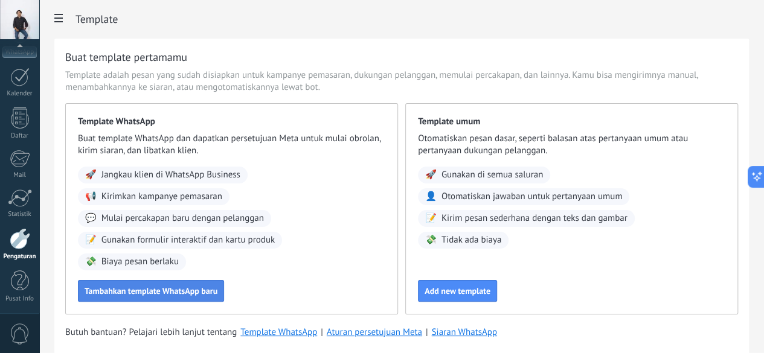
click at [217, 293] on span "Tambahkan template WhatsApp baru" at bounding box center [151, 291] width 133 height 8
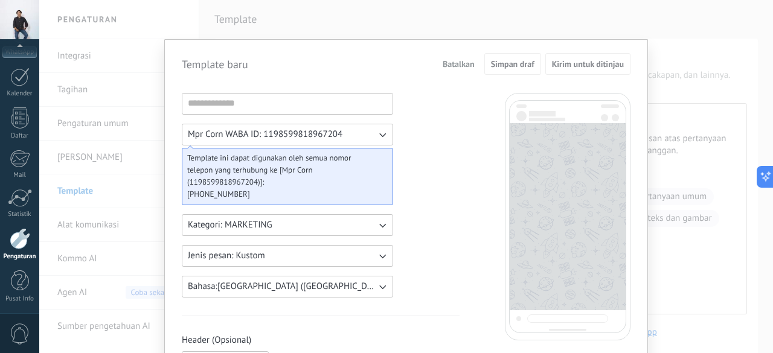
click at [368, 130] on button "Mpr Corn WABA ID: 1198599818967204" at bounding box center [287, 135] width 211 height 22
click at [369, 219] on button "Kategori: MARKETING" at bounding box center [287, 225] width 211 height 22
click at [370, 255] on button "Jenis pesan: Kustom" at bounding box center [287, 256] width 211 height 22
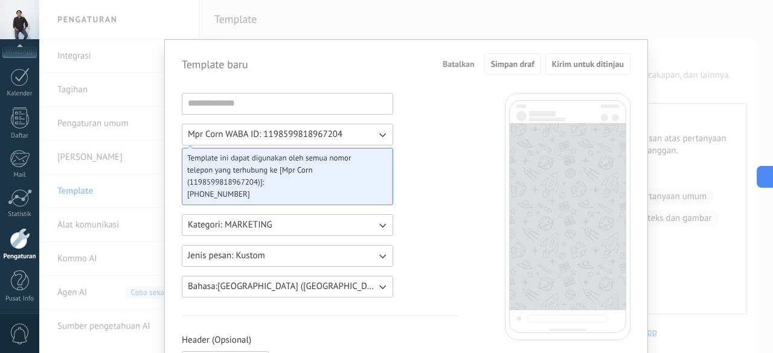
click at [371, 282] on button "Bahasa: Indonesia (Indonesia ID)" at bounding box center [287, 287] width 211 height 22
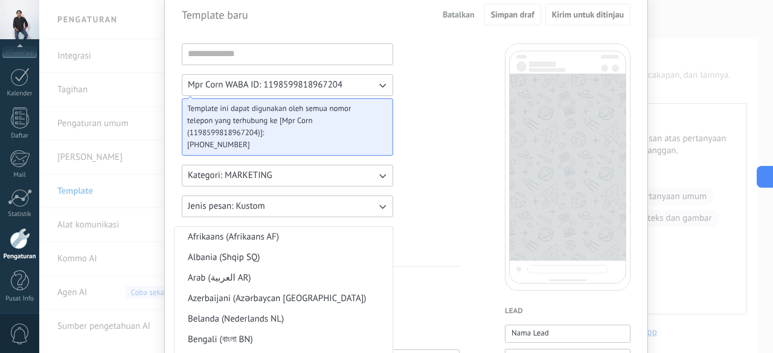
scroll to position [316, 0]
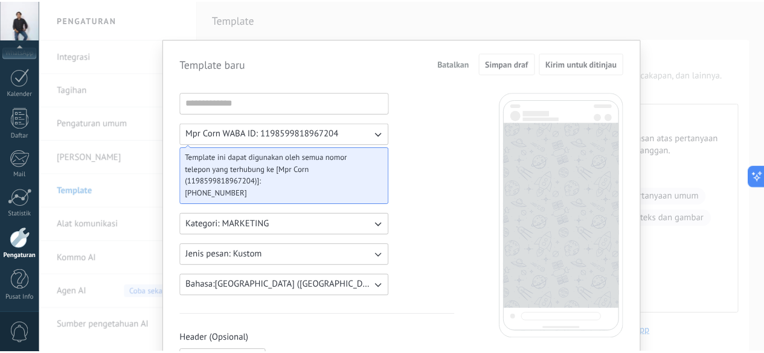
scroll to position [0, 0]
click at [332, 7] on div "Template baru Batalkan Simpan draf Kirim untuk ditinjau Mpr Corn WABA ID: 11985…" at bounding box center [406, 176] width 734 height 353
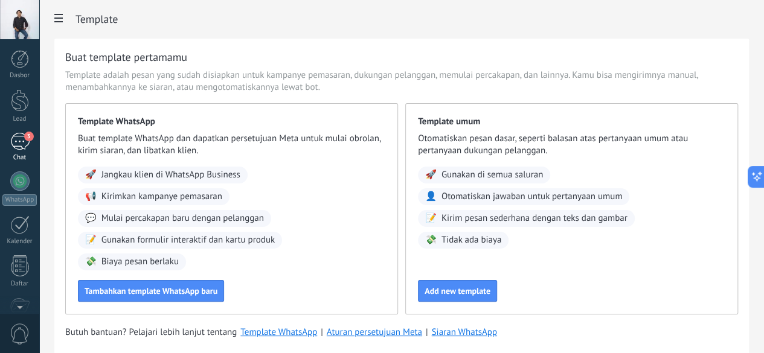
scroll to position [1, 0]
click at [22, 63] on div at bounding box center [20, 59] width 18 height 18
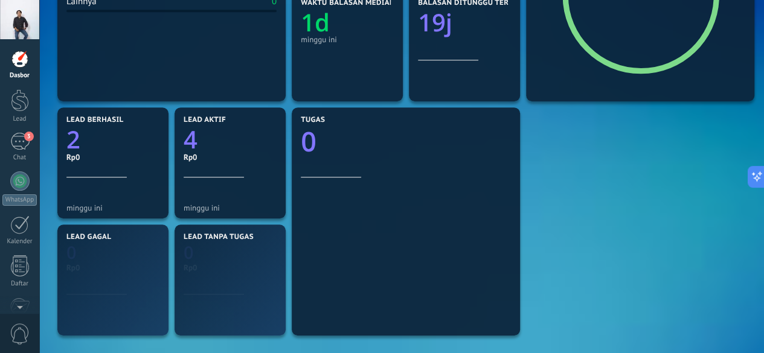
scroll to position [285, 0]
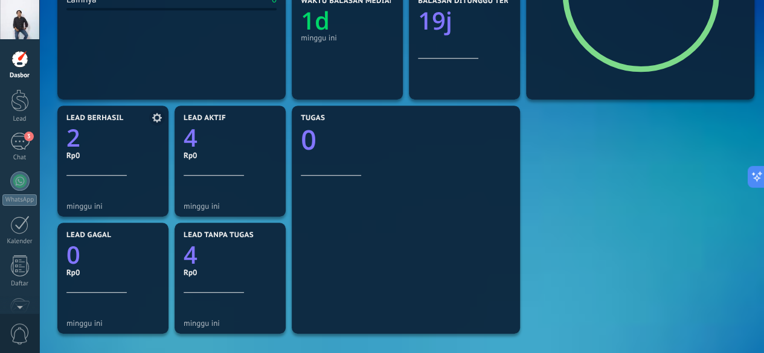
click at [98, 141] on icon "2" at bounding box center [112, 135] width 93 height 24
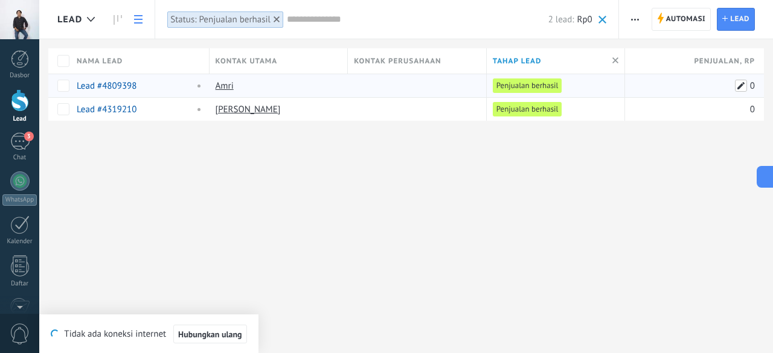
click at [743, 82] on span at bounding box center [741, 86] width 12 height 12
click at [637, 193] on div "Lead Automasi Siaran baru Edit pipeline Cetak Pengaturan daftar Impor Ekspor Ca…" at bounding box center [406, 176] width 734 height 353
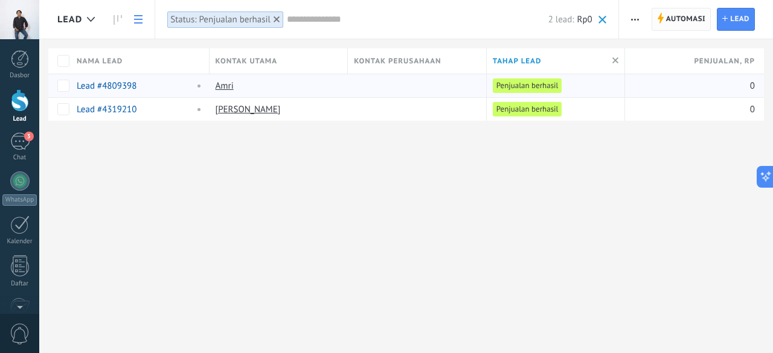
click at [684, 26] on span "Automasi" at bounding box center [686, 19] width 40 height 22
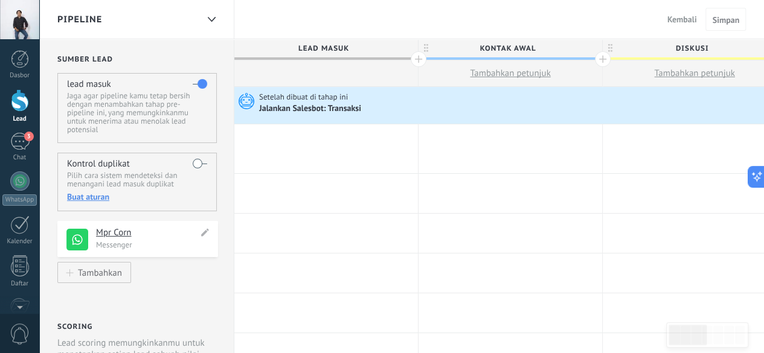
click at [130, 236] on h4 "Mpr Corn" at bounding box center [147, 233] width 102 height 12
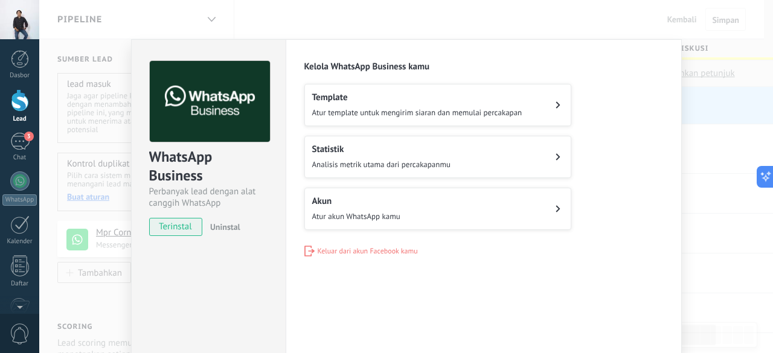
click at [715, 148] on div "WhatsApp Business Perbanyak lead dengan alat canggih WhatsApp terinstal Uninsta…" at bounding box center [406, 176] width 734 height 353
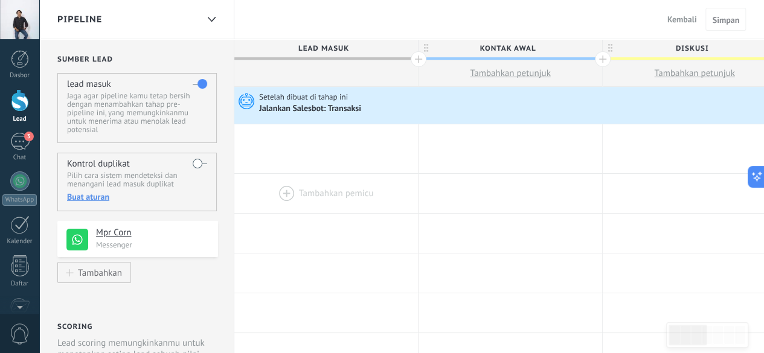
click at [257, 176] on div at bounding box center [326, 193] width 184 height 39
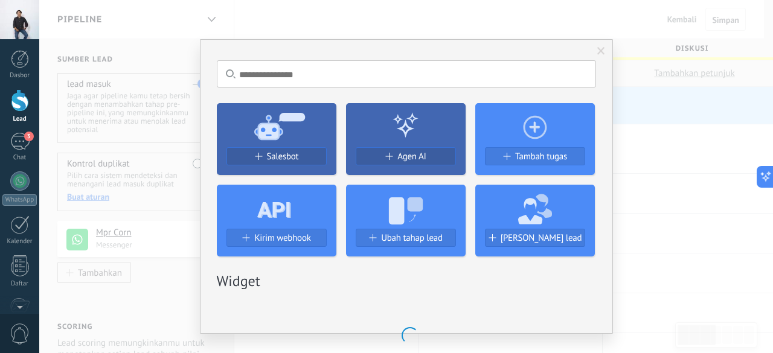
click at [597, 47] on span at bounding box center [601, 51] width 8 height 8
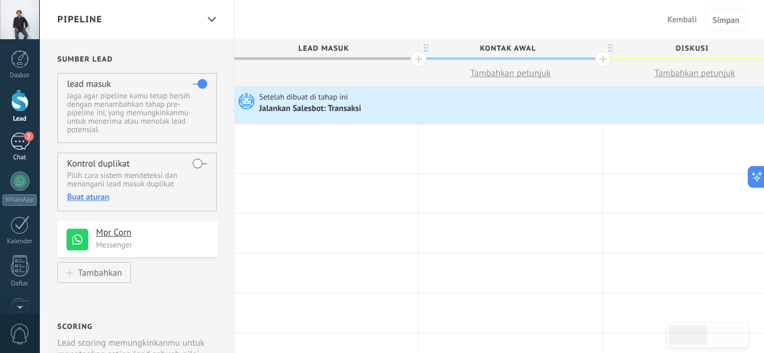
click at [26, 143] on div "3" at bounding box center [19, 142] width 19 height 18
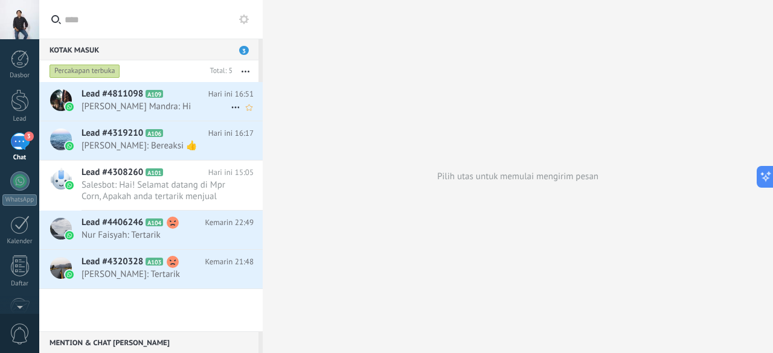
click at [187, 106] on span "[PERSON_NAME] Mandra: Hi" at bounding box center [156, 106] width 149 height 11
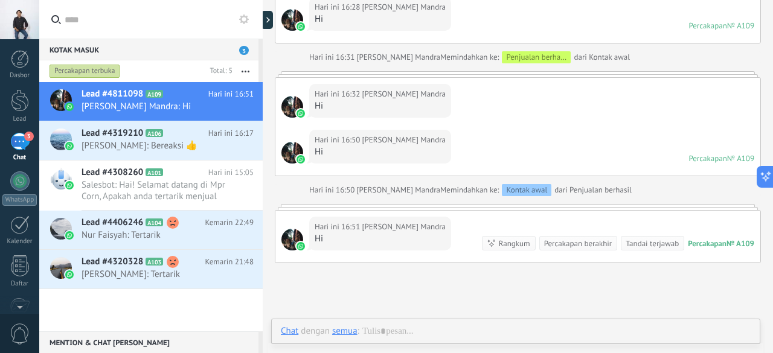
scroll to position [1504, 0]
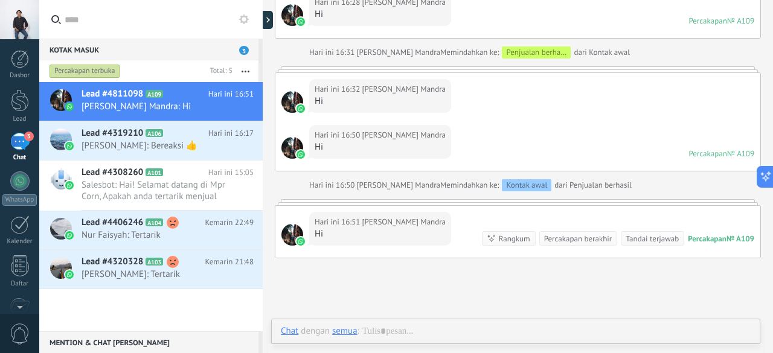
click at [513, 233] on div "Rangkum" at bounding box center [514, 238] width 31 height 11
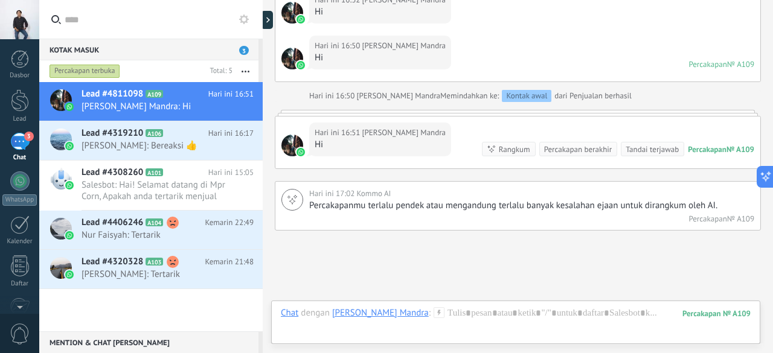
scroll to position [1674, 0]
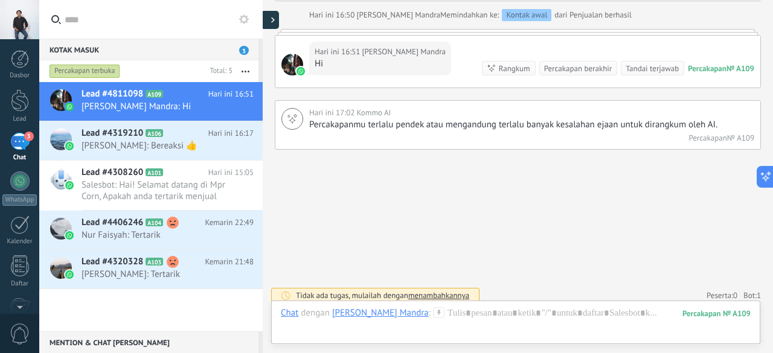
click at [270, 21] on div at bounding box center [270, 20] width 18 height 18
type textarea "**********"
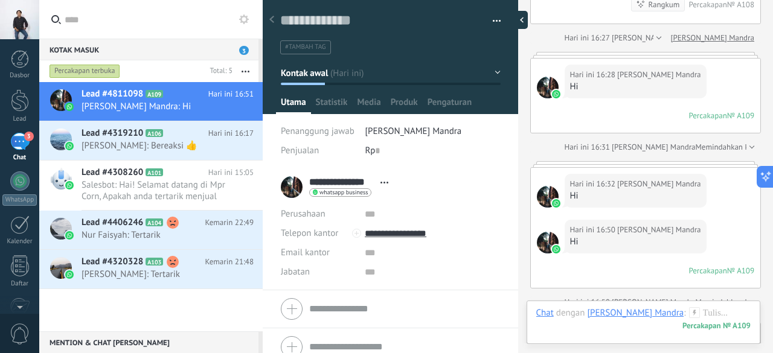
scroll to position [0, 0]
click at [272, 17] on icon at bounding box center [271, 19] width 5 height 7
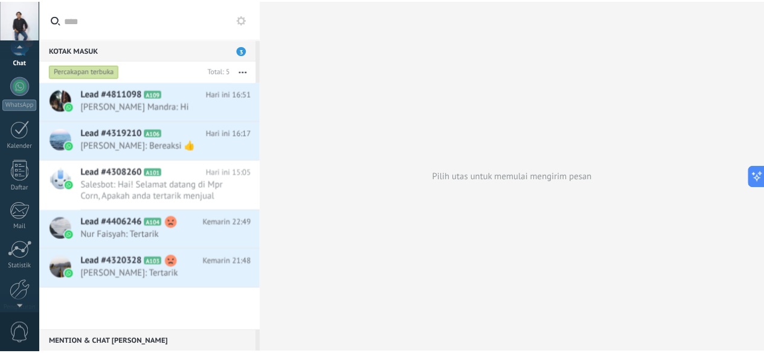
scroll to position [148, 0]
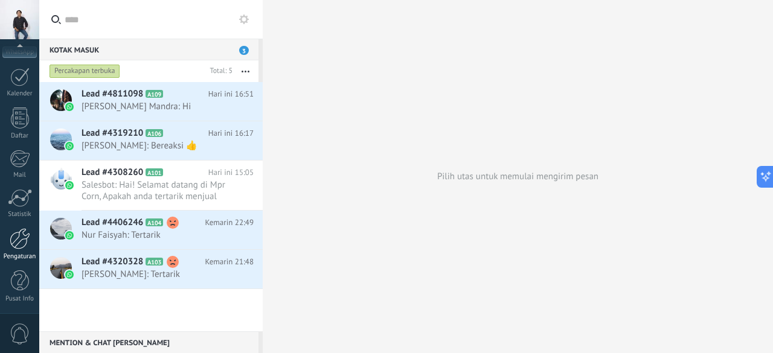
click at [19, 237] on div at bounding box center [20, 238] width 21 height 21
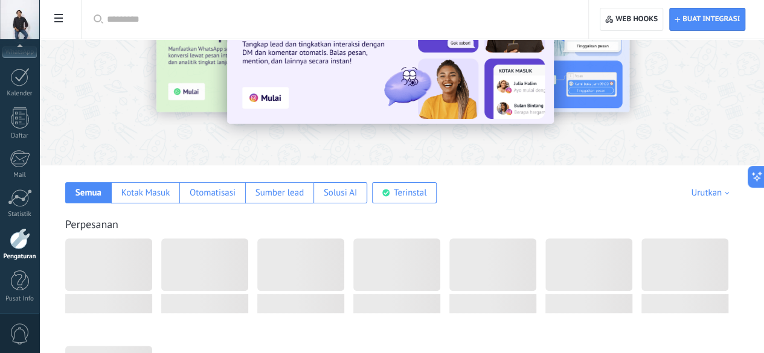
scroll to position [62, 0]
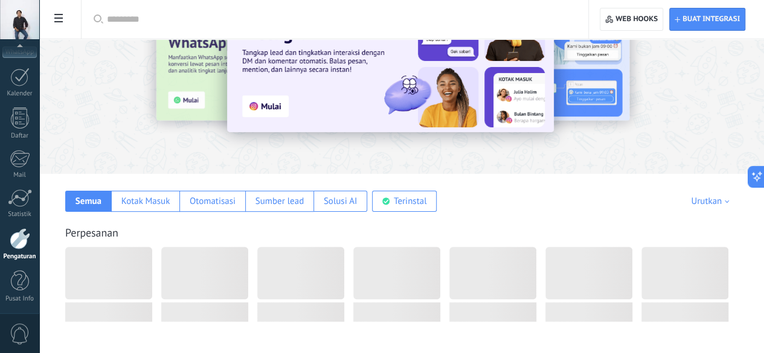
click at [120, 225] on body ".abccls-1,.abccls-2{fill-rule:evenodd}.abccls-2{fill:#fff} .abfcls-1{fill:none}…" at bounding box center [382, 114] width 764 height 353
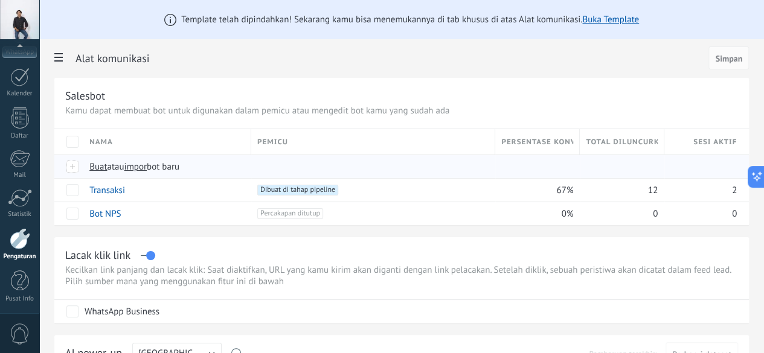
click at [147, 168] on span "impor" at bounding box center [135, 166] width 22 height 11
click at [0, 0] on input "impor bot baru" at bounding box center [0, 0] width 0 height 0
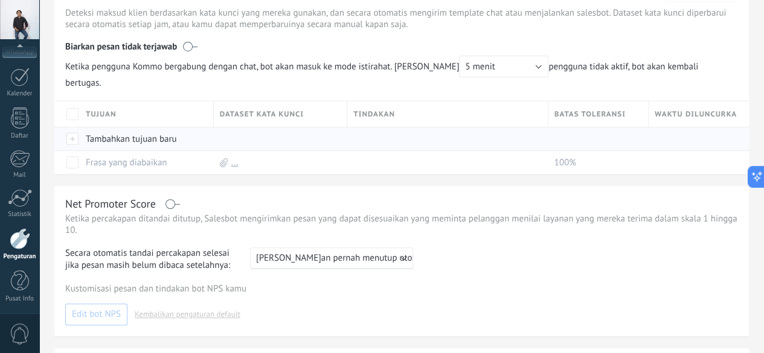
scroll to position [339, 0]
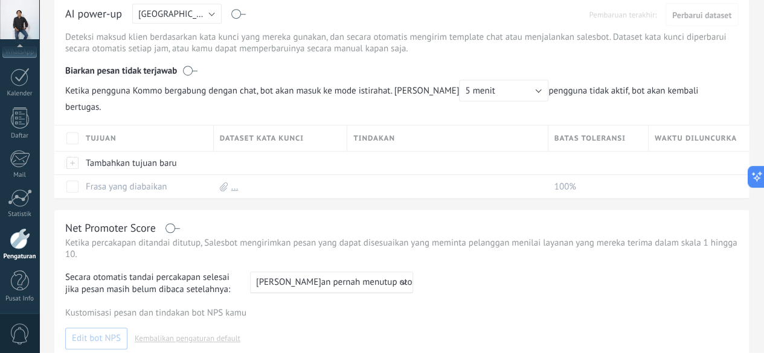
click at [692, 137] on span "Waktu diluncurkan" at bounding box center [696, 138] width 82 height 11
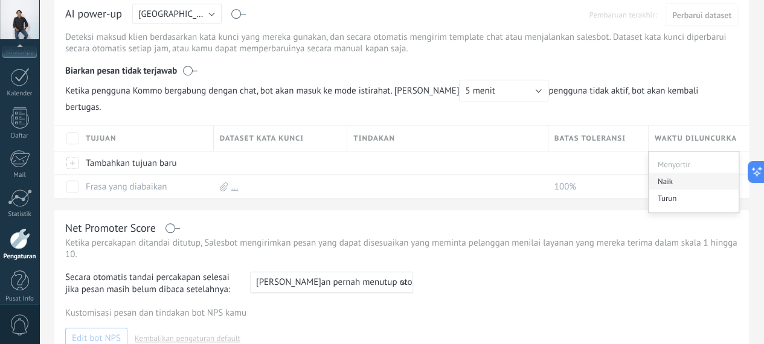
click at [708, 178] on div "Naik" at bounding box center [694, 181] width 90 height 17
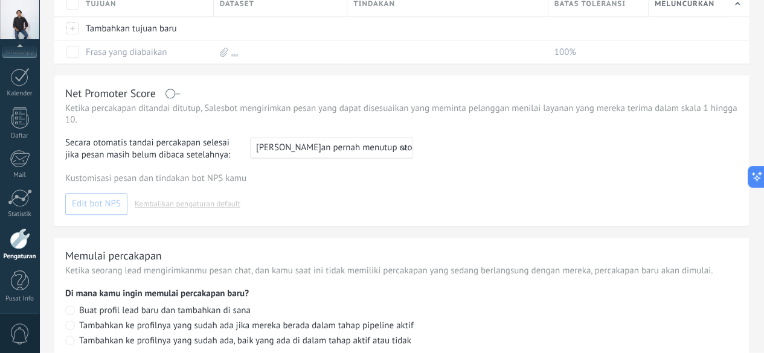
scroll to position [568, 0]
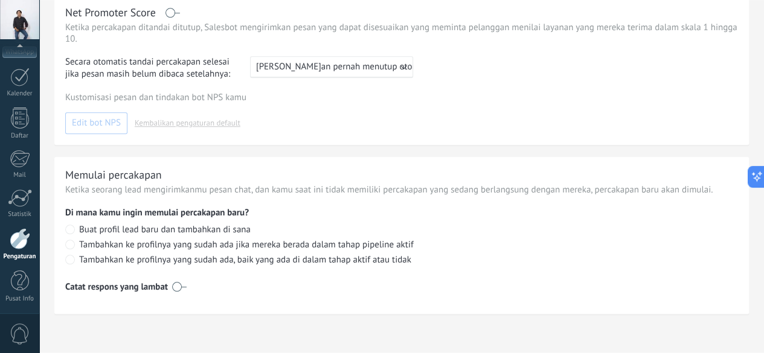
click at [187, 284] on label at bounding box center [179, 286] width 14 height 19
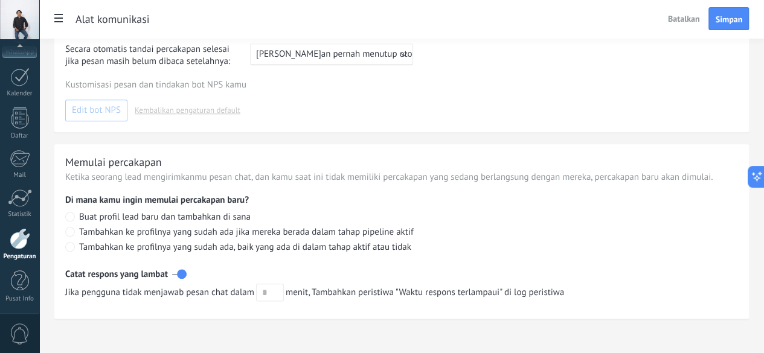
scroll to position [585, 0]
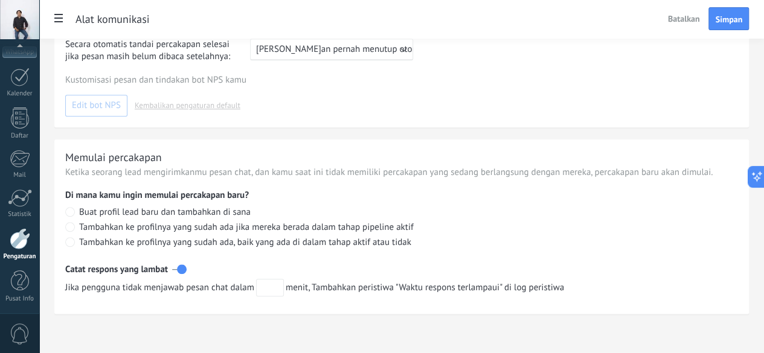
click at [284, 282] on input "text" at bounding box center [270, 288] width 28 height 18
click at [284, 286] on input "text" at bounding box center [270, 288] width 28 height 18
type input "*"
click at [446, 304] on div "Memulai percakapan Ketika seorang lead mengirimkanmu pesan chat, dan kamu saat …" at bounding box center [401, 227] width 695 height 175
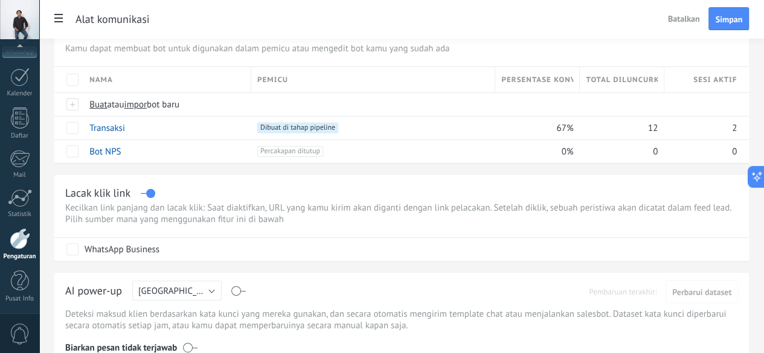
scroll to position [0, 0]
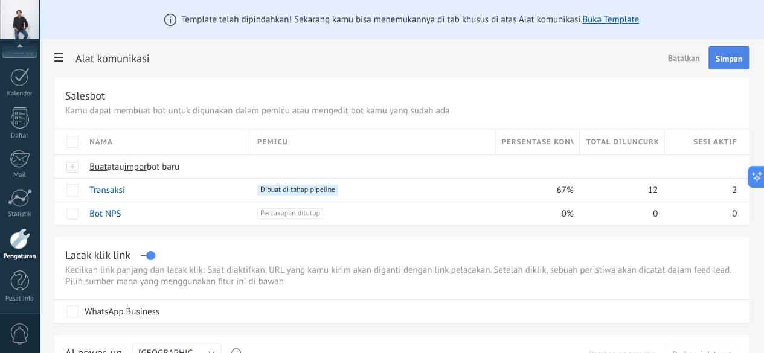
click at [728, 61] on span "Simpan" at bounding box center [728, 58] width 27 height 8
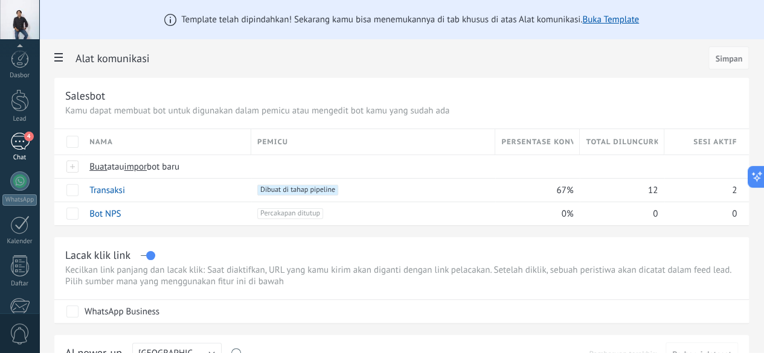
scroll to position [148, 0]
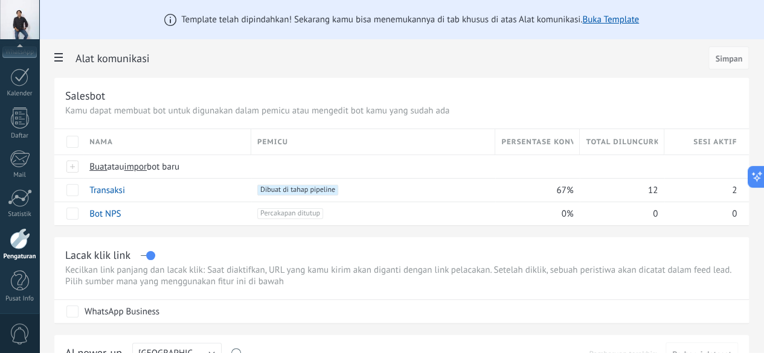
click at [27, 141] on div "Dasbor Lead 4 Chat WhatsApp Pelanggan" at bounding box center [19, 108] width 39 height 413
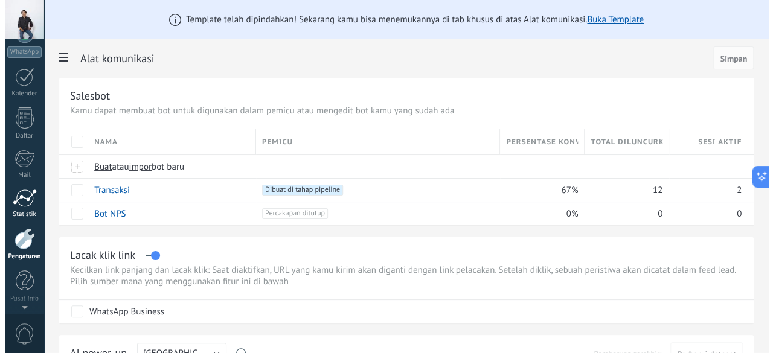
scroll to position [0, 0]
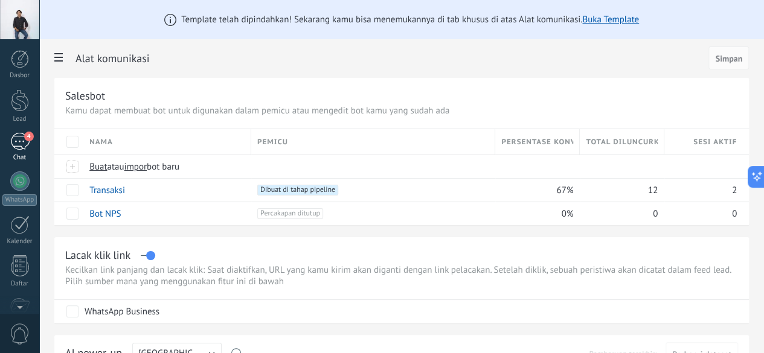
click at [21, 142] on div "4" at bounding box center [19, 142] width 19 height 18
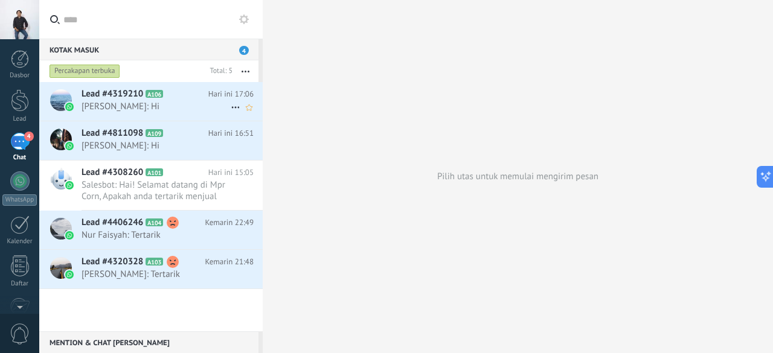
click at [162, 111] on span "[PERSON_NAME]: Hi" at bounding box center [156, 106] width 149 height 11
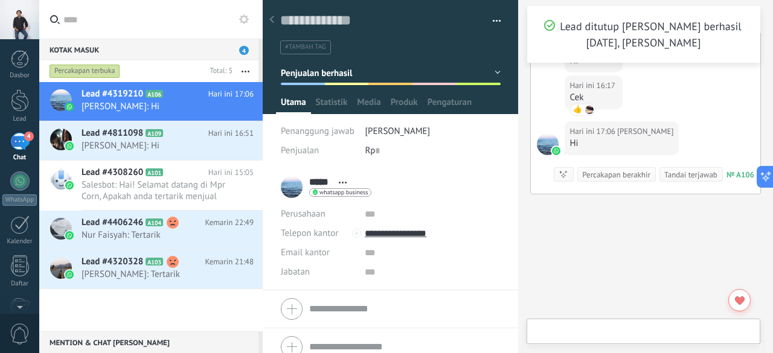
scroll to position [2564, 0]
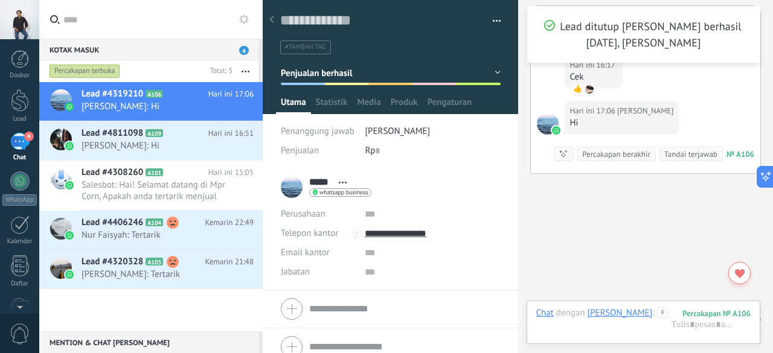
click at [493, 69] on button "Penjualan berhasil" at bounding box center [391, 73] width 220 height 22
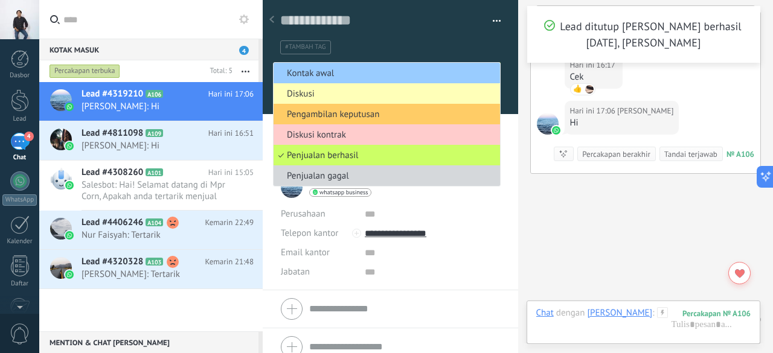
click at [315, 94] on span "Diskusi" at bounding box center [385, 93] width 223 height 11
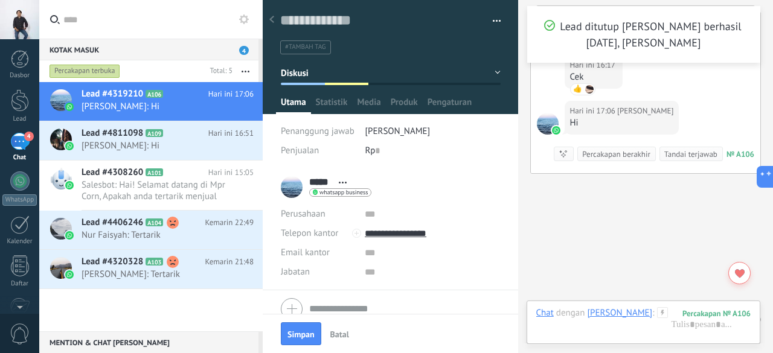
scroll to position [51, 0]
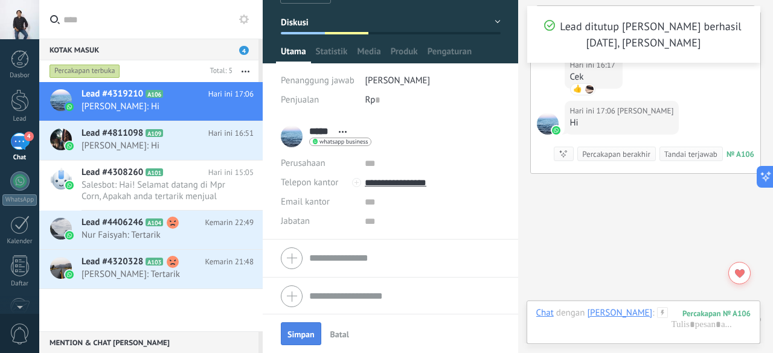
click at [303, 327] on button "Simpan" at bounding box center [301, 334] width 40 height 23
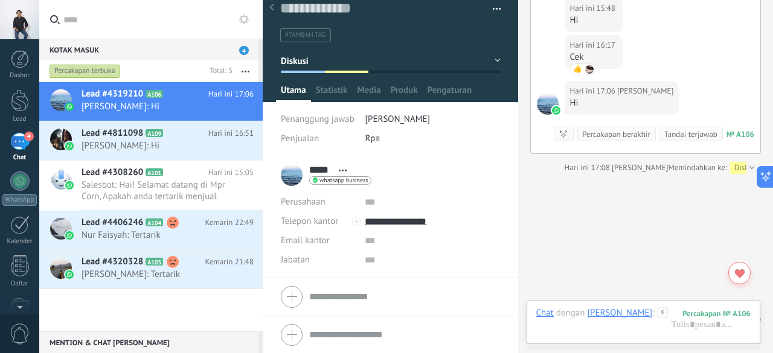
scroll to position [2484, 0]
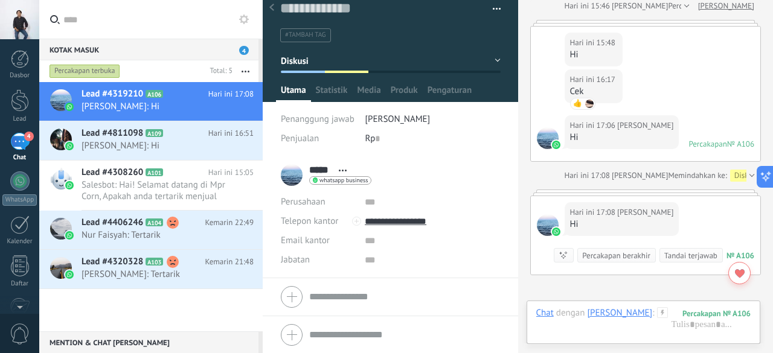
click at [493, 59] on button "Diskusi" at bounding box center [391, 61] width 220 height 22
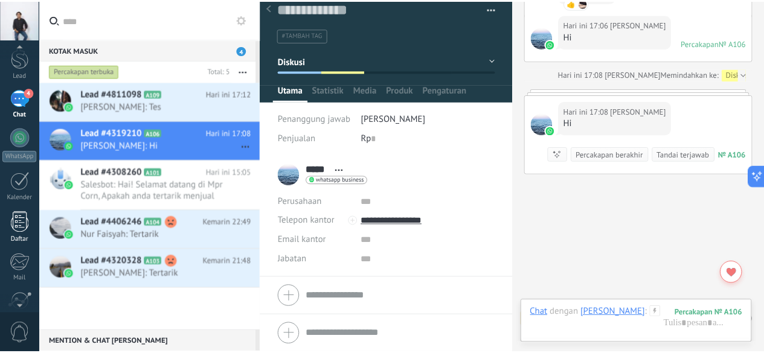
scroll to position [148, 0]
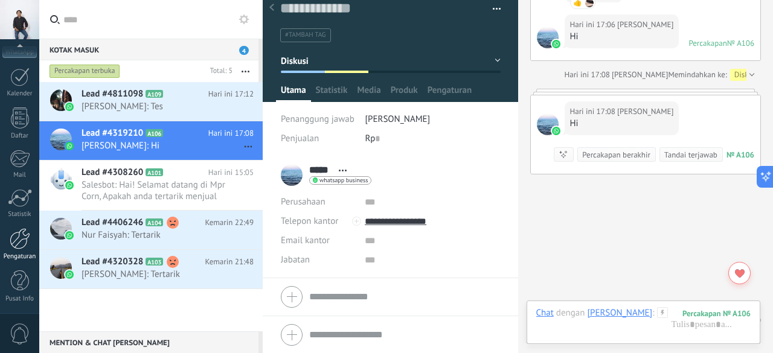
click at [20, 235] on div at bounding box center [20, 238] width 21 height 21
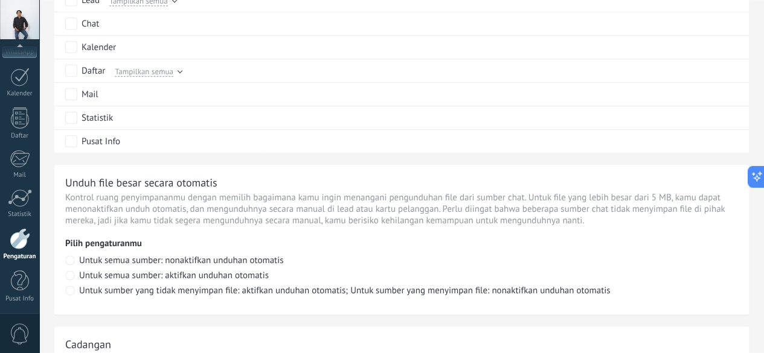
scroll to position [589, 0]
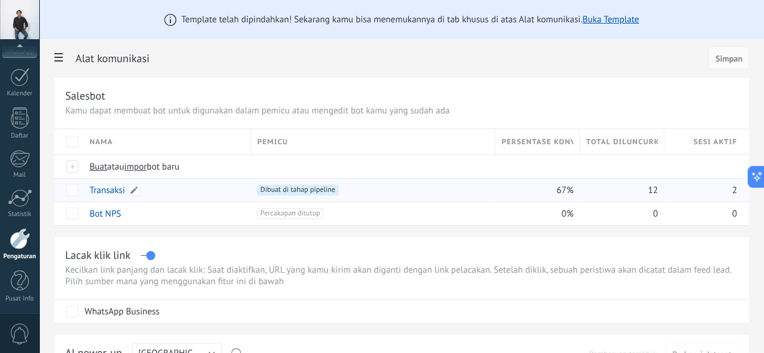
click at [125, 189] on link "Transaksi" at bounding box center [107, 190] width 36 height 11
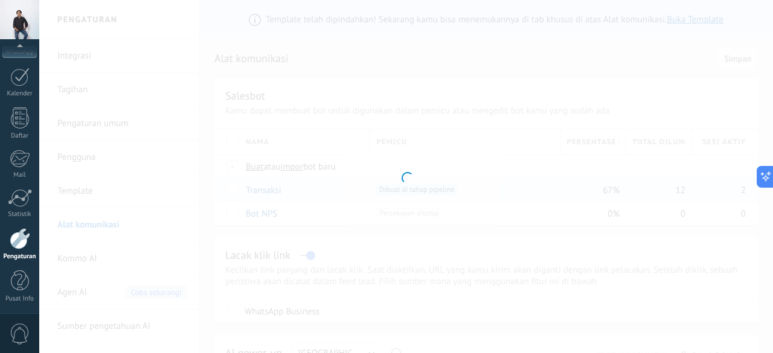
type input "*********"
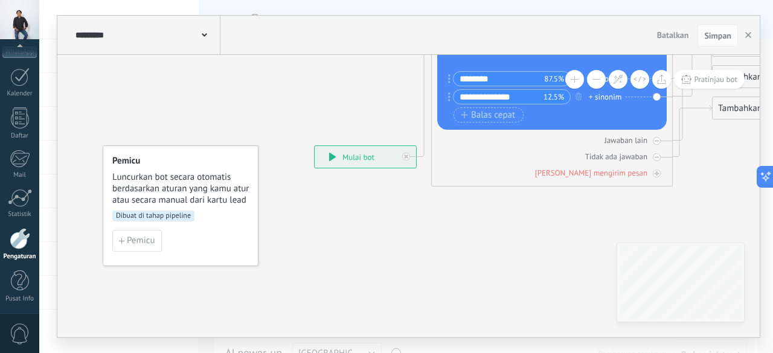
click at [365, 158] on div "**********" at bounding box center [365, 157] width 101 height 22
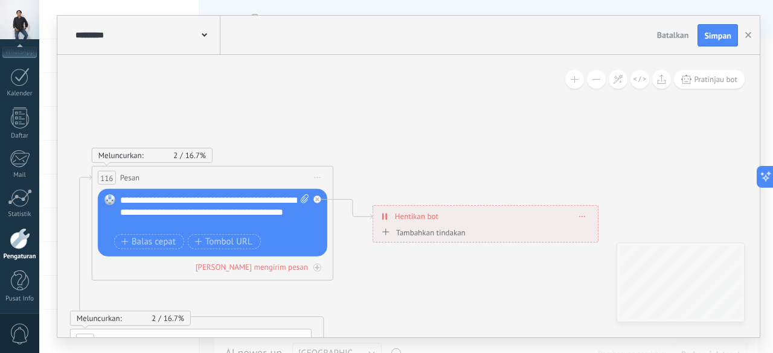
click at [585, 216] on icon at bounding box center [582, 216] width 6 height 1
click at [435, 234] on div "Tambahkan tindakan" at bounding box center [422, 232] width 87 height 9
click at [435, 234] on button "Tandai percakapan ditutup" at bounding box center [448, 233] width 151 height 22
click at [424, 255] on span "Mulai bot" at bounding box center [446, 253] width 146 height 11
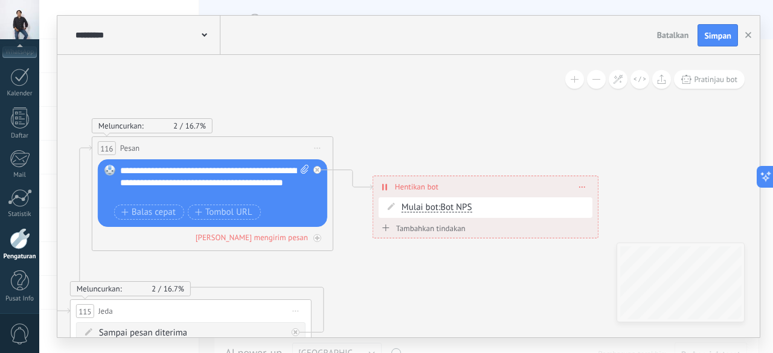
click at [440, 231] on div "Tambahkan tindakan" at bounding box center [422, 228] width 87 height 9
click at [440, 231] on button "Mulai bot" at bounding box center [448, 229] width 151 height 22
click at [587, 183] on div "**********" at bounding box center [485, 186] width 225 height 21
click at [585, 187] on icon at bounding box center [582, 187] width 6 height 1
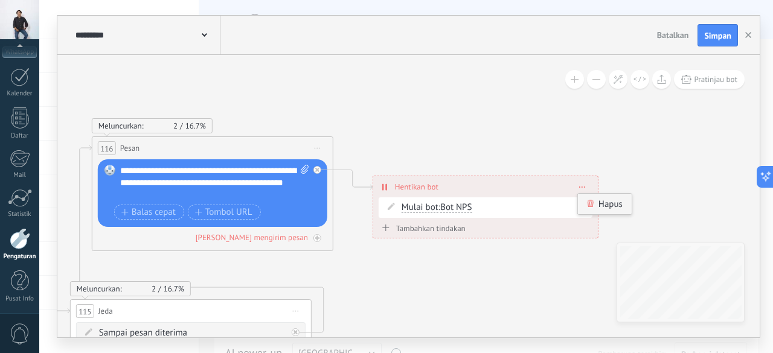
click at [595, 200] on div "Hapus" at bounding box center [605, 204] width 54 height 21
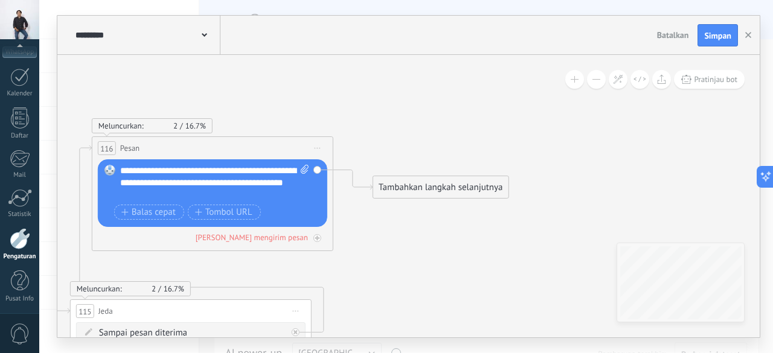
click at [452, 193] on div "Tambahkan langkah selanjutnya" at bounding box center [440, 188] width 135 height 20
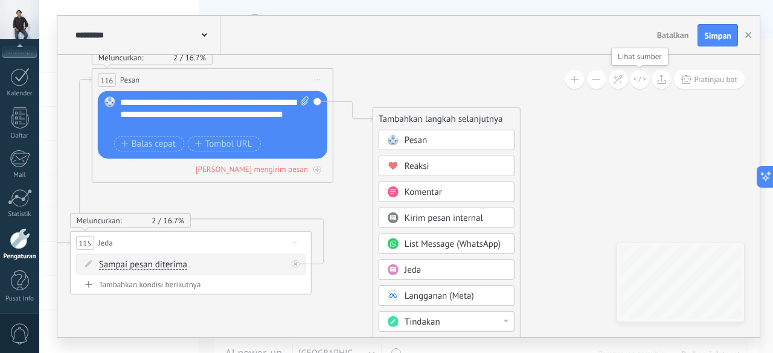
click at [640, 80] on icon at bounding box center [640, 79] width 13 height 7
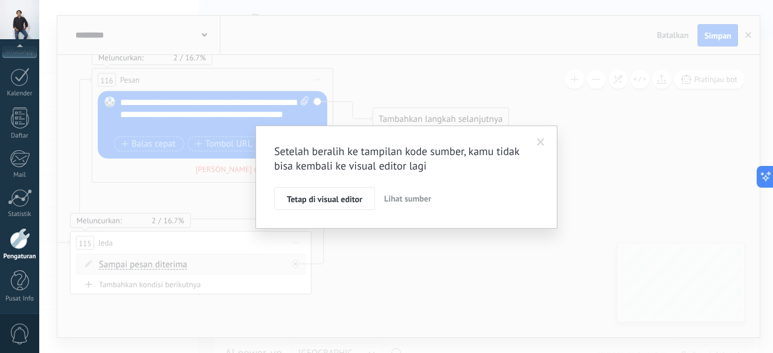
click at [540, 136] on span at bounding box center [541, 142] width 20 height 21
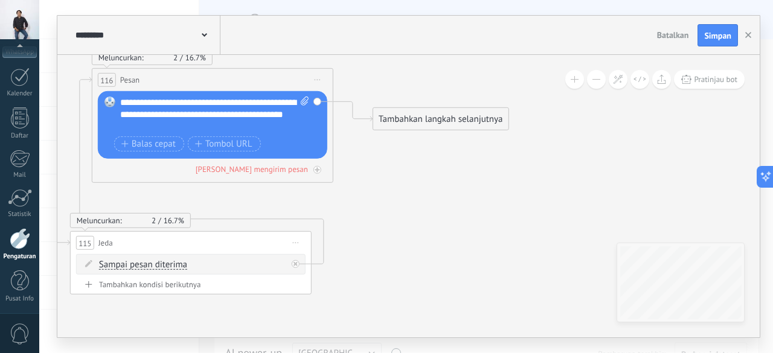
click at [432, 120] on div "Tambahkan langkah selanjutnya" at bounding box center [440, 119] width 135 height 20
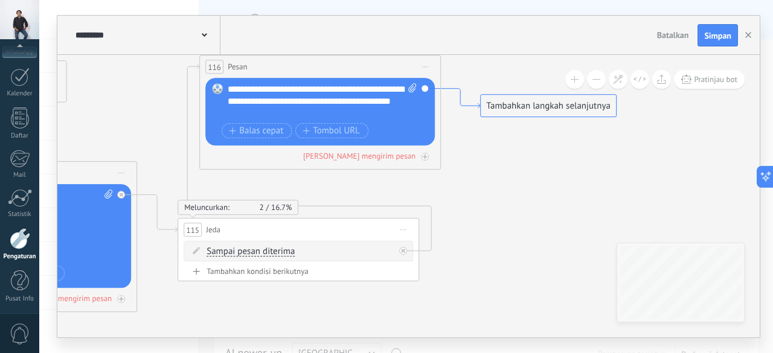
click at [463, 103] on icon at bounding box center [460, 99] width 39 height 20
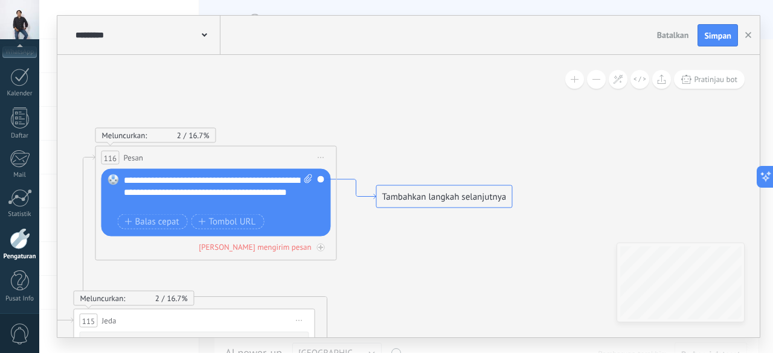
click at [356, 194] on icon at bounding box center [356, 189] width 39 height 20
click at [644, 228] on span "Kembali ke "Pesan"" at bounding box center [654, 227] width 63 height 10
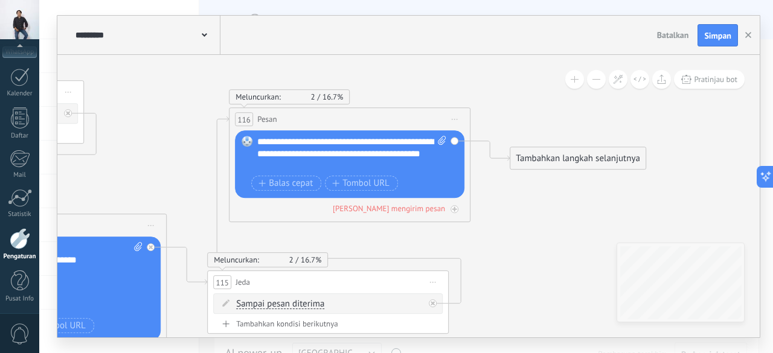
click at [280, 121] on div "116 Pesan ***** (untuk): Semua kontak - saluran yang dipilih Semua kontak - sal…" at bounding box center [350, 120] width 240 height 22
click at [278, 85] on div "Terkirim: 2" at bounding box center [290, 86] width 108 height 10
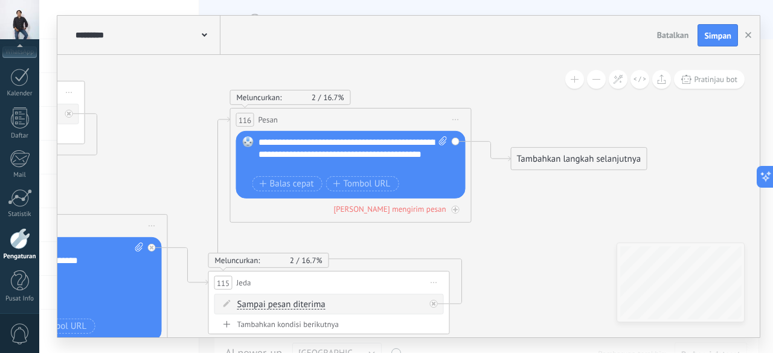
drag, startPoint x: 551, startPoint y: 152, endPoint x: 510, endPoint y: 108, distance: 59.4
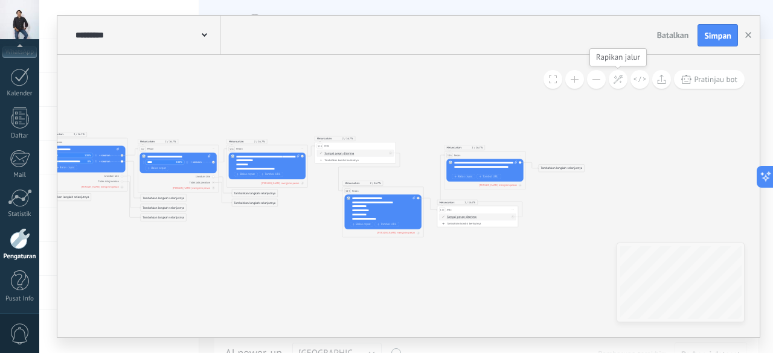
click at [620, 82] on icon at bounding box center [618, 79] width 10 height 10
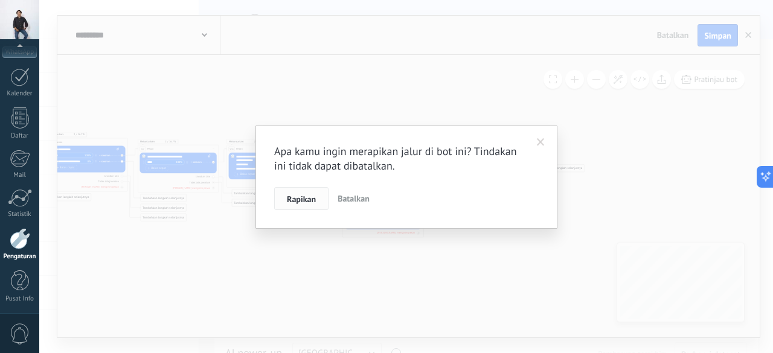
click at [303, 195] on span "Rapikan" at bounding box center [301, 199] width 29 height 8
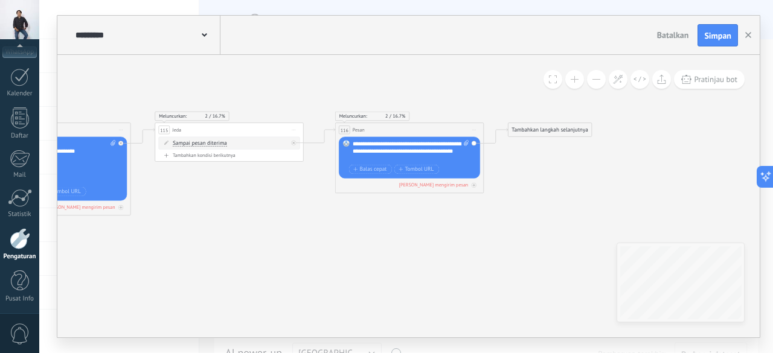
click at [524, 125] on div "Tambahkan langkah selanjutnya" at bounding box center [550, 130] width 83 height 12
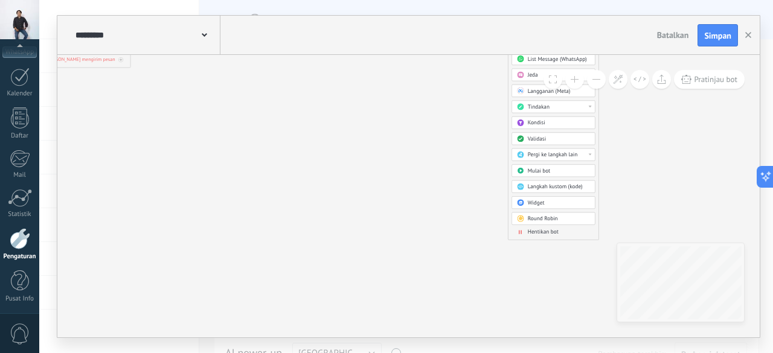
click at [545, 231] on span "Hentikan bot" at bounding box center [543, 232] width 31 height 7
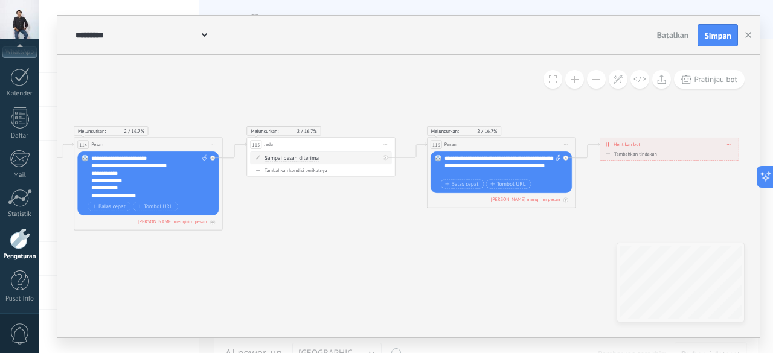
click at [632, 154] on div "Tambahkan tindakan" at bounding box center [630, 154] width 54 height 5
click at [632, 154] on button "Tandai percakapan ditutup" at bounding box center [646, 154] width 93 height 13
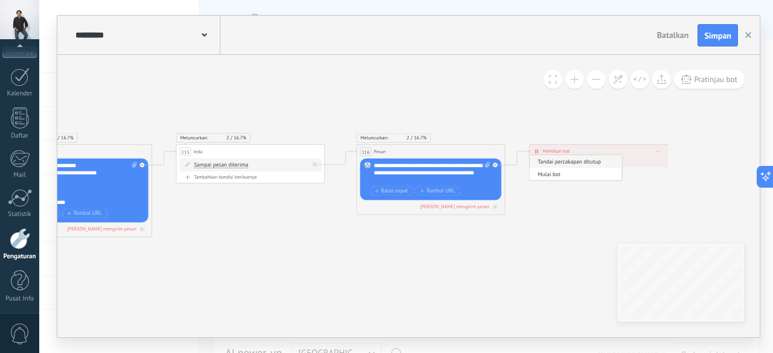
click at [581, 161] on span "Tandai percakapan ditutup" at bounding box center [575, 161] width 90 height 7
click at [560, 176] on div "Tambahkan tindakan" at bounding box center [560, 176] width 54 height 5
click at [560, 176] on button "Tandai percakapan ditutup" at bounding box center [575, 176] width 93 height 13
click at [565, 181] on span "Mulai bot" at bounding box center [575, 177] width 90 height 7
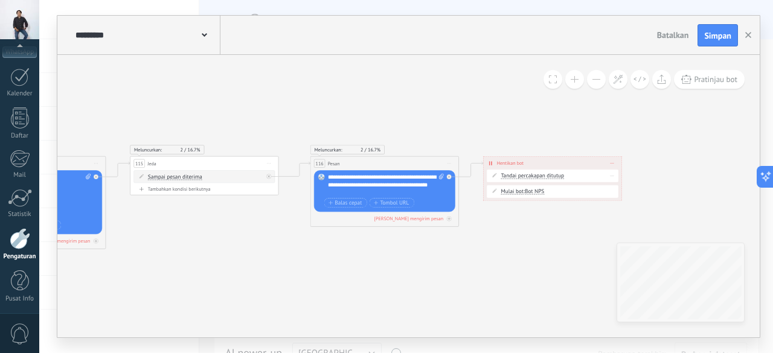
click at [542, 175] on span "Tandai percakapan ditutup" at bounding box center [532, 176] width 63 height 6
click at [542, 175] on button "Tandai percakapan ditutup" at bounding box center [543, 176] width 93 height 13
click at [558, 191] on div "Mulai bot Mulai bot Mulai bot Mulai bot : Bot NPS" at bounding box center [558, 191] width 115 height 7
click at [536, 177] on span "Tandai percakapan ditutup" at bounding box center [532, 176] width 63 height 6
click at [536, 177] on button "Tandai percakapan ditutup" at bounding box center [543, 176] width 93 height 13
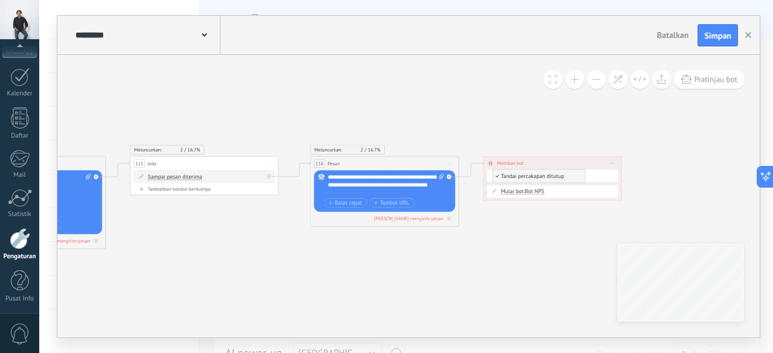
click at [547, 181] on div "Tandai percakapan ditutup Tandai percakapan ditutup Tandai percakapan ditutup T…" at bounding box center [553, 176] width 132 height 13
click at [560, 173] on span "Tandai percakapan ditutup" at bounding box center [532, 176] width 63 height 6
click at [560, 173] on button "Tandai percakapan ditutup" at bounding box center [543, 176] width 93 height 13
click at [611, 174] on span at bounding box center [613, 176] width 4 height 4
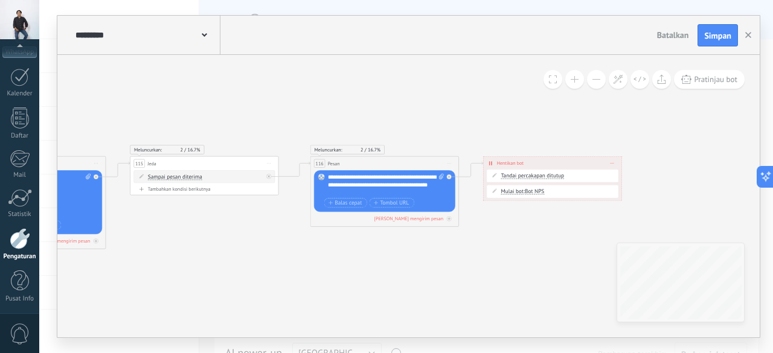
click at [612, 190] on span at bounding box center [613, 192] width 4 height 4
click at [626, 206] on div "Hapus" at bounding box center [625, 202] width 33 height 13
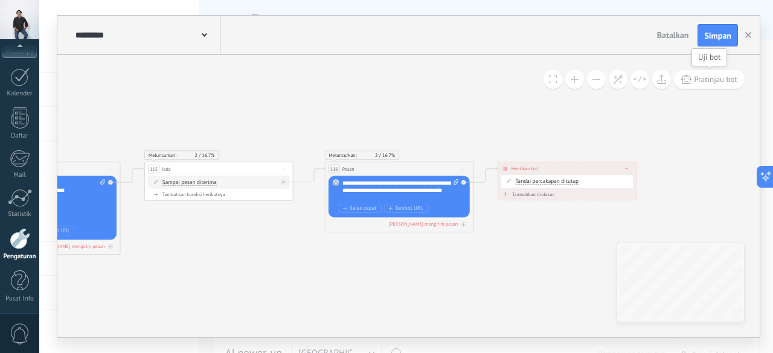
click at [725, 83] on span "Pratinjau bot" at bounding box center [716, 79] width 43 height 10
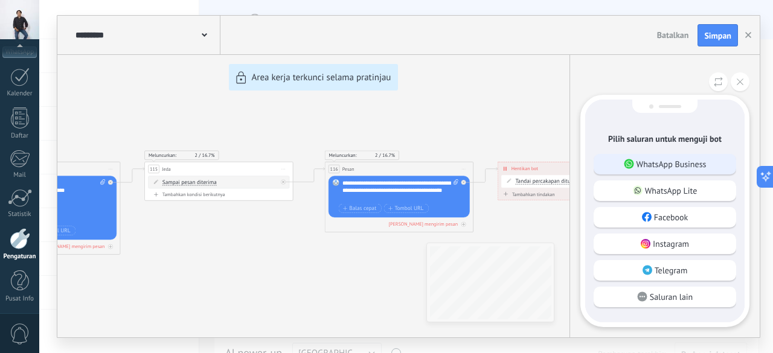
click at [687, 169] on p "WhatsApp Business" at bounding box center [672, 164] width 70 height 11
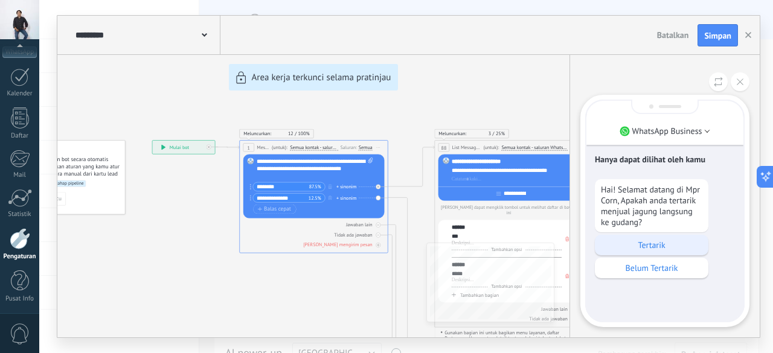
click at [658, 245] on p "Tertarik" at bounding box center [651, 245] width 101 height 11
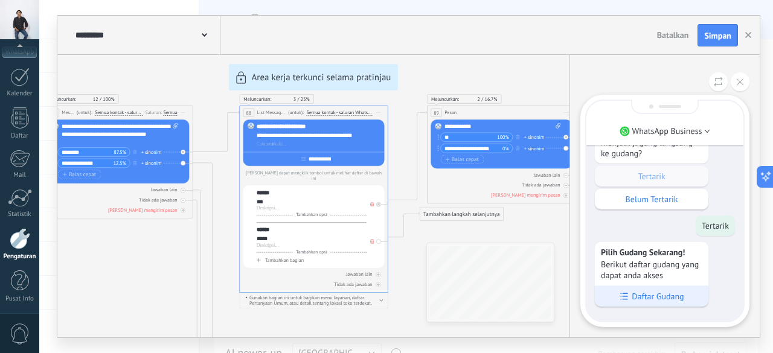
click at [662, 296] on p "Daftar Gudang" at bounding box center [658, 296] width 52 height 11
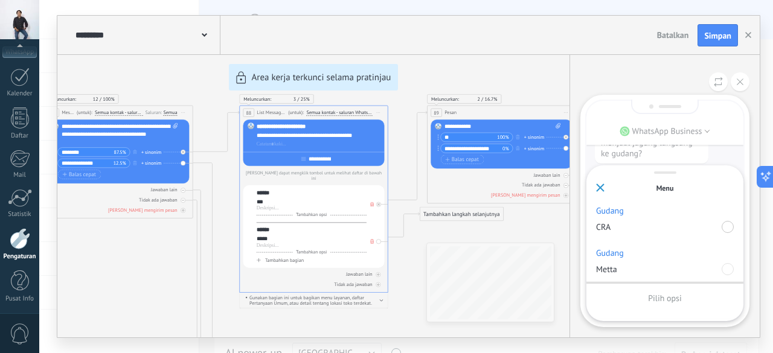
click at [729, 227] on div at bounding box center [728, 227] width 12 height 12
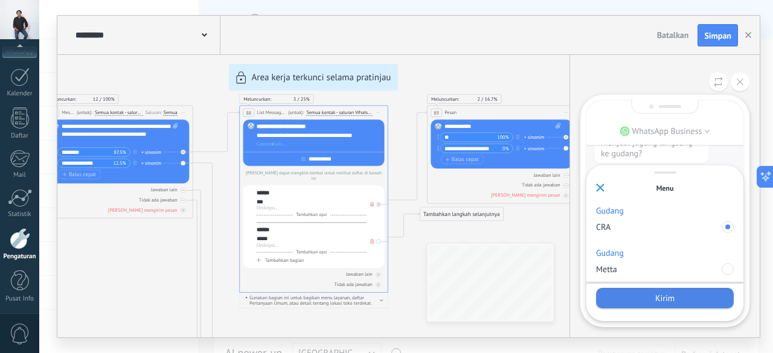
click at [686, 298] on div "Kirim" at bounding box center [665, 298] width 138 height 21
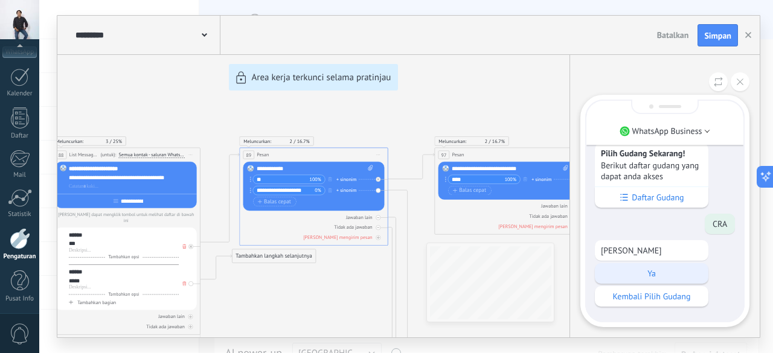
click at [650, 272] on p "Ya" at bounding box center [651, 273] width 101 height 11
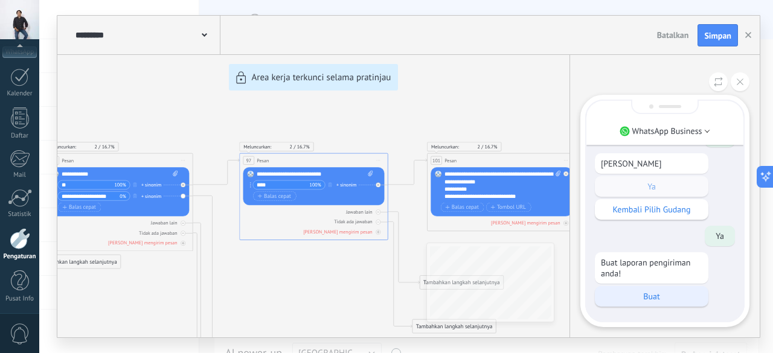
click at [664, 296] on p "Buat" at bounding box center [651, 296] width 101 height 11
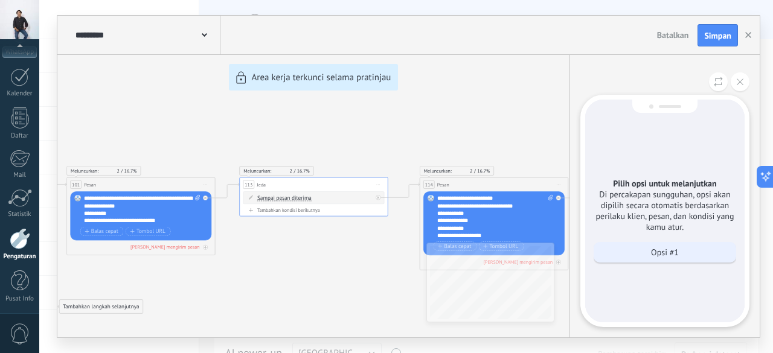
click at [664, 249] on p "Opsi #1" at bounding box center [665, 252] width 28 height 11
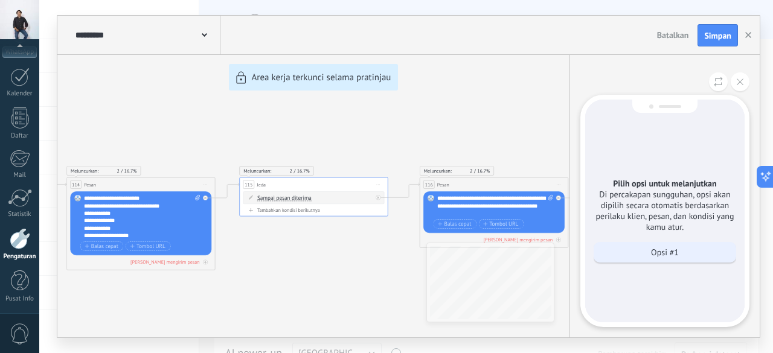
click at [662, 251] on p "Opsi #1" at bounding box center [665, 252] width 28 height 11
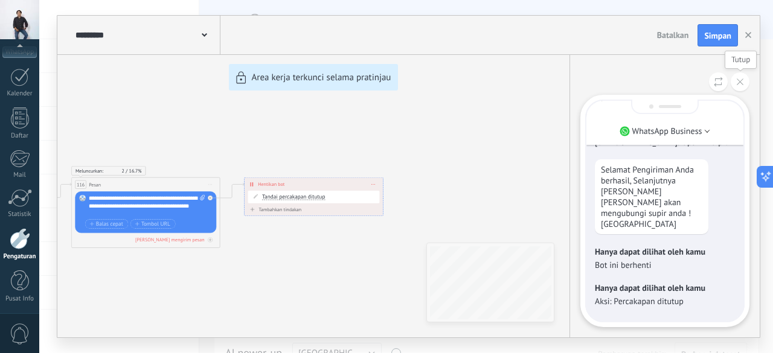
click at [742, 85] on icon at bounding box center [740, 82] width 7 height 7
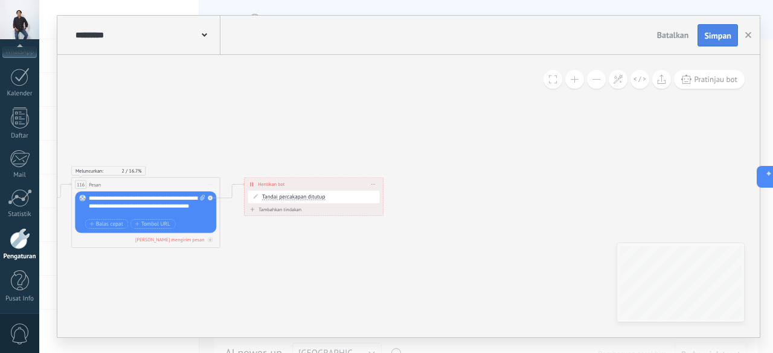
click at [717, 34] on span "Simpan" at bounding box center [717, 35] width 27 height 8
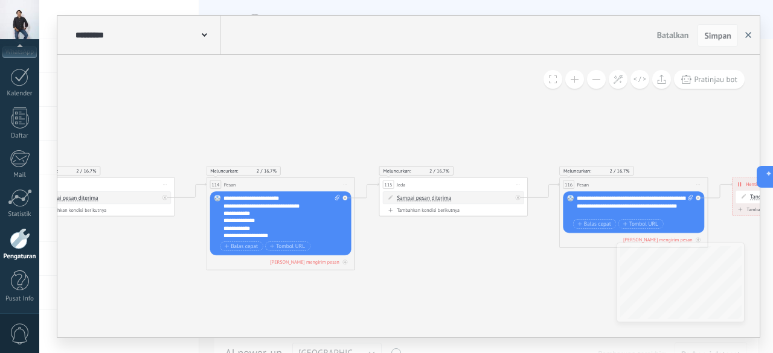
click at [748, 33] on icon "button" at bounding box center [748, 35] width 6 height 6
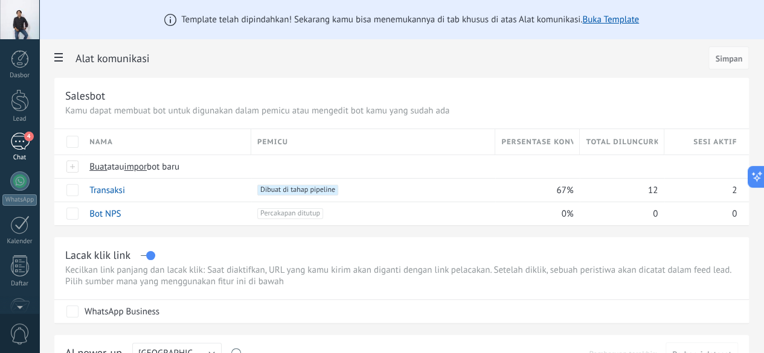
click at [21, 136] on div "4" at bounding box center [19, 142] width 19 height 18
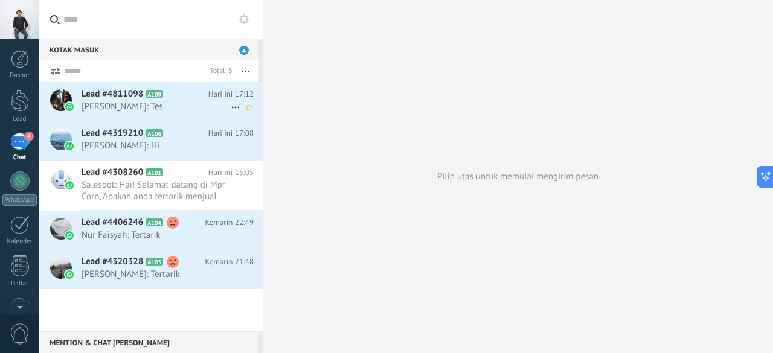
click at [228, 104] on icon at bounding box center [235, 107] width 14 height 14
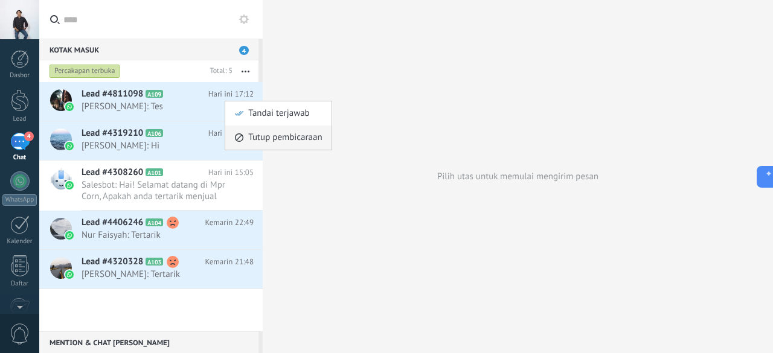
click at [273, 139] on span "Tutup pembicaraan" at bounding box center [285, 138] width 74 height 24
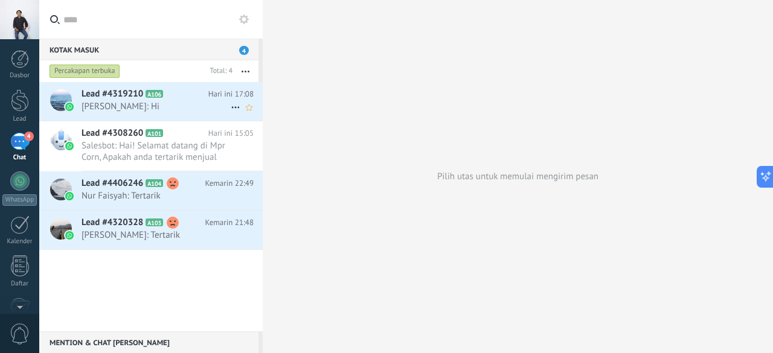
click at [228, 103] on icon at bounding box center [235, 107] width 14 height 14
click at [274, 138] on span "Tutup pembicaraan" at bounding box center [285, 138] width 74 height 24
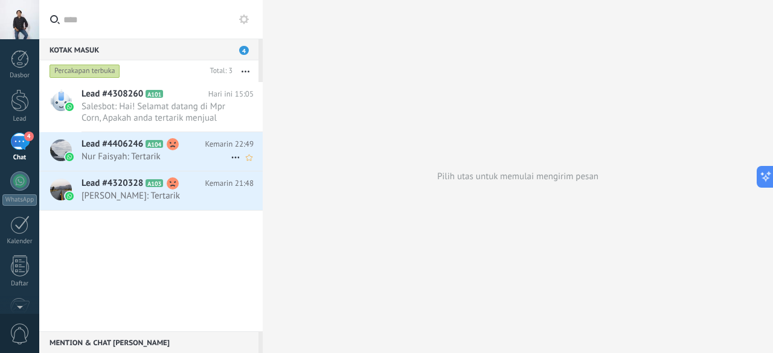
click at [231, 158] on use at bounding box center [235, 158] width 8 height 2
click at [254, 182] on span "Tutup pembicaraan" at bounding box center [285, 188] width 74 height 24
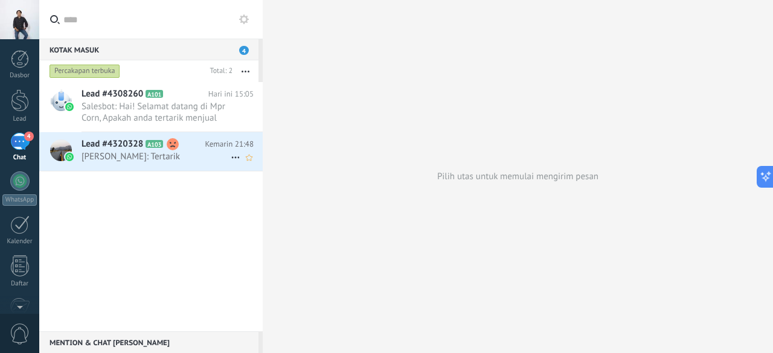
click at [232, 155] on icon at bounding box center [235, 157] width 14 height 14
click at [268, 185] on span "Tutup pembicaraan" at bounding box center [285, 188] width 74 height 24
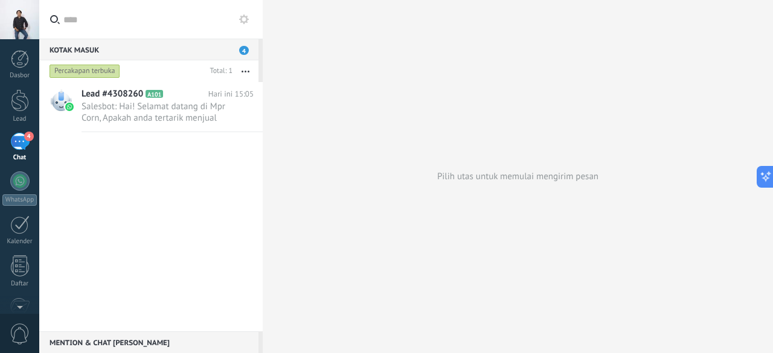
click at [246, 71] on icon "button" at bounding box center [246, 72] width 8 height 2
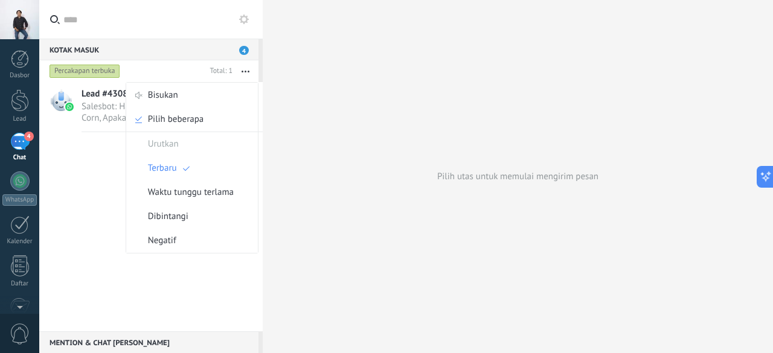
click at [91, 148] on div "Lead #4308260 A101 Hari ini 15:05 Salesbot: Hai! Selamat datang di Mpr Corn, Ap…" at bounding box center [150, 206] width 223 height 249
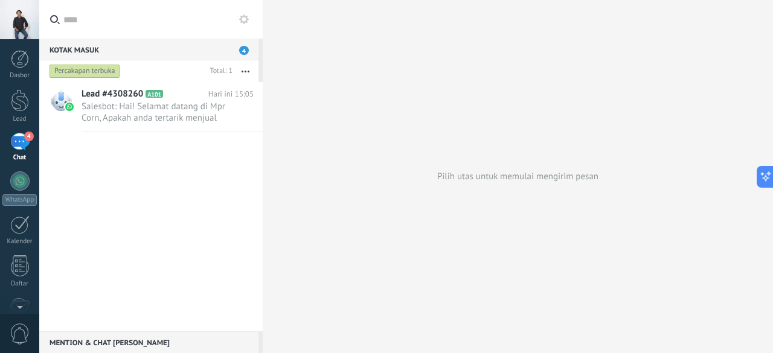
click at [245, 69] on button "button" at bounding box center [246, 71] width 26 height 22
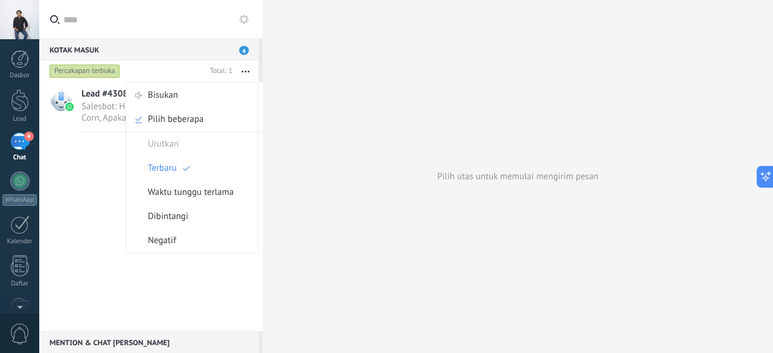
click at [45, 161] on div "Lead #4308260 A101 Hari ini 15:05 Salesbot: Hai! Selamat datang di Mpr Corn, Ap…" at bounding box center [150, 206] width 223 height 249
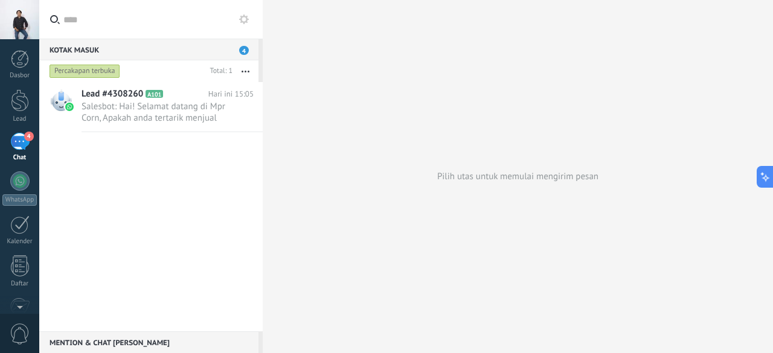
drag, startPoint x: 127, startPoint y: 106, endPoint x: 93, endPoint y: 170, distance: 72.4
click at [93, 170] on div "Lead #4308260 A101 Hari ini 15:05 Salesbot: Hai! Selamat datang di Mpr Corn, Ap…" at bounding box center [150, 206] width 223 height 249
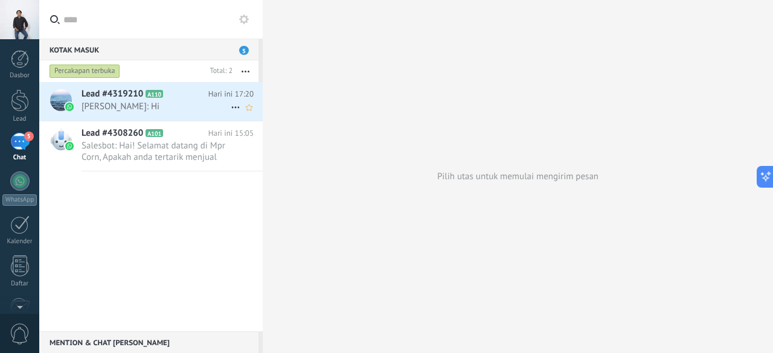
click at [156, 92] on span "A110" at bounding box center [155, 94] width 18 height 8
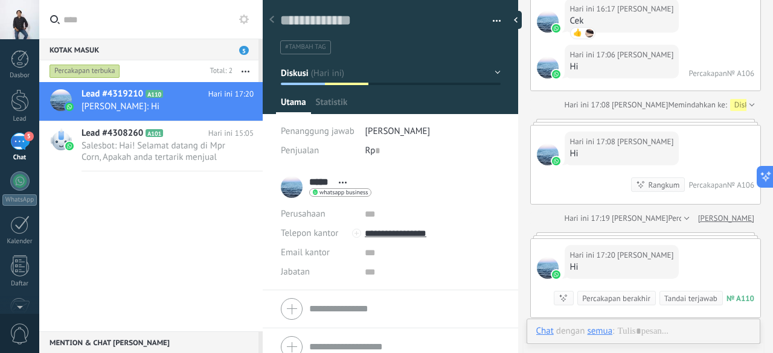
scroll to position [2447, 0]
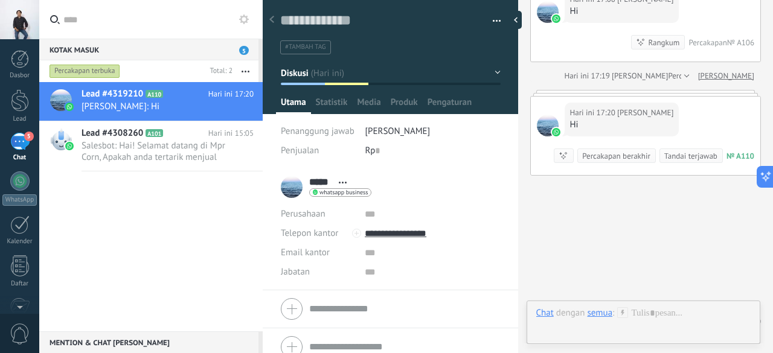
click at [600, 310] on div "semua" at bounding box center [599, 312] width 25 height 11
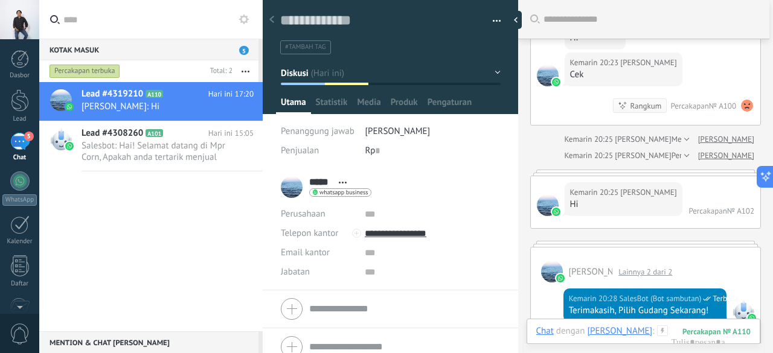
scroll to position [0, 0]
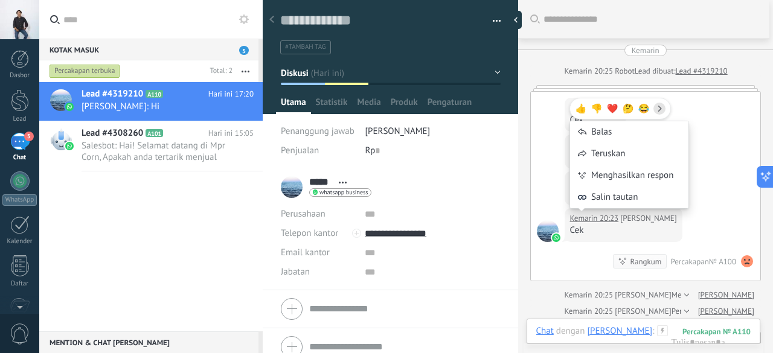
drag, startPoint x: 612, startPoint y: 220, endPoint x: 683, endPoint y: 98, distance: 141.8
click at [683, 98] on div "👍 👎 ❤️ 🤔 😂 Balas Teruskan Menghasilkan respon Salin tautan" at bounding box center [630, 159] width 120 height 136
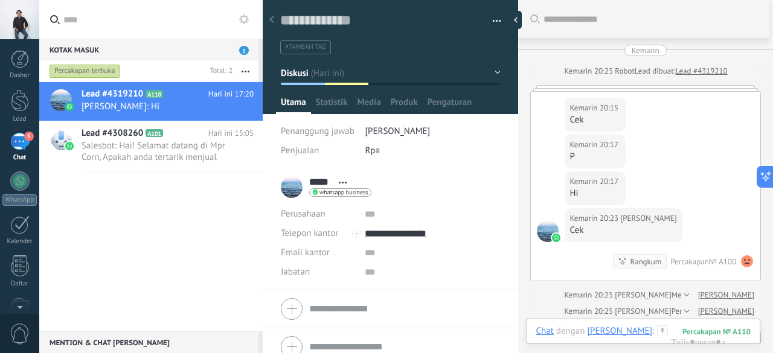
drag, startPoint x: 712, startPoint y: 125, endPoint x: 728, endPoint y: 67, distance: 60.2
click at [728, 67] on link "Lead #4319210" at bounding box center [702, 71] width 52 height 12
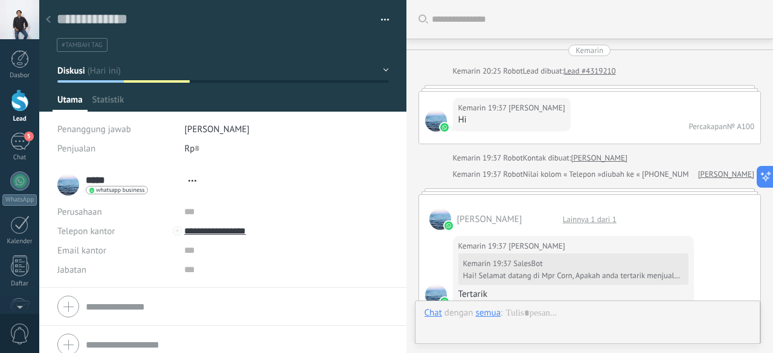
type textarea "**********"
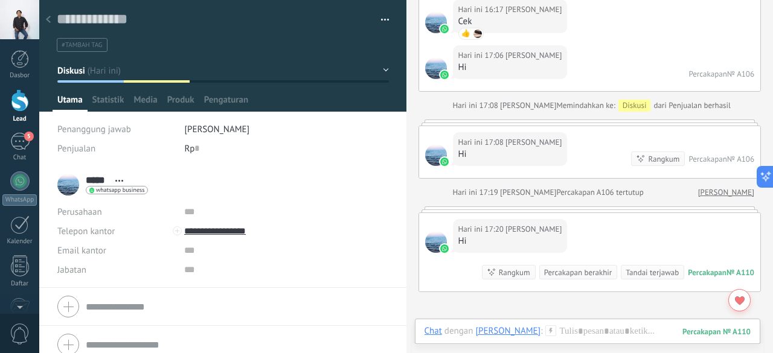
scroll to position [2639, 0]
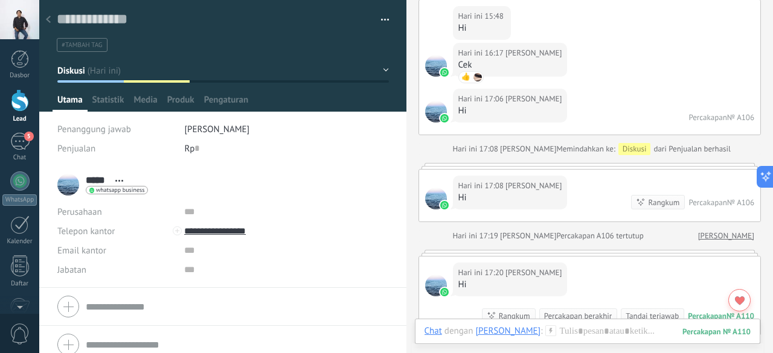
click at [634, 310] on div "Tandai terjawab" at bounding box center [652, 315] width 53 height 11
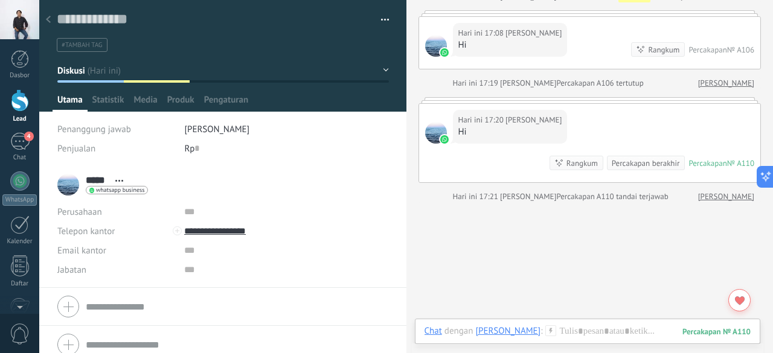
scroll to position [2707, 0]
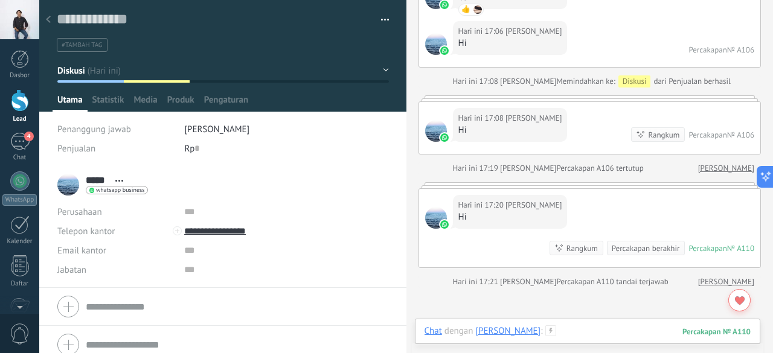
click at [600, 327] on div at bounding box center [588, 344] width 327 height 36
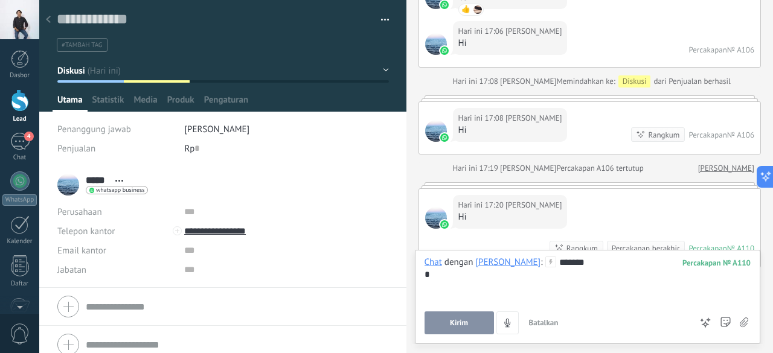
click at [461, 322] on span "Kirim" at bounding box center [459, 323] width 18 height 8
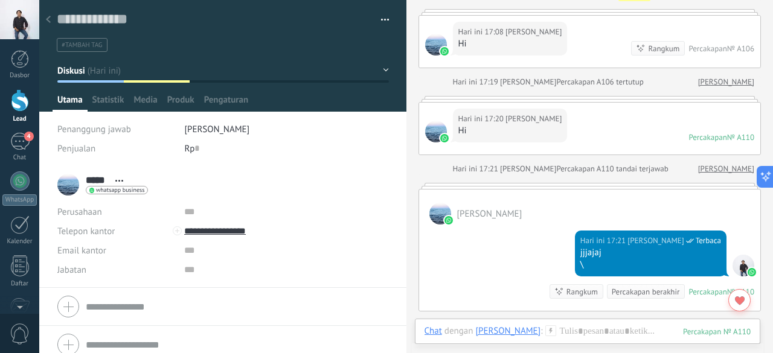
scroll to position [2793, 0]
drag, startPoint x: 690, startPoint y: 173, endPoint x: 716, endPoint y: 161, distance: 28.6
click at [716, 190] on div "[PERSON_NAME]" at bounding box center [590, 207] width 342 height 35
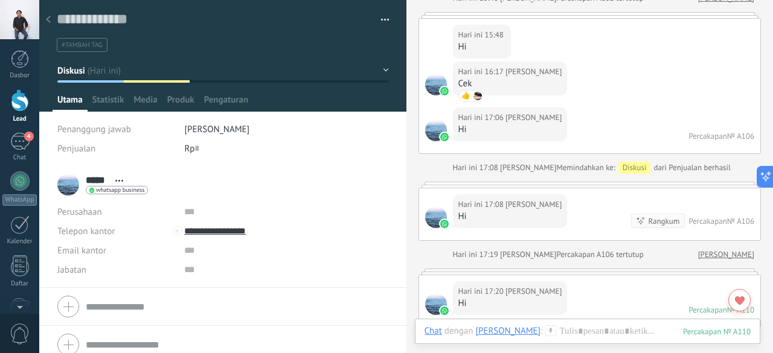
scroll to position [2662, 0]
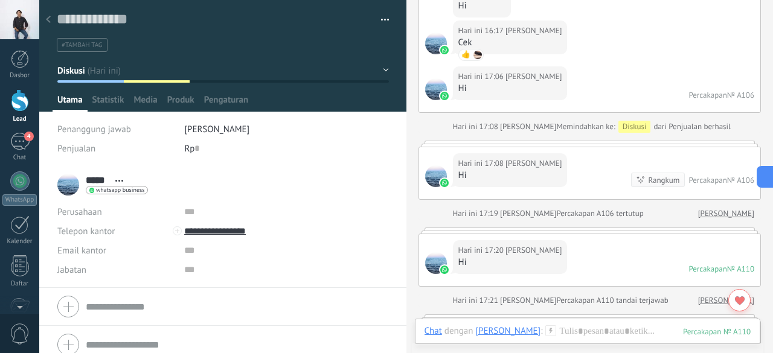
click at [45, 19] on div at bounding box center [48, 20] width 17 height 24
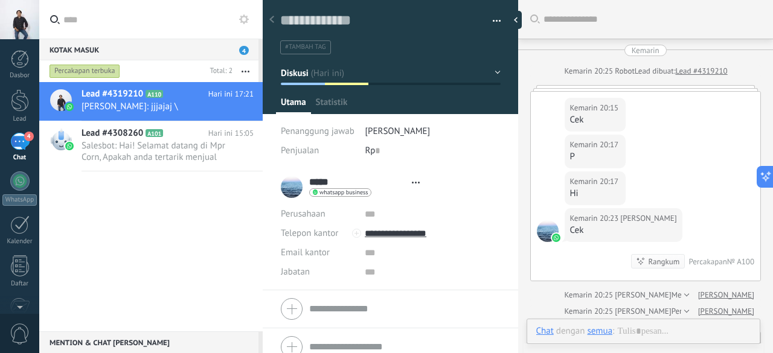
type textarea "**********"
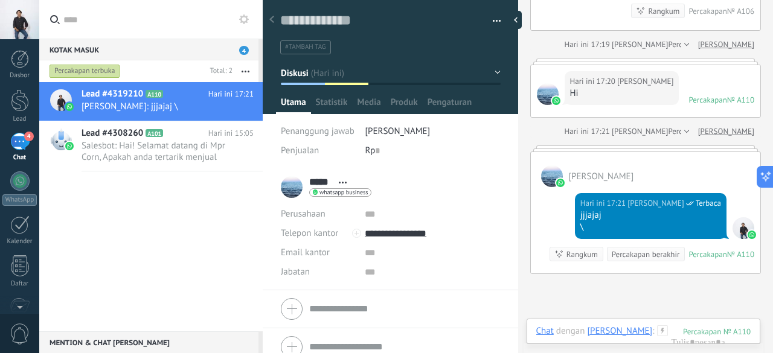
scroll to position [12, 0]
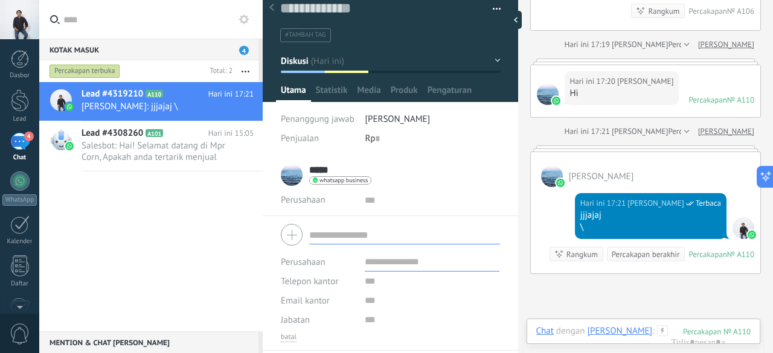
click at [331, 295] on form "Perusahaan Telepon kantor Tugas langsung Seluler Fax Beranda Lainnya Telepon ka…" at bounding box center [390, 281] width 219 height 123
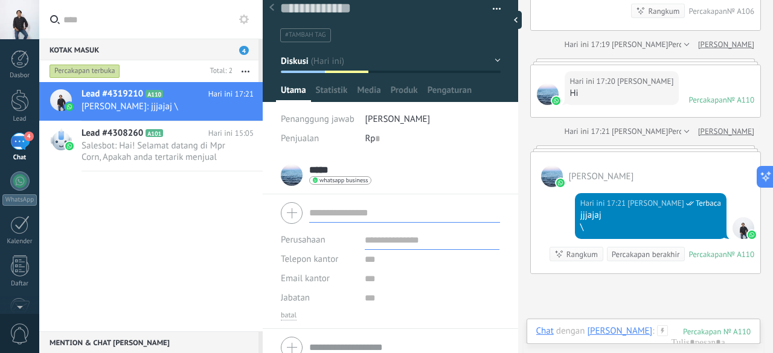
scroll to position [24, 0]
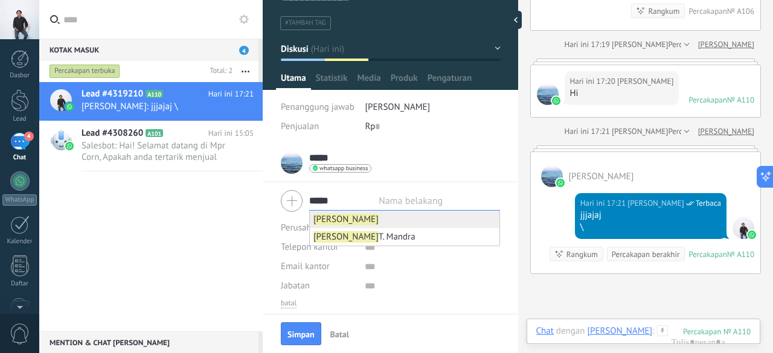
type input "*****"
click at [369, 222] on li "[PERSON_NAME]" at bounding box center [405, 220] width 190 height 18
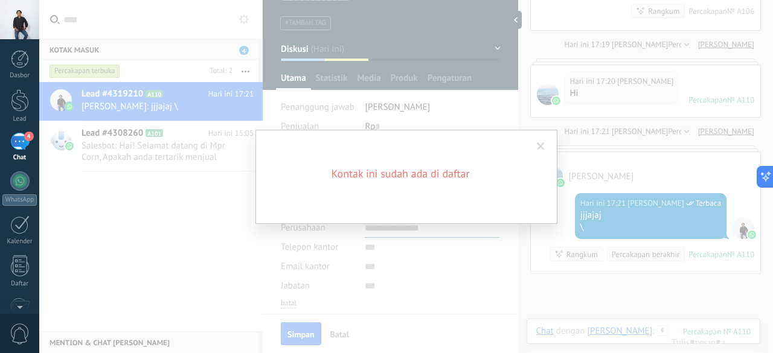
scroll to position [0, 0]
click at [541, 150] on span at bounding box center [541, 147] width 8 height 8
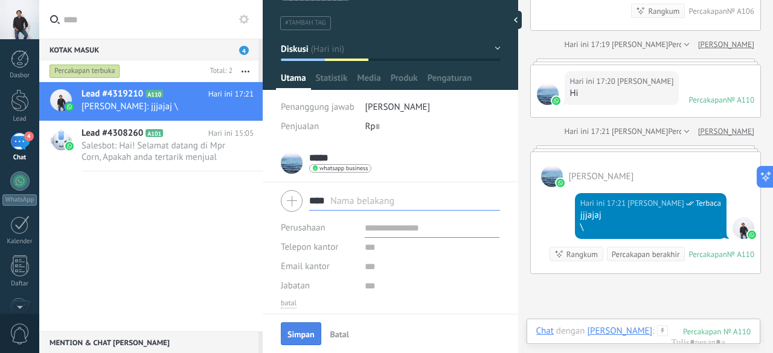
type input "****"
click at [303, 332] on span "Simpan" at bounding box center [300, 334] width 27 height 8
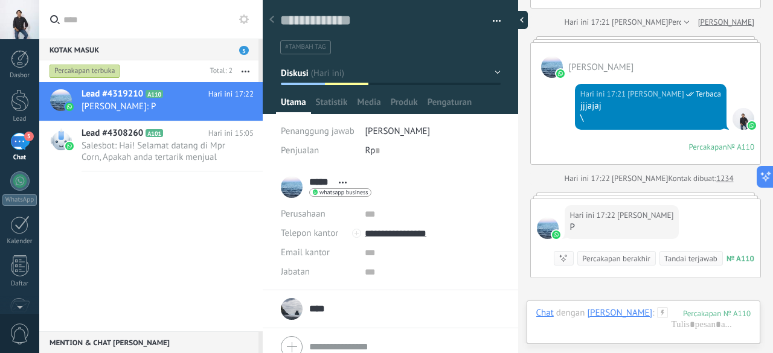
click at [519, 20] on div at bounding box center [519, 20] width 18 height 18
type textarea "**********"
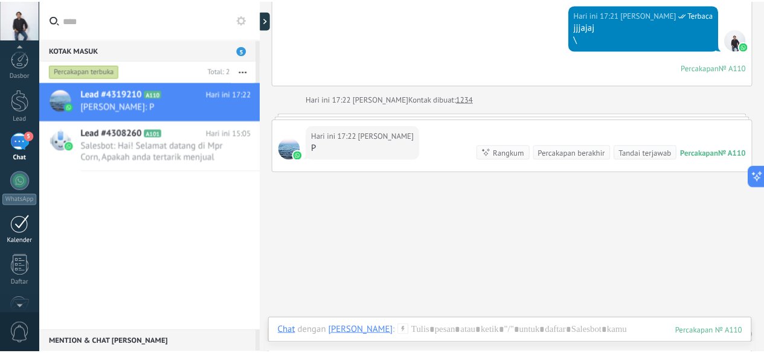
scroll to position [148, 0]
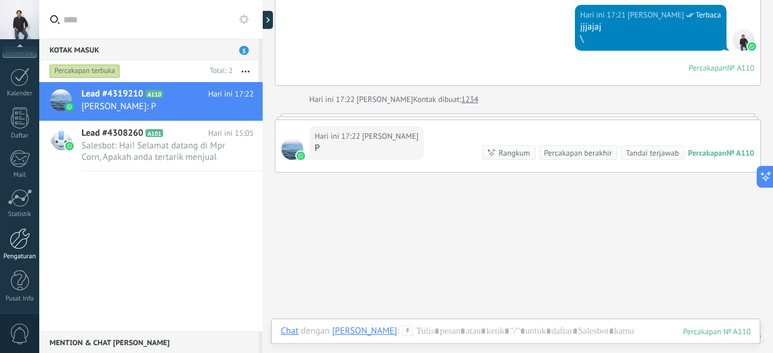
click at [18, 242] on div at bounding box center [20, 238] width 21 height 21
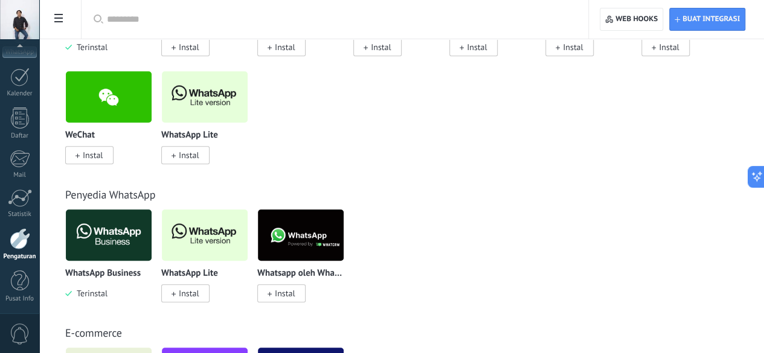
scroll to position [347, 0]
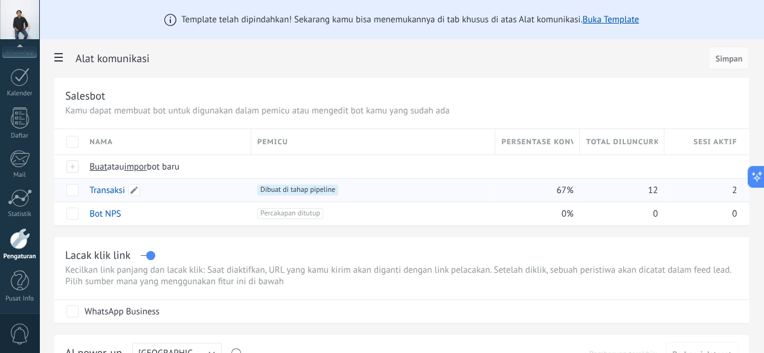
click at [125, 188] on link "Transaksi" at bounding box center [107, 190] width 36 height 11
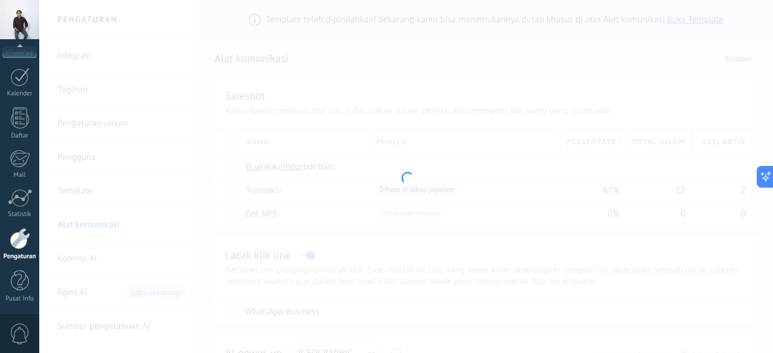
type input "*********"
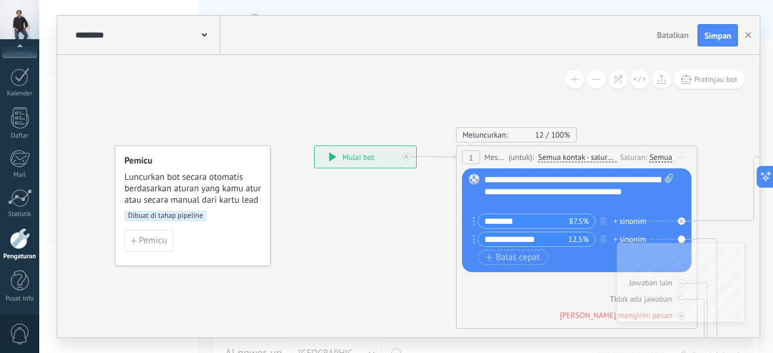
click at [193, 214] on span "Dibuat di tahap pipeline" at bounding box center [165, 216] width 82 height 11
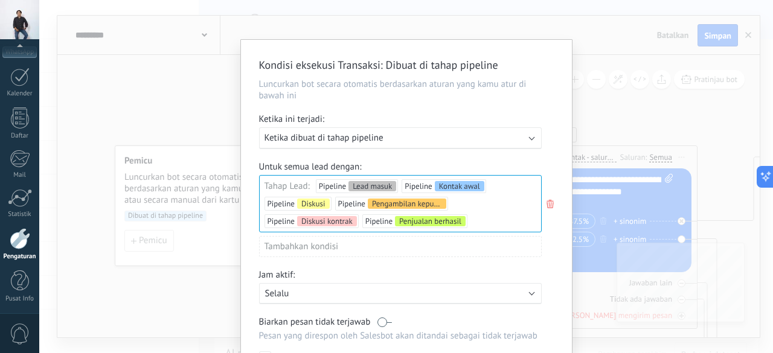
scroll to position [36, 0]
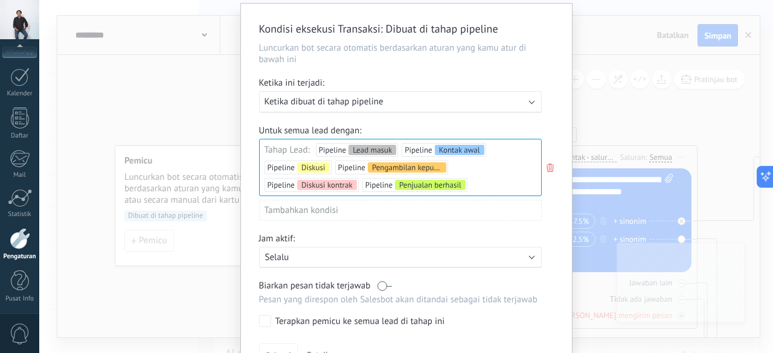
click at [0, 0] on div "Lead masuk Kontak awal Diskusi Pengambilan keputusan Diskusi kontrak Penjualan …" at bounding box center [0, 0] width 0 height 0
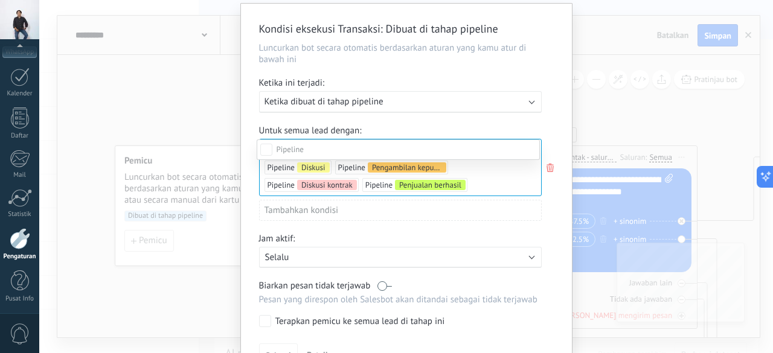
click at [0, 0] on label "Diskusi kontrak" at bounding box center [0, 0] width 0 height 0
click at [0, 0] on div "Pengambilan keputusan" at bounding box center [0, 0] width 0 height 0
click at [0, 0] on label "Diskusi" at bounding box center [0, 0] width 0 height 0
click at [265, 314] on div "Lead masuk Kontak awal Diskusi Pengambilan keputusan Diskusi kontrak Penjualan …" at bounding box center [398, 227] width 283 height 175
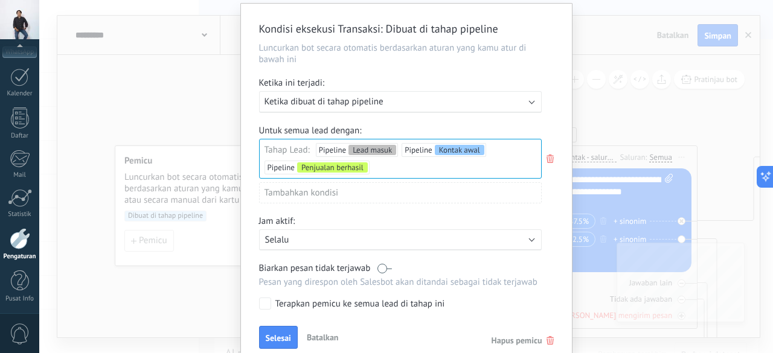
click at [382, 268] on label at bounding box center [384, 268] width 14 height 11
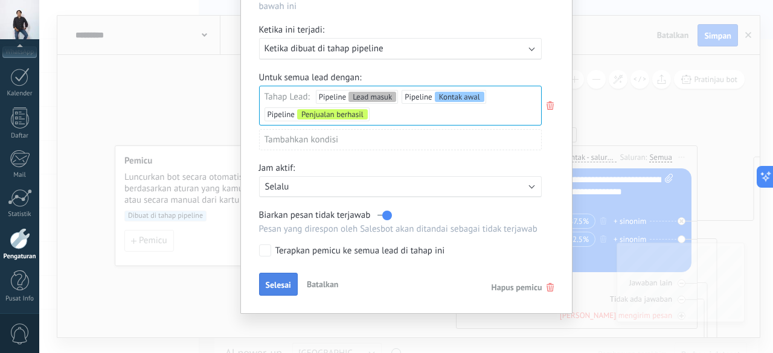
click at [268, 282] on span "Selesai" at bounding box center [278, 285] width 25 height 8
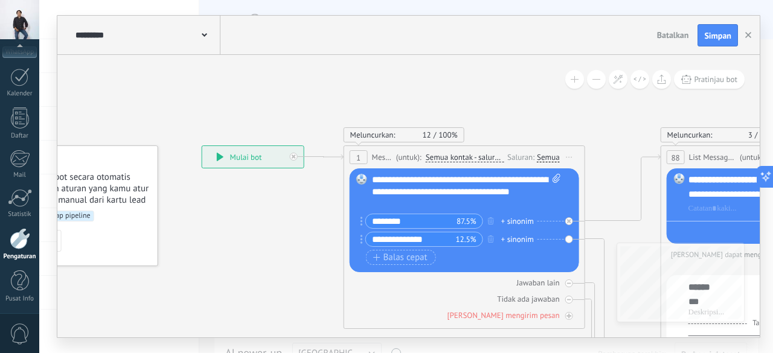
click at [548, 156] on div "Semua" at bounding box center [548, 158] width 23 height 10
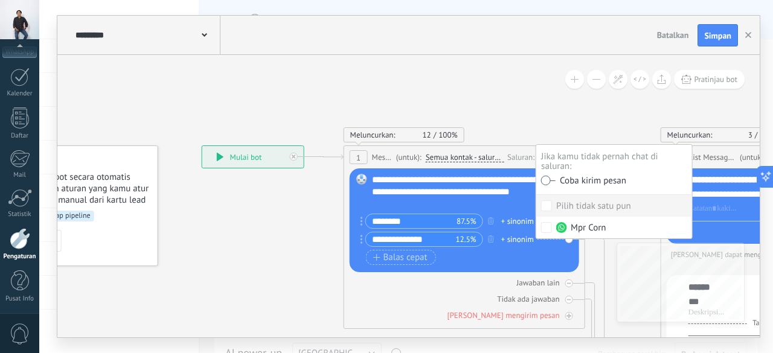
click at [549, 179] on label at bounding box center [548, 180] width 14 height 8
click at [466, 159] on span "Semua kontak - saluran yang dipilih" at bounding box center [465, 158] width 79 height 10
click at [466, 159] on button "Semua kontak - saluran yang dipilih" at bounding box center [495, 158] width 151 height 22
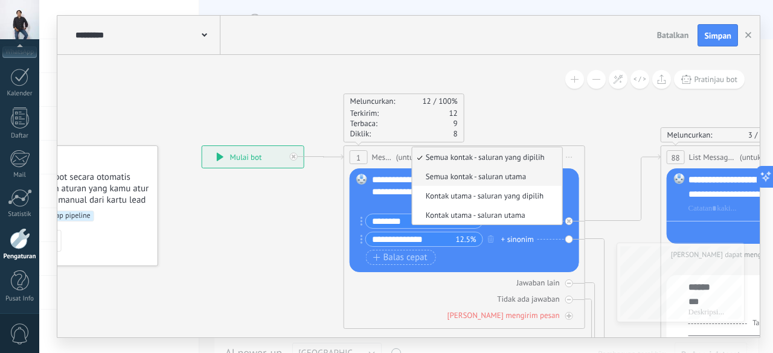
click at [468, 176] on span "Semua kontak - saluran utama" at bounding box center [486, 177] width 146 height 10
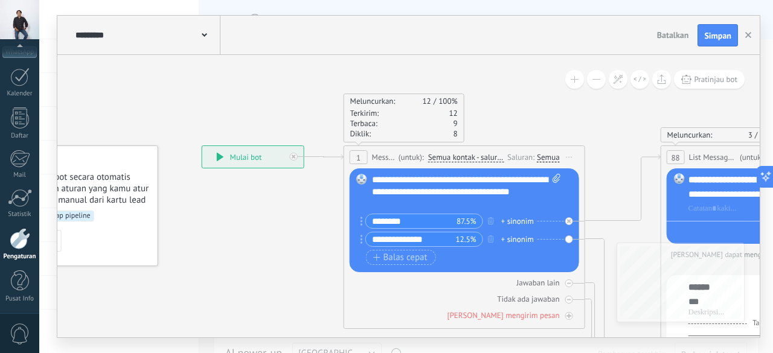
click at [409, 156] on span "(untuk):" at bounding box center [411, 157] width 25 height 11
click at [383, 155] on span "Message" at bounding box center [384, 157] width 24 height 11
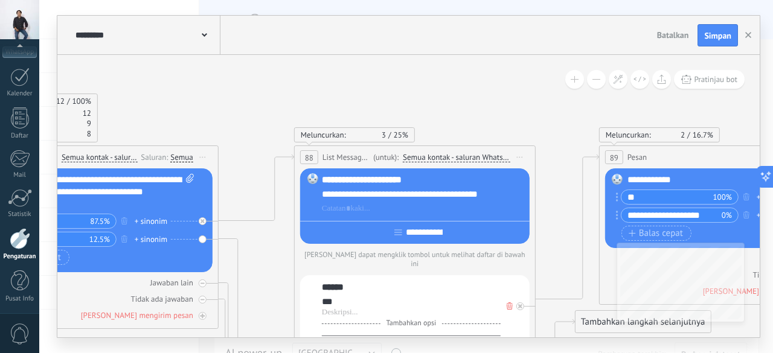
click at [472, 156] on span "Semua kontak - saluran WhatsApp yang dipilih" at bounding box center [457, 158] width 108 height 10
click at [472, 156] on button "Semua kontak - saluran WhatsApp yang dipilih" at bounding box center [489, 158] width 184 height 22
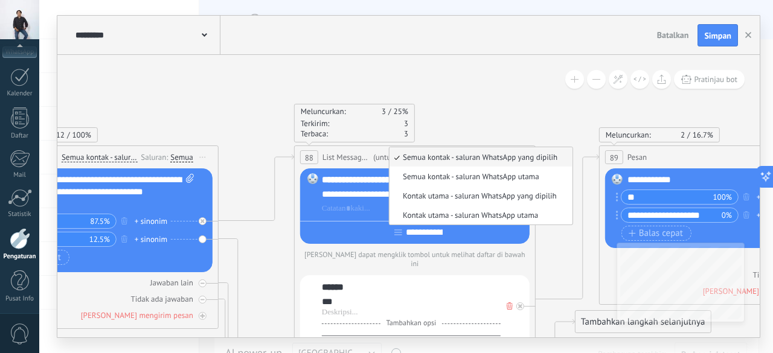
click at [481, 115] on div "Meluncurkan: 3 25% Terkirim: 3 Terbaca: 3" at bounding box center [415, 123] width 242 height 39
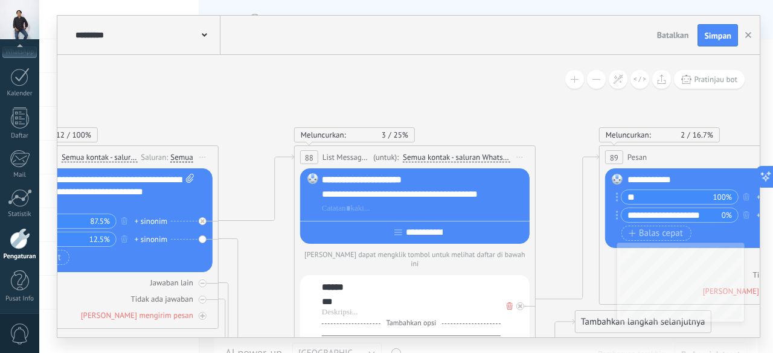
click at [409, 160] on span "Semua kontak - saluran WhatsApp yang dipilih" at bounding box center [457, 158] width 108 height 10
click at [409, 160] on button "Semua kontak - saluran WhatsApp yang dipilih" at bounding box center [489, 158] width 184 height 22
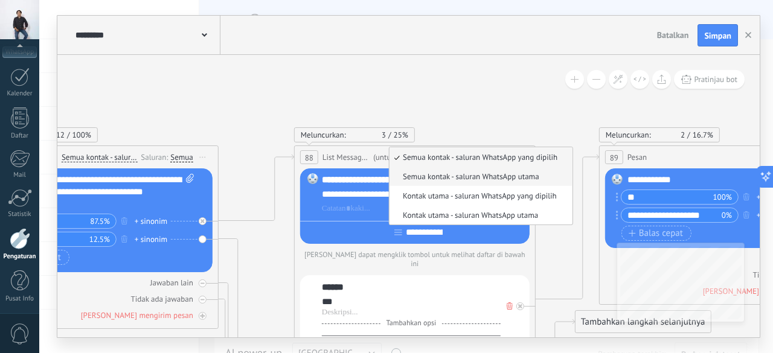
click at [447, 178] on span "Semua kontak - saluran WhatsApp utama" at bounding box center [479, 177] width 179 height 10
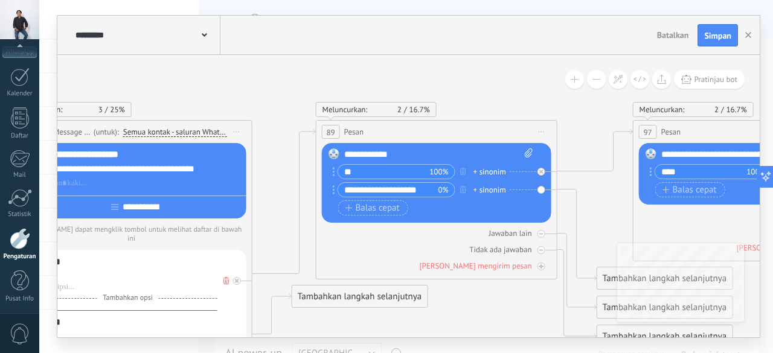
click at [365, 130] on div "89 Pesan ***** (untuk): Semua kontak - saluran yang dipilih Semua kontak - salu…" at bounding box center [436, 132] width 240 height 22
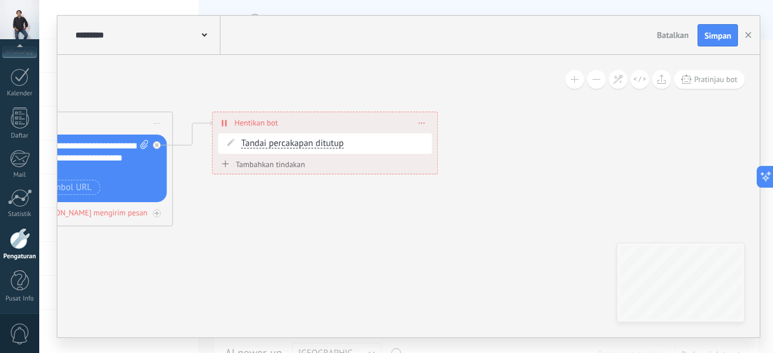
click at [223, 123] on icon at bounding box center [224, 123] width 5 height 10
click at [226, 121] on icon at bounding box center [224, 123] width 5 height 10
click at [422, 121] on span at bounding box center [421, 123] width 5 height 7
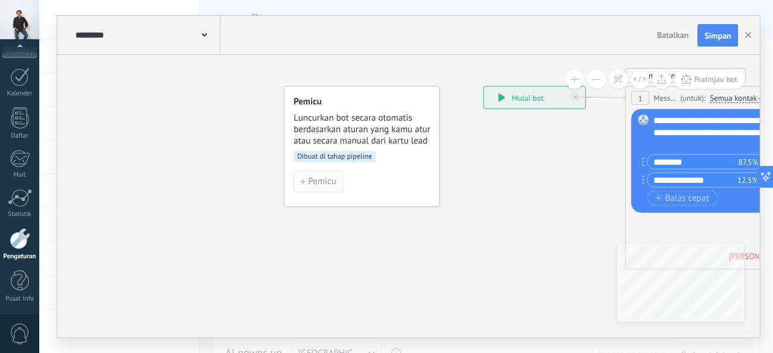
click at [314, 181] on span "Pemicu" at bounding box center [322, 182] width 28 height 8
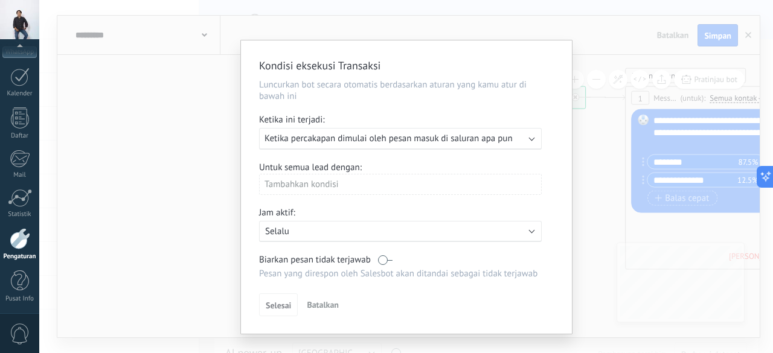
click at [356, 182] on div "Tambahkan kondisi" at bounding box center [400, 184] width 283 height 21
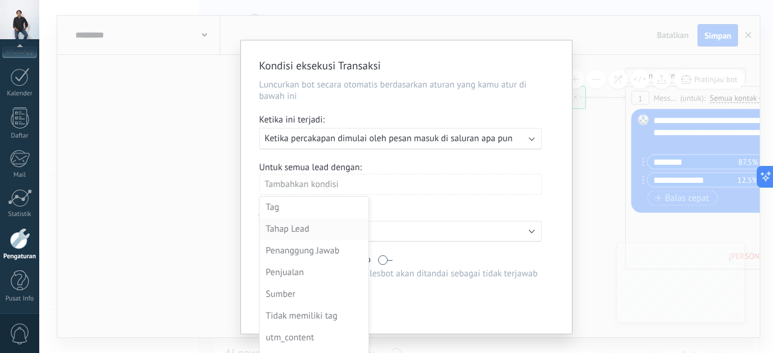
click at [293, 233] on div "Tahap Lead" at bounding box center [313, 229] width 94 height 17
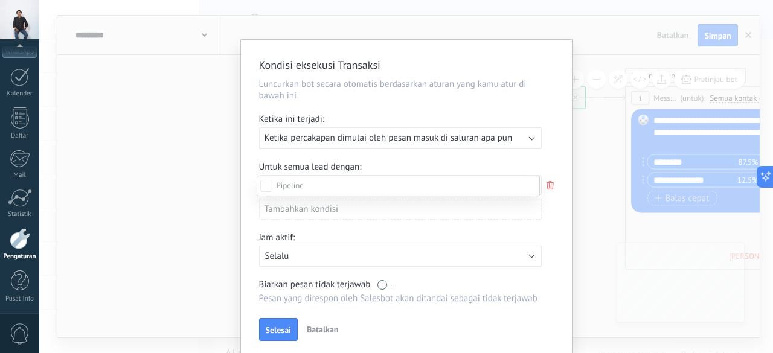
scroll to position [34, 0]
click at [0, 0] on label "Lead masuk" at bounding box center [0, 0] width 0 height 0
click at [0, 0] on div "Kontak awal" at bounding box center [0, 0] width 0 height 0
click at [283, 330] on div "Lead masuk Kontak awal Diskusi Pengambilan keputusan Diskusi kontrak Penjualan …" at bounding box center [398, 264] width 283 height 176
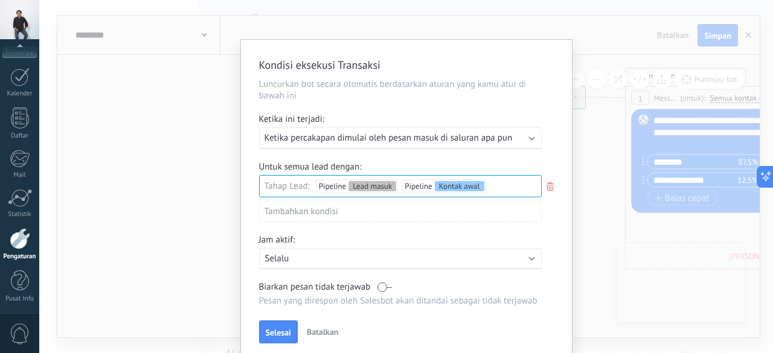
scroll to position [48, 0]
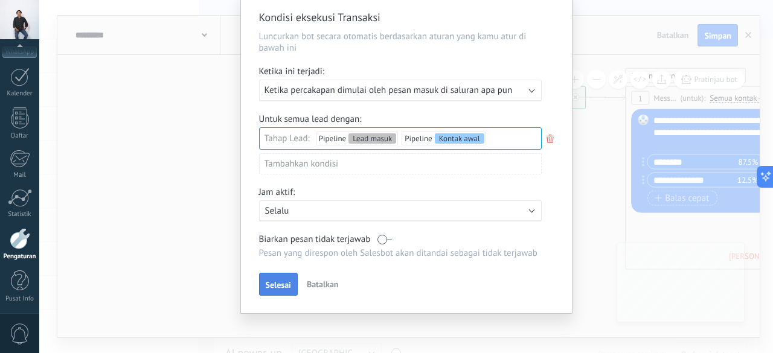
click at [280, 281] on span "Selesai" at bounding box center [278, 285] width 25 height 8
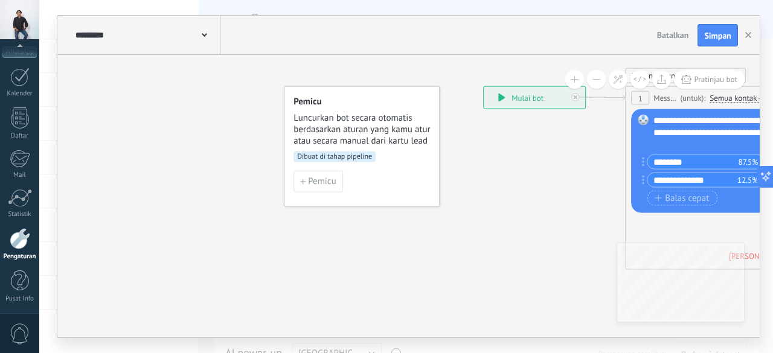
scroll to position [0, 0]
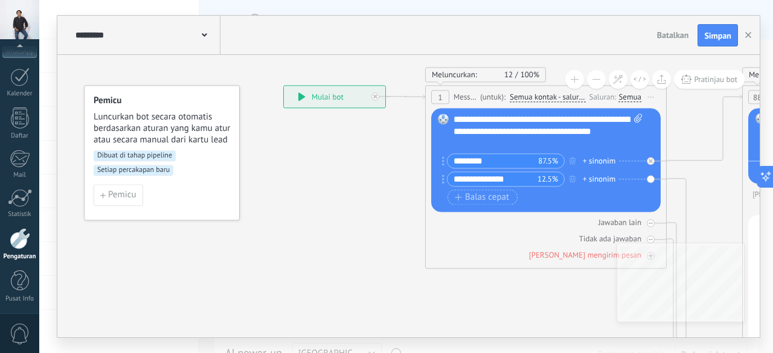
click at [161, 172] on span "Setiap percakapan baru" at bounding box center [134, 170] width 80 height 11
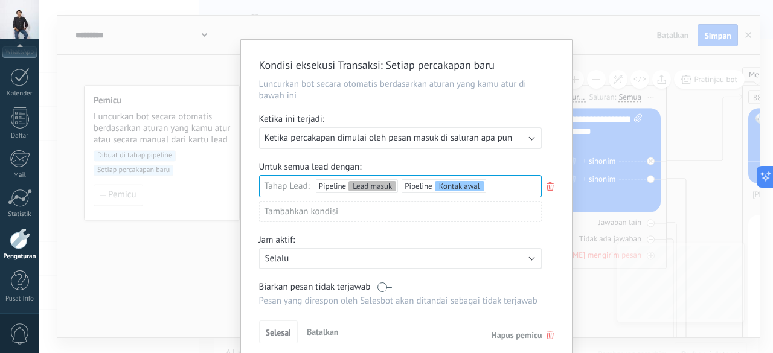
click at [183, 260] on div "Kondisi eksekusi Transaksi : Setiap percakapan baru Luncurkan bot secara otomat…" at bounding box center [406, 176] width 734 height 353
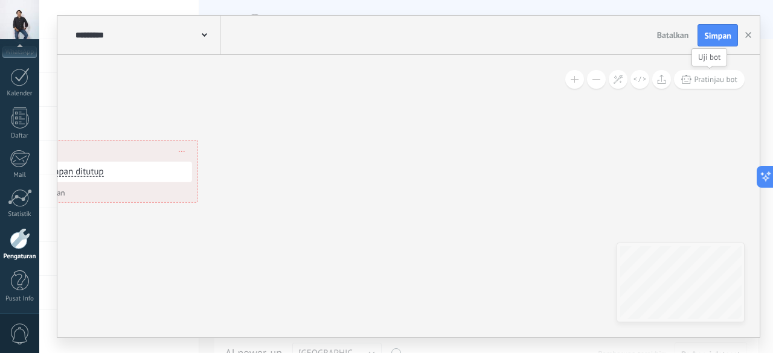
click at [728, 82] on span "Pratinjau bot" at bounding box center [716, 79] width 43 height 10
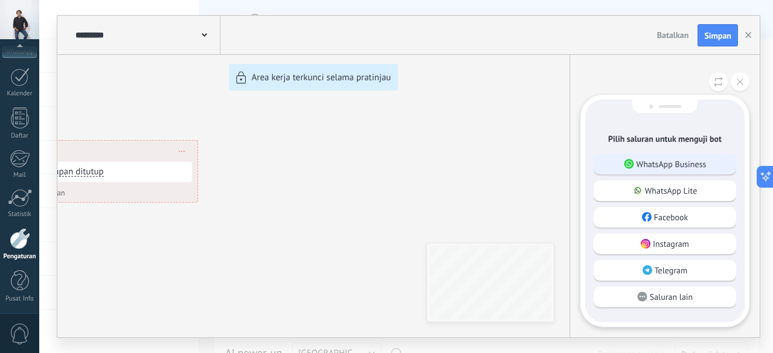
click at [692, 165] on p "WhatsApp Business" at bounding box center [672, 164] width 70 height 11
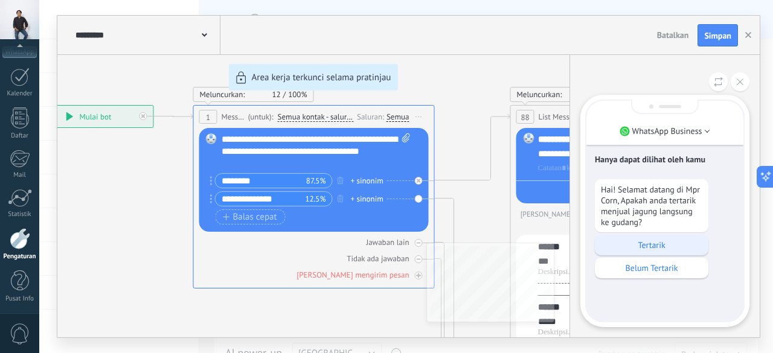
click at [661, 243] on p "Tertarik" at bounding box center [651, 245] width 101 height 11
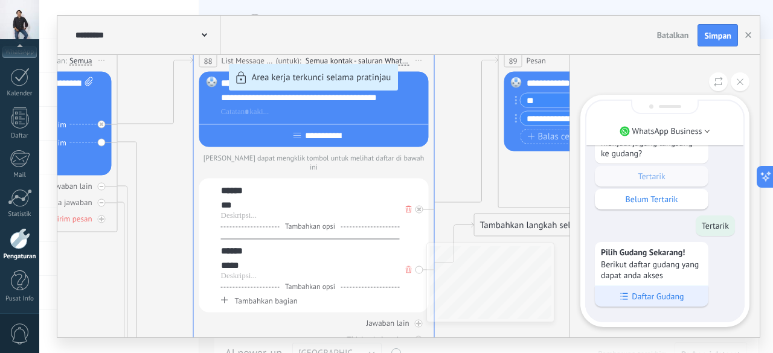
click at [662, 293] on p "Daftar Gudang" at bounding box center [658, 296] width 52 height 11
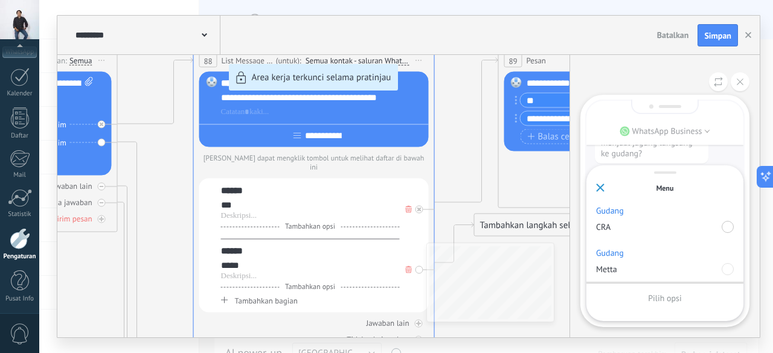
click at [732, 228] on div at bounding box center [728, 227] width 12 height 12
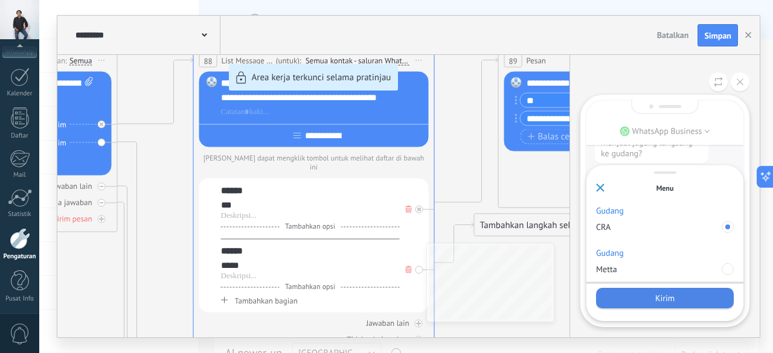
click at [682, 301] on div "Kirim" at bounding box center [665, 298] width 138 height 21
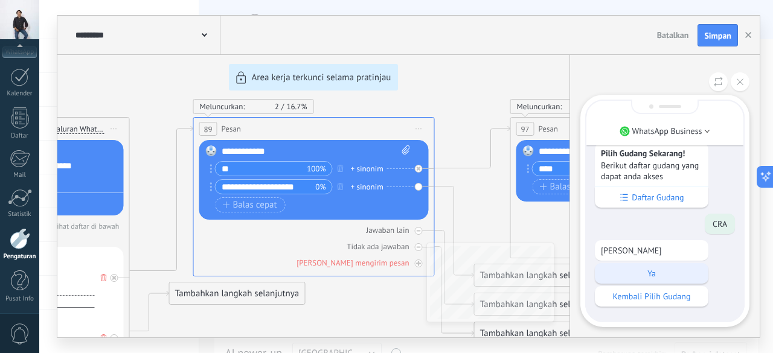
click at [644, 272] on p "Ya" at bounding box center [651, 273] width 101 height 11
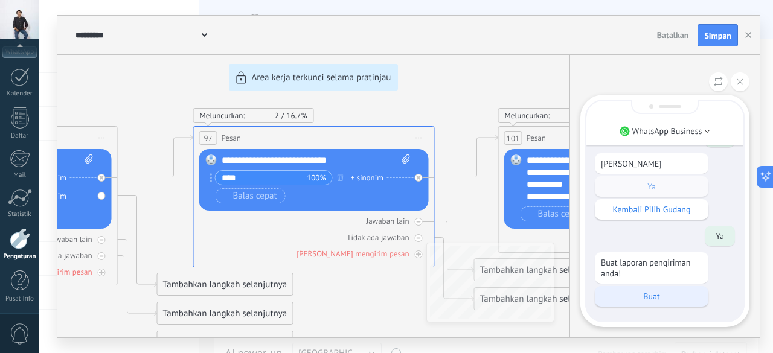
click at [654, 298] on p "Buat" at bounding box center [651, 296] width 101 height 11
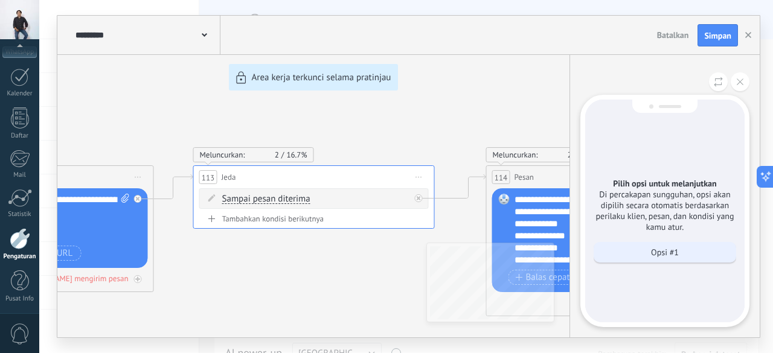
click at [666, 253] on p "Opsi #1" at bounding box center [665, 252] width 28 height 11
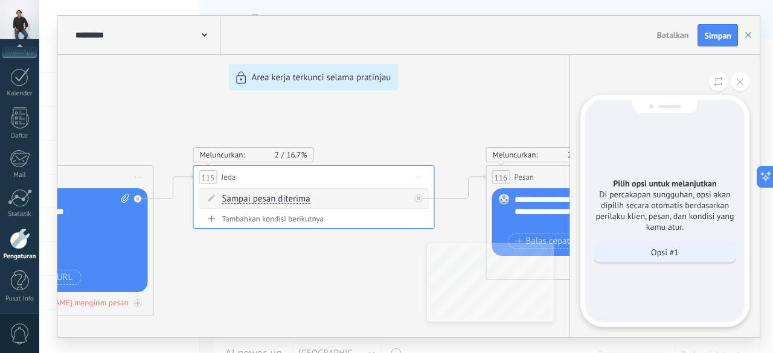
click at [683, 254] on div "Opsi #1" at bounding box center [665, 252] width 143 height 21
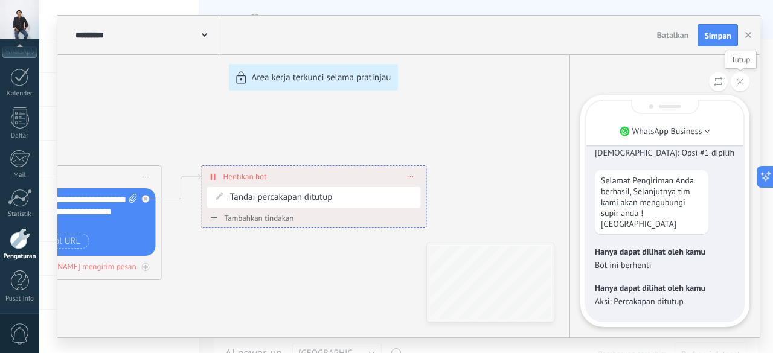
click at [740, 83] on icon at bounding box center [740, 82] width 7 height 7
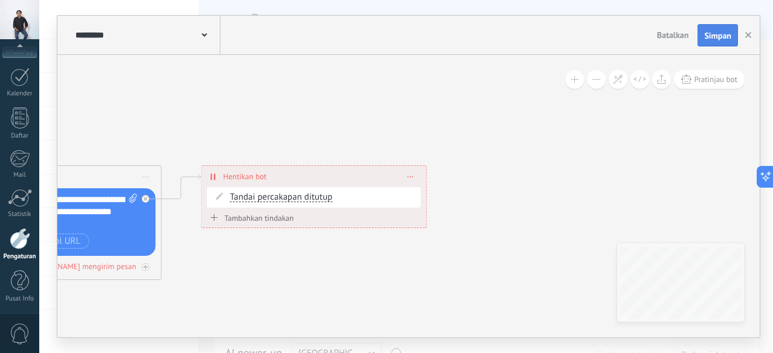
click at [708, 35] on span "Simpan" at bounding box center [717, 35] width 27 height 8
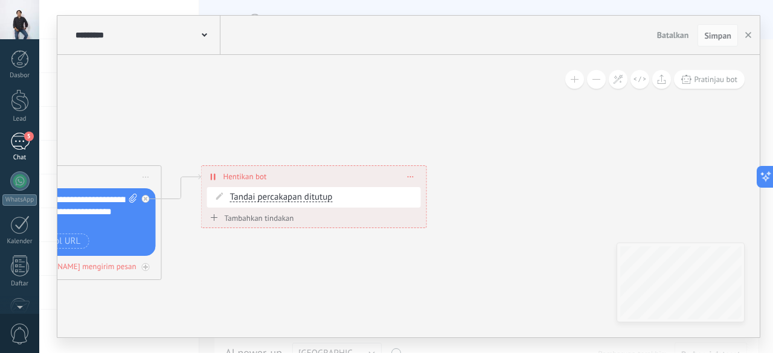
click at [21, 146] on div "5" at bounding box center [19, 142] width 19 height 18
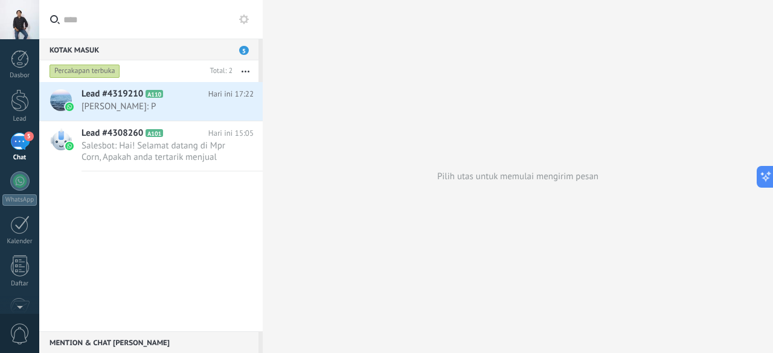
click at [211, 52] on div "Kotak masuk 5" at bounding box center [148, 50] width 219 height 22
click at [246, 51] on span "5" at bounding box center [244, 50] width 10 height 9
click at [72, 69] on div "Percakapan terbuka" at bounding box center [85, 71] width 71 height 14
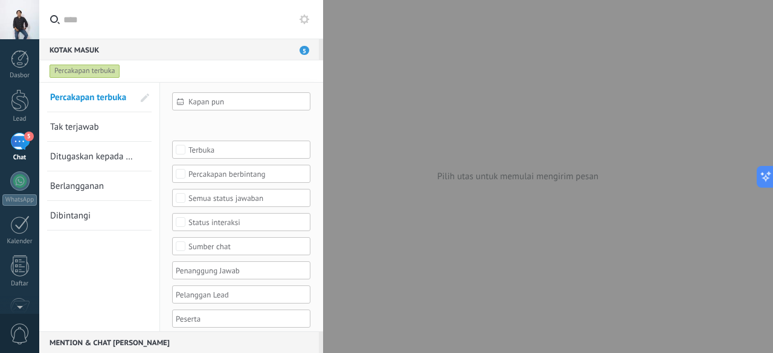
click at [378, 102] on div at bounding box center [386, 176] width 773 height 353
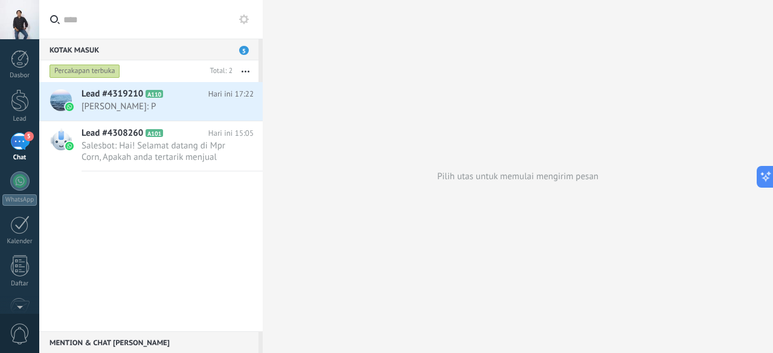
click at [243, 51] on span "5" at bounding box center [244, 50] width 10 height 9
click at [14, 97] on div at bounding box center [20, 100] width 18 height 22
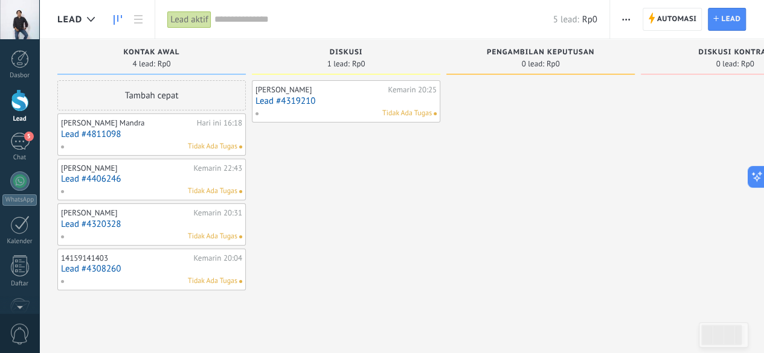
click at [143, 137] on link "Lead #4811098" at bounding box center [151, 134] width 181 height 10
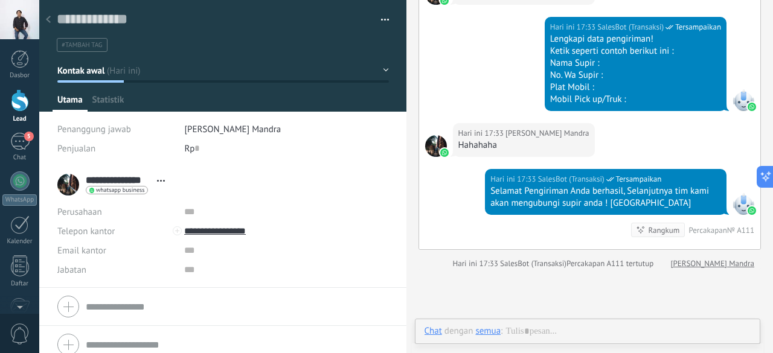
scroll to position [2580, 0]
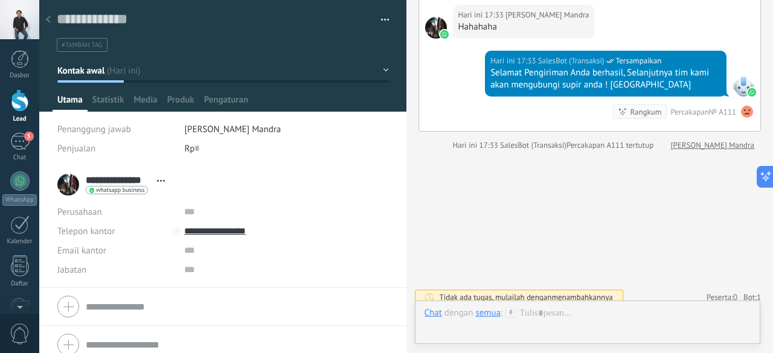
click at [47, 18] on icon at bounding box center [48, 19] width 5 height 7
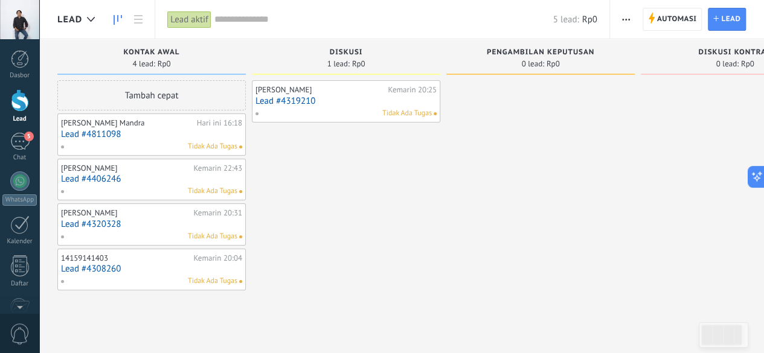
click at [329, 113] on div "Tidak Ada Tugas" at bounding box center [343, 113] width 177 height 11
click at [327, 96] on link "Lead #4319210" at bounding box center [345, 101] width 181 height 10
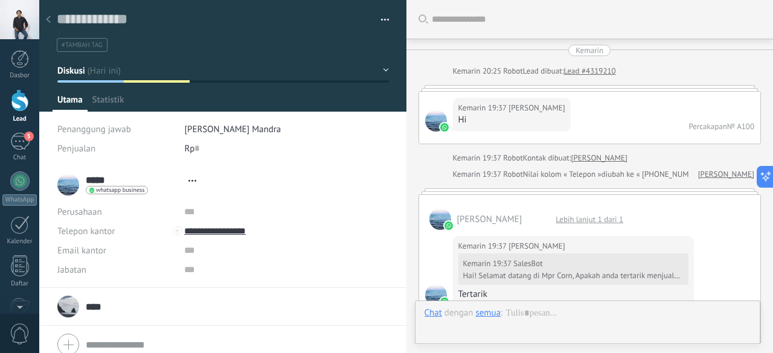
type textarea "**********"
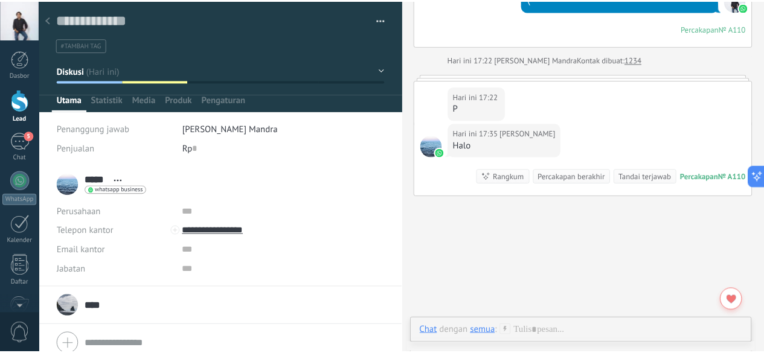
scroll to position [3078, 0]
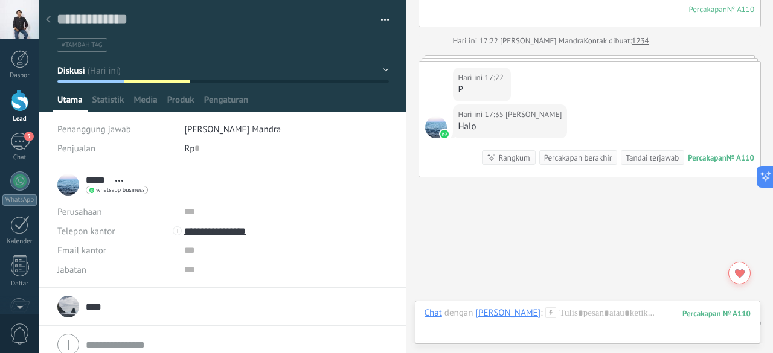
click at [46, 22] on icon at bounding box center [48, 19] width 5 height 7
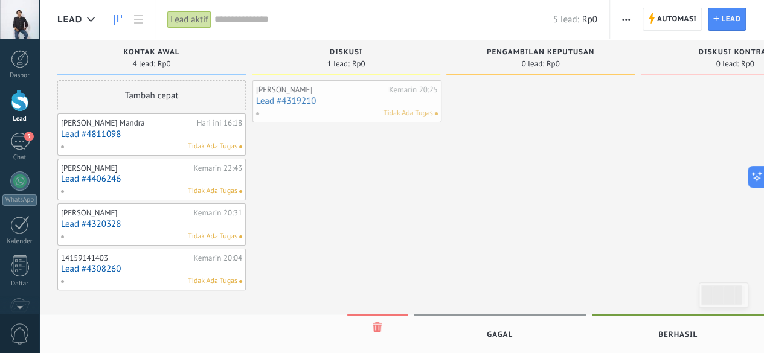
drag, startPoint x: 335, startPoint y: 100, endPoint x: 323, endPoint y: 98, distance: 12.2
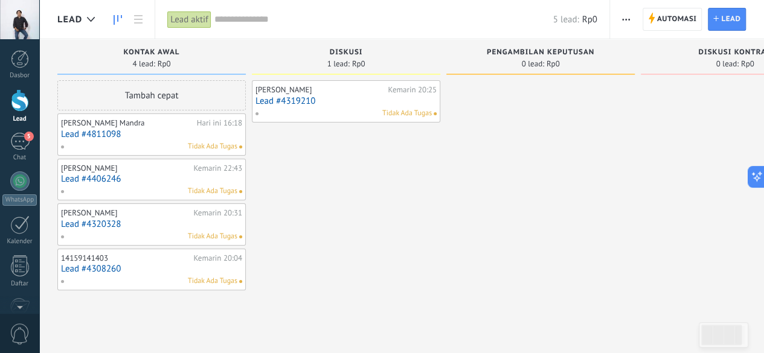
click at [388, 91] on div "Kemarin 20:25" at bounding box center [412, 90] width 49 height 10
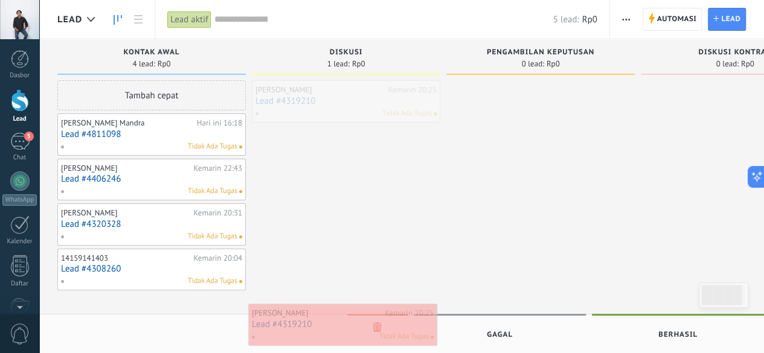
drag, startPoint x: 385, startPoint y: 99, endPoint x: 382, endPoint y: 323, distance: 223.5
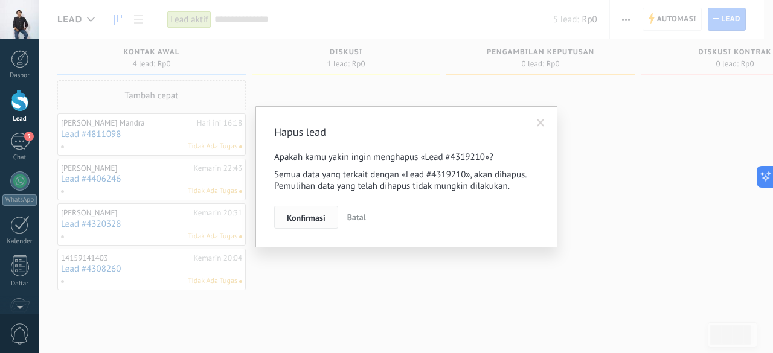
click at [311, 216] on span "Konfirmasi" at bounding box center [306, 218] width 39 height 8
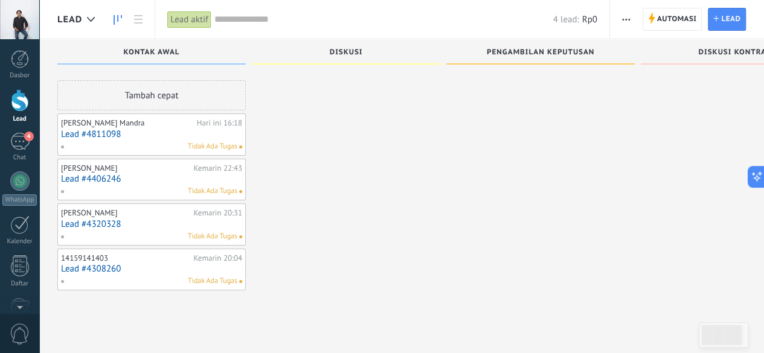
scroll to position [21, 0]
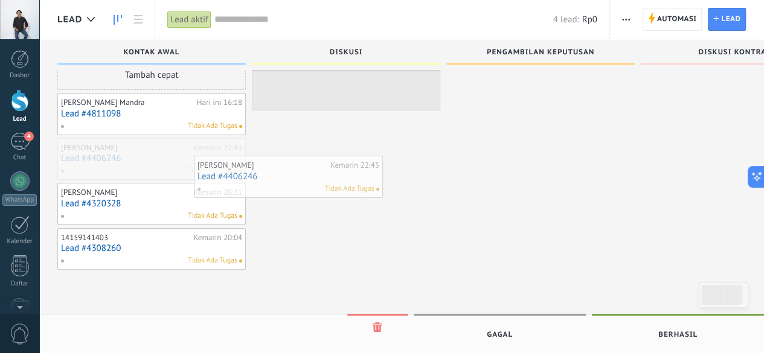
drag, startPoint x: 144, startPoint y: 158, endPoint x: 145, endPoint y: 86, distance: 71.3
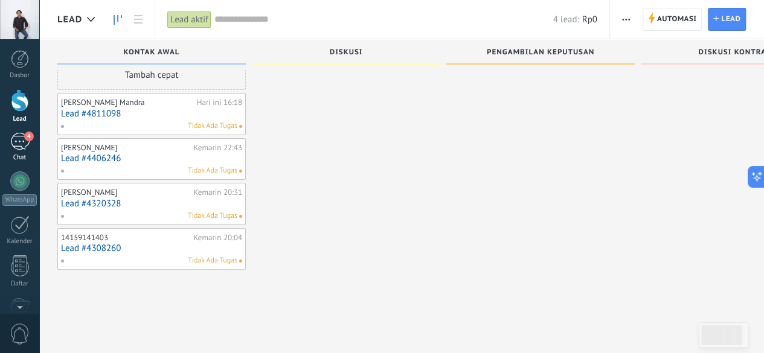
click at [21, 142] on div "4" at bounding box center [19, 142] width 19 height 18
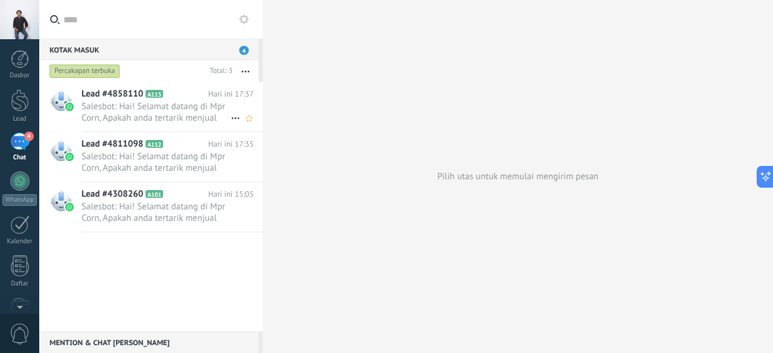
click at [172, 120] on span "Salesbot: Hai! Selamat datang di Mpr Corn, Apakah anda tertarik menjual jagung …" at bounding box center [156, 112] width 149 height 23
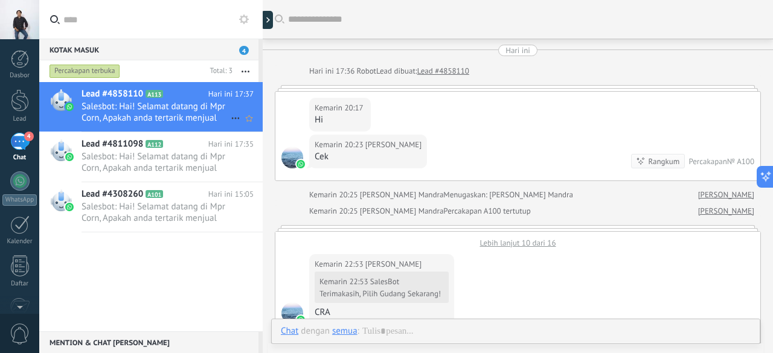
scroll to position [1526, 0]
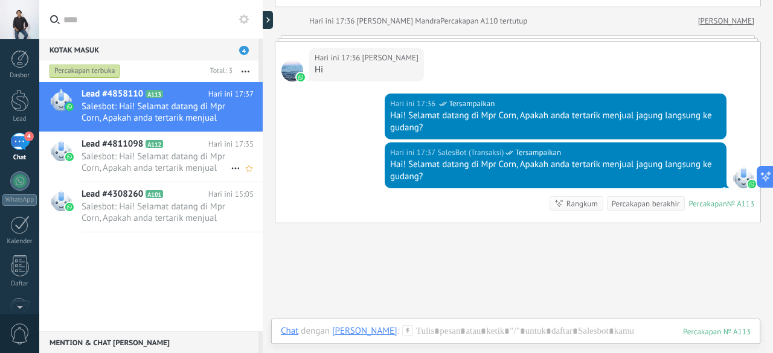
click at [172, 151] on span "Salesbot: Hai! Selamat datang di Mpr Corn, Apakah anda tertarik menjual jagung …" at bounding box center [156, 162] width 149 height 23
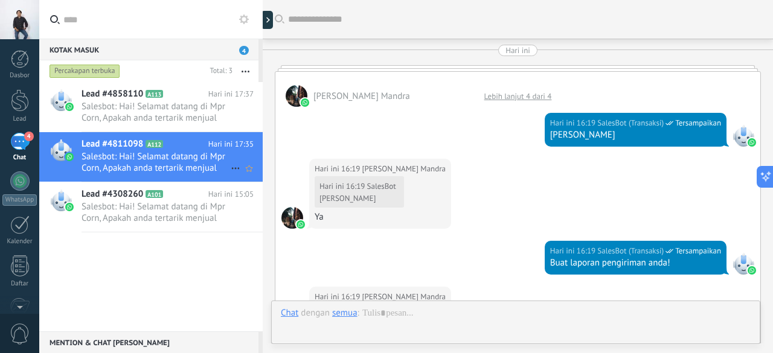
scroll to position [2474, 0]
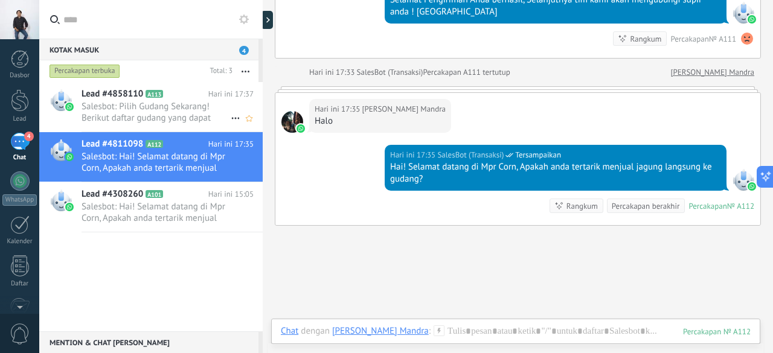
click at [181, 103] on span "Salesbot: Pilih Gudang Sekarang! Berikut daftar gudang yang dapat anda akses" at bounding box center [156, 112] width 149 height 23
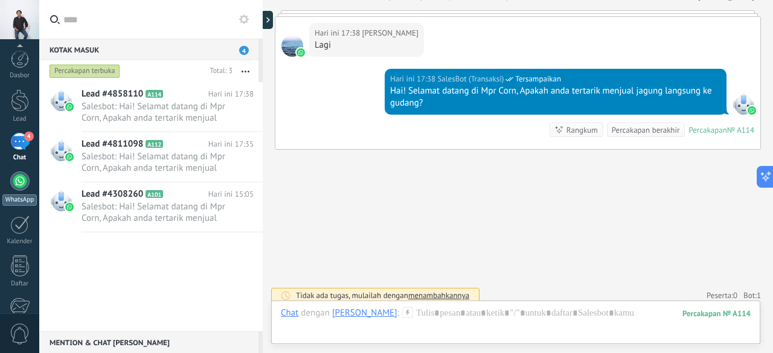
scroll to position [148, 0]
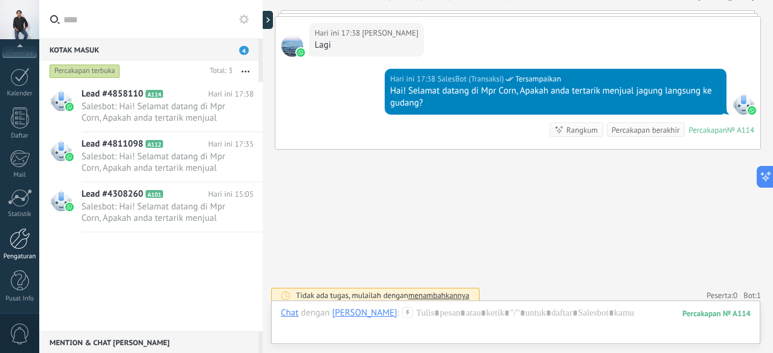
click at [22, 239] on div at bounding box center [20, 238] width 21 height 21
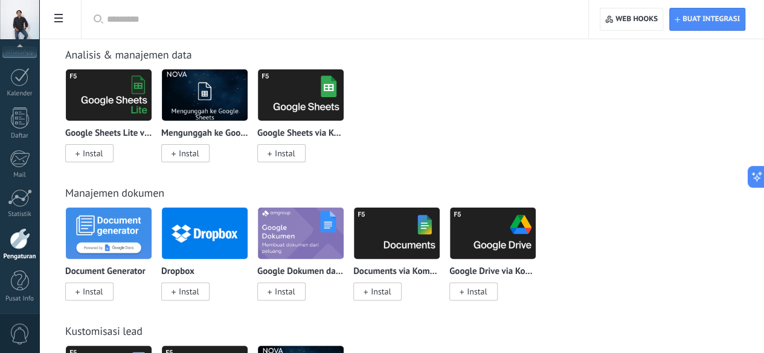
scroll to position [2360, 0]
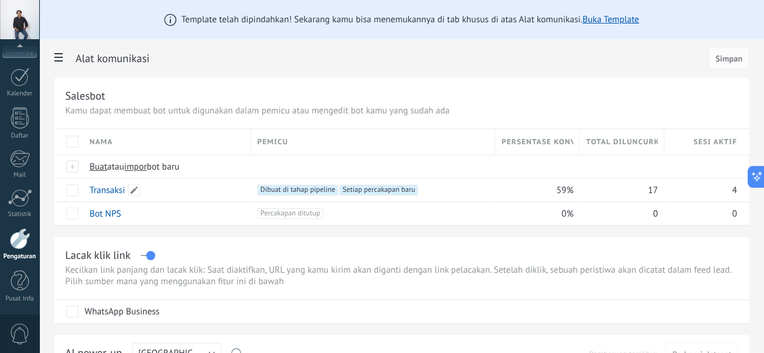
click at [125, 188] on link "Transaksi" at bounding box center [107, 190] width 36 height 11
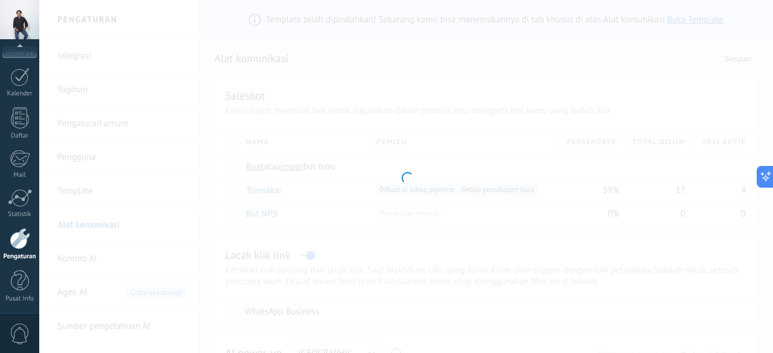
type input "*********"
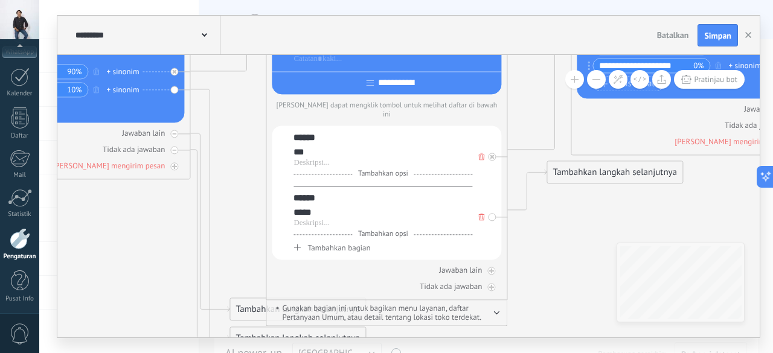
click at [336, 245] on span "Tambahkan bagian" at bounding box center [338, 248] width 63 height 10
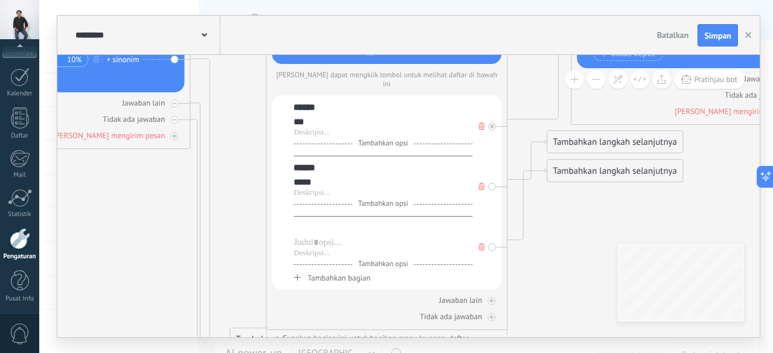
click at [332, 222] on div at bounding box center [383, 228] width 179 height 12
click at [329, 237] on div at bounding box center [383, 243] width 179 height 12
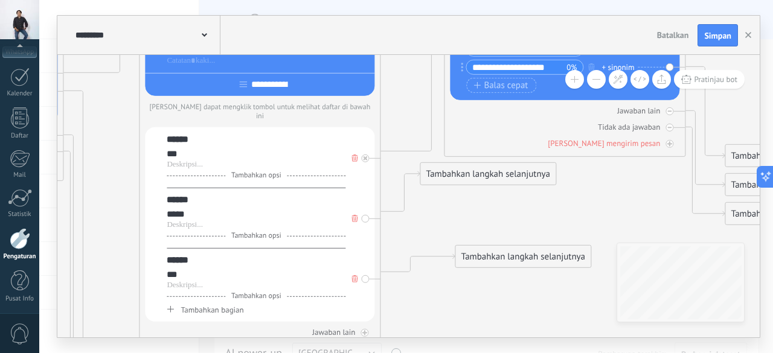
drag, startPoint x: 445, startPoint y: 206, endPoint x: 477, endPoint y: 258, distance: 61.3
click at [477, 258] on div "Tambahkan langkah selanjutnya" at bounding box center [522, 257] width 135 height 20
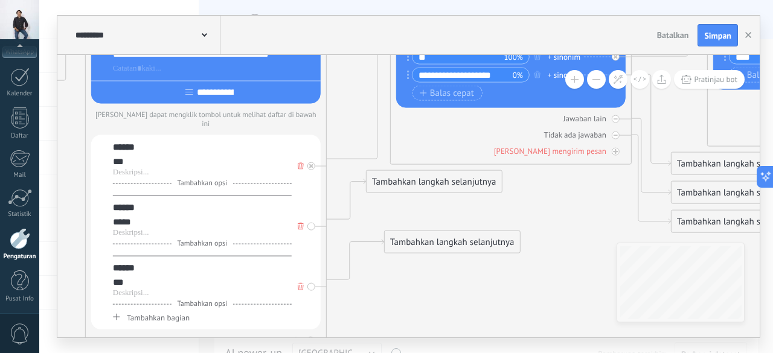
drag, startPoint x: 445, startPoint y: 264, endPoint x: 429, endPoint y: 241, distance: 28.2
click at [429, 241] on div "Tambahkan langkah selanjutnya" at bounding box center [452, 243] width 135 height 20
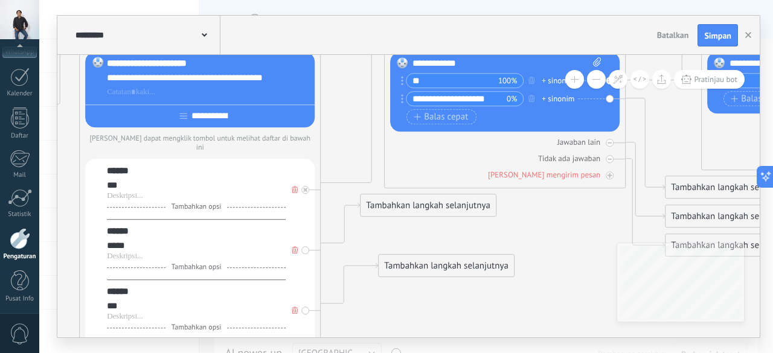
click at [122, 301] on div "***" at bounding box center [196, 307] width 179 height 12
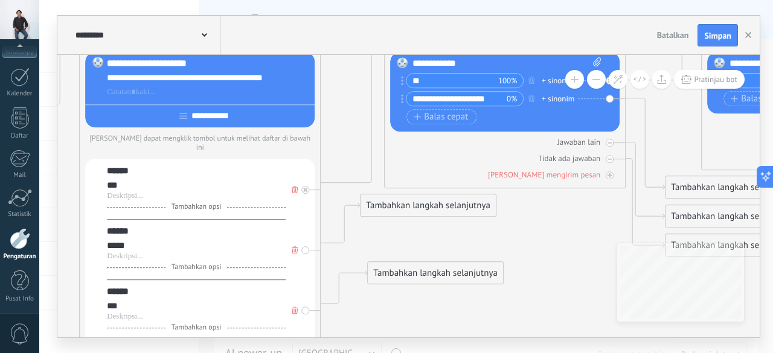
drag, startPoint x: 407, startPoint y: 235, endPoint x: 415, endPoint y: 274, distance: 40.0
click at [415, 274] on div "Tambahkan langkah selanjutnya" at bounding box center [435, 274] width 135 height 20
click at [415, 209] on div "Tambahkan langkah selanjutnya" at bounding box center [428, 206] width 135 height 20
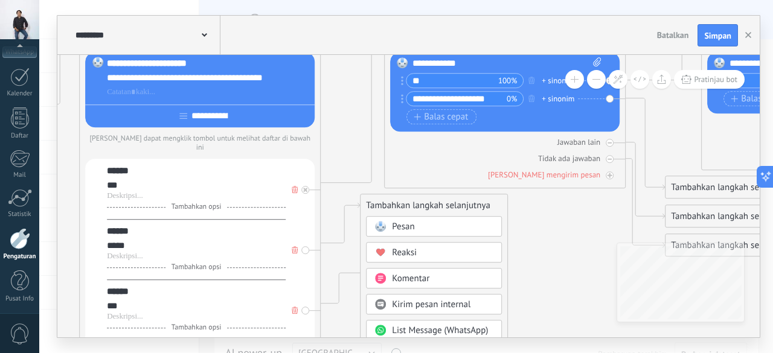
click at [453, 230] on div "Pesan" at bounding box center [442, 228] width 101 height 12
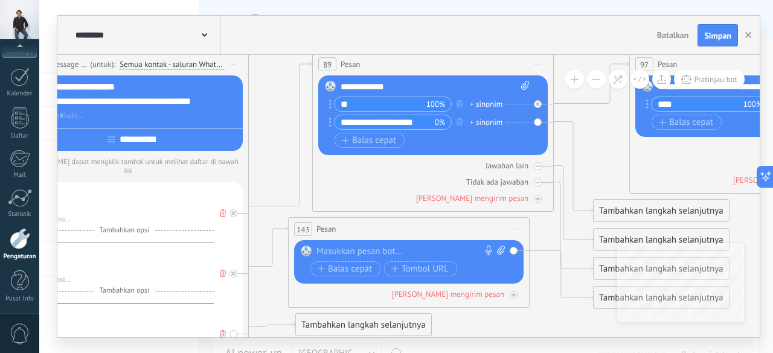
click at [393, 87] on div "**********" at bounding box center [436, 87] width 190 height 12
click at [365, 251] on div at bounding box center [405, 252] width 179 height 12
drag, startPoint x: 395, startPoint y: 86, endPoint x: 338, endPoint y: 85, distance: 57.4
click at [338, 85] on div "Gantikan Hapus Convert to voice message Seret gambar ke sini untuk melampirkann…" at bounding box center [433, 115] width 230 height 80
copy div "**********"
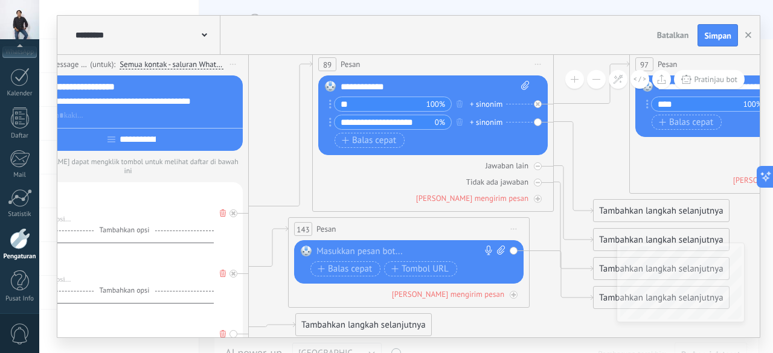
click at [359, 252] on div at bounding box center [405, 252] width 179 height 12
paste div
click at [362, 269] on span "Balas cepat" at bounding box center [345, 270] width 54 height 10
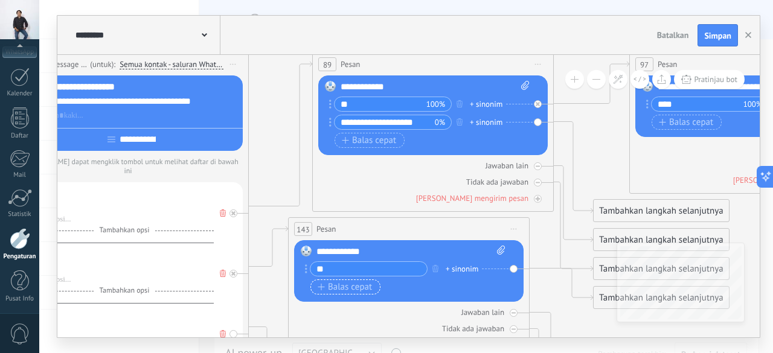
type input "**"
click at [355, 286] on span "Balas cepat" at bounding box center [345, 288] width 54 height 10
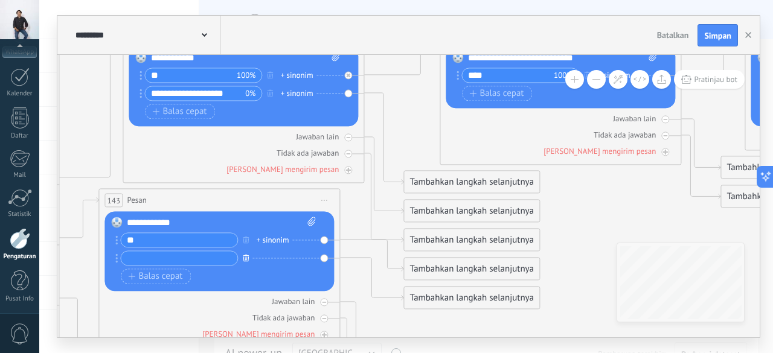
click at [245, 255] on icon "button" at bounding box center [246, 257] width 6 height 7
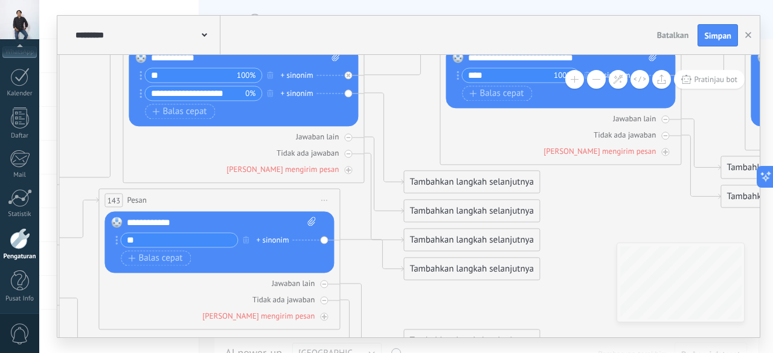
click at [348, 95] on div "Gantikan Hapus Convert to voice message Seret gambar ke sini untuk melampirkann…" at bounding box center [244, 87] width 230 height 80
click at [268, 92] on icon "button" at bounding box center [270, 92] width 6 height 7
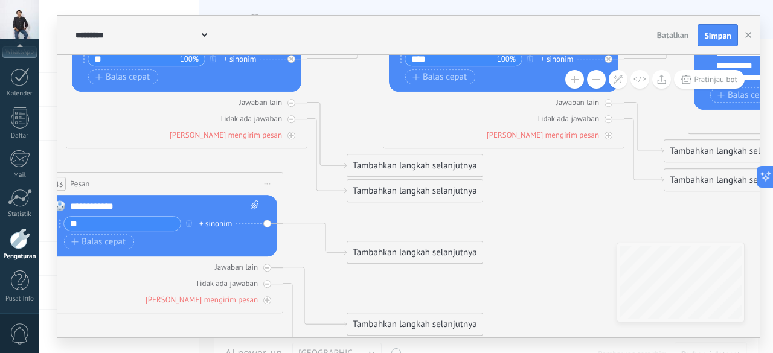
click at [423, 251] on div "Tambahkan langkah selanjutnya" at bounding box center [414, 253] width 135 height 20
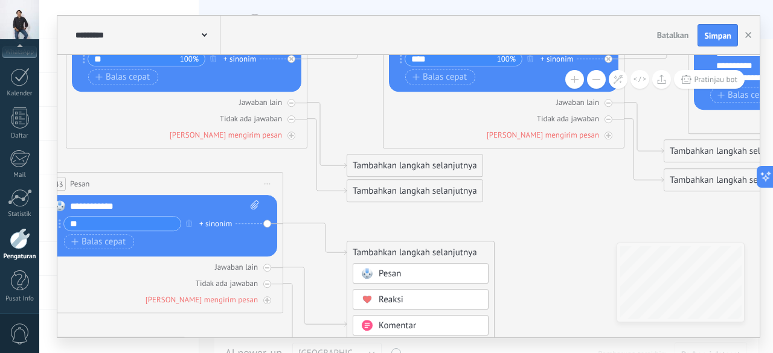
click at [433, 276] on div "Pesan" at bounding box center [429, 275] width 101 height 12
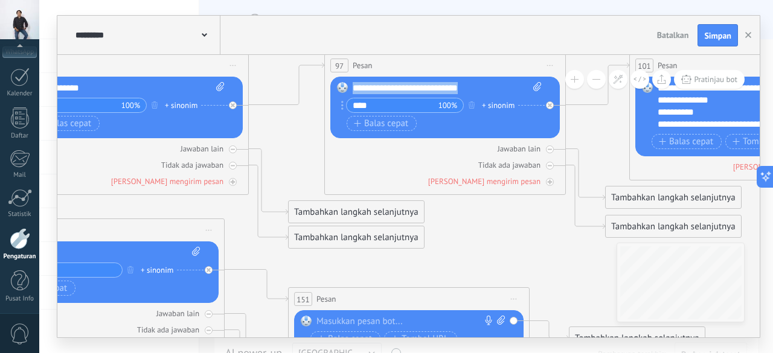
drag, startPoint x: 475, startPoint y: 87, endPoint x: 350, endPoint y: 89, distance: 124.4
click at [350, 89] on div "Gantikan Hapus Convert to voice message Seret gambar ke sini untuk melampirkann…" at bounding box center [445, 108] width 230 height 62
copy div "**********"
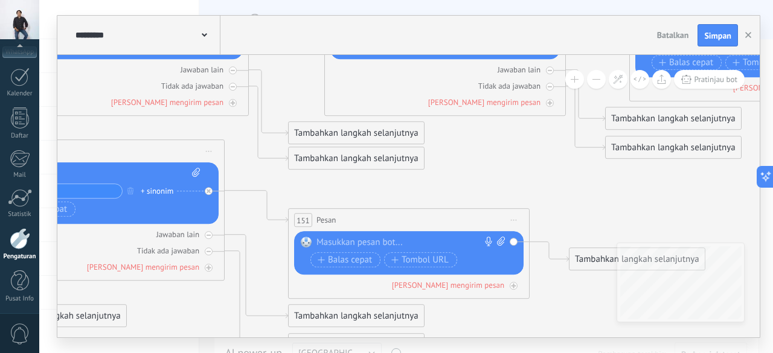
click at [380, 239] on div at bounding box center [405, 243] width 179 height 12
paste div
click at [358, 257] on span "Balas cepat" at bounding box center [345, 260] width 54 height 10
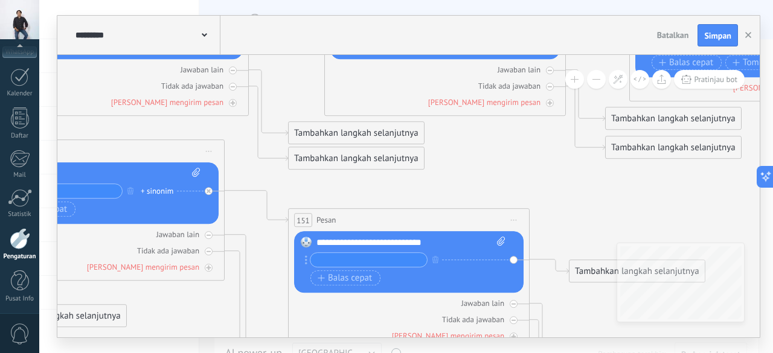
type input "*"
type input "****"
click at [612, 201] on icon at bounding box center [763, 191] width 3644 height 1036
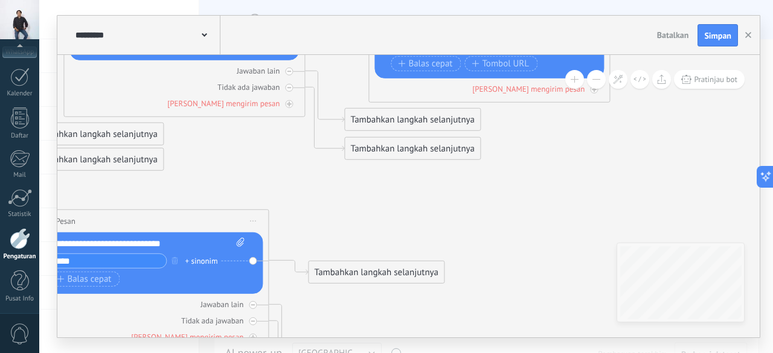
click at [376, 268] on div "Tambahkan langkah selanjutnya" at bounding box center [376, 273] width 135 height 20
click at [385, 295] on div "Pesan" at bounding box center [390, 294] width 101 height 12
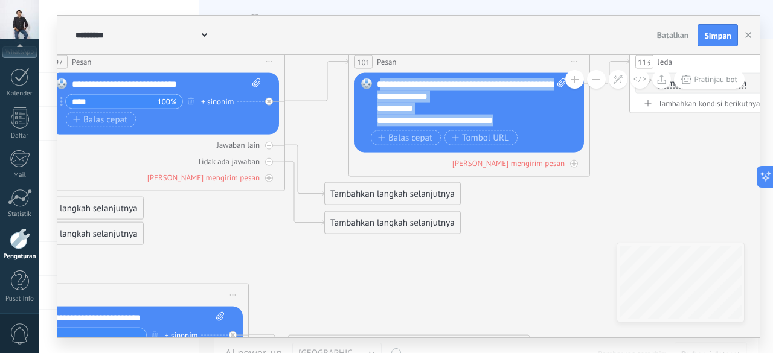
drag, startPoint x: 513, startPoint y: 121, endPoint x: 379, endPoint y: 79, distance: 140.4
click at [379, 79] on div "**********" at bounding box center [472, 103] width 190 height 48
click at [513, 123] on div "**********" at bounding box center [472, 103] width 190 height 48
drag, startPoint x: 513, startPoint y: 123, endPoint x: 374, endPoint y: 81, distance: 145.0
click at [374, 81] on div "Gantikan Hapus Convert to voice message Seret gambar ke sini untuk melampirkann…" at bounding box center [470, 113] width 230 height 80
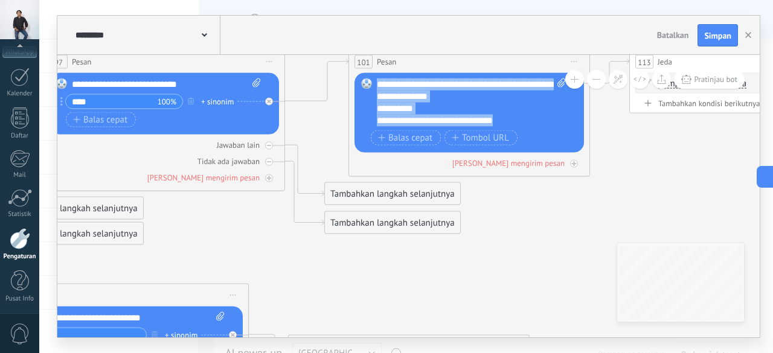
copy div "**********"
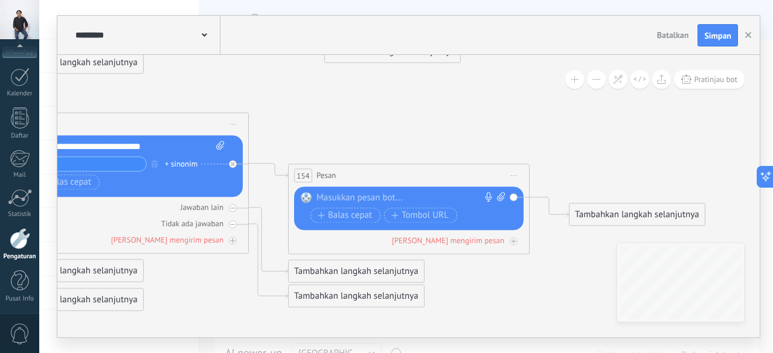
click at [370, 195] on div at bounding box center [405, 199] width 179 height 12
paste div
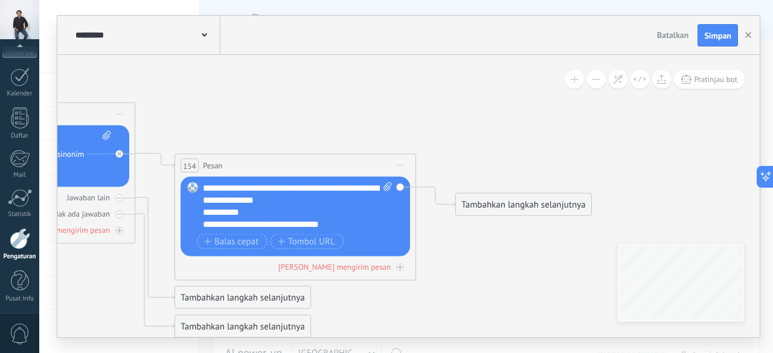
click at [496, 149] on icon at bounding box center [369, 85] width 3644 height 1036
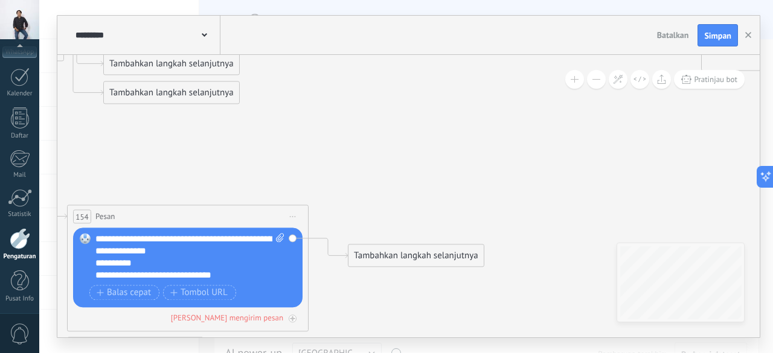
click at [424, 257] on div "Tambahkan langkah selanjutnya" at bounding box center [415, 256] width 135 height 20
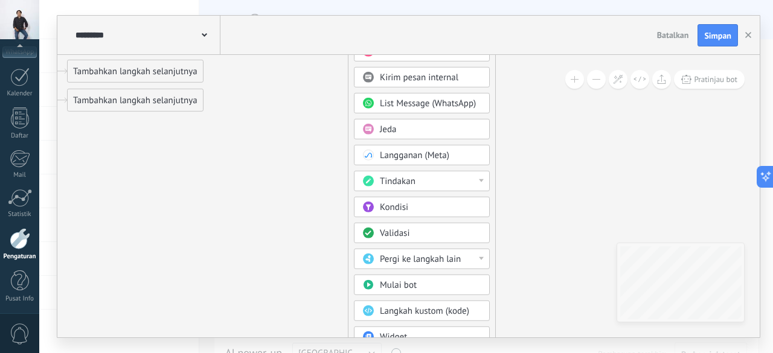
click at [394, 125] on span "Jeda" at bounding box center [388, 129] width 17 height 11
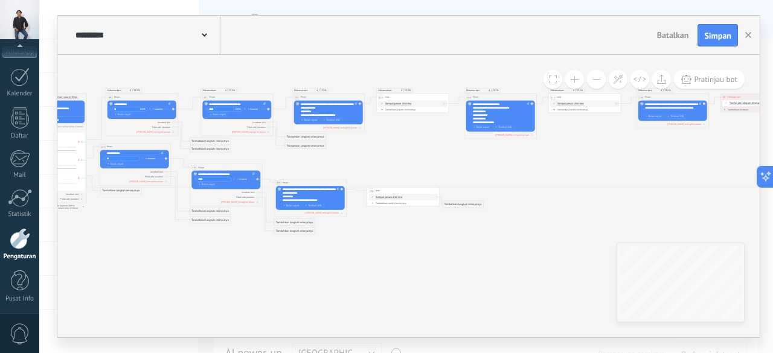
drag, startPoint x: 406, startPoint y: 191, endPoint x: 414, endPoint y: 187, distance: 9.7
drag, startPoint x: 459, startPoint y: 205, endPoint x: 482, endPoint y: 199, distance: 23.7
click at [482, 199] on div "Tambahkan langkah selanjutnya" at bounding box center [484, 199] width 40 height 6
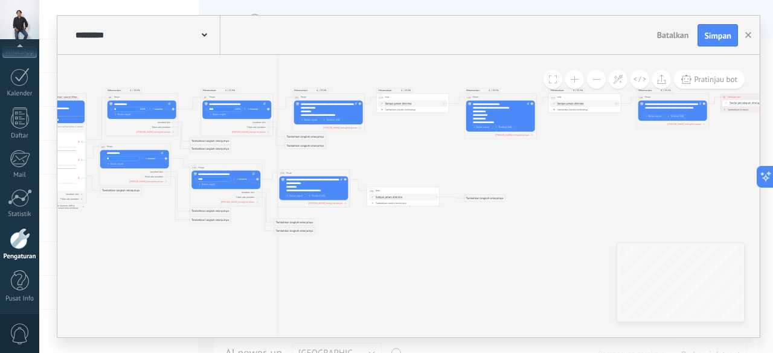
drag, startPoint x: 309, startPoint y: 182, endPoint x: 313, endPoint y: 173, distance: 10.8
click at [313, 173] on div "154 Pesan ***** (untuk): Semua kontak - saluran yang dipilih Semua kontak - sal…" at bounding box center [314, 173] width 72 height 7
click at [257, 194] on div "Jawaban lain" at bounding box center [225, 193] width 69 height 4
click at [0, 0] on icon at bounding box center [0, 0] width 0 height 0
click at [257, 192] on icon at bounding box center [258, 193] width 2 height 2
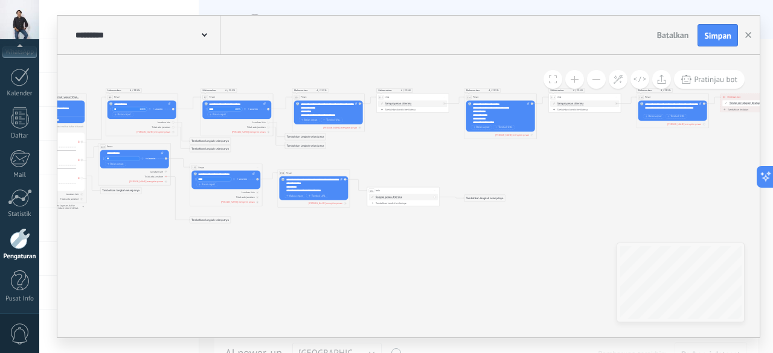
click at [167, 178] on div "Tidak ada jawaban" at bounding box center [134, 177] width 69 height 4
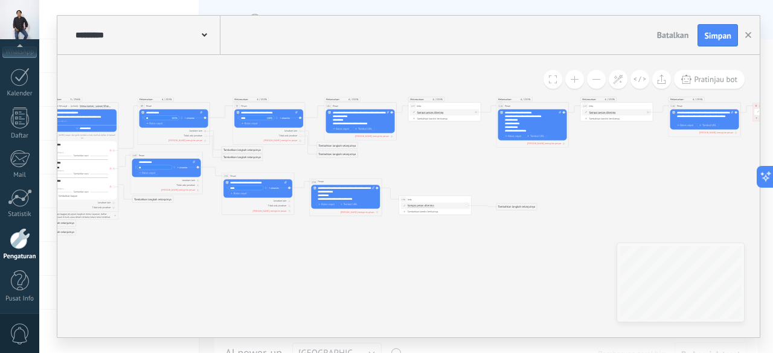
click at [204, 132] on div "Jawaban lain" at bounding box center [174, 131] width 69 height 4
click at [205, 137] on div "Tidak ada jawaban" at bounding box center [174, 136] width 69 height 4
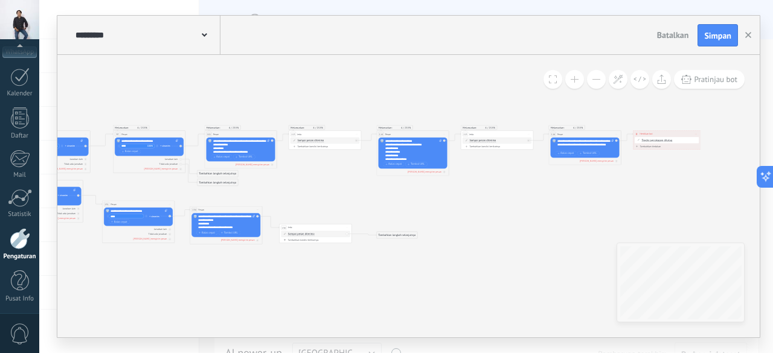
click at [397, 238] on div "Tambahkan langkah selanjutnya" at bounding box center [397, 236] width 40 height 6
click at [397, 240] on div "Pesan" at bounding box center [401, 242] width 30 height 4
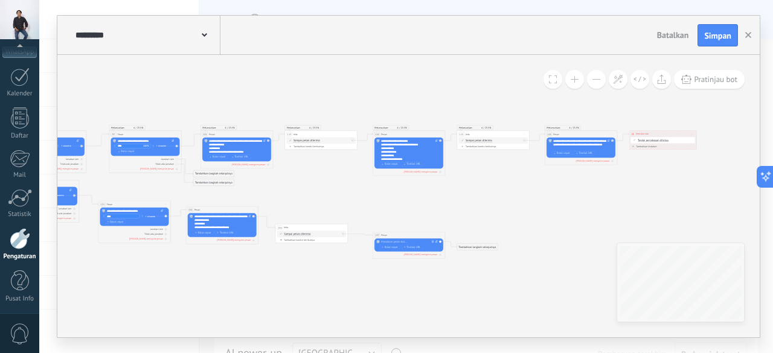
click at [403, 158] on div "**********" at bounding box center [409, 151] width 57 height 22
drag, startPoint x: 403, startPoint y: 158, endPoint x: 382, endPoint y: 143, distance: 26.8
click at [382, 143] on div "**********" at bounding box center [409, 151] width 57 height 22
copy div "**********"
click at [401, 240] on div at bounding box center [408, 242] width 54 height 4
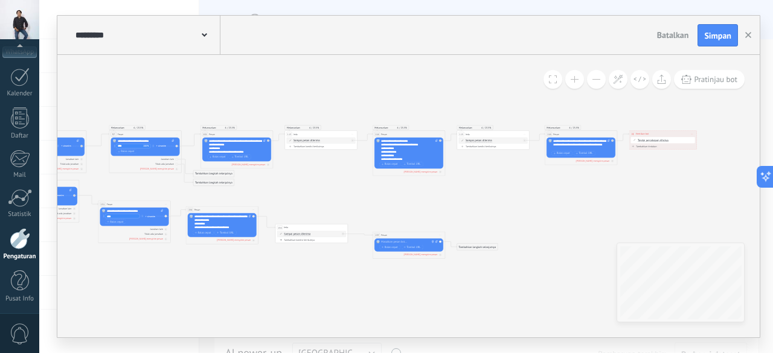
paste div
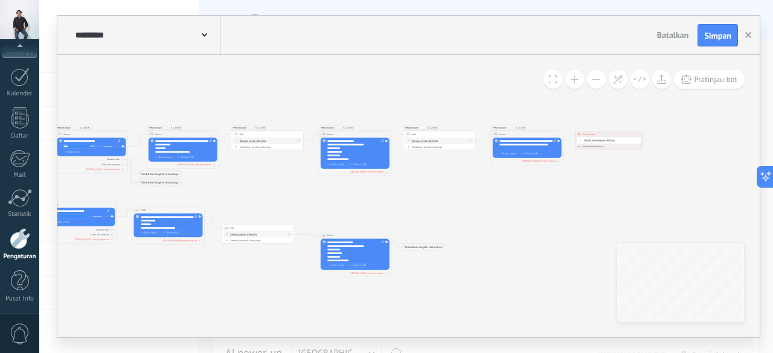
click at [416, 245] on div "Tambahkan langkah selanjutnya" at bounding box center [423, 248] width 40 height 6
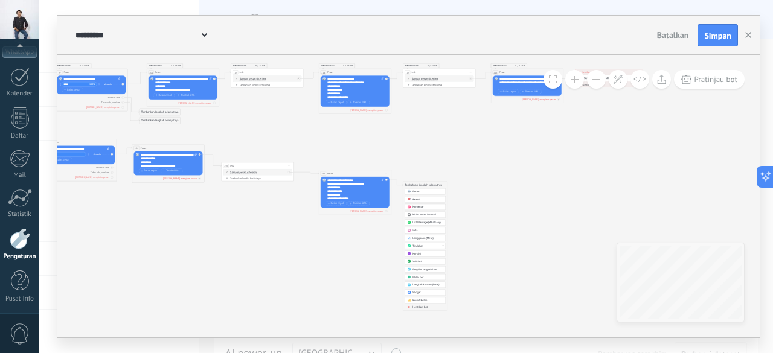
click at [423, 231] on div "Jeda" at bounding box center [428, 231] width 30 height 4
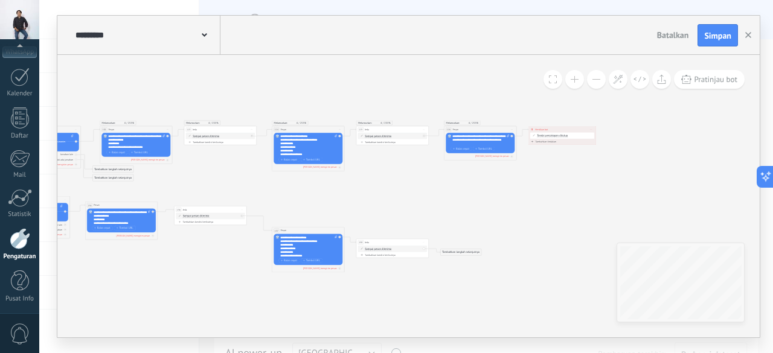
drag, startPoint x: 230, startPoint y: 223, endPoint x: 230, endPoint y: 210, distance: 13.3
click at [230, 210] on div "156 Jeda **** Mulai pratinjau di sini Ganti nama Duplikat Hapus" at bounding box center [211, 210] width 72 height 7
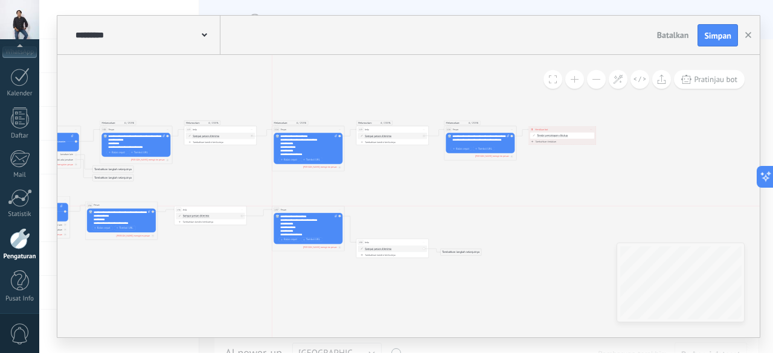
drag, startPoint x: 306, startPoint y: 229, endPoint x: 307, endPoint y: 210, distance: 19.4
click at [307, 210] on div "157 Pesan ***** (untuk): Semua kontak - saluran yang dipilih Semua kontak - sal…" at bounding box center [308, 210] width 72 height 7
drag, startPoint x: 383, startPoint y: 240, endPoint x: 393, endPoint y: 210, distance: 31.9
click at [393, 210] on div "158 Jeda **** Mulai pratinjau di sini Ganti nama Duplikat Hapus" at bounding box center [403, 212] width 72 height 7
drag, startPoint x: 455, startPoint y: 253, endPoint x: 481, endPoint y: 213, distance: 47.6
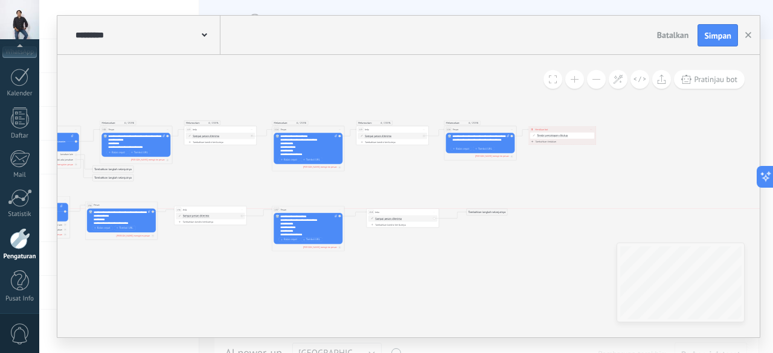
click at [481, 213] on div "Tambahkan langkah selanjutnya" at bounding box center [487, 213] width 40 height 6
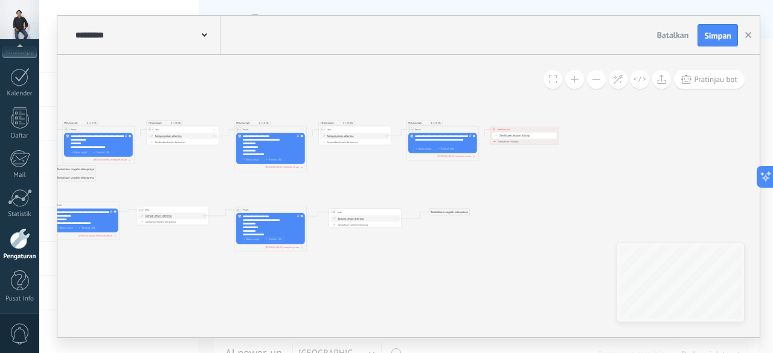
click at [453, 213] on div "Tambahkan langkah selanjutnya" at bounding box center [449, 213] width 40 height 6
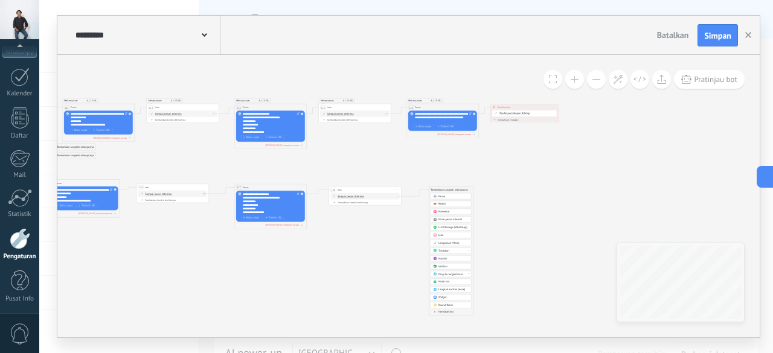
click at [448, 197] on div "Pesan" at bounding box center [453, 197] width 30 height 4
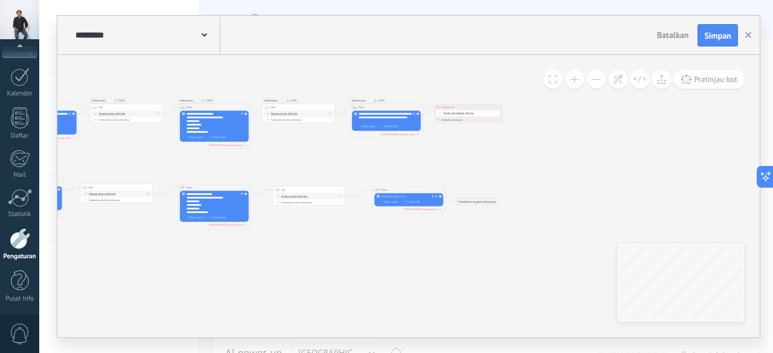
click at [387, 120] on div "**********" at bounding box center [387, 117] width 57 height 11
drag, startPoint x: 387, startPoint y: 120, endPoint x: 358, endPoint y: 114, distance: 30.2
click at [358, 114] on div "Gantikan Hapus Convert to voice message Seret gambar ke sini untuk melampirkann…" at bounding box center [386, 121] width 69 height 21
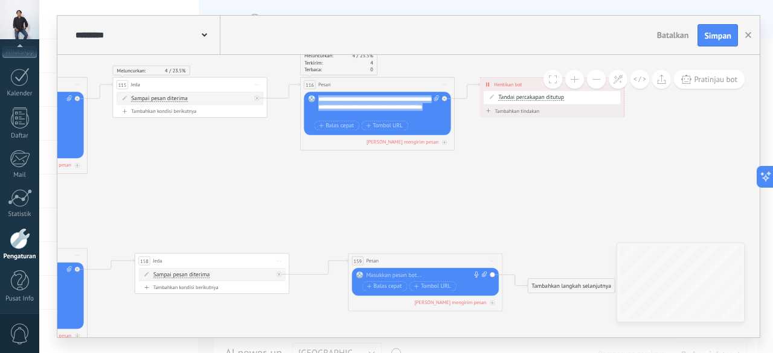
drag, startPoint x: 379, startPoint y: 114, endPoint x: 317, endPoint y: 98, distance: 64.2
click at [317, 98] on div "Gantikan Hapus Convert to voice message Seret gambar ke sini untuk melampirkann…" at bounding box center [377, 113] width 147 height 43
copy div "**********"
click at [407, 274] on div at bounding box center [423, 276] width 115 height 8
paste div
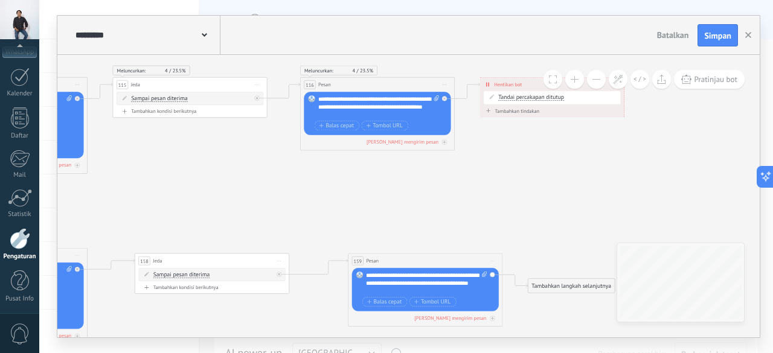
click at [452, 274] on div "**********" at bounding box center [426, 283] width 121 height 23
click at [432, 289] on div "**********" at bounding box center [426, 283] width 121 height 23
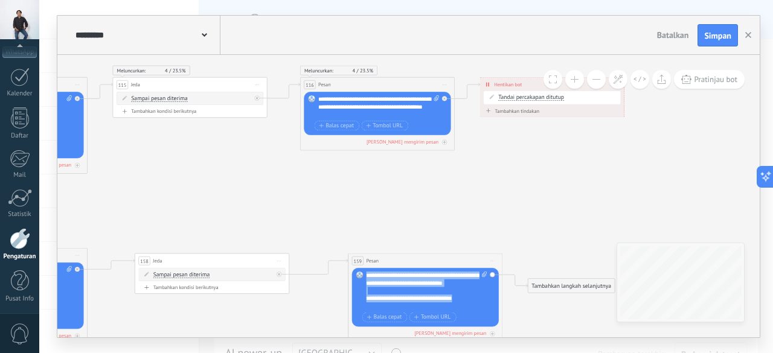
drag, startPoint x: 467, startPoint y: 306, endPoint x: 364, endPoint y: 275, distance: 107.8
click at [364, 275] on div "Gantikan Hapus Convert to voice message Seret gambar ke sini untuk melampirkann…" at bounding box center [425, 297] width 147 height 59
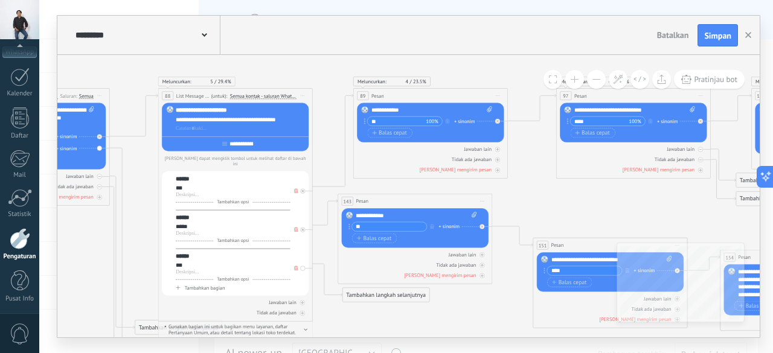
click at [296, 266] on span at bounding box center [296, 269] width 8 height 8
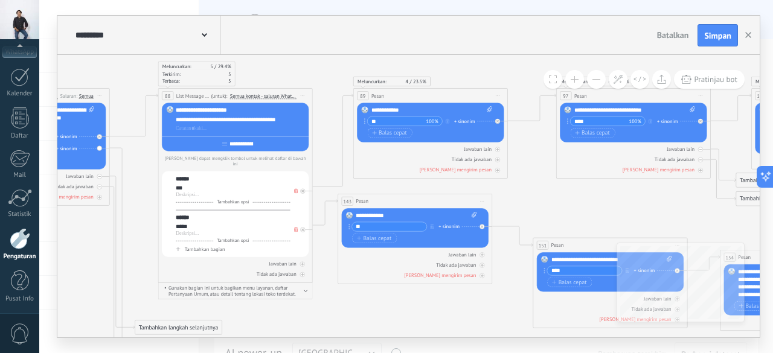
click at [298, 226] on span at bounding box center [296, 230] width 8 height 8
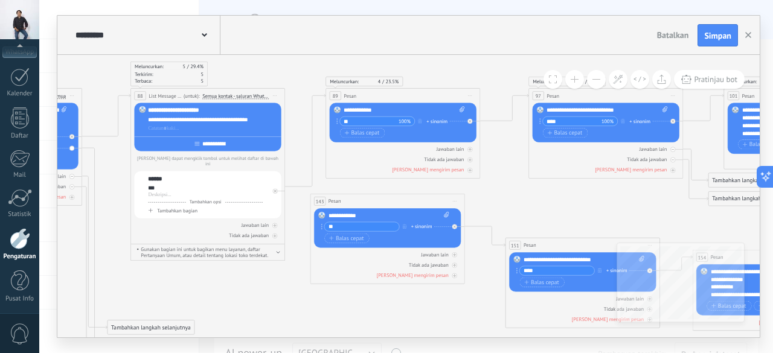
click at [209, 146] on input "**********" at bounding box center [213, 144] width 28 height 6
click at [227, 143] on input "**********" at bounding box center [213, 144] width 28 height 6
type input "******"
click at [164, 185] on div "***" at bounding box center [205, 189] width 115 height 8
click at [176, 176] on div "******" at bounding box center [205, 180] width 115 height 8
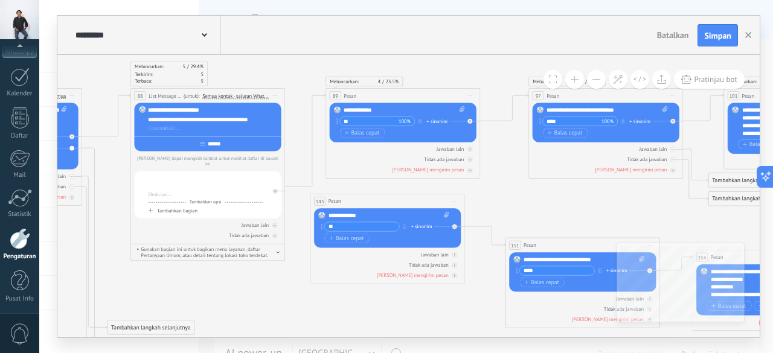
click at [215, 143] on input "******" at bounding box center [214, 144] width 18 height 6
type input "*"
type input "**********"
click at [208, 185] on div at bounding box center [205, 189] width 115 height 8
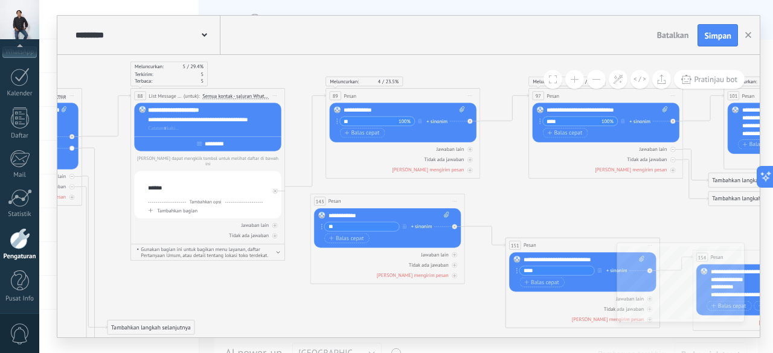
click at [167, 193] on div at bounding box center [205, 196] width 114 height 6
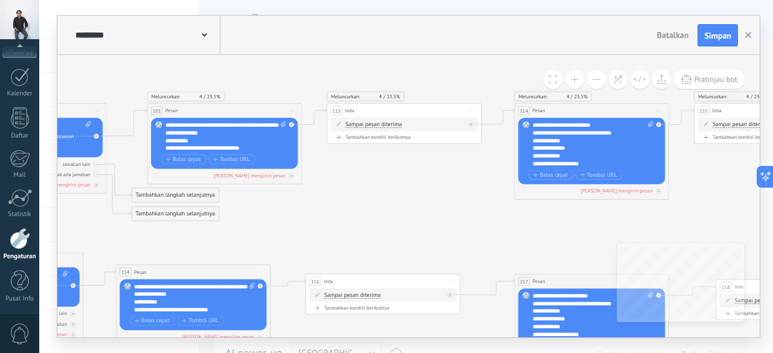
click at [585, 163] on div "**********" at bounding box center [593, 144] width 121 height 47
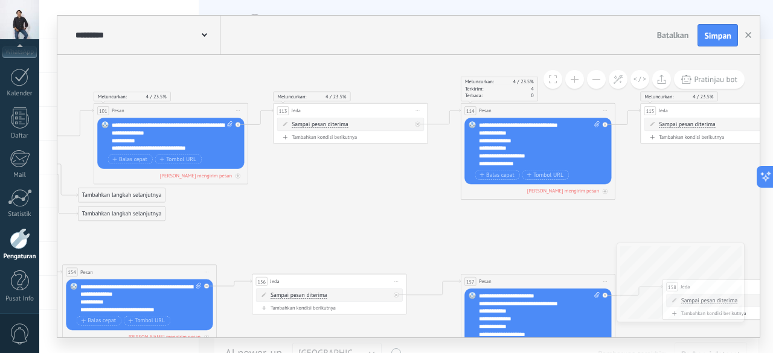
click at [667, 175] on icon at bounding box center [179, 237] width 2333 height 655
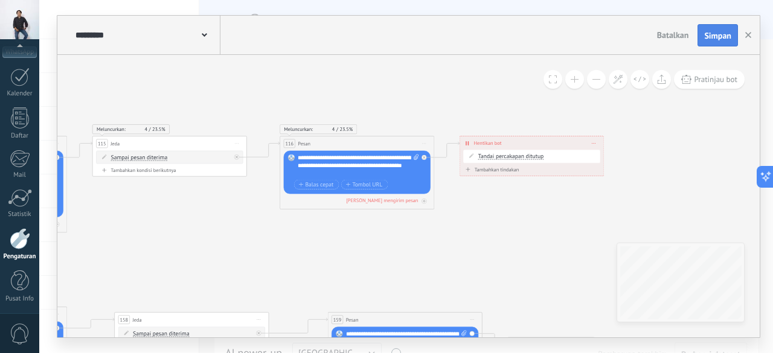
click at [709, 30] on button "Simpan" at bounding box center [718, 35] width 40 height 23
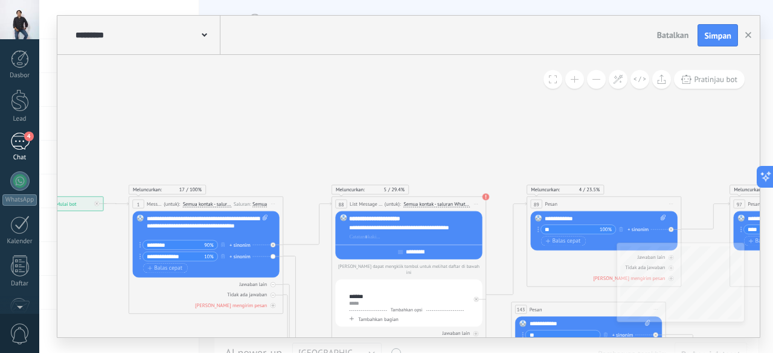
click at [14, 142] on div "4" at bounding box center [19, 142] width 19 height 18
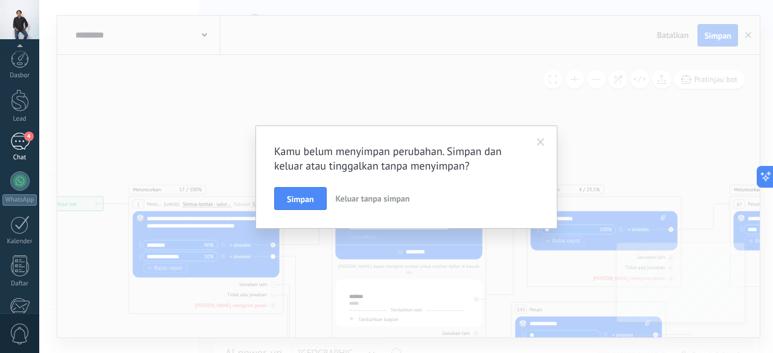
scroll to position [148, 0]
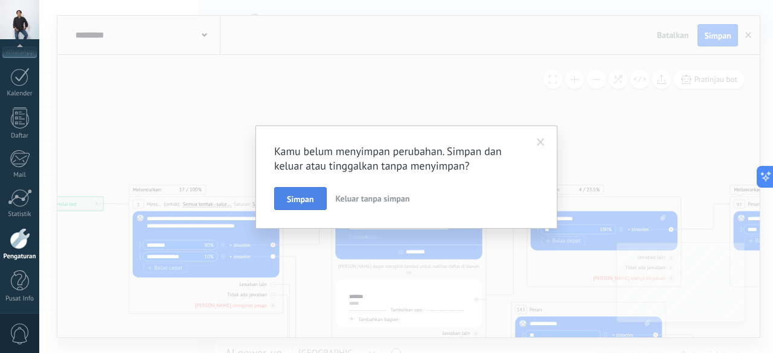
click at [300, 195] on span "Simpan" at bounding box center [300, 199] width 27 height 8
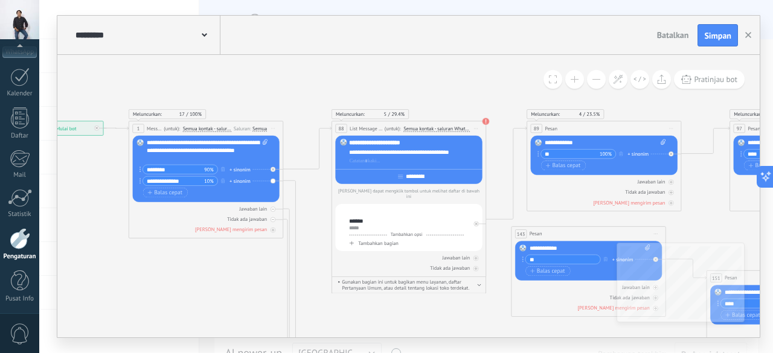
click at [366, 211] on div "****** ***** Tambahkan opsi Tambahkan bagian" at bounding box center [406, 227] width 114 height 39
click at [359, 210] on div at bounding box center [406, 212] width 114 height 8
click at [367, 225] on div "*****" at bounding box center [406, 228] width 115 height 6
click at [357, 208] on div at bounding box center [406, 212] width 114 height 8
click at [367, 217] on div "******" at bounding box center [406, 221] width 115 height 8
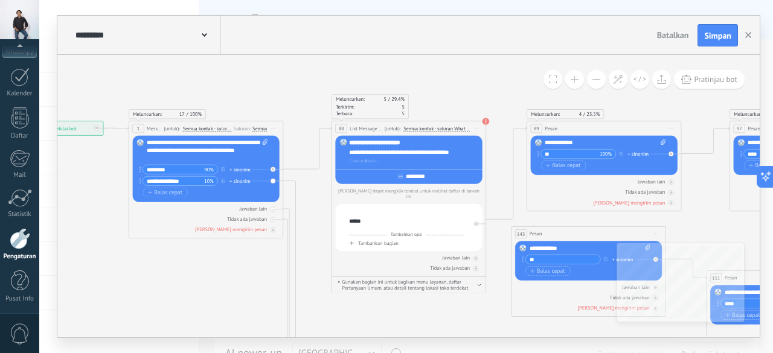
click at [356, 208] on div at bounding box center [406, 212] width 114 height 8
click at [460, 153] on div "**********" at bounding box center [414, 153] width 131 height 8
click at [360, 143] on div "**********" at bounding box center [414, 144] width 131 height 8
click at [380, 142] on div "**********" at bounding box center [414, 144] width 131 height 8
click at [390, 164] on div at bounding box center [414, 162] width 130 height 8
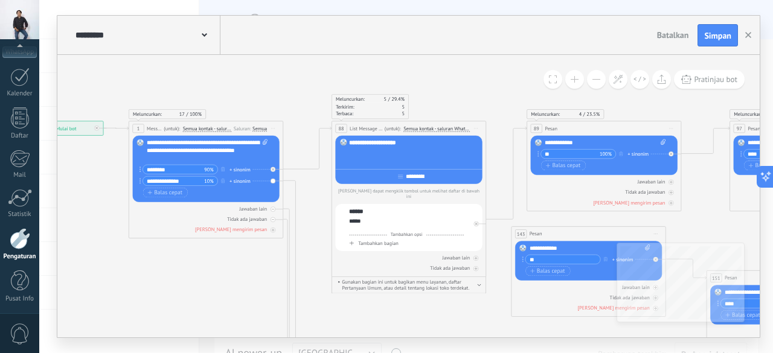
click at [372, 152] on div at bounding box center [414, 153] width 131 height 8
click at [713, 37] on span "Simpan" at bounding box center [717, 35] width 27 height 8
click at [363, 156] on div "**********" at bounding box center [414, 153] width 130 height 27
click at [362, 152] on div at bounding box center [414, 153] width 131 height 8
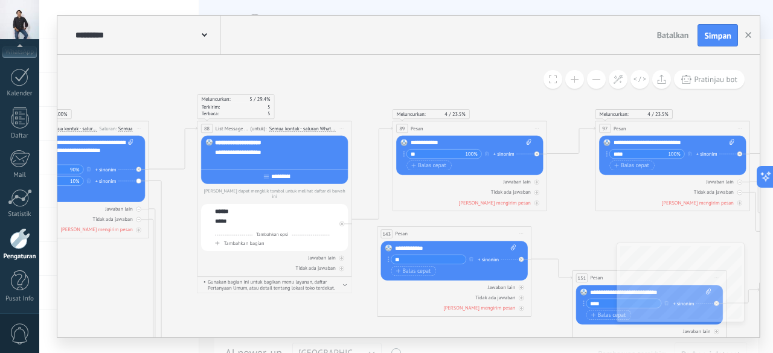
click at [707, 35] on span "Simpan" at bounding box center [717, 35] width 27 height 8
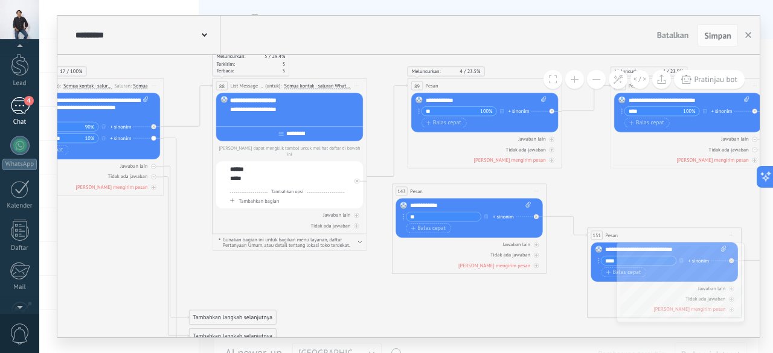
scroll to position [33, 0]
click at [19, 108] on div "4" at bounding box center [19, 109] width 19 height 18
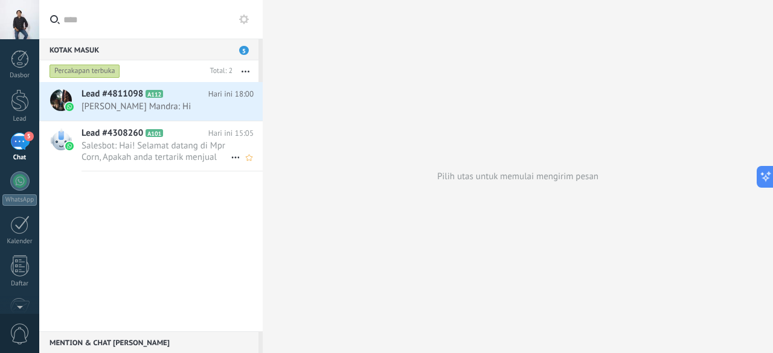
click at [178, 161] on span "Salesbot: Hai! Selamat datang di Mpr Corn, Apakah anda tertarik menjual jagung …" at bounding box center [156, 151] width 149 height 23
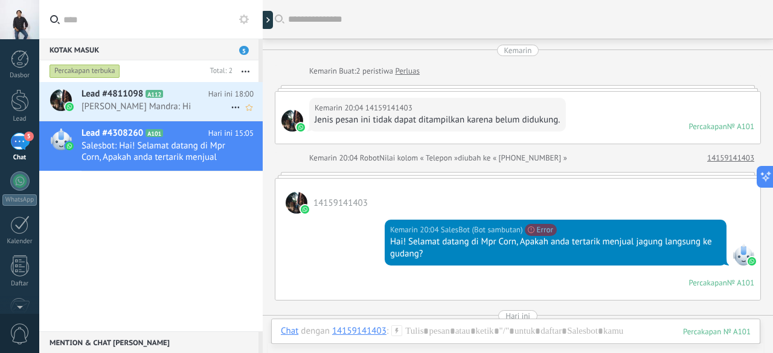
click at [120, 104] on span "[PERSON_NAME] Mandra: Hi" at bounding box center [156, 106] width 149 height 11
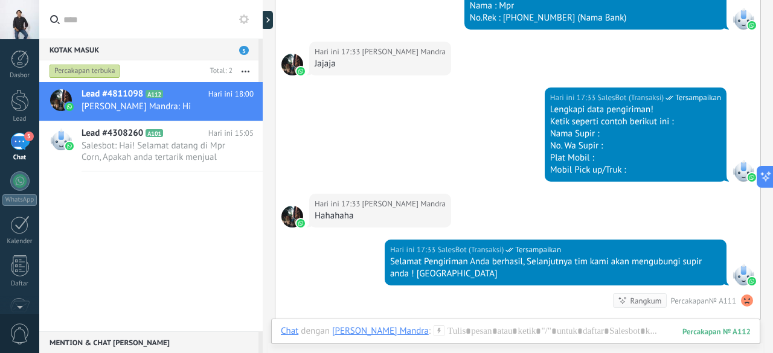
scroll to position [2590, 0]
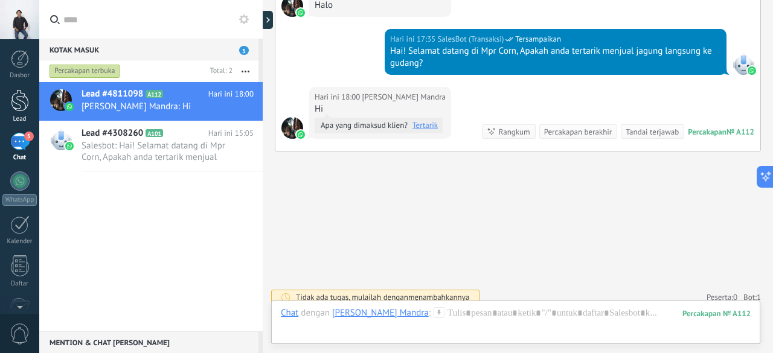
click at [21, 103] on div at bounding box center [20, 100] width 18 height 22
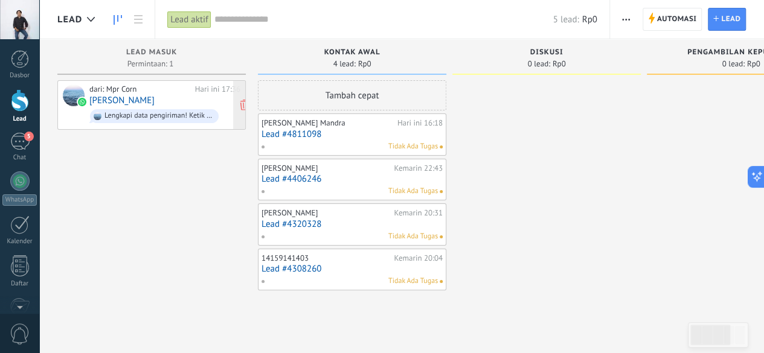
click at [149, 91] on div "dari: Mpr Corn" at bounding box center [139, 90] width 101 height 10
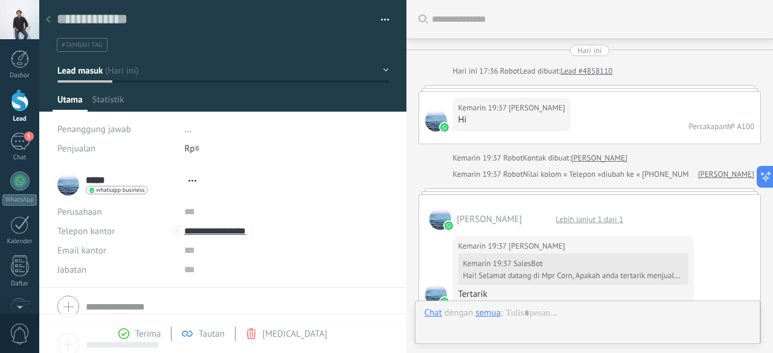
type textarea "**********"
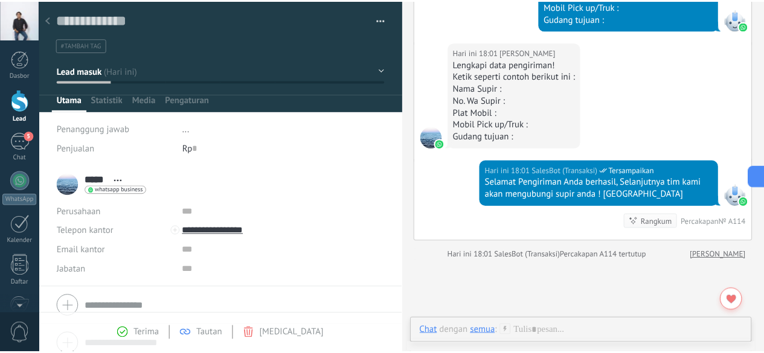
scroll to position [3811, 0]
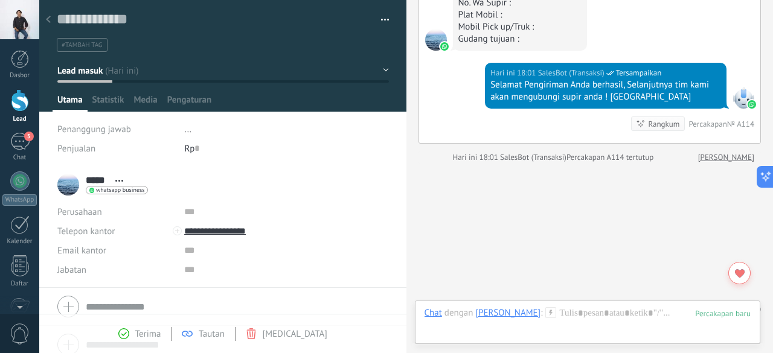
click at [50, 19] on icon at bounding box center [48, 19] width 5 height 7
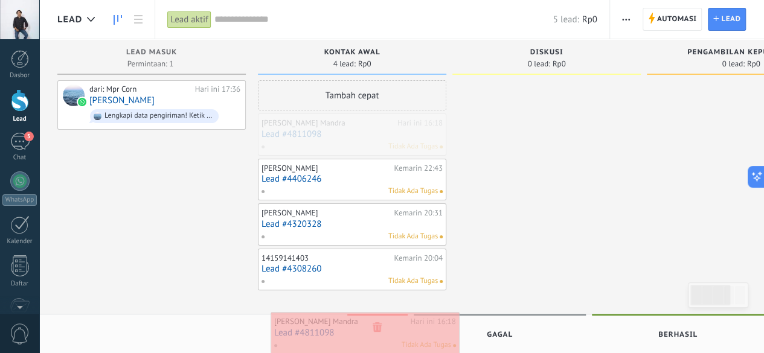
drag, startPoint x: 367, startPoint y: 131, endPoint x: 379, endPoint y: 330, distance: 199.1
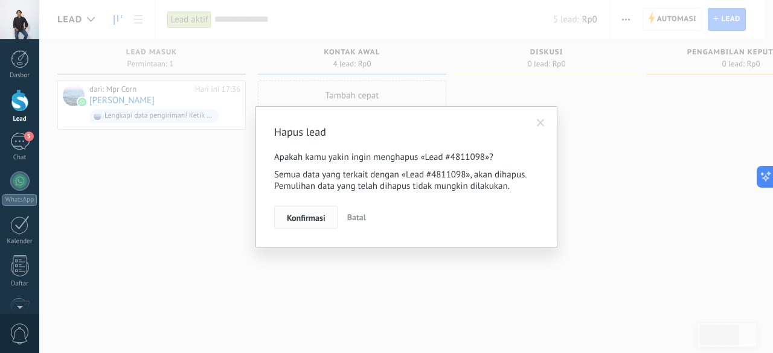
click at [317, 214] on span "Konfirmasi" at bounding box center [306, 218] width 39 height 8
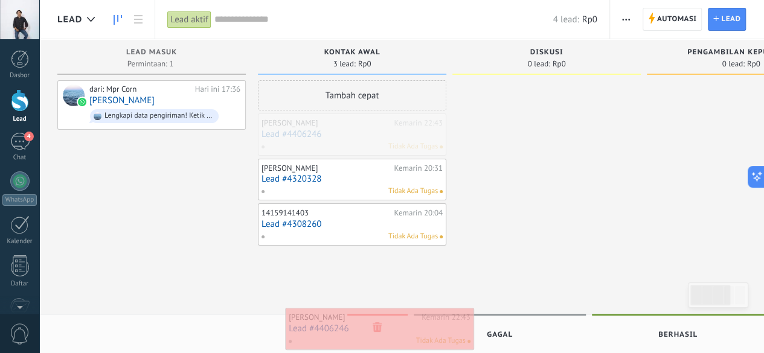
drag, startPoint x: 350, startPoint y: 129, endPoint x: 377, endPoint y: 323, distance: 196.4
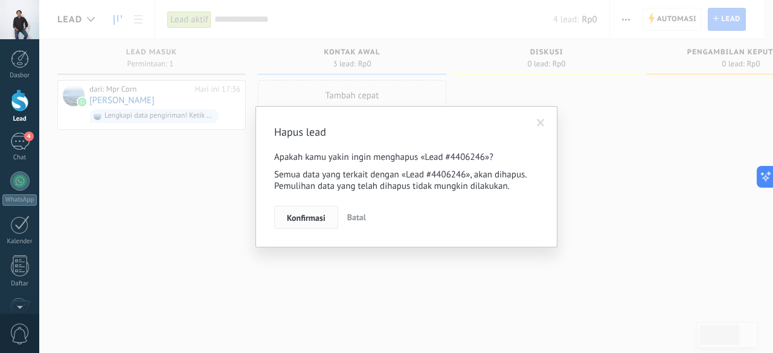
click at [319, 214] on span "Konfirmasi" at bounding box center [306, 218] width 39 height 8
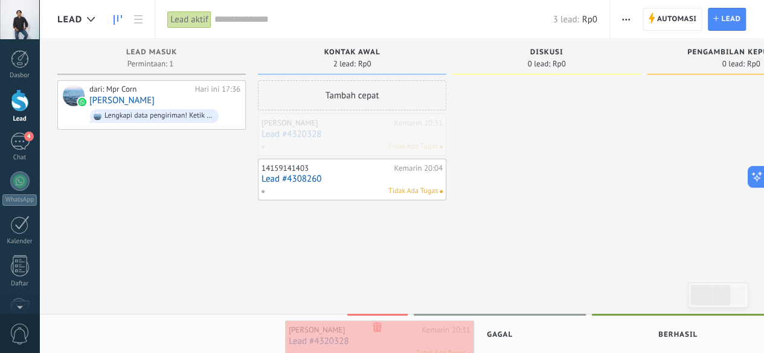
drag, startPoint x: 344, startPoint y: 128, endPoint x: 371, endPoint y: 335, distance: 208.9
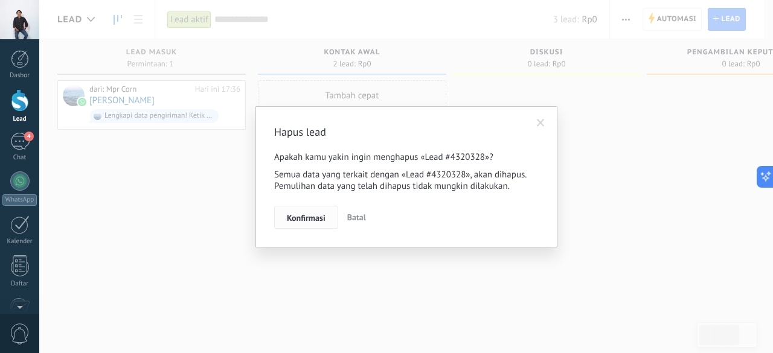
click at [321, 215] on span "Konfirmasi" at bounding box center [306, 218] width 39 height 8
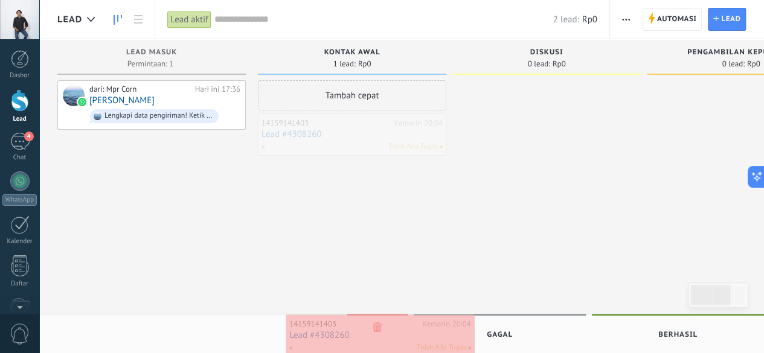
drag, startPoint x: 347, startPoint y: 130, endPoint x: 374, endPoint y: 331, distance: 203.0
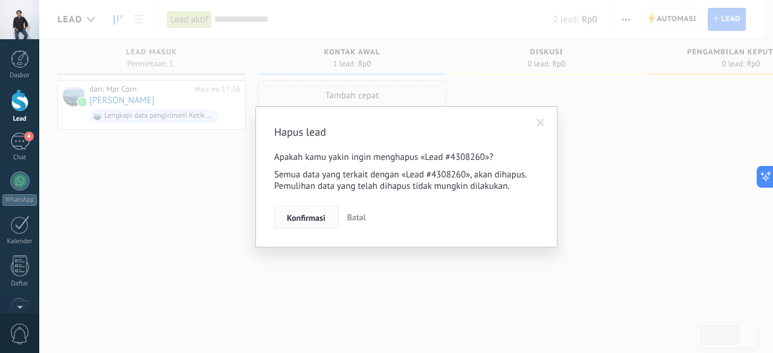
click at [320, 218] on span "Konfirmasi" at bounding box center [306, 218] width 39 height 8
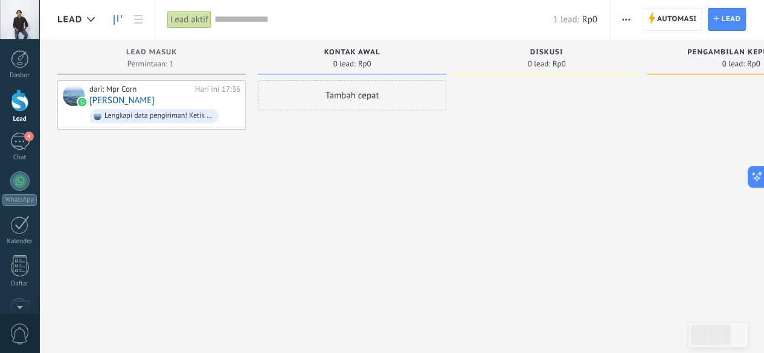
drag, startPoint x: 397, startPoint y: 105, endPoint x: 544, endPoint y: 94, distance: 146.6
click at [544, 94] on div "lead masuk Permintaan: 1 0 0 0 1 dari: Mpr Corn Hari ini 17:36 [PERSON_NAME] da…" at bounding box center [552, 157] width 991 height 237
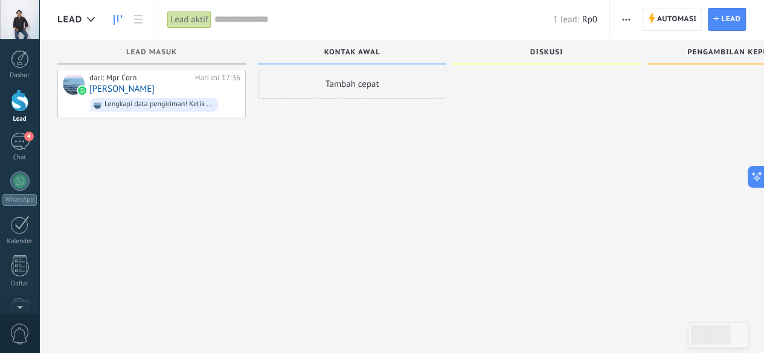
scroll to position [21, 0]
